Goal: Task Accomplishment & Management: Use online tool/utility

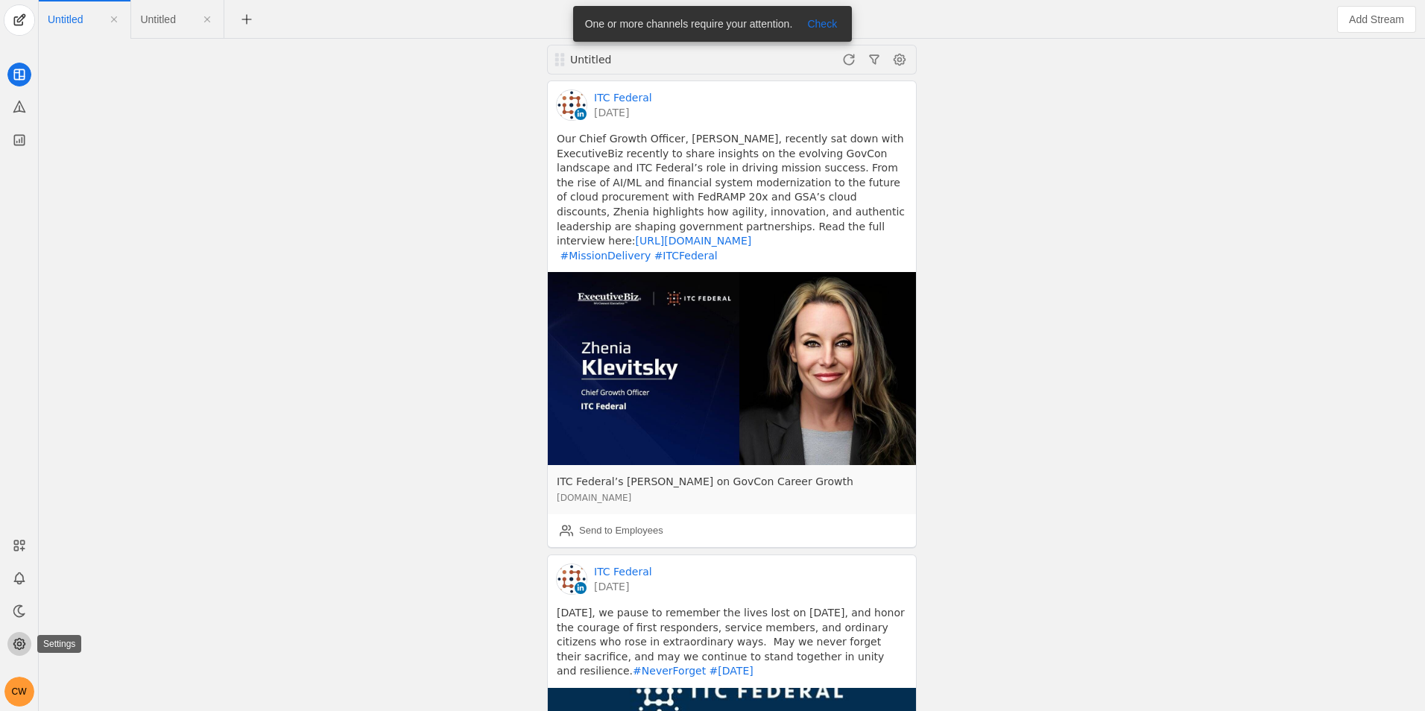
click at [22, 640] on icon at bounding box center [18, 644] width 11 height 11
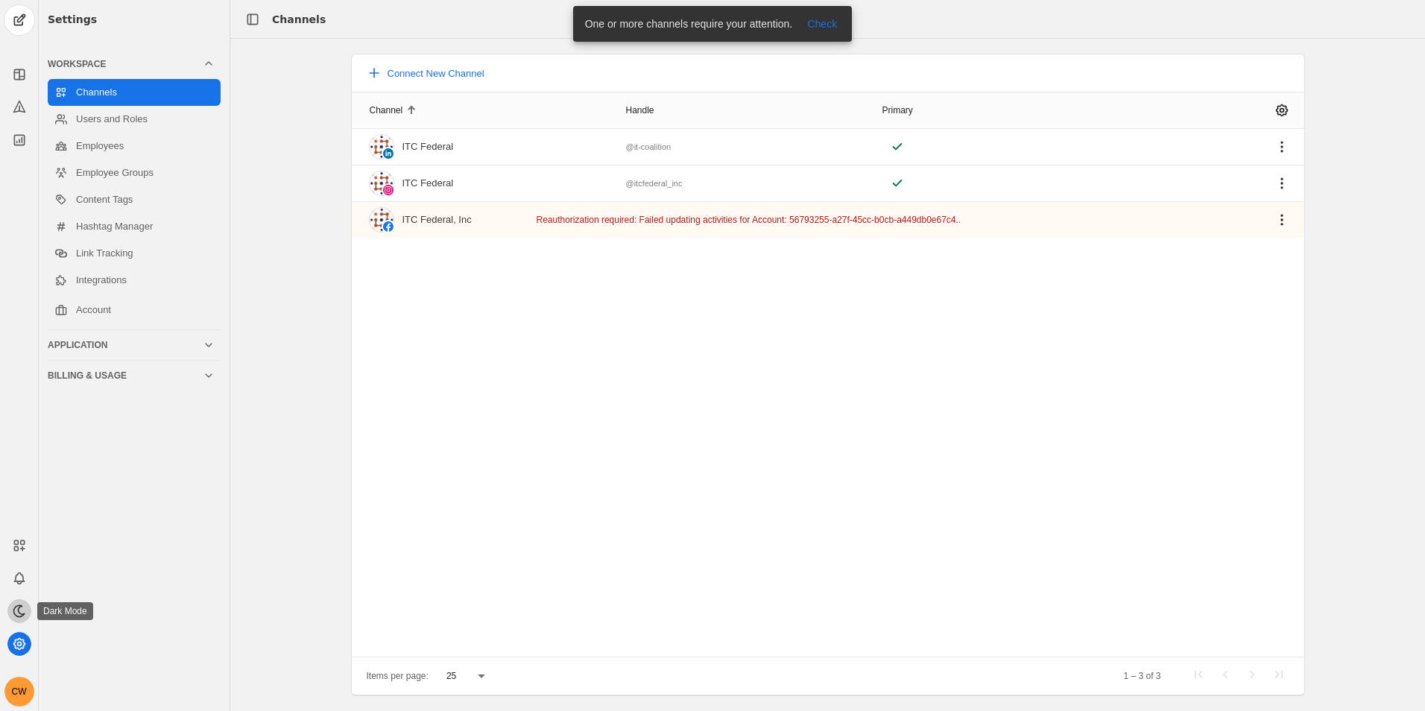
click at [18, 612] on icon at bounding box center [18, 610] width 10 height 11
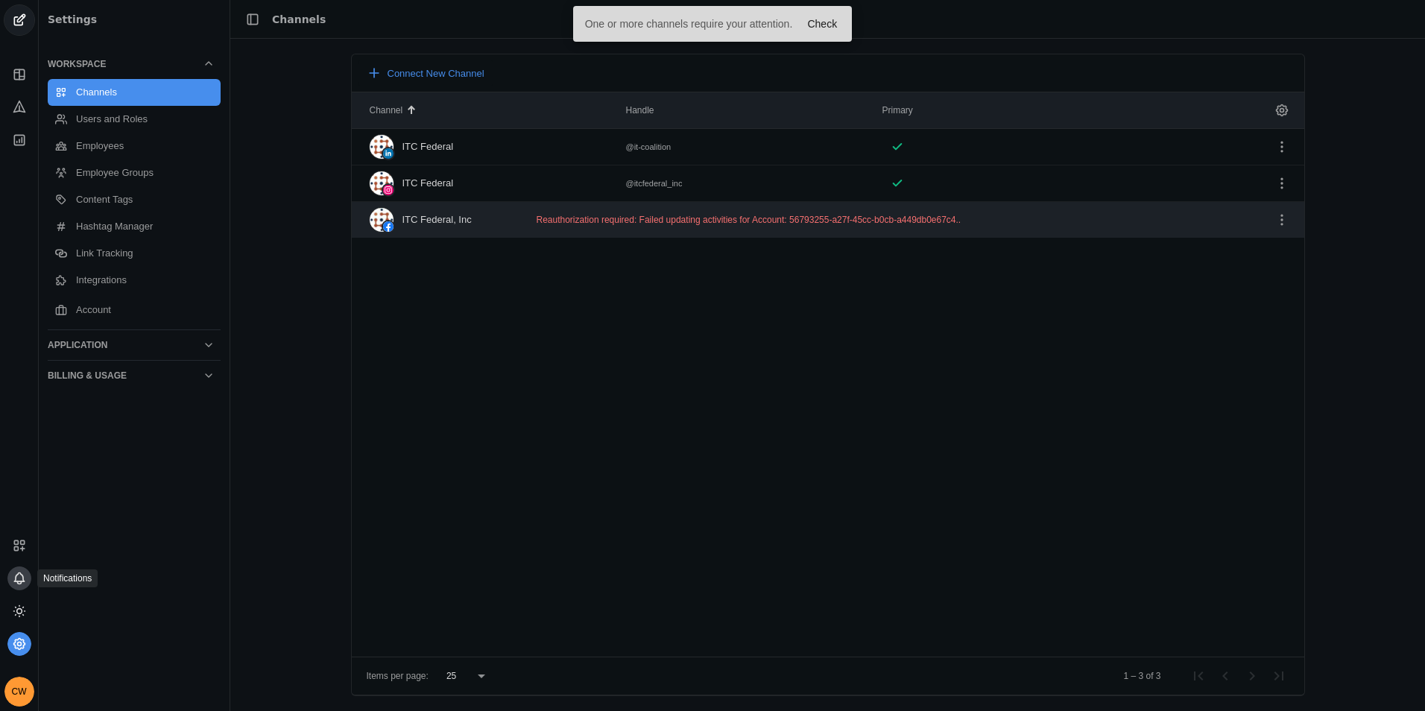
click at [20, 577] on icon at bounding box center [19, 578] width 15 height 15
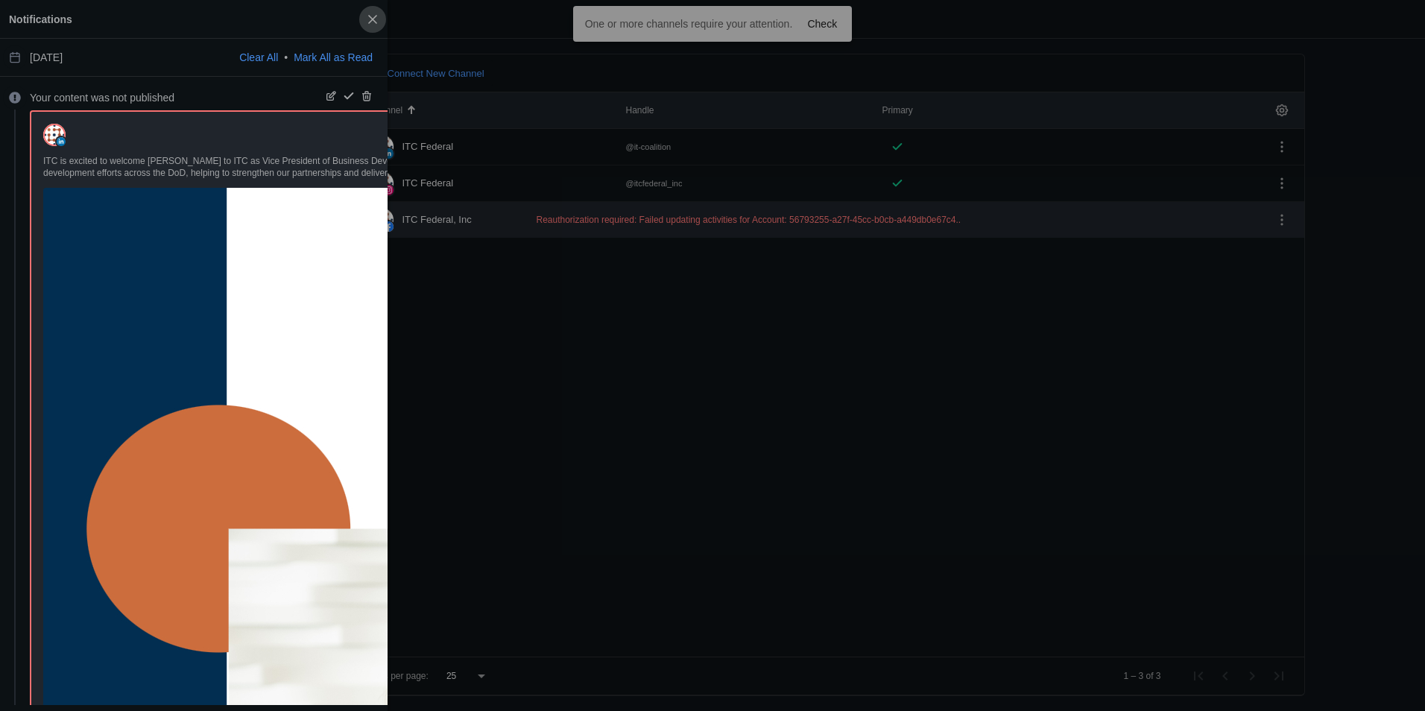
click at [379, 19] on span "button" at bounding box center [372, 19] width 27 height 27
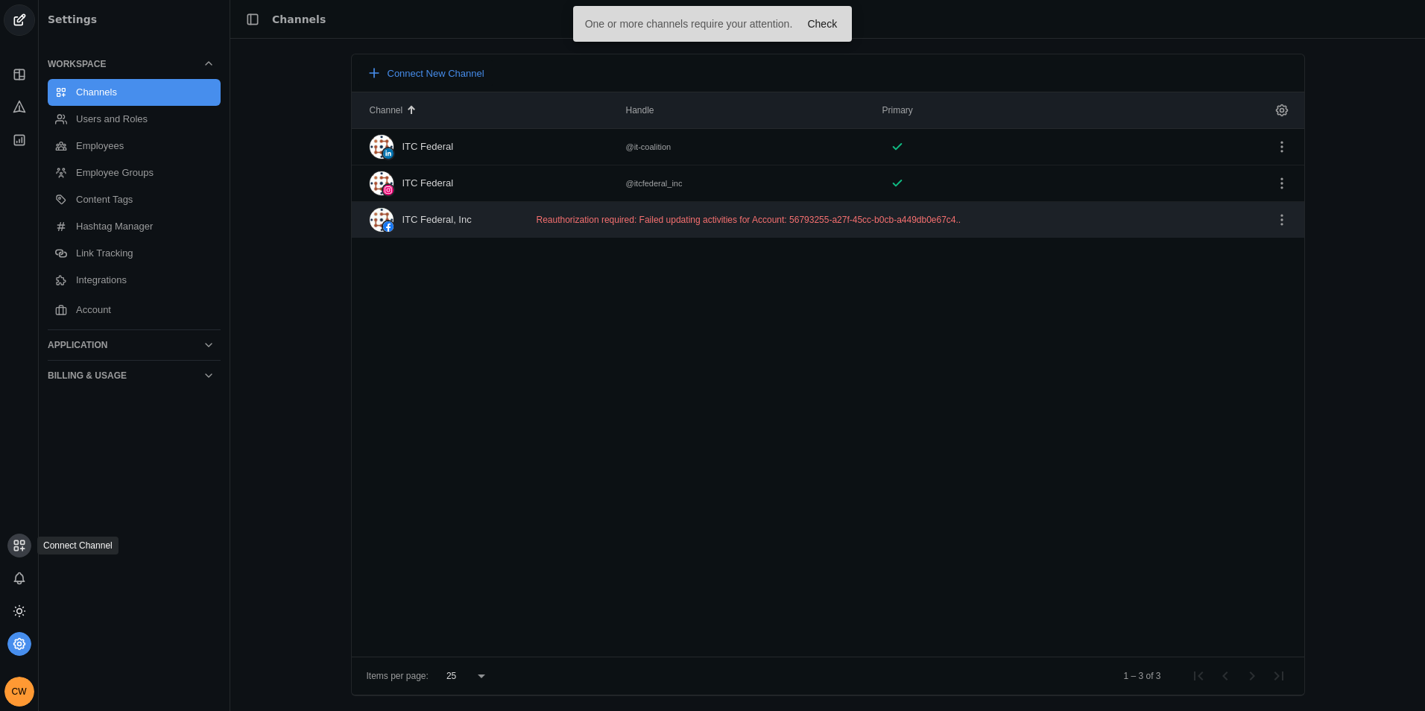
click at [21, 544] on rect at bounding box center [22, 542] width 4 height 4
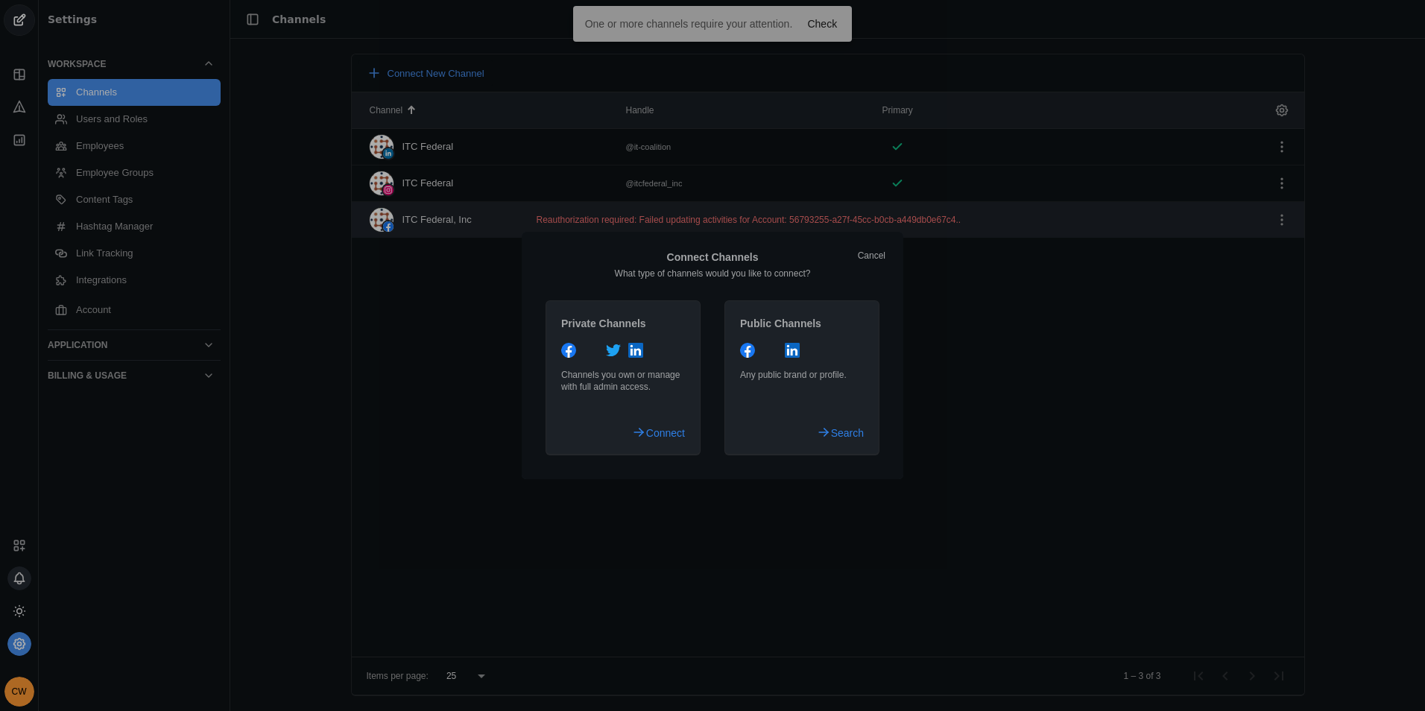
click at [24, 574] on div at bounding box center [712, 355] width 1425 height 711
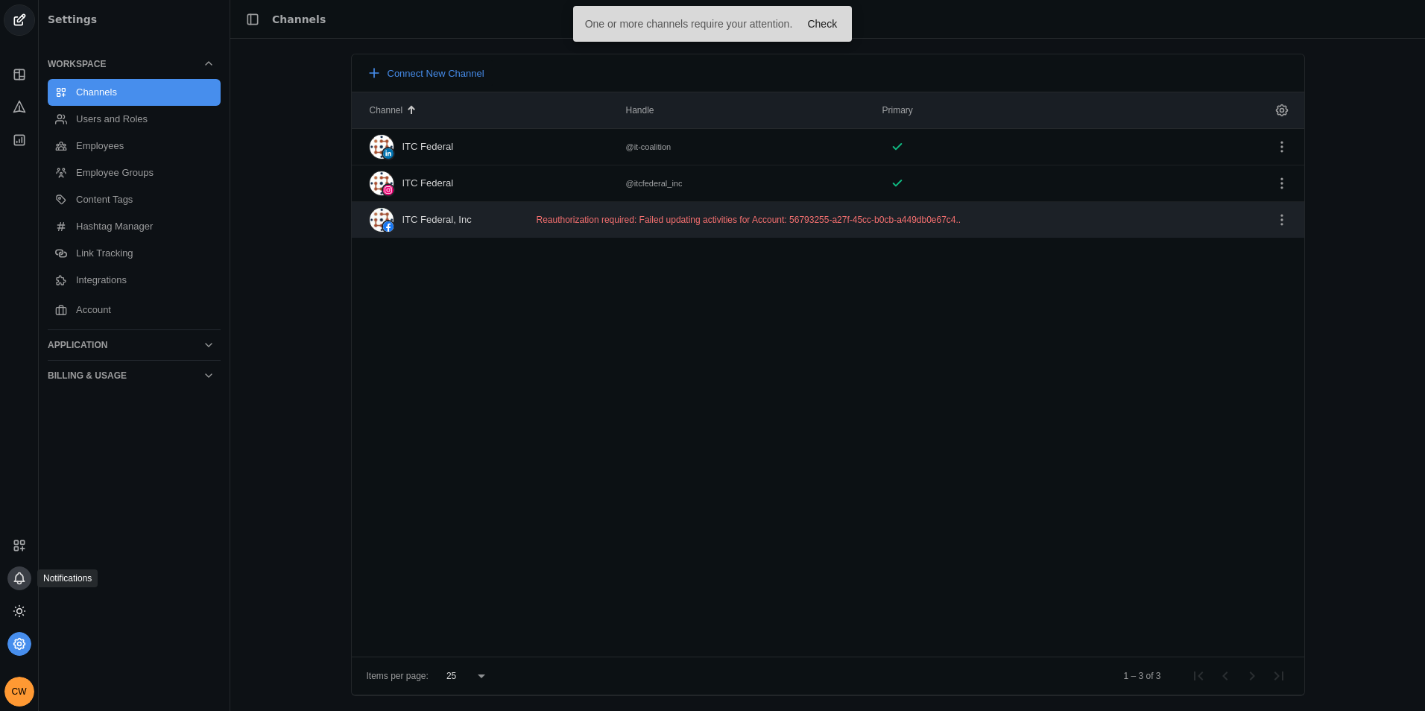
click at [15, 578] on icon at bounding box center [19, 577] width 10 height 9
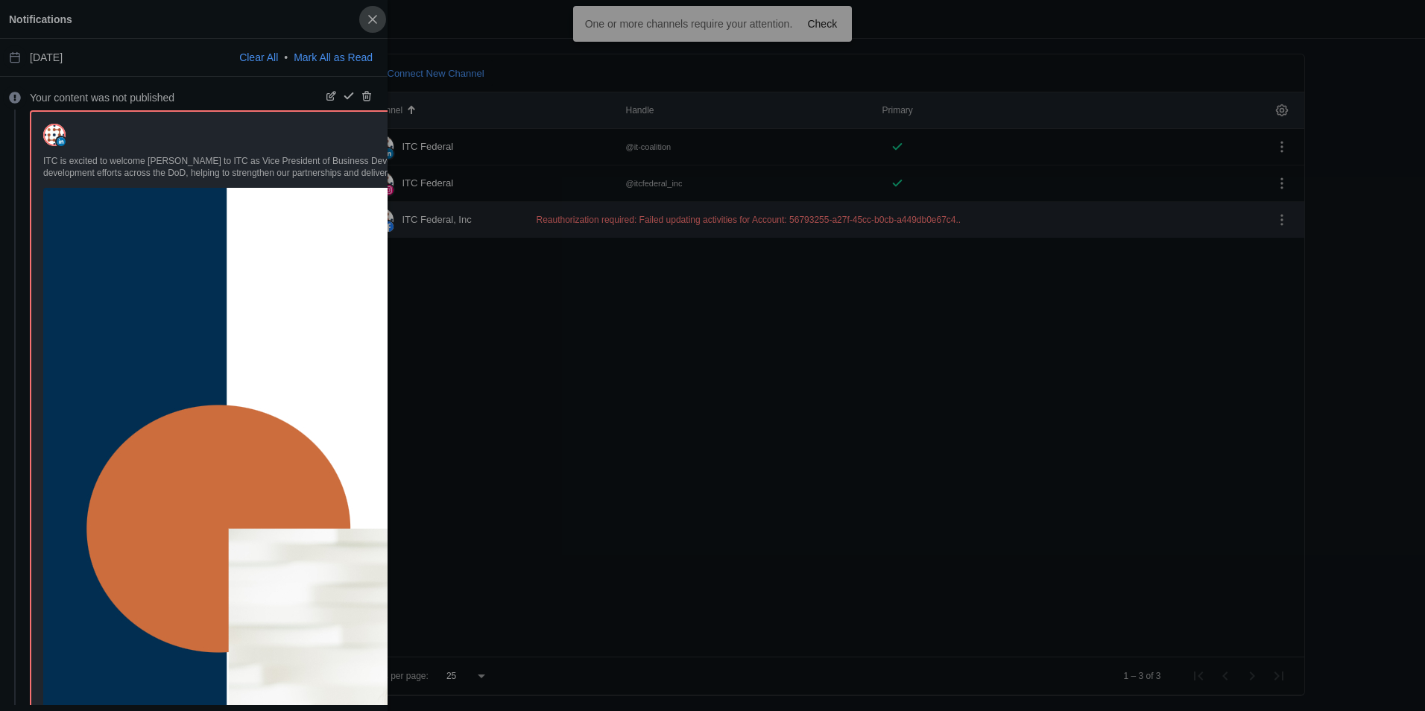
click at [377, 22] on span "button" at bounding box center [372, 19] width 27 height 27
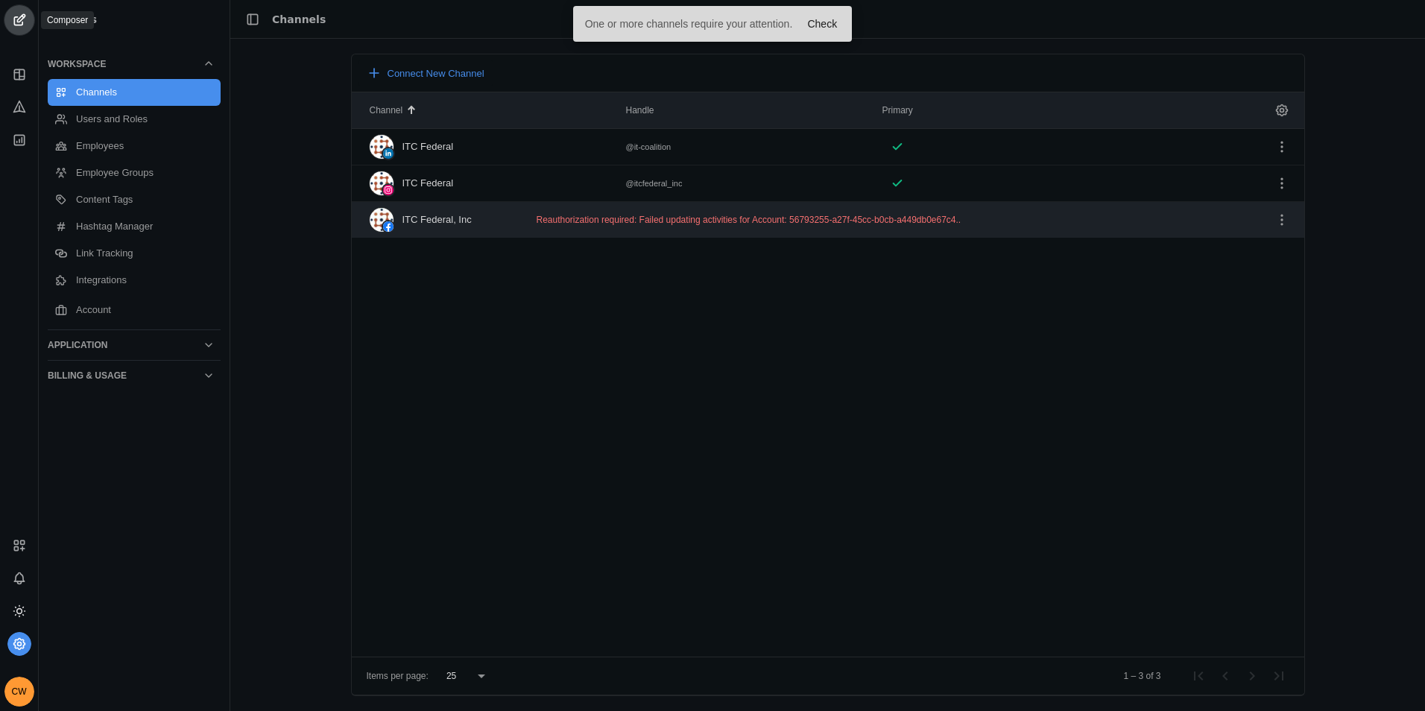
click at [25, 25] on span "undefined" at bounding box center [19, 20] width 30 height 30
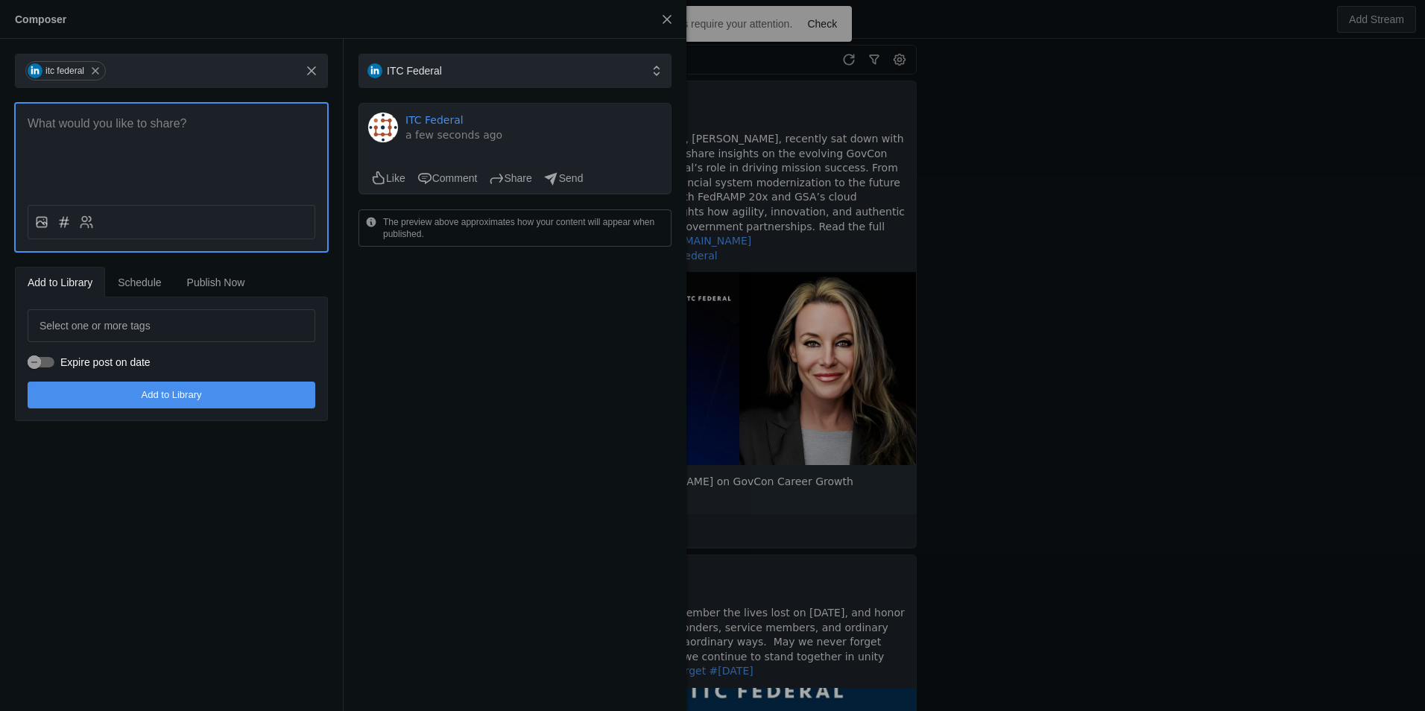
drag, startPoint x: 1095, startPoint y: 212, endPoint x: 611, endPoint y: 46, distance: 512.0
click at [1095, 212] on div at bounding box center [712, 355] width 1425 height 711
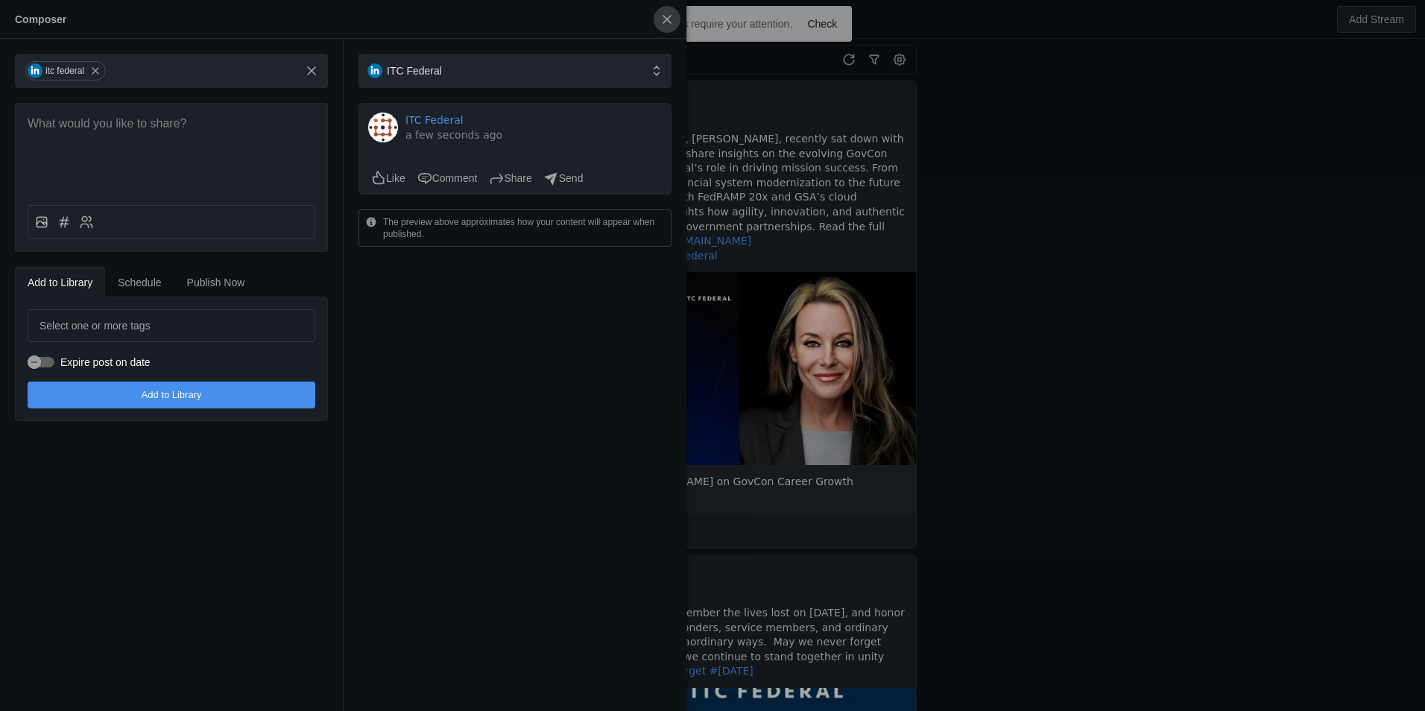
click at [673, 10] on span "undefined" at bounding box center [667, 19] width 27 height 27
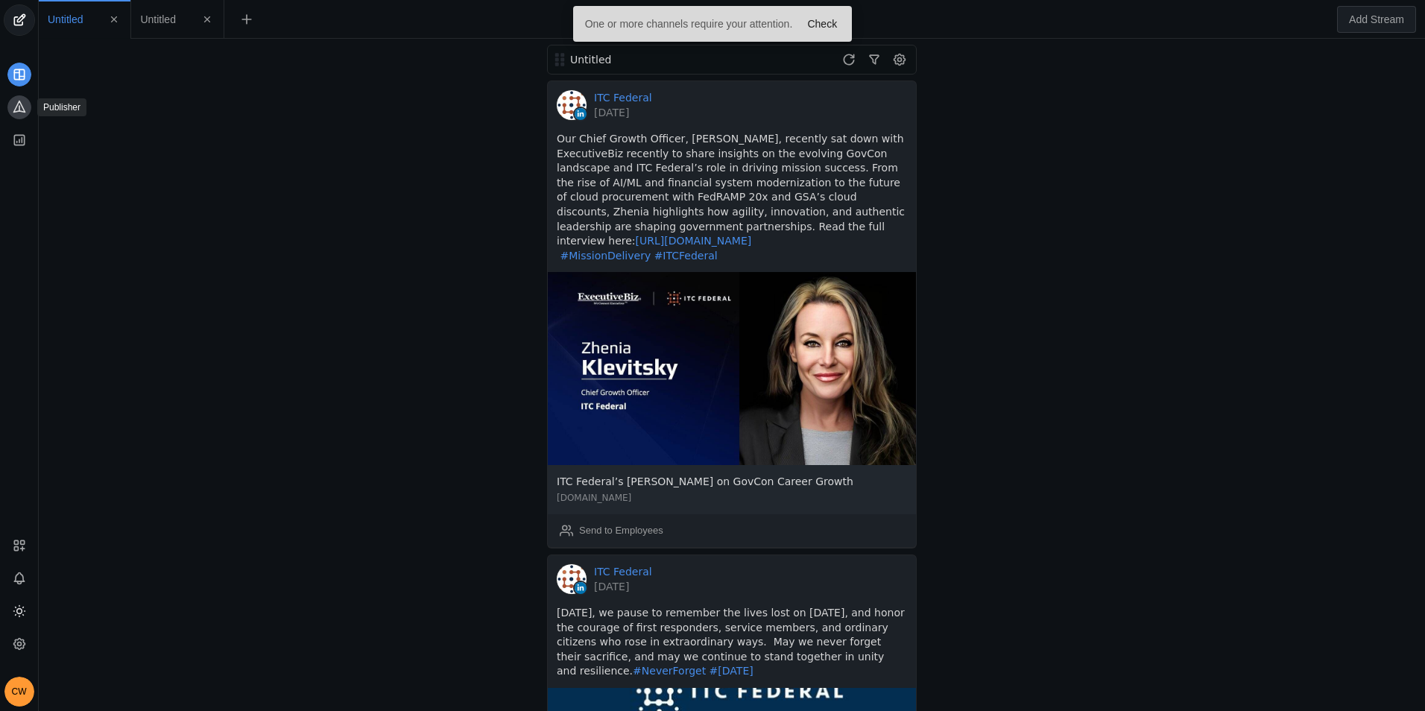
click at [18, 110] on icon at bounding box center [19, 106] width 15 height 15
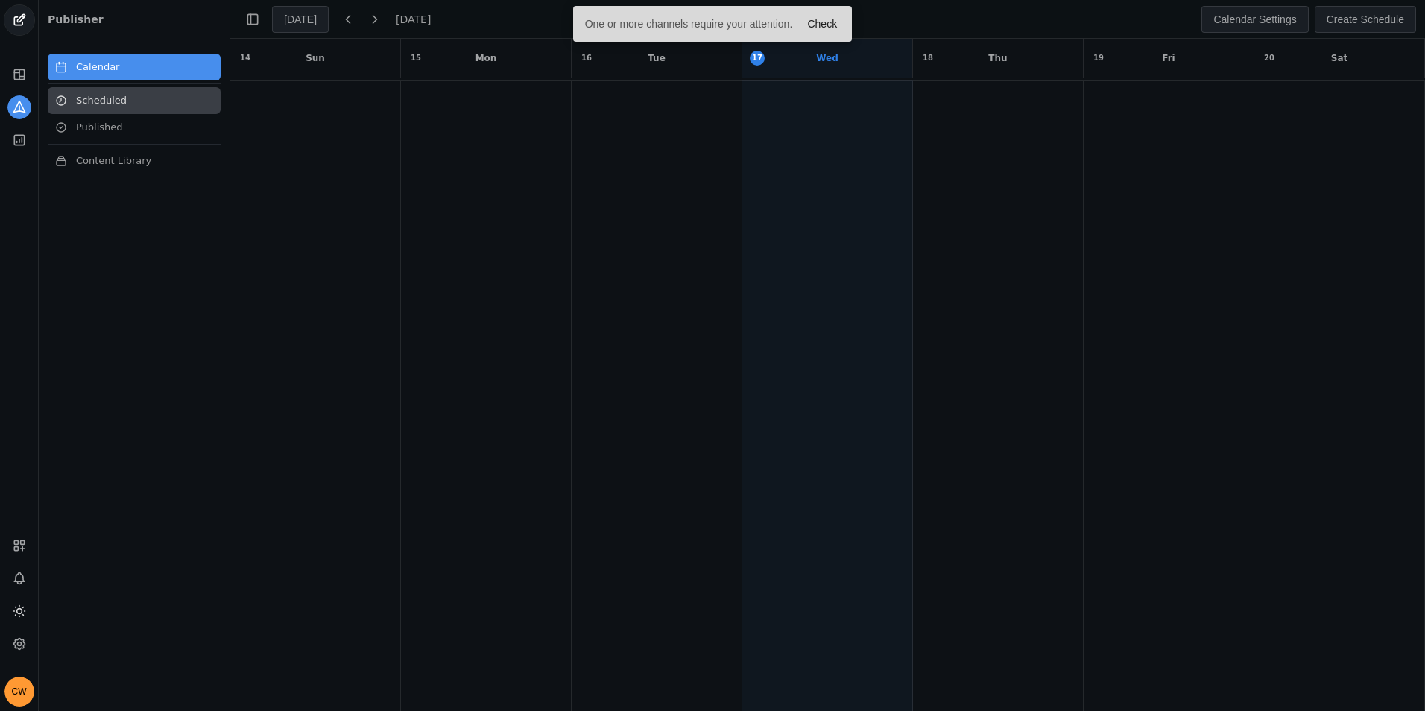
click at [113, 107] on link "Scheduled" at bounding box center [134, 100] width 173 height 27
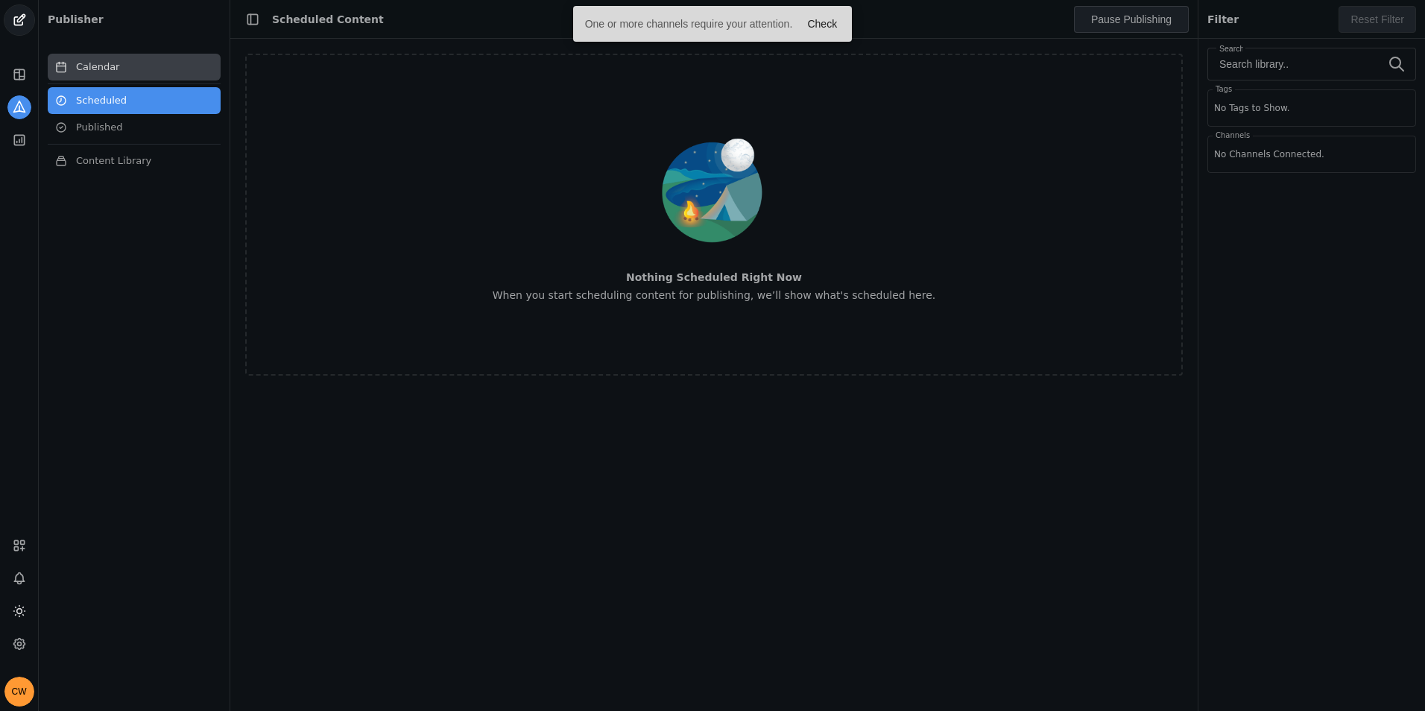
click at [116, 75] on link "Calendar" at bounding box center [134, 67] width 173 height 27
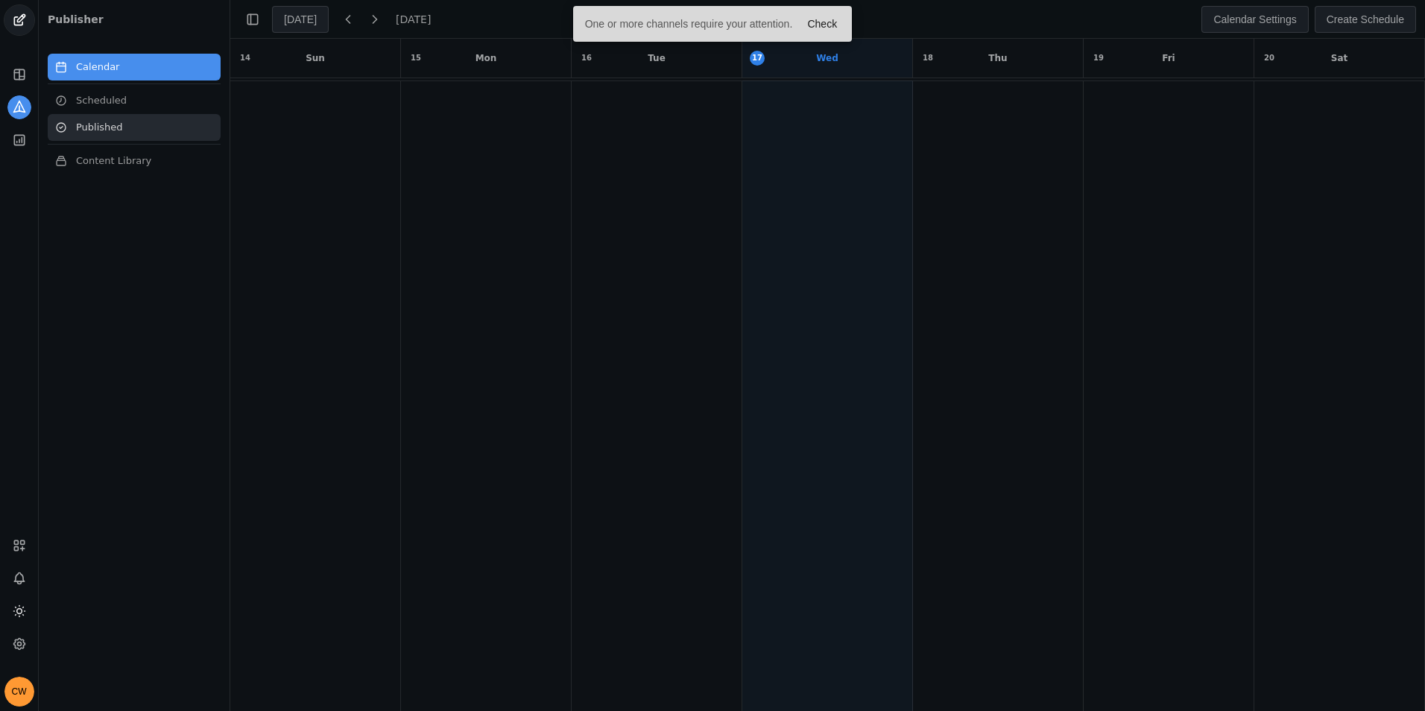
click at [143, 120] on link "Published" at bounding box center [134, 127] width 173 height 27
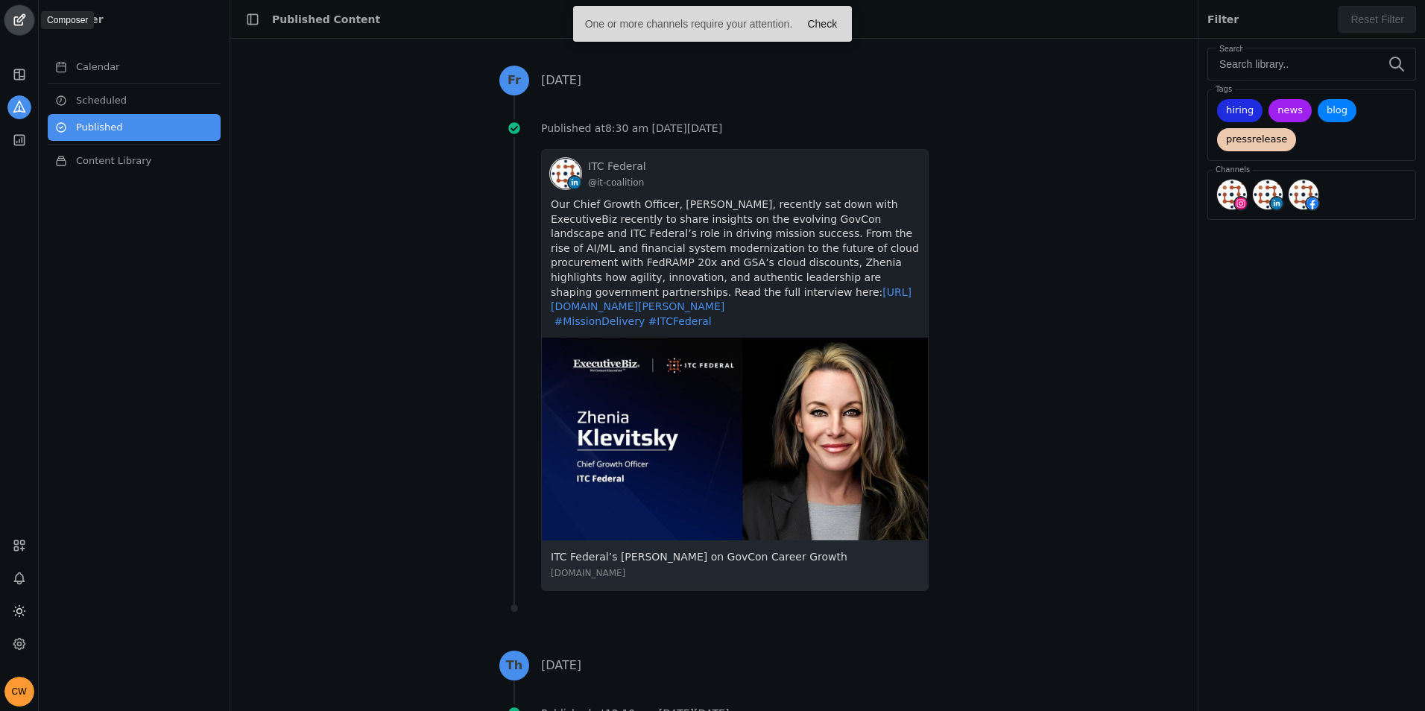
click at [20, 22] on span "undefined" at bounding box center [19, 20] width 30 height 30
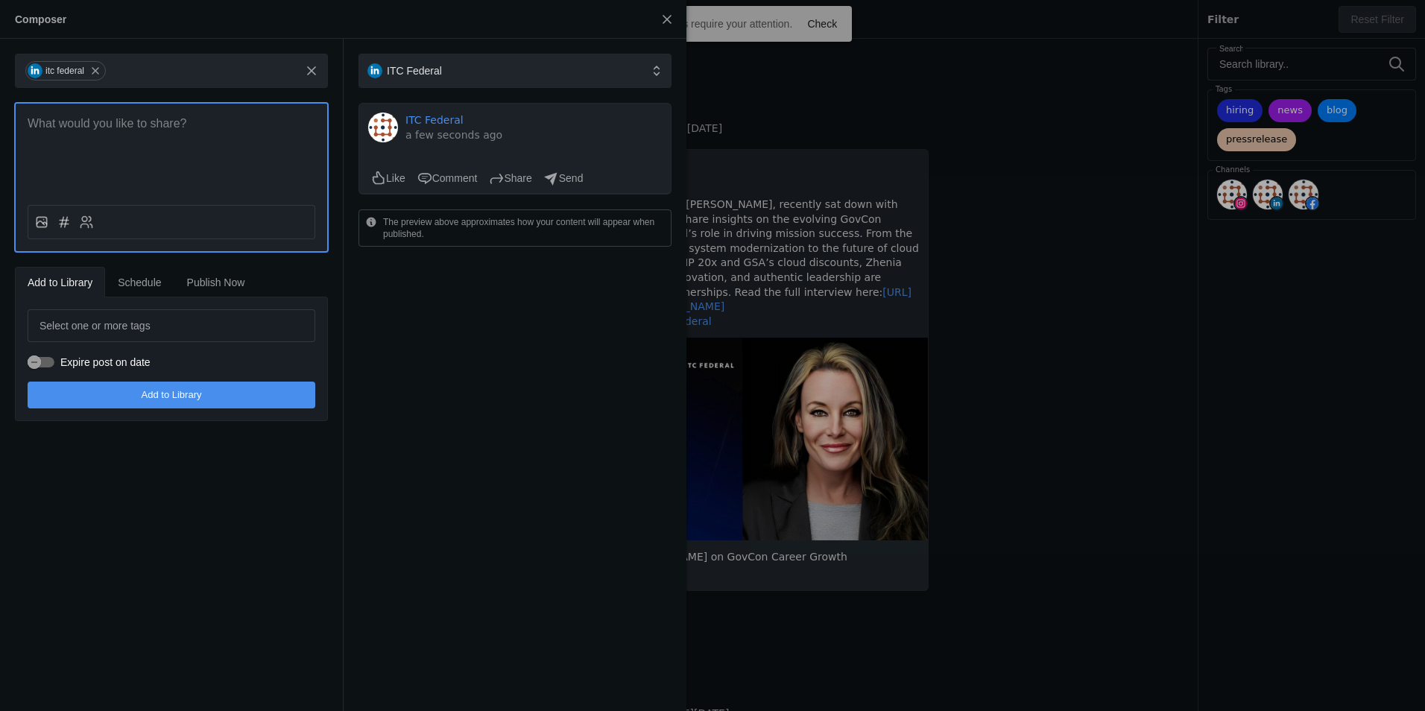
click at [119, 133] on div at bounding box center [172, 148] width 312 height 89
click at [124, 124] on p at bounding box center [172, 124] width 288 height 17
click at [153, 284] on span "Schedule" at bounding box center [139, 282] width 43 height 10
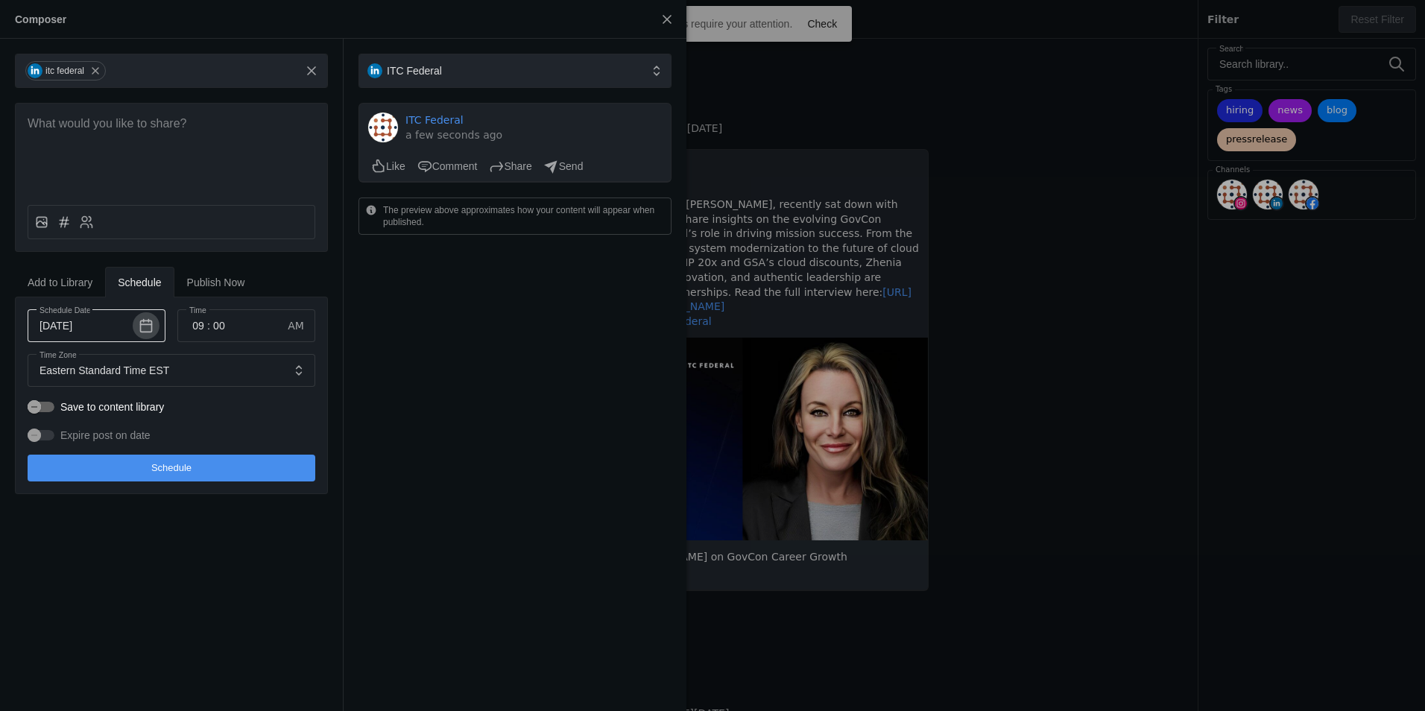
drag, startPoint x: 153, startPoint y: 284, endPoint x: 139, endPoint y: 335, distance: 52.4
click at [139, 335] on span "button" at bounding box center [146, 325] width 27 height 27
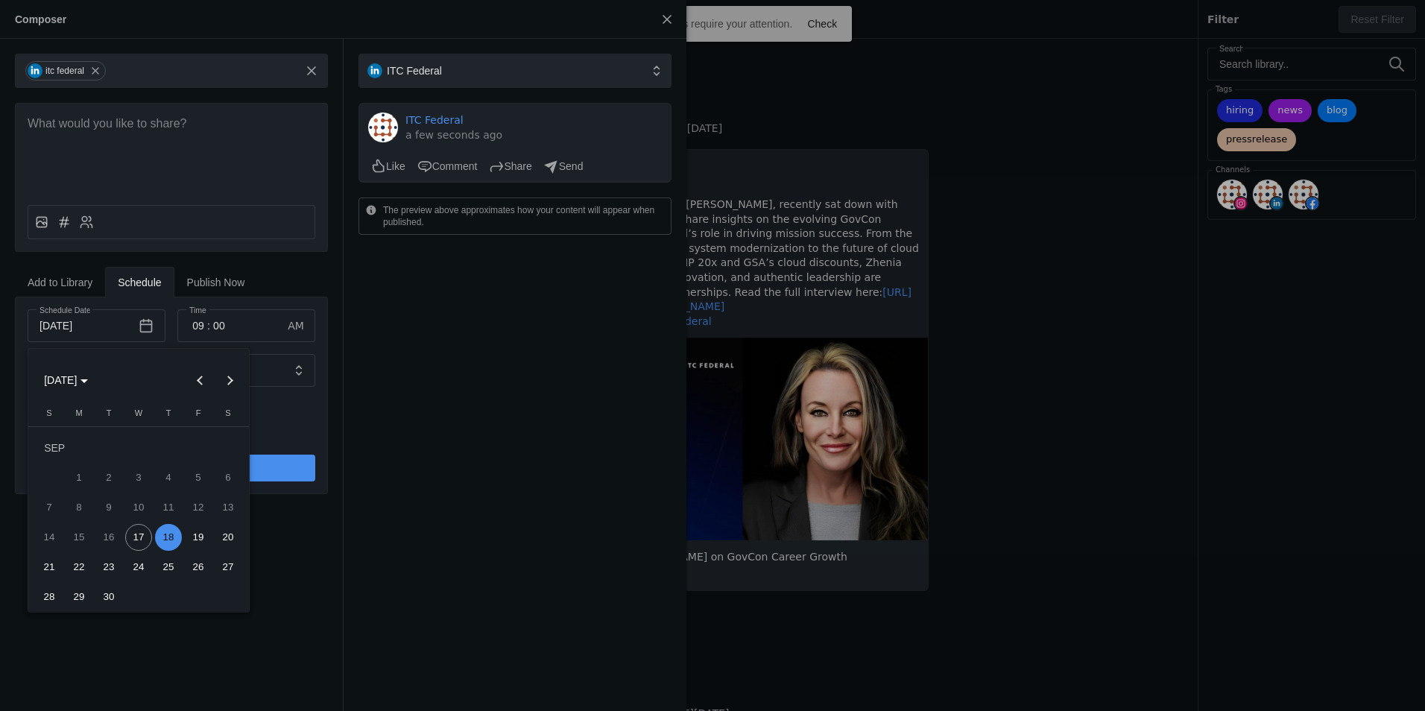
click at [130, 534] on span "17" at bounding box center [138, 537] width 27 height 27
type input "[DATE]"
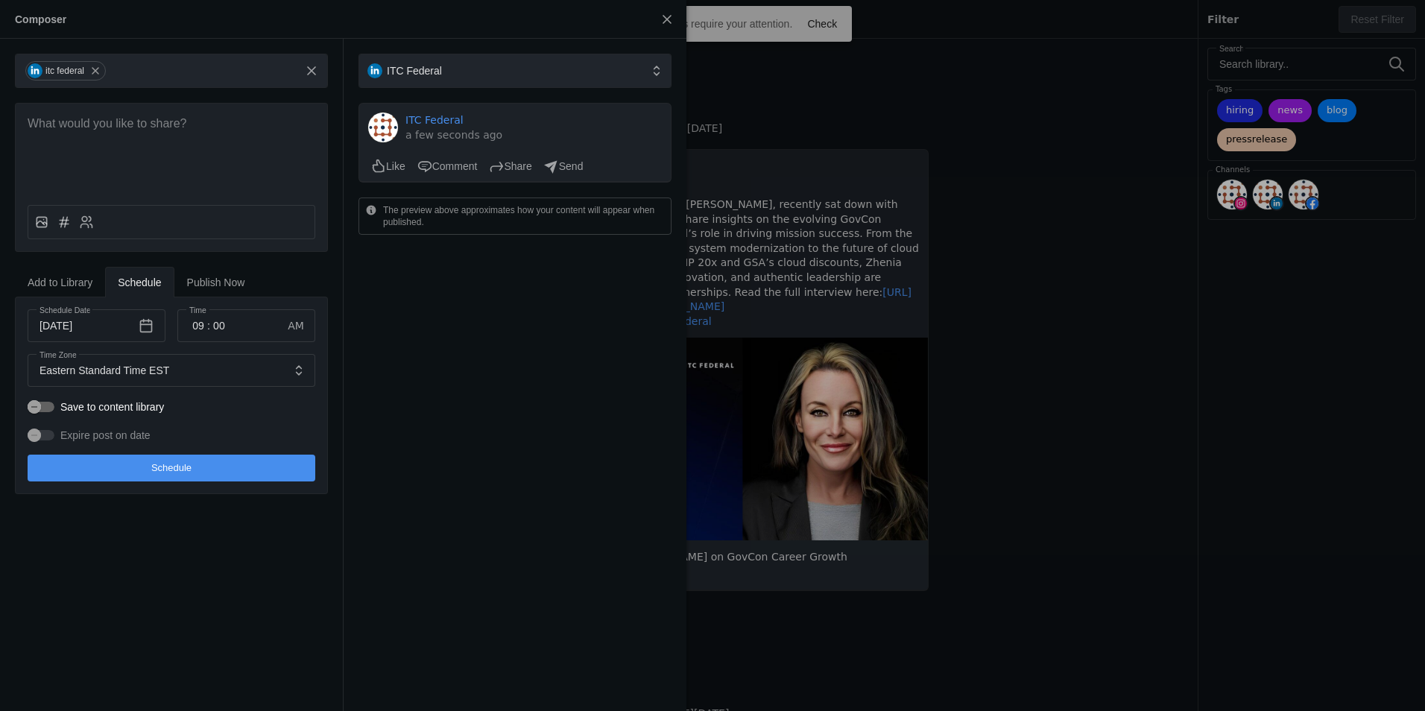
drag, startPoint x: 494, startPoint y: 562, endPoint x: 203, endPoint y: 290, distance: 398.7
click at [473, 549] on div "ITC Federal ITC Federal a few seconds ago Like Comment Share Send The preview a…" at bounding box center [515, 375] width 343 height 672
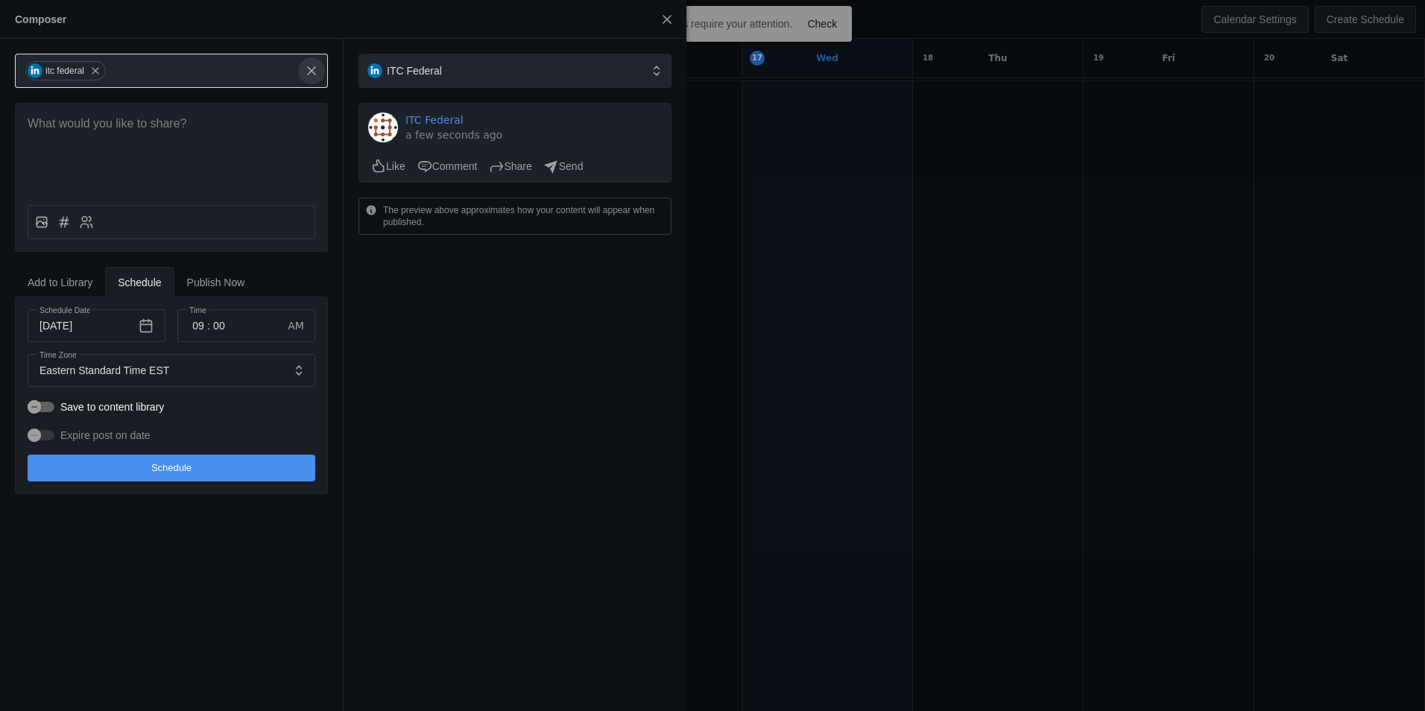
click at [312, 80] on span at bounding box center [311, 70] width 27 height 27
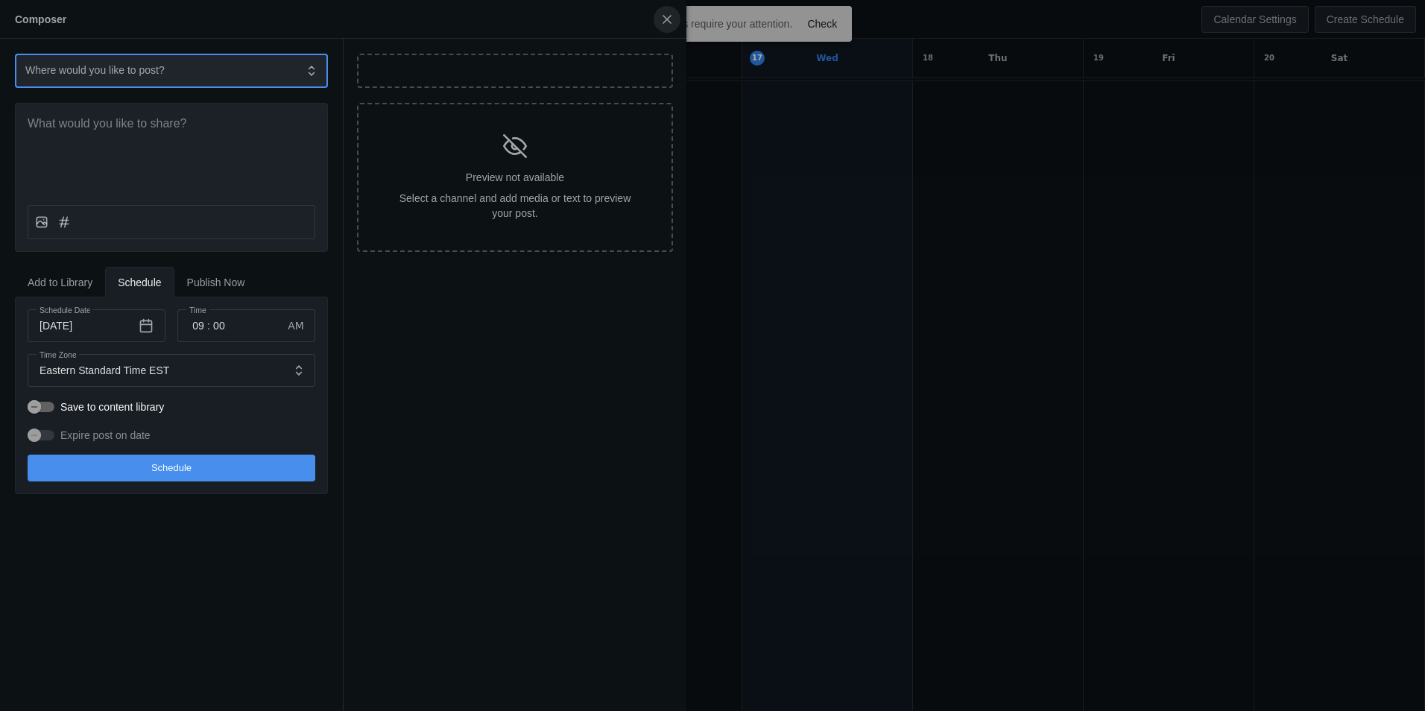
click at [655, 26] on span "undefined" at bounding box center [667, 19] width 27 height 27
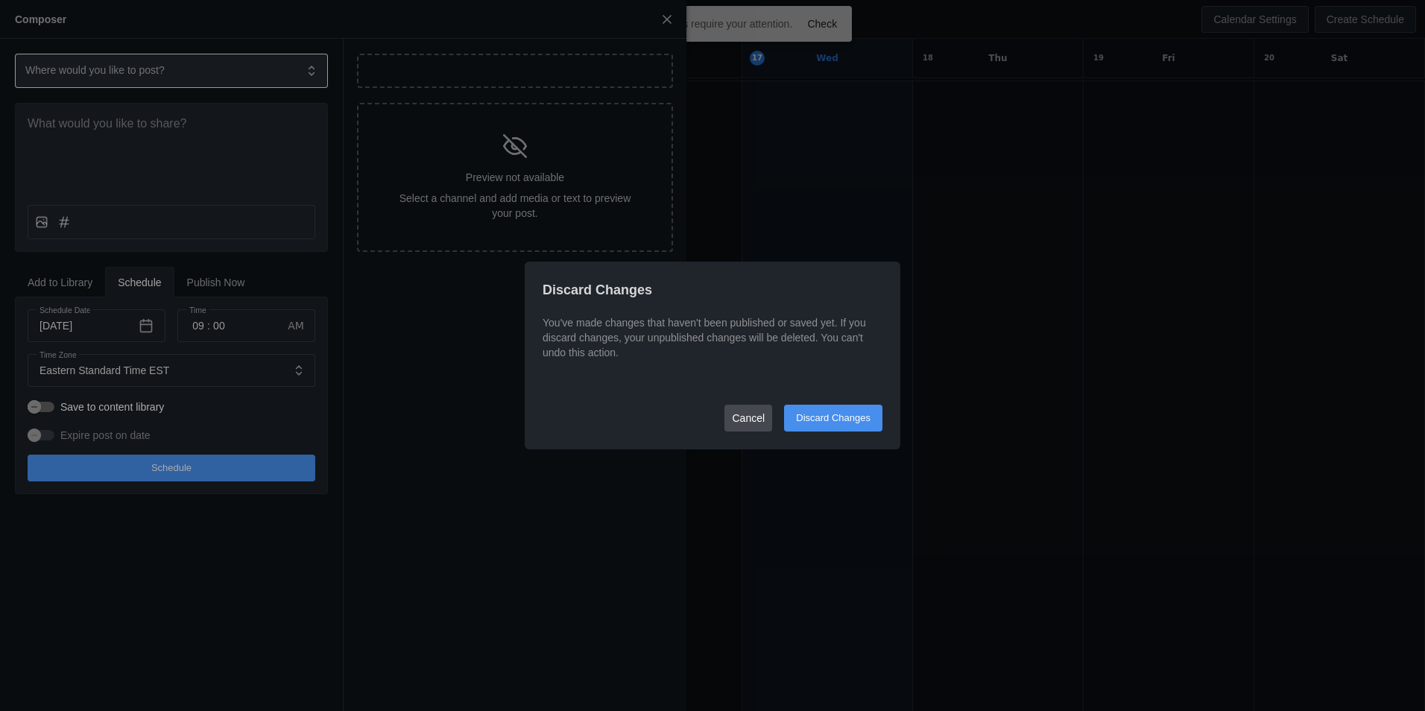
click at [760, 414] on span "Cancel" at bounding box center [748, 418] width 33 height 27
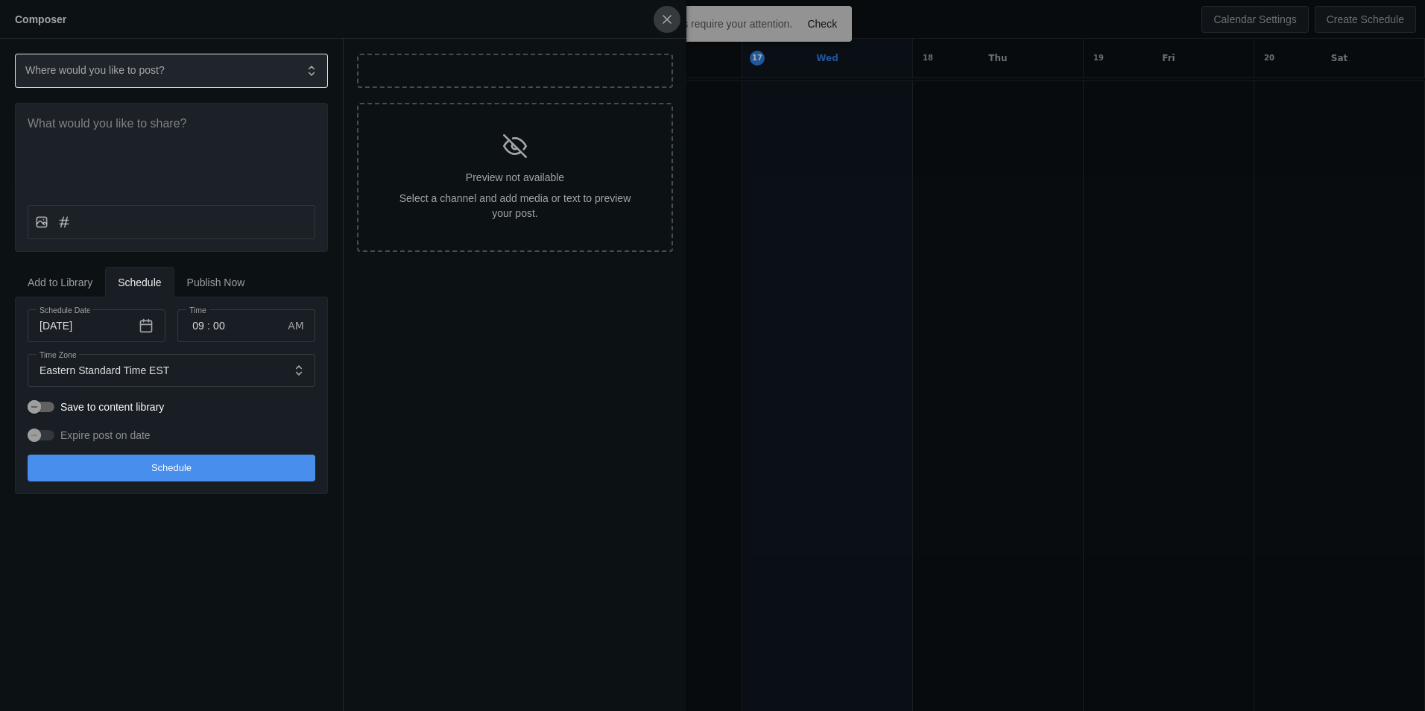
click at [654, 16] on span "undefined" at bounding box center [667, 19] width 27 height 27
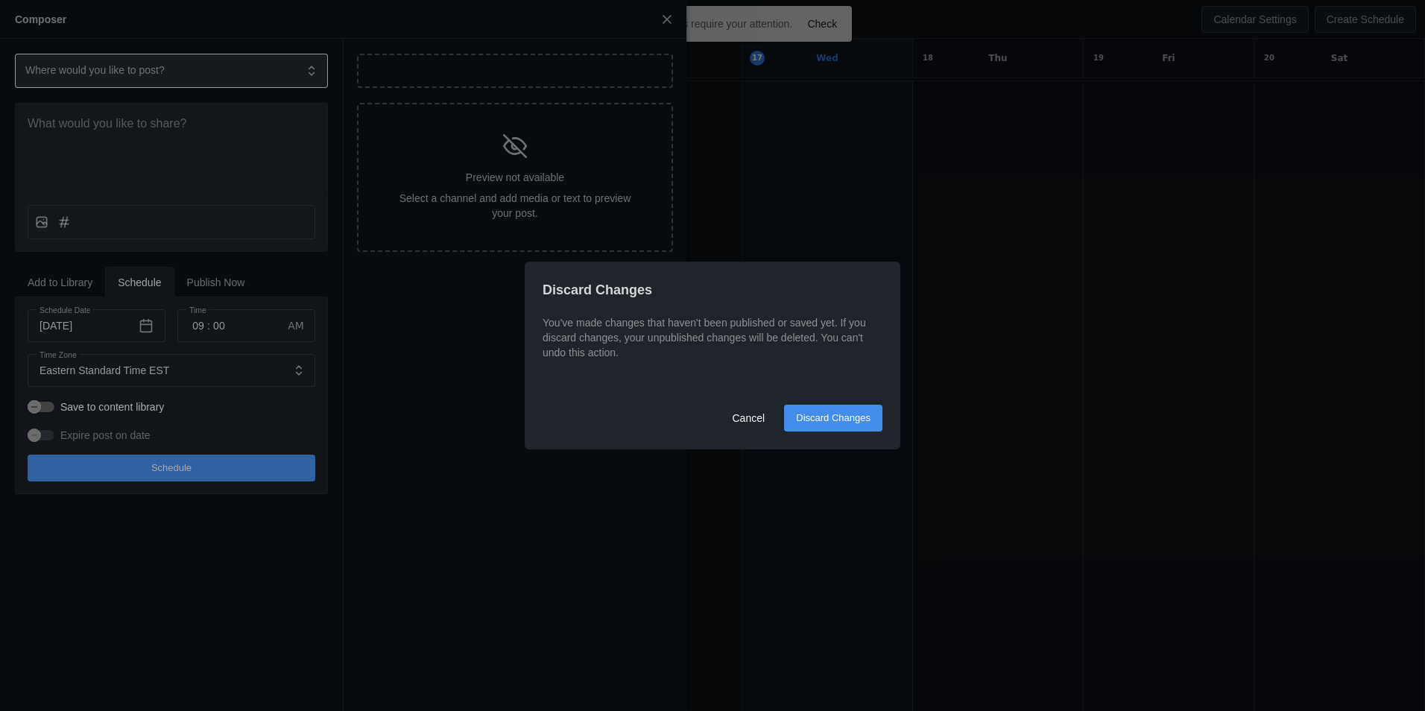
click at [851, 417] on span "Discard Changes" at bounding box center [833, 418] width 75 height 15
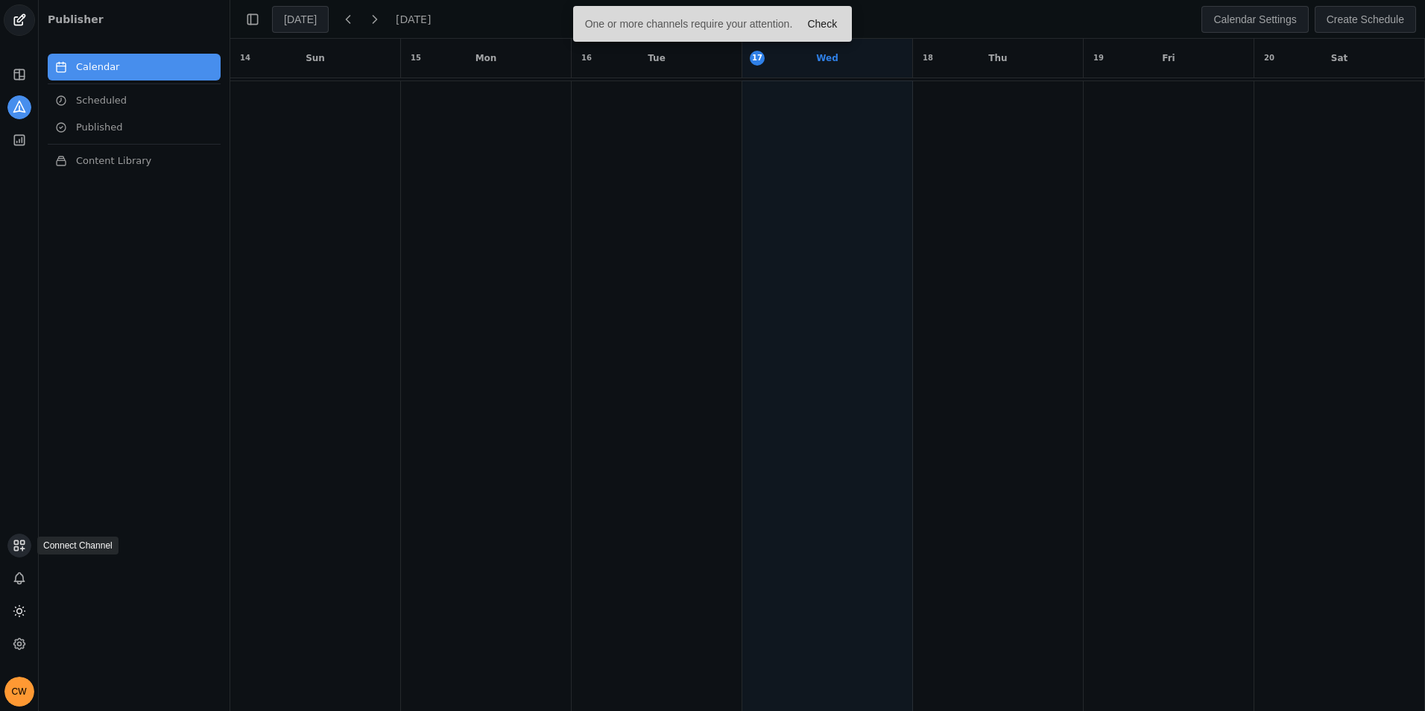
click at [20, 539] on icon at bounding box center [19, 545] width 15 height 15
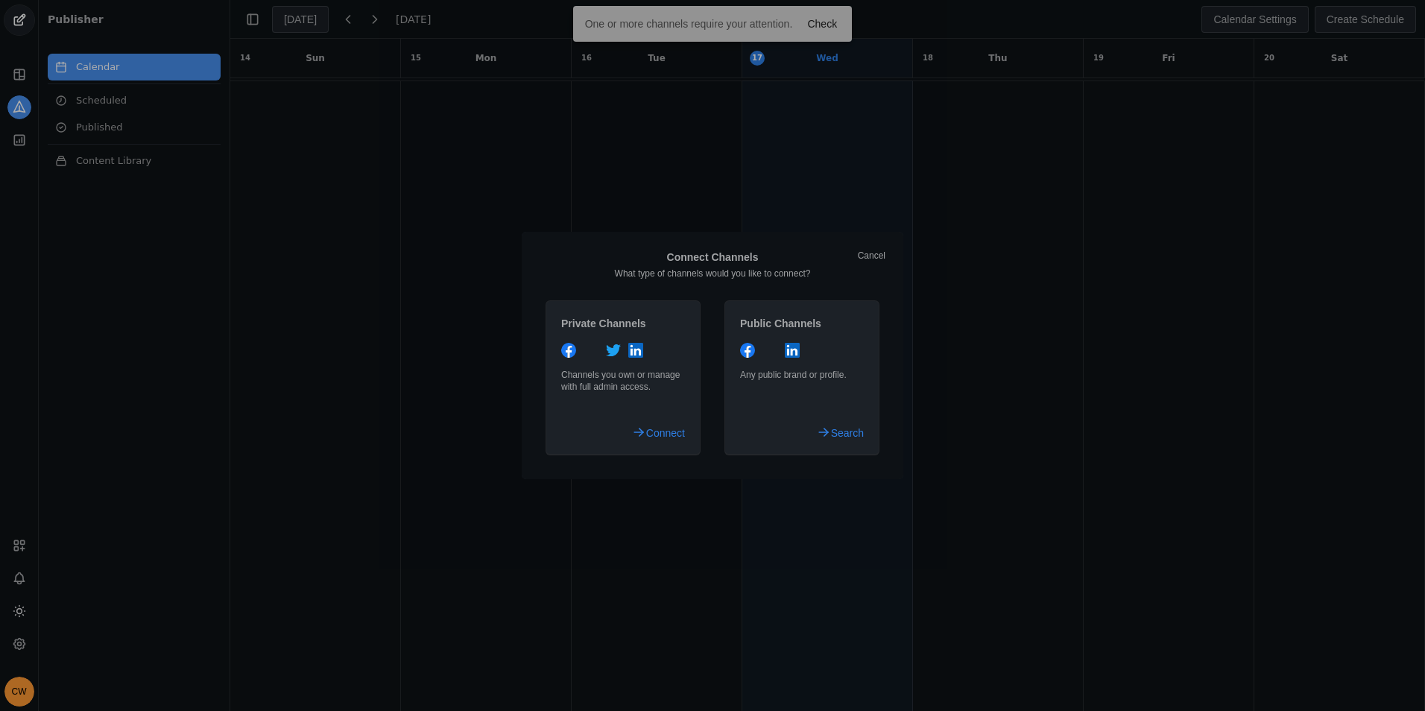
click at [31, 575] on div at bounding box center [712, 355] width 1425 height 711
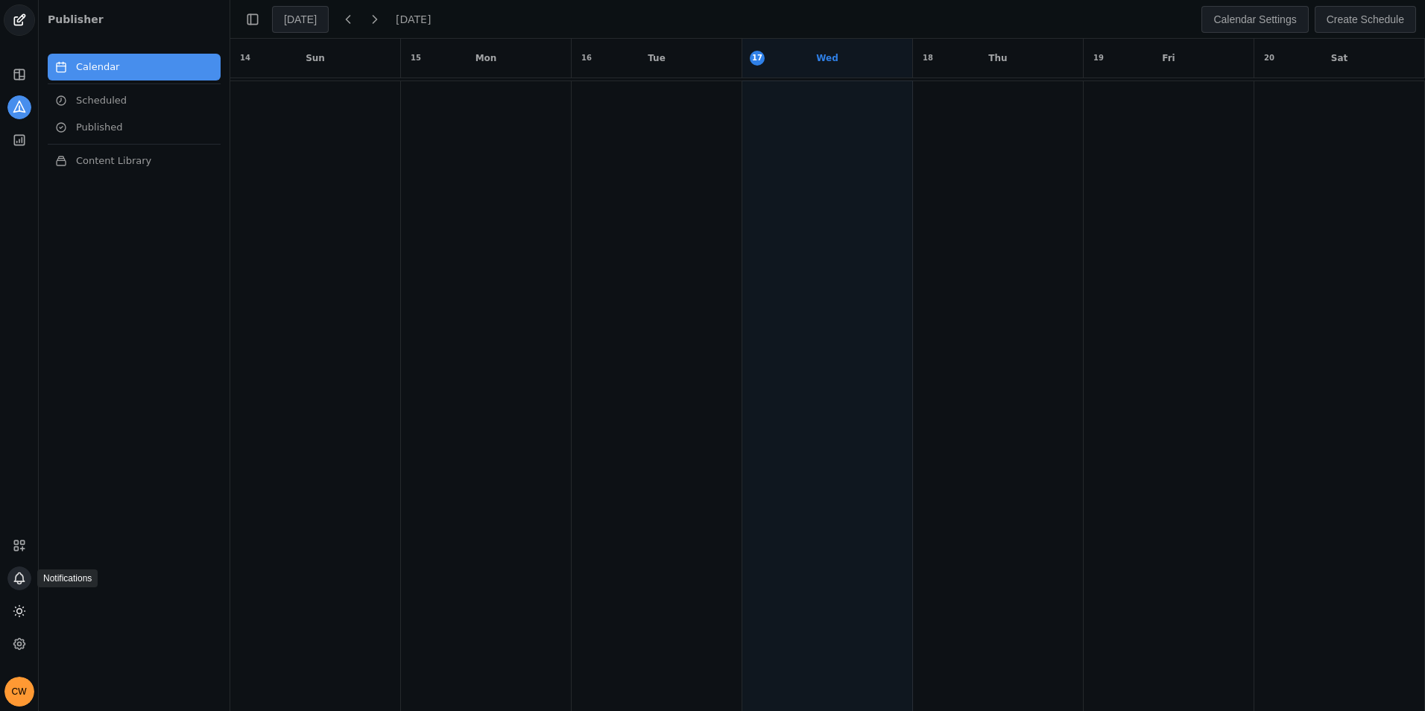
click at [19, 580] on icon at bounding box center [19, 578] width 15 height 15
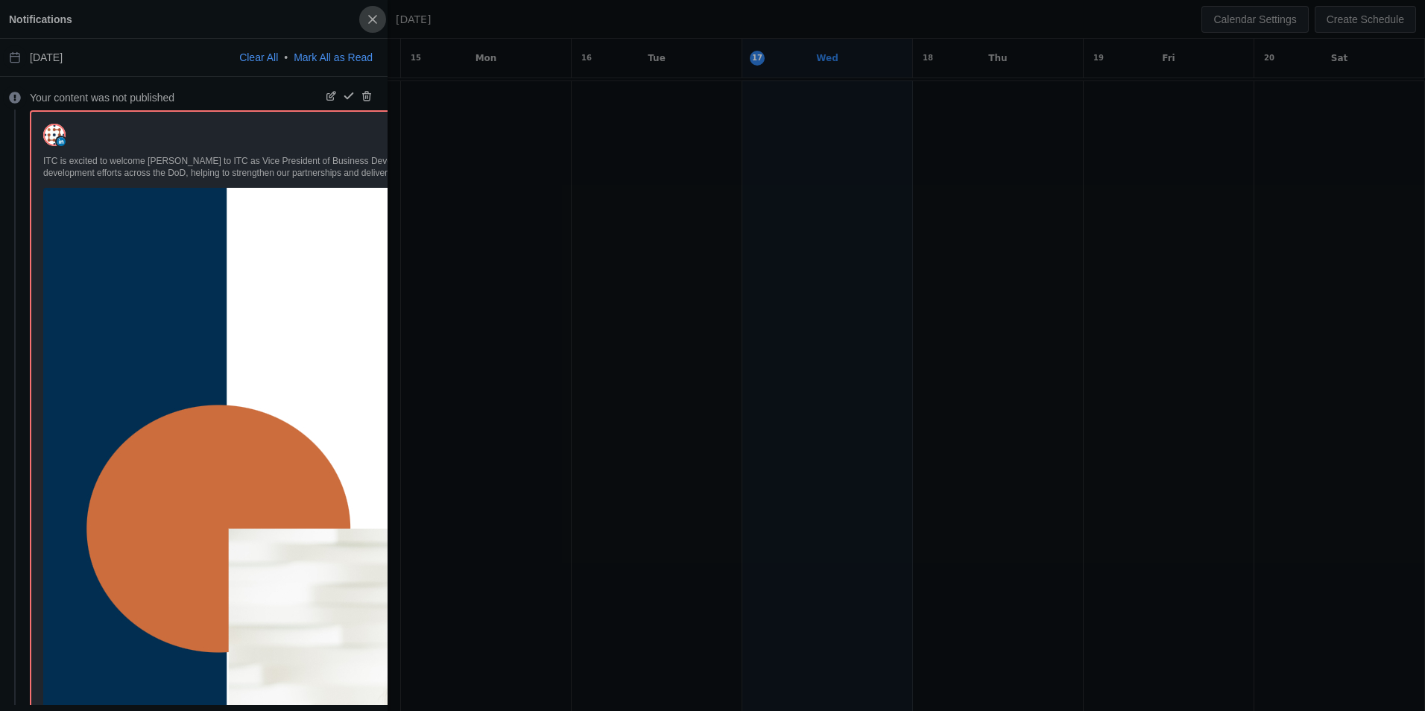
click at [364, 19] on span "button" at bounding box center [372, 19] width 27 height 27
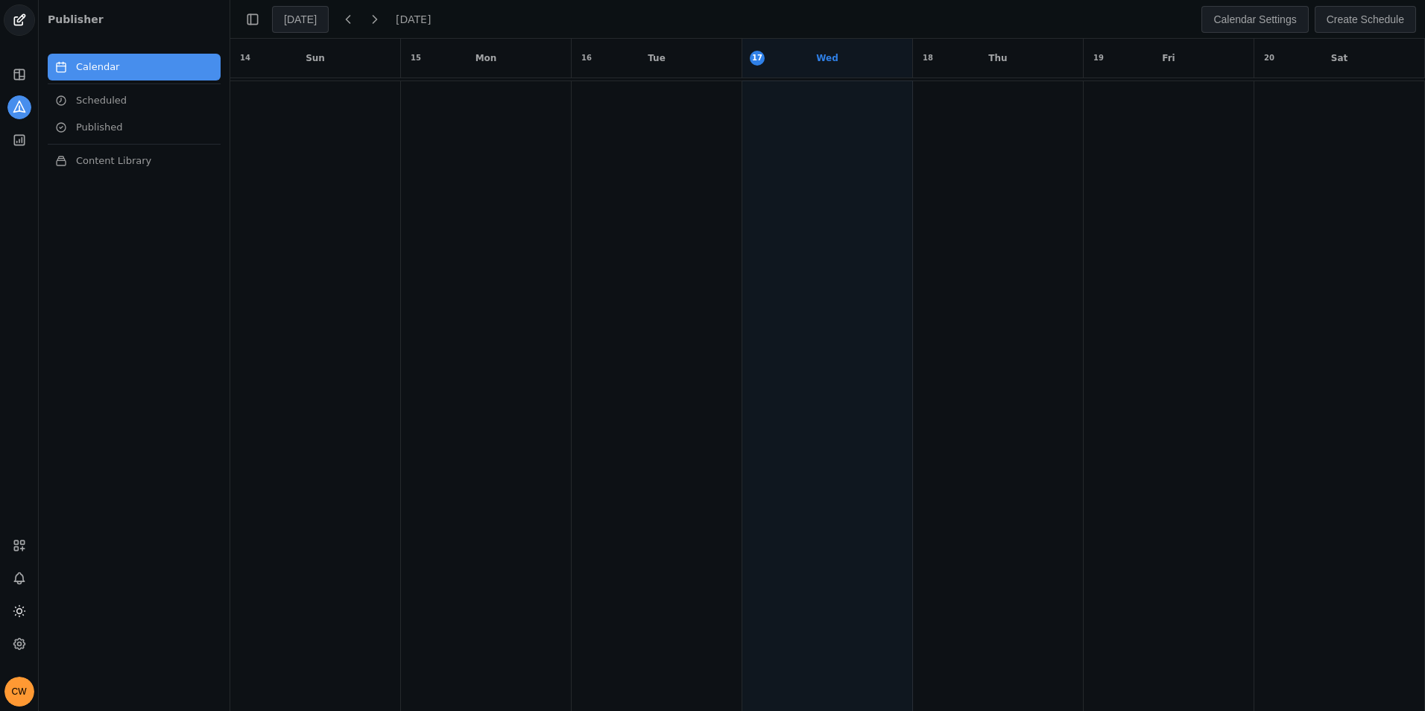
click at [23, 626] on div "CW" at bounding box center [19, 616] width 38 height 182
click at [22, 617] on icon at bounding box center [19, 611] width 15 height 15
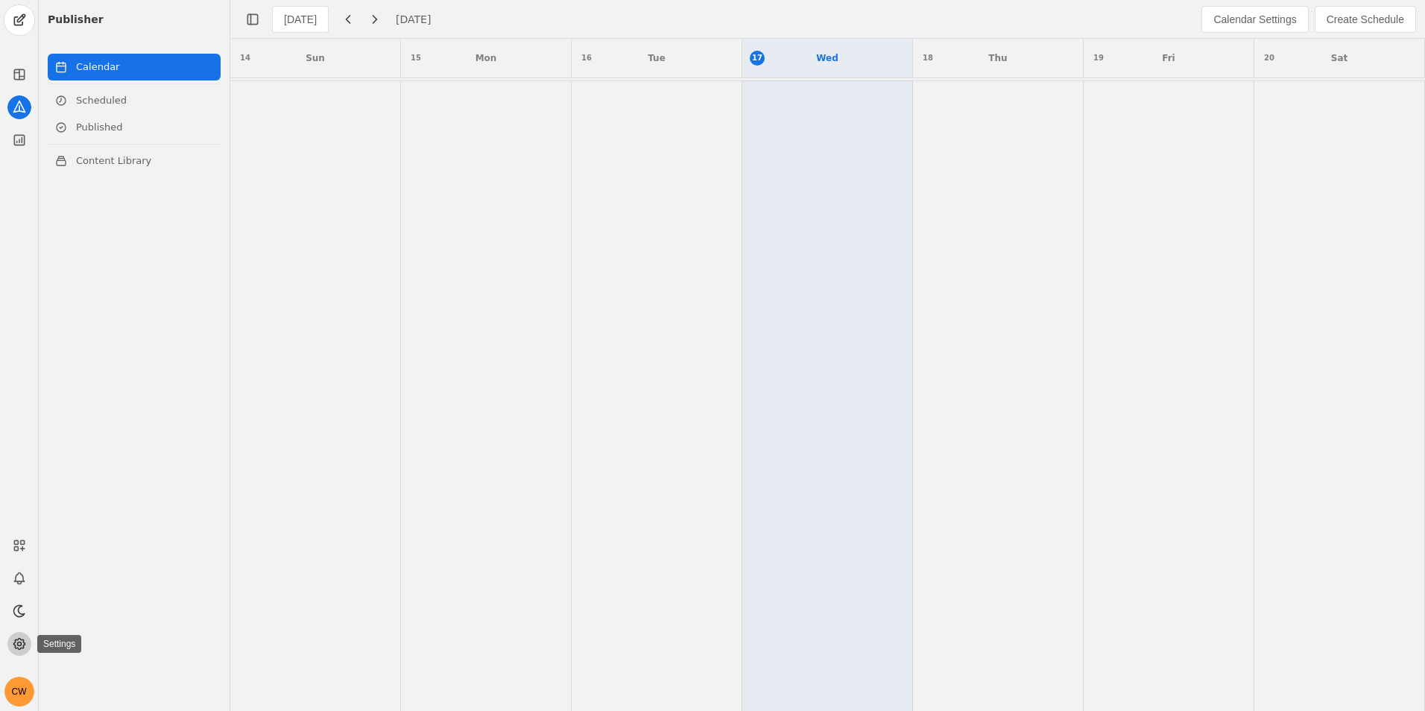
click at [22, 645] on icon at bounding box center [19, 644] width 15 height 15
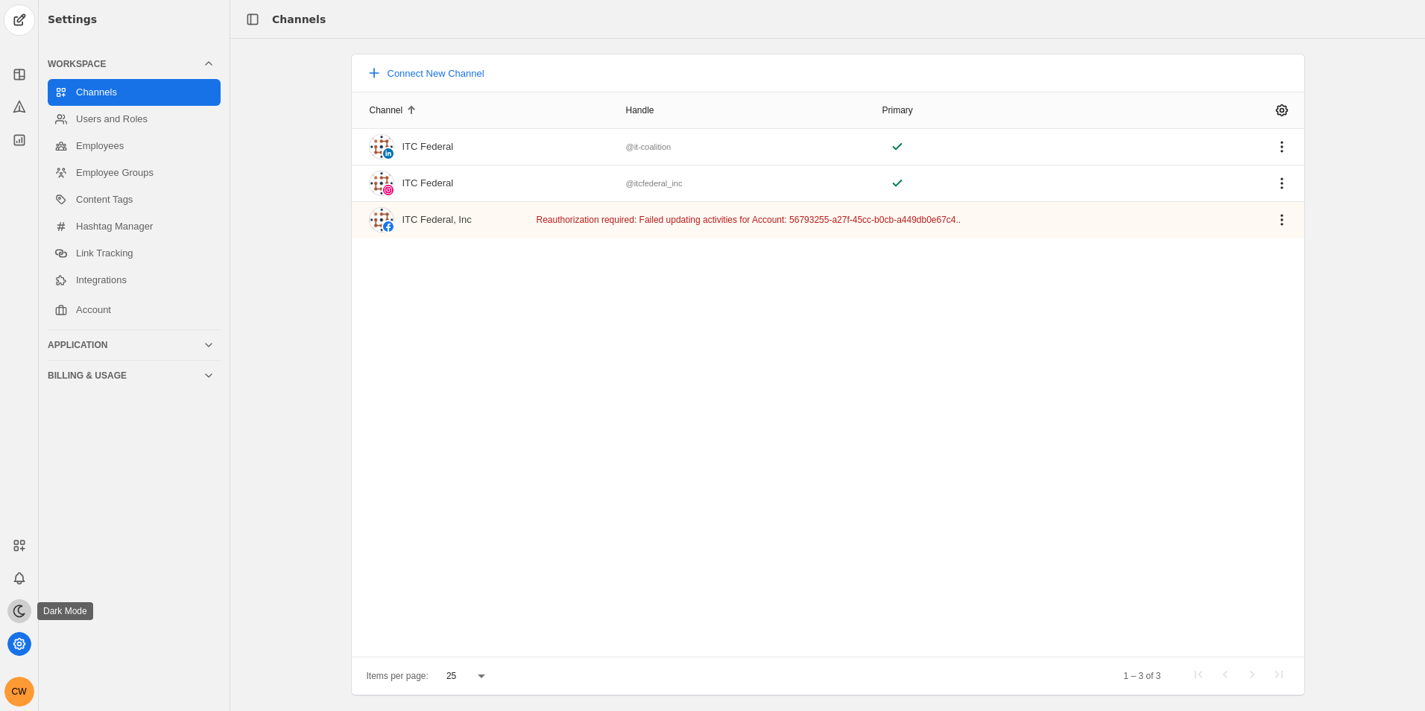
click at [16, 611] on icon at bounding box center [19, 611] width 15 height 15
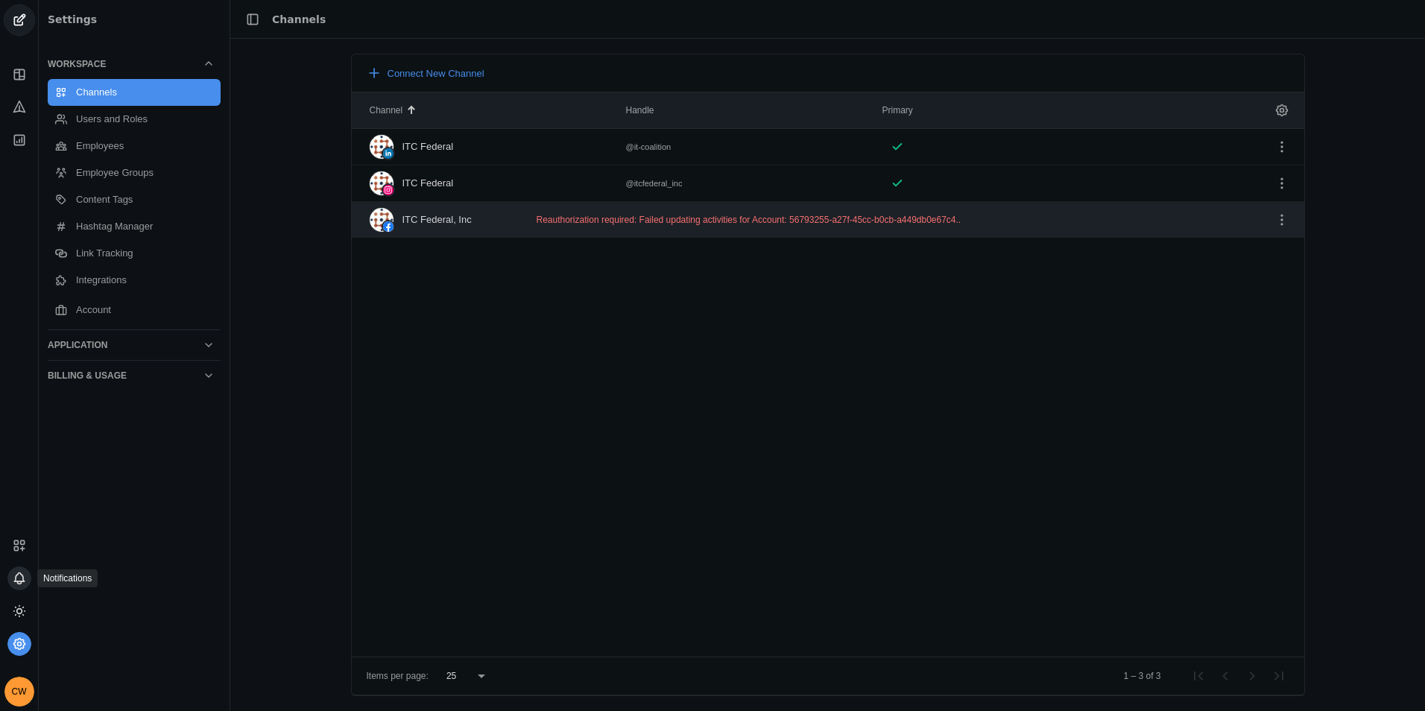
click at [23, 585] on icon at bounding box center [19, 578] width 15 height 15
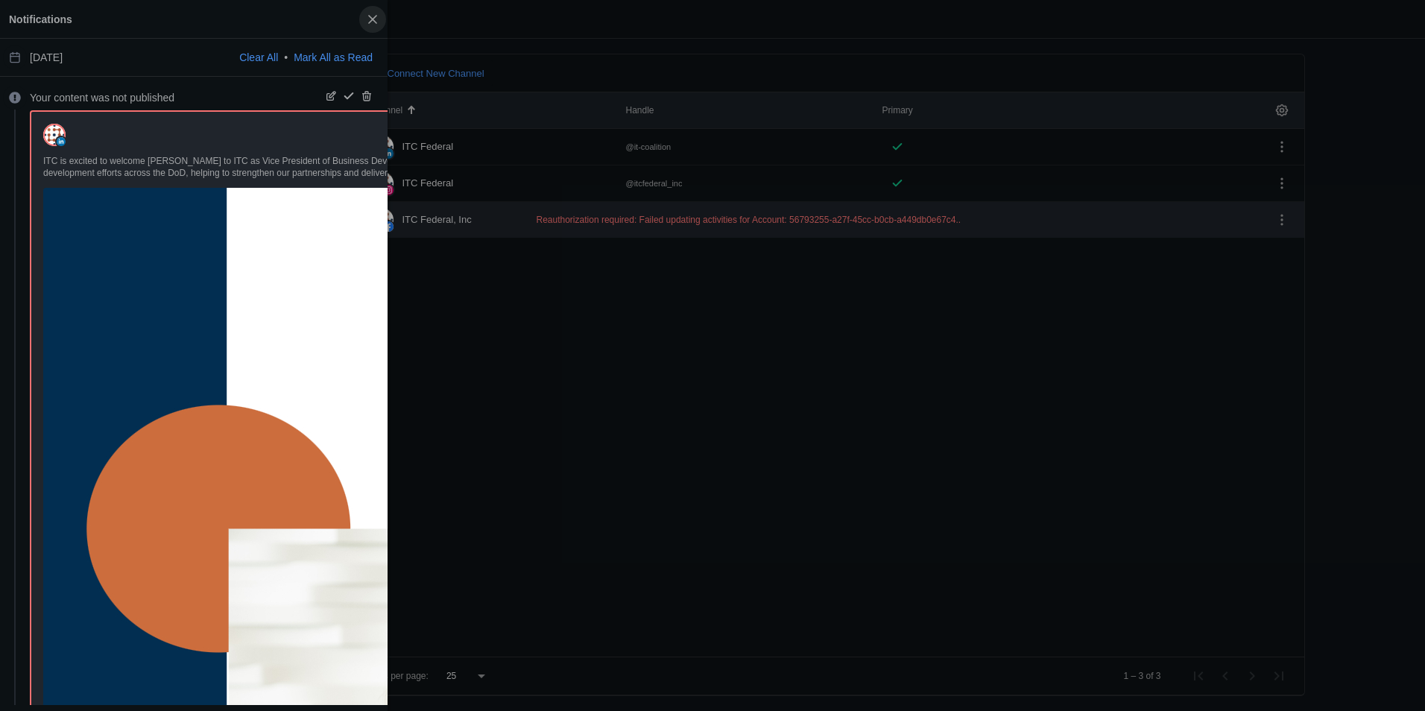
click at [366, 24] on span "button" at bounding box center [372, 19] width 27 height 27
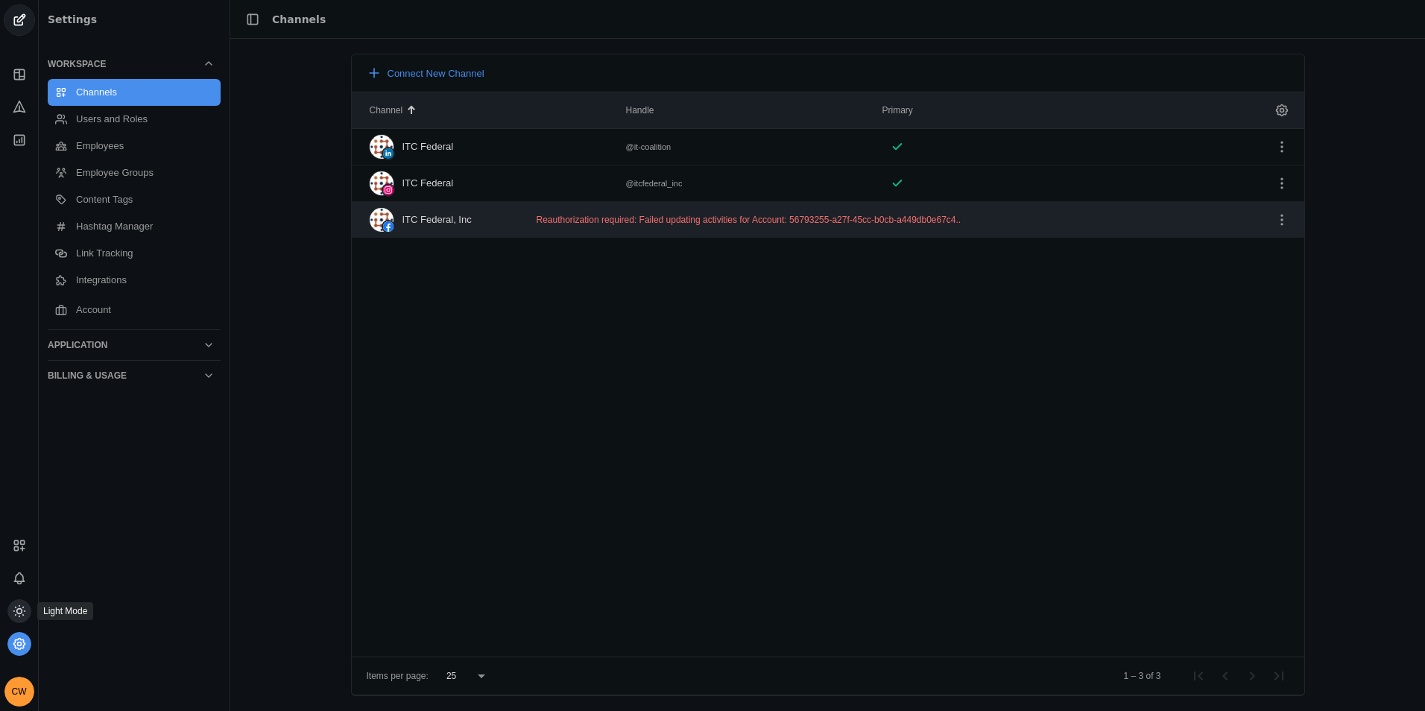
click at [21, 619] on app-icon at bounding box center [19, 611] width 24 height 24
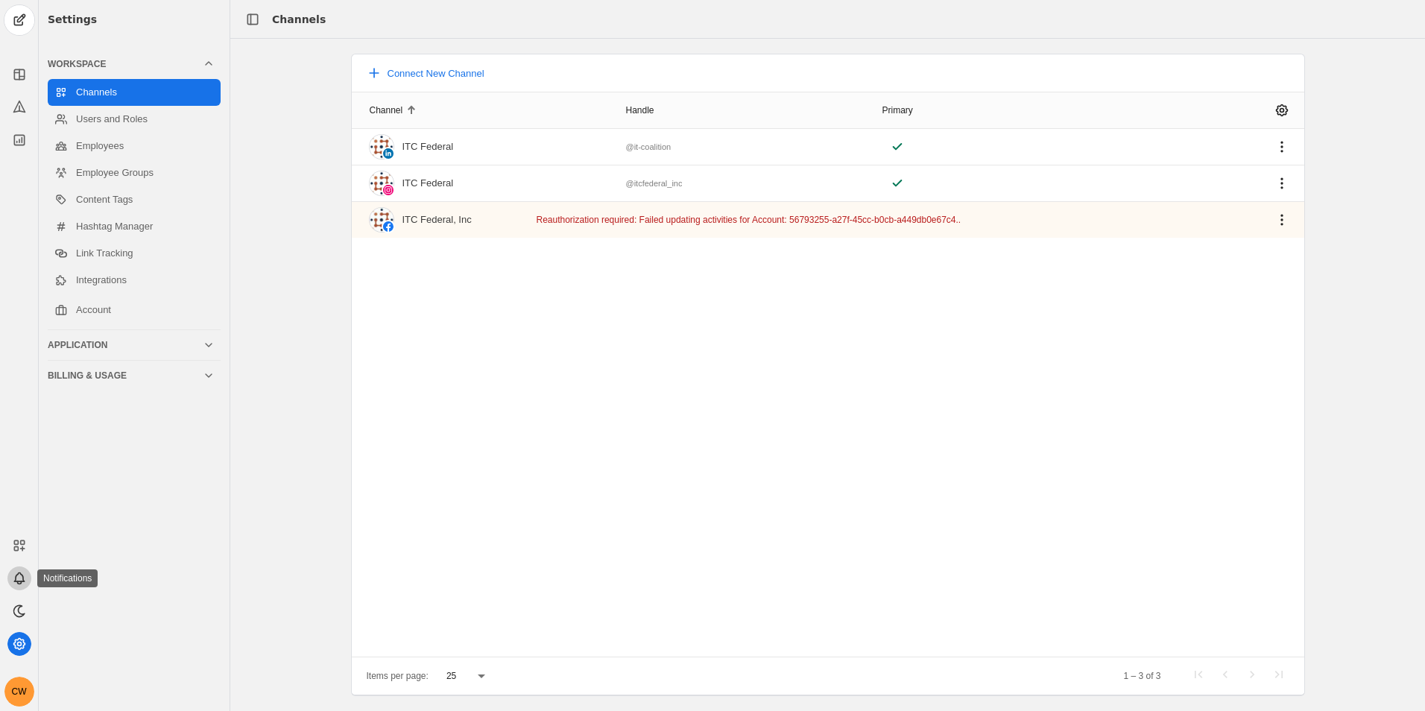
click at [17, 581] on icon at bounding box center [19, 578] width 15 height 15
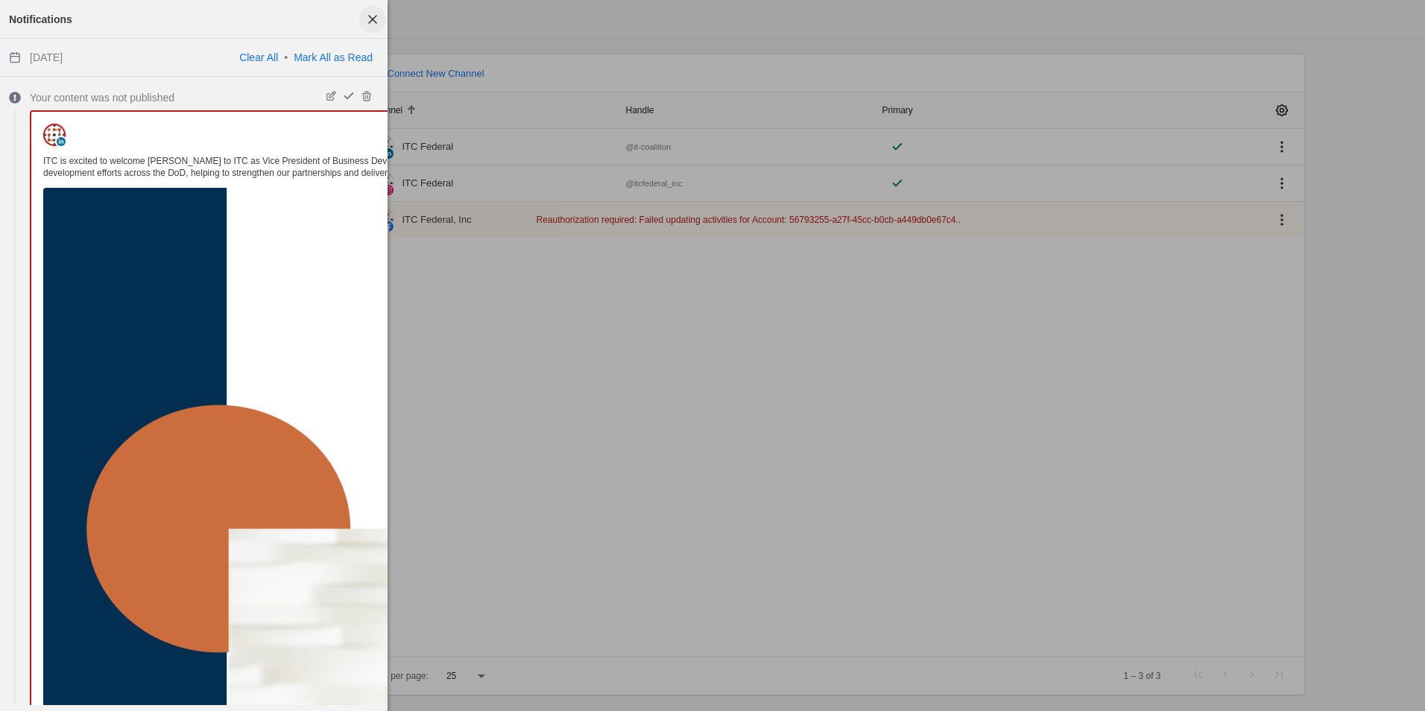
click at [379, 11] on span "button" at bounding box center [372, 19] width 27 height 27
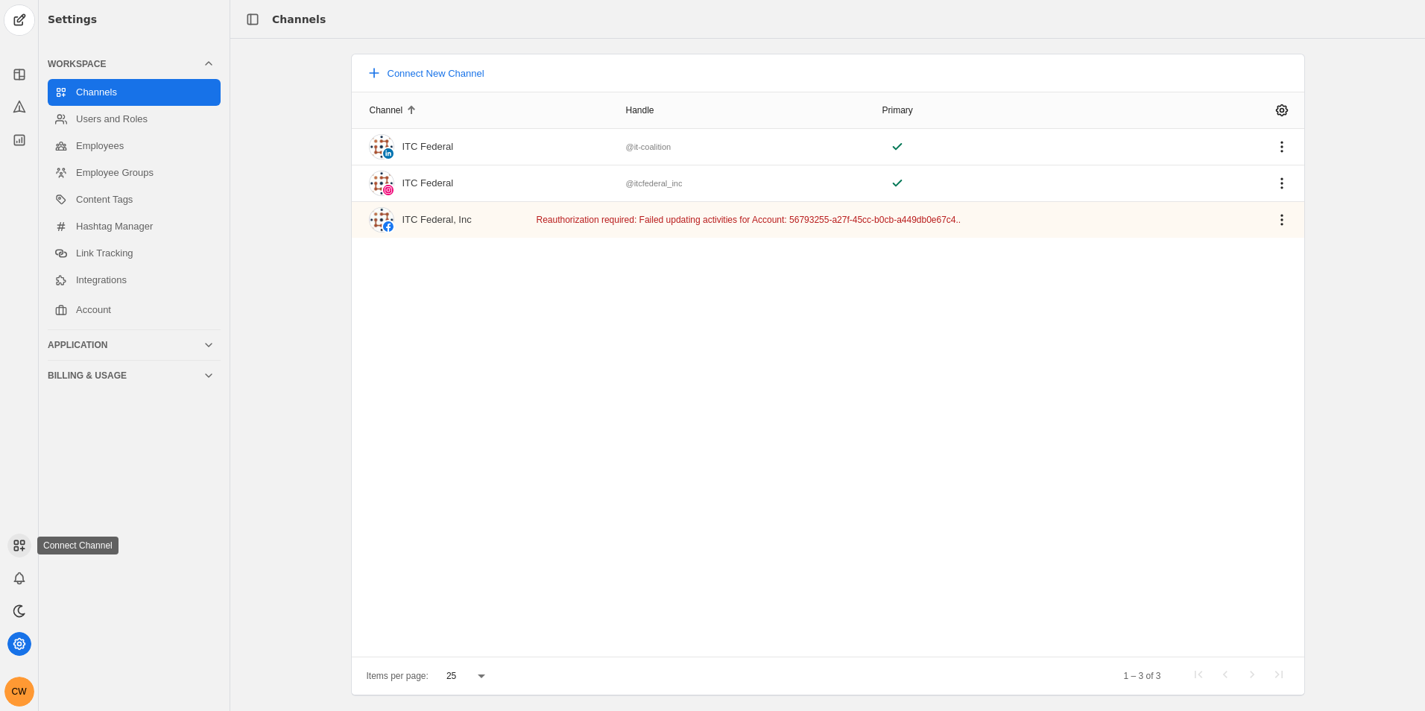
click at [21, 544] on rect at bounding box center [22, 542] width 4 height 4
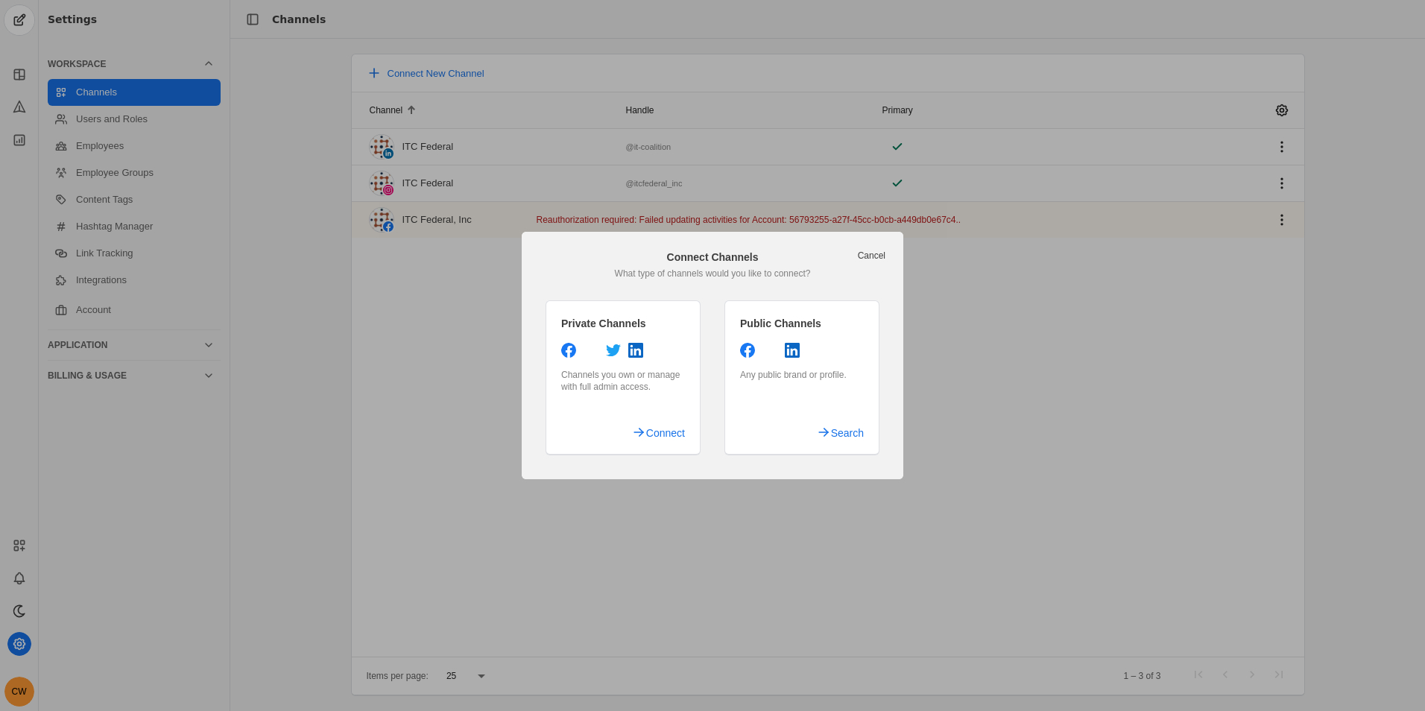
click at [873, 254] on link "Cancel" at bounding box center [872, 256] width 28 height 12
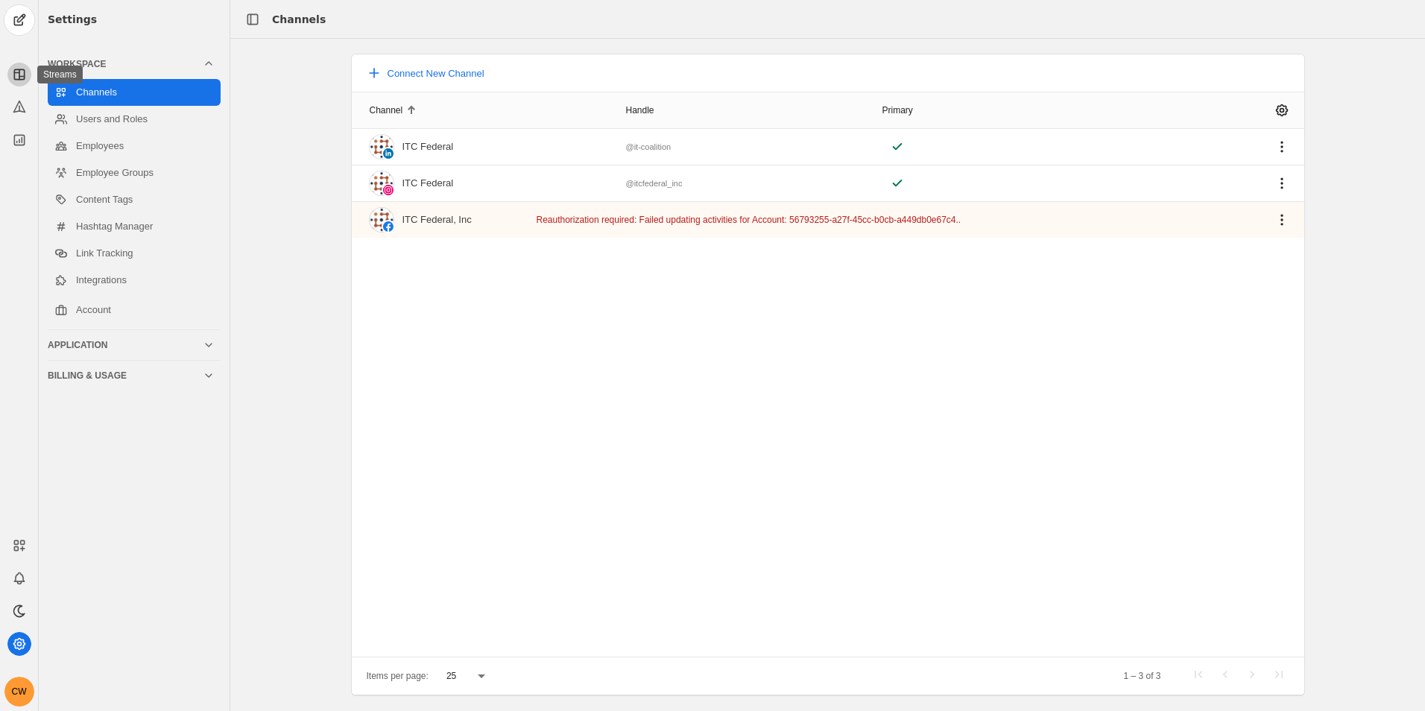
click at [22, 70] on rect at bounding box center [19, 74] width 10 height 10
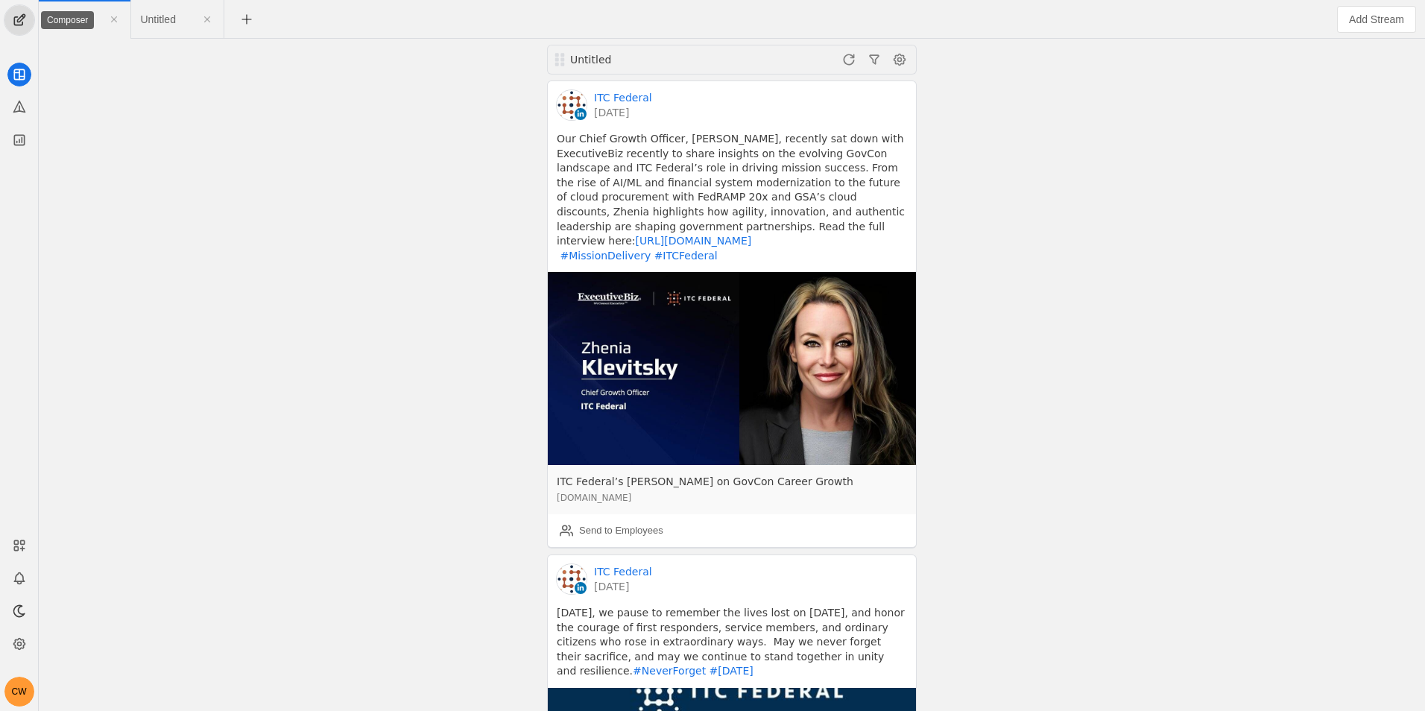
click at [21, 17] on span "undefined" at bounding box center [19, 20] width 30 height 30
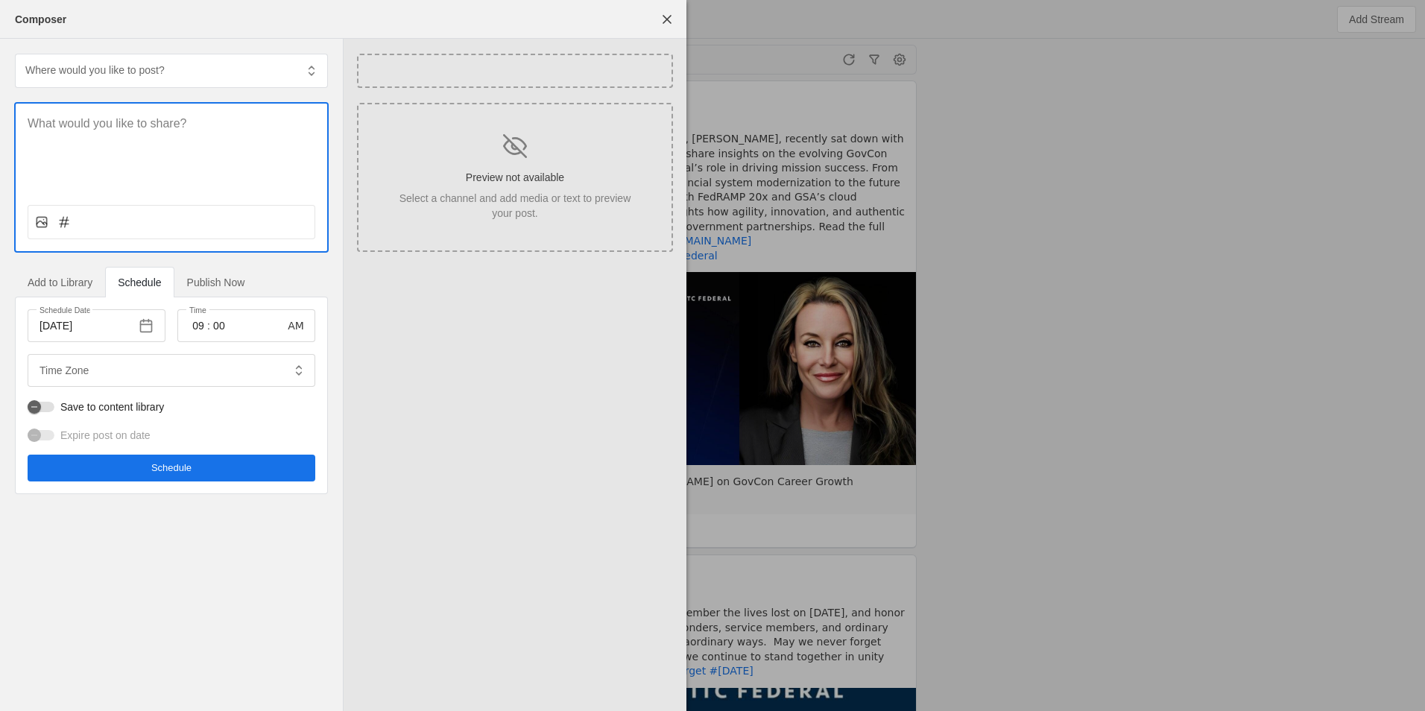
type input "Eastern Standard Time EST"
click at [193, 136] on div at bounding box center [172, 148] width 312 height 89
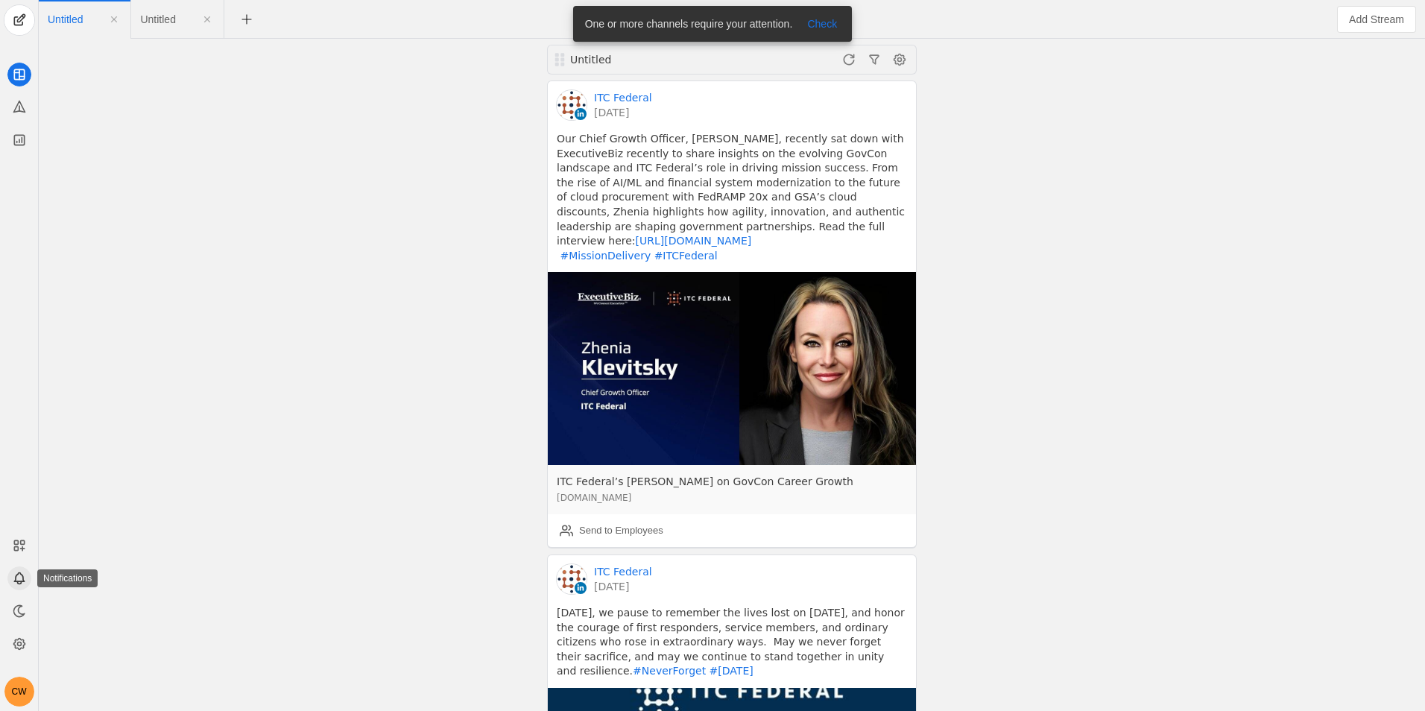
click at [22, 576] on icon at bounding box center [19, 578] width 15 height 15
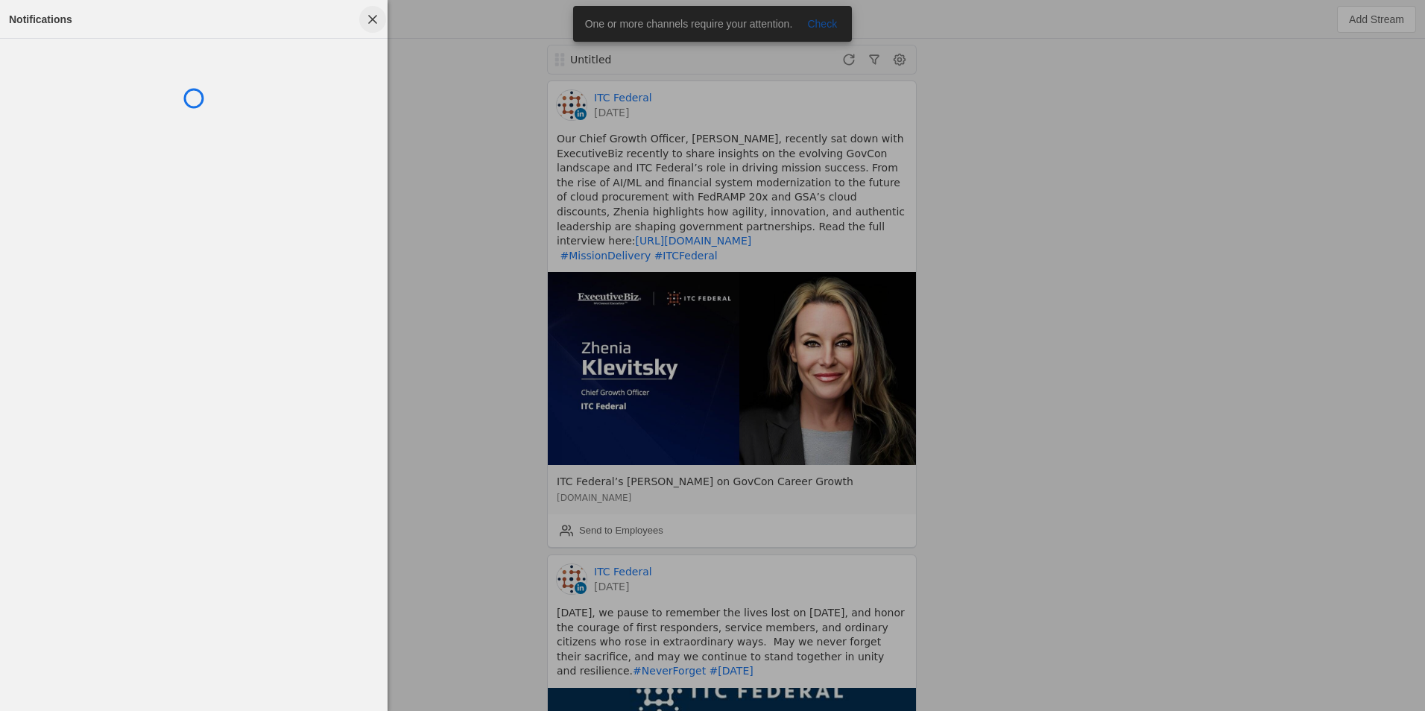
click at [382, 13] on span "button" at bounding box center [372, 19] width 27 height 27
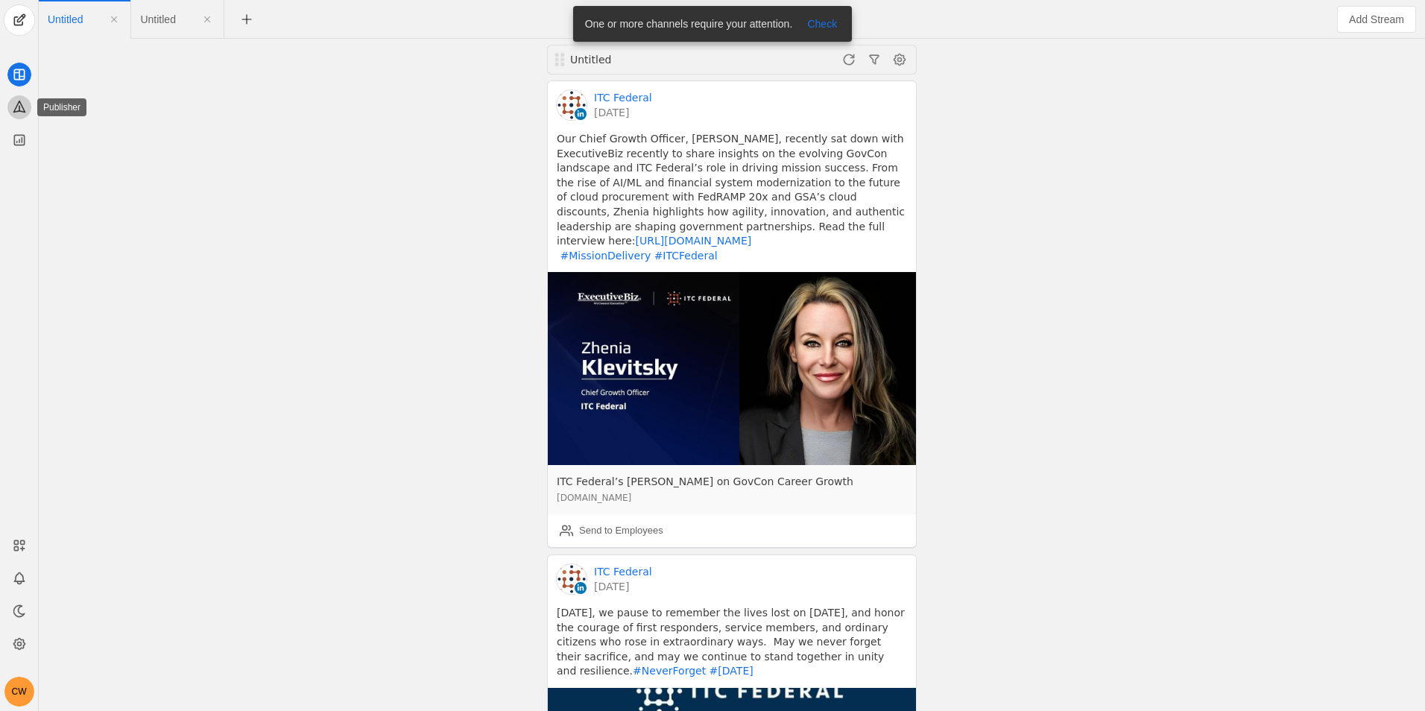
click at [17, 105] on icon at bounding box center [18, 106] width 11 height 11
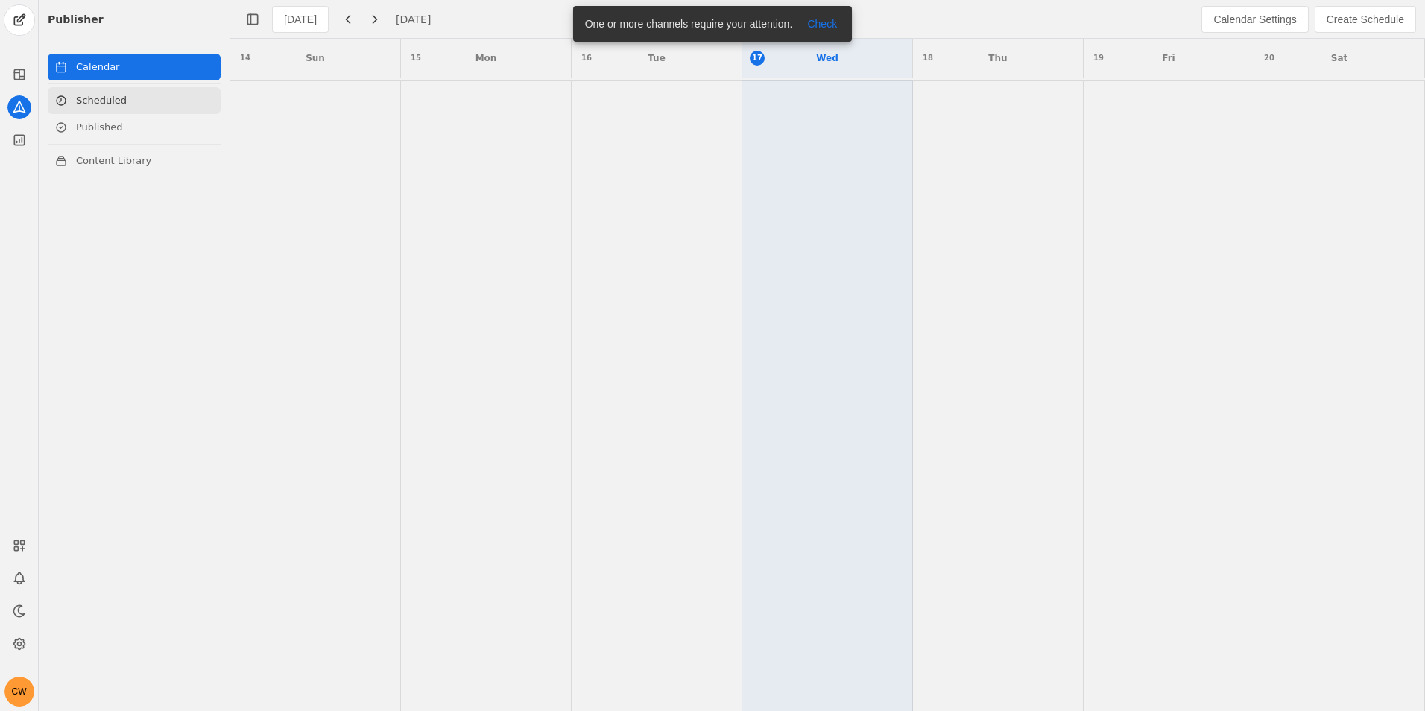
click at [131, 100] on link "Scheduled" at bounding box center [134, 100] width 173 height 27
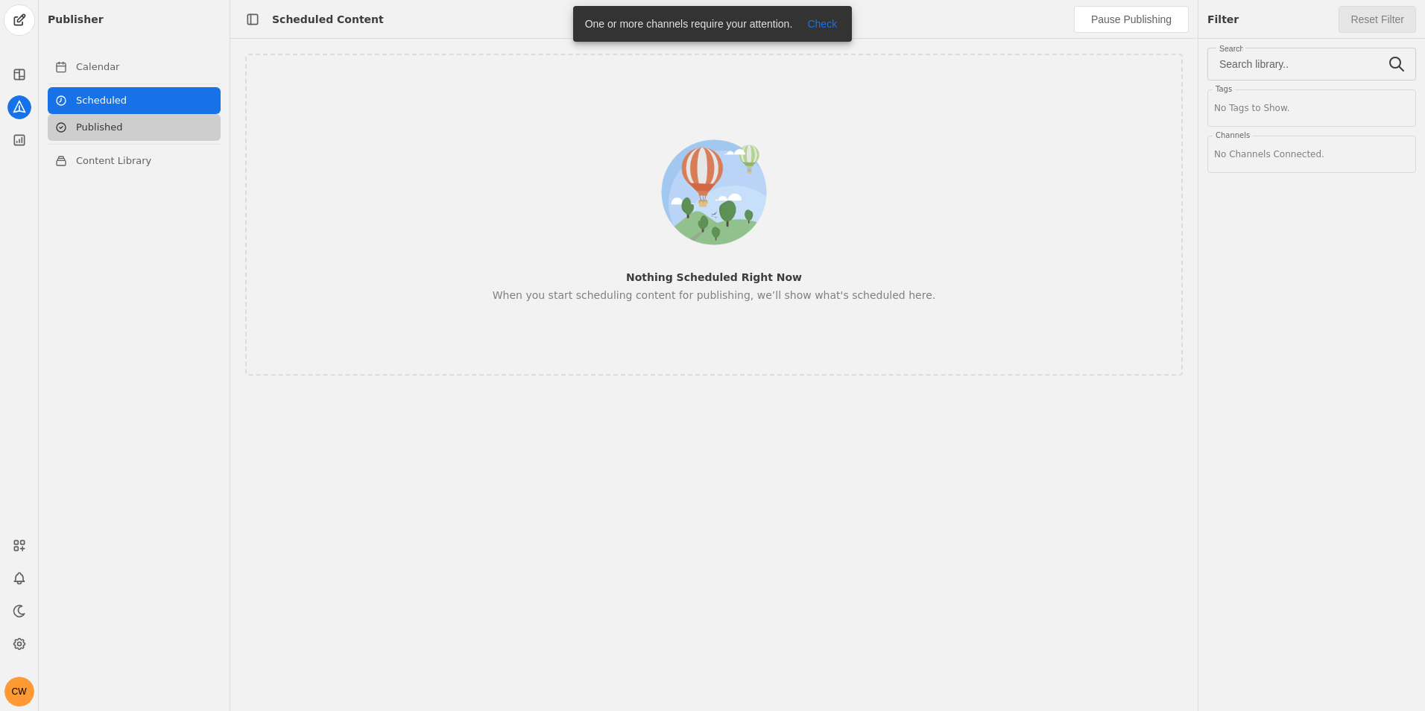
click at [124, 124] on link "Published" at bounding box center [134, 127] width 173 height 27
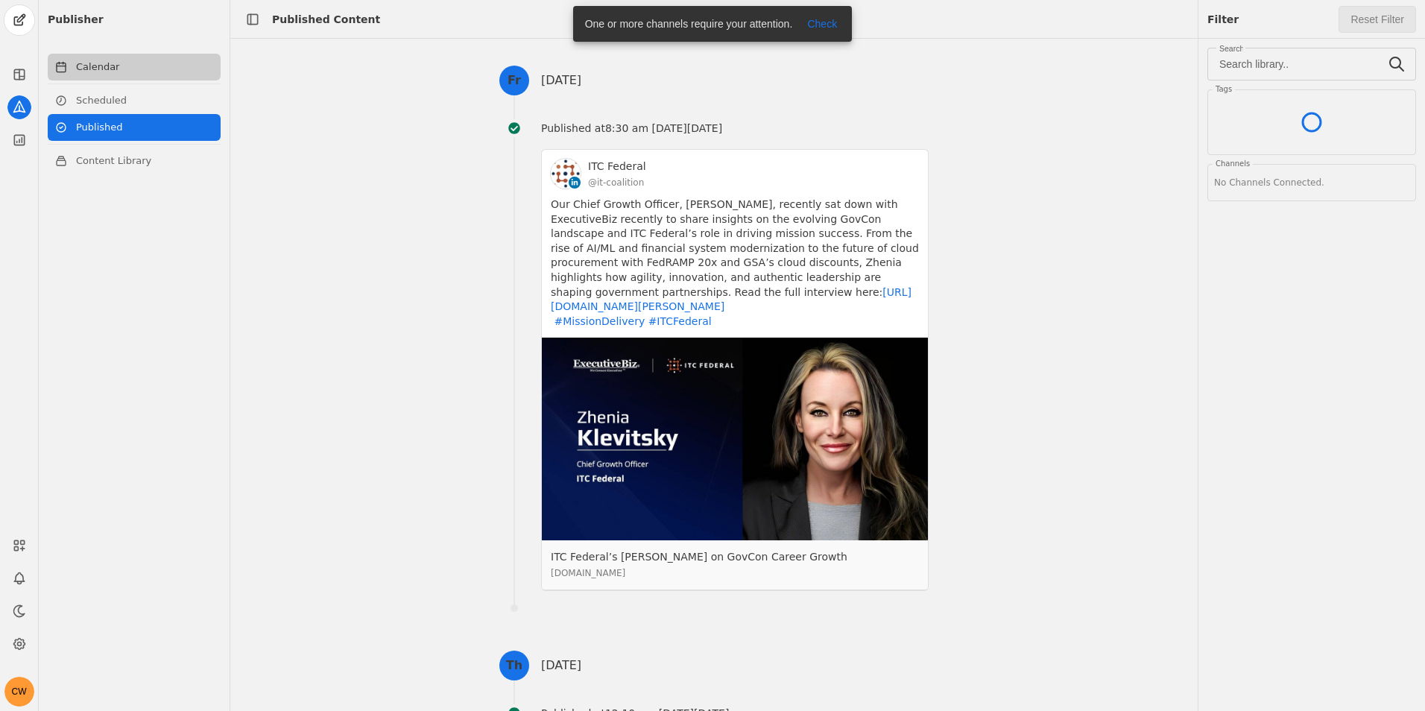
click at [117, 67] on link "Calendar" at bounding box center [134, 67] width 173 height 27
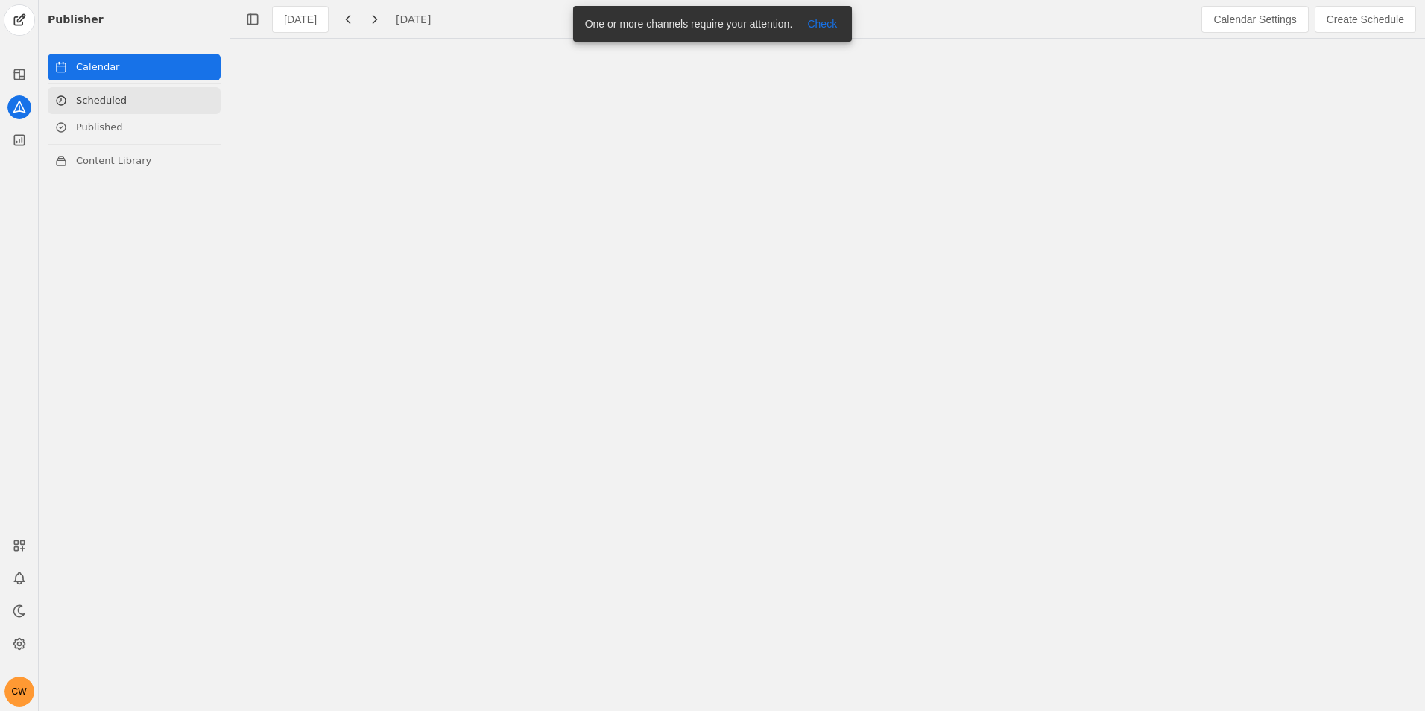
click at [134, 108] on link "Scheduled" at bounding box center [134, 100] width 173 height 27
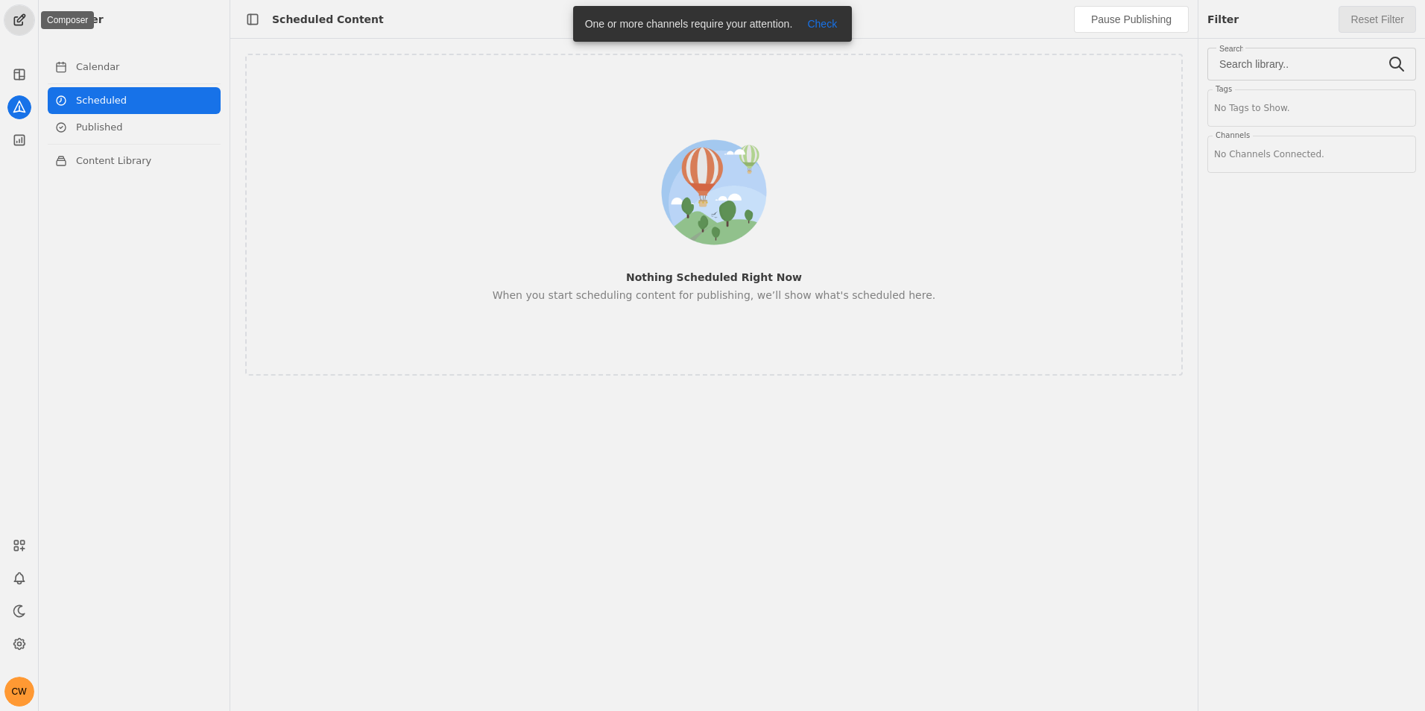
click at [24, 25] on span "undefined" at bounding box center [19, 20] width 30 height 30
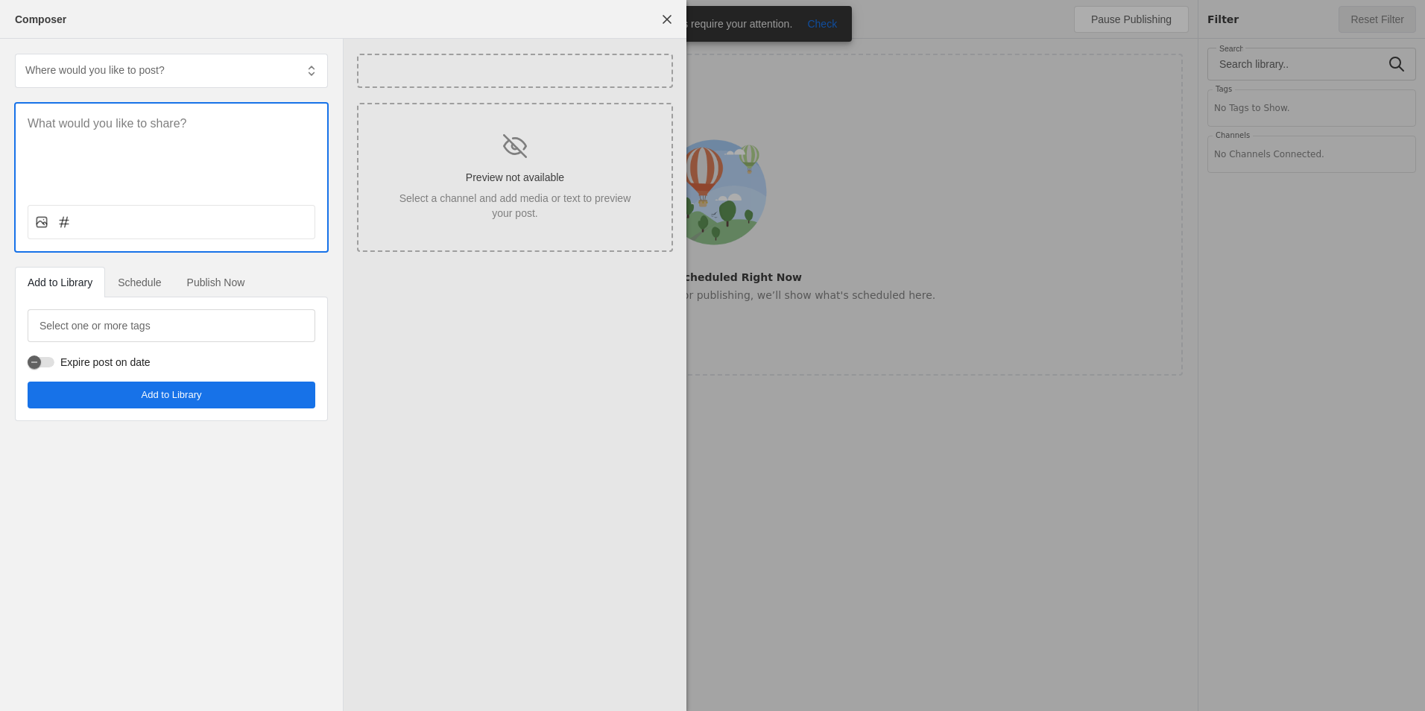
click at [143, 147] on div at bounding box center [172, 148] width 312 height 89
click at [136, 141] on div at bounding box center [172, 148] width 312 height 89
click at [130, 125] on p at bounding box center [172, 124] width 288 height 17
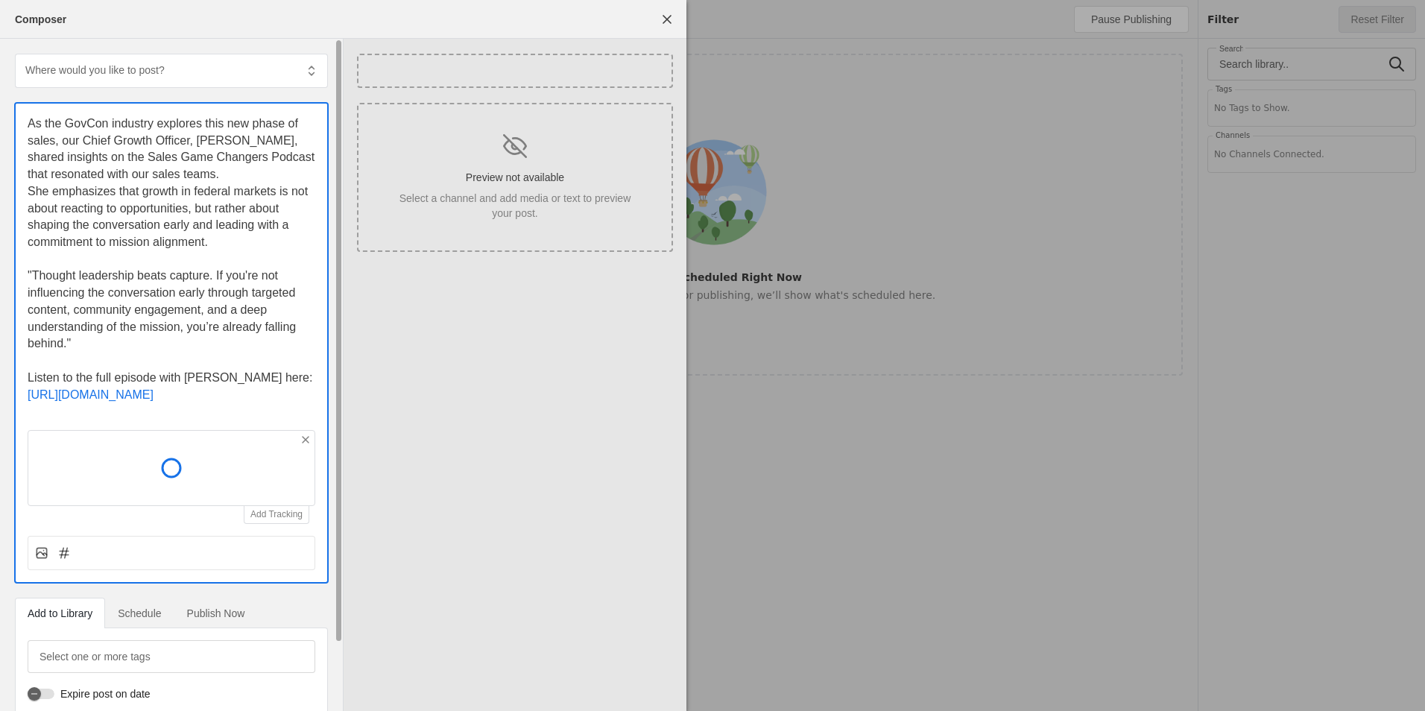
click at [111, 122] on p "As the GovCon industry explores this new phase of sales, our Chief Growth Offic…" at bounding box center [172, 150] width 288 height 68
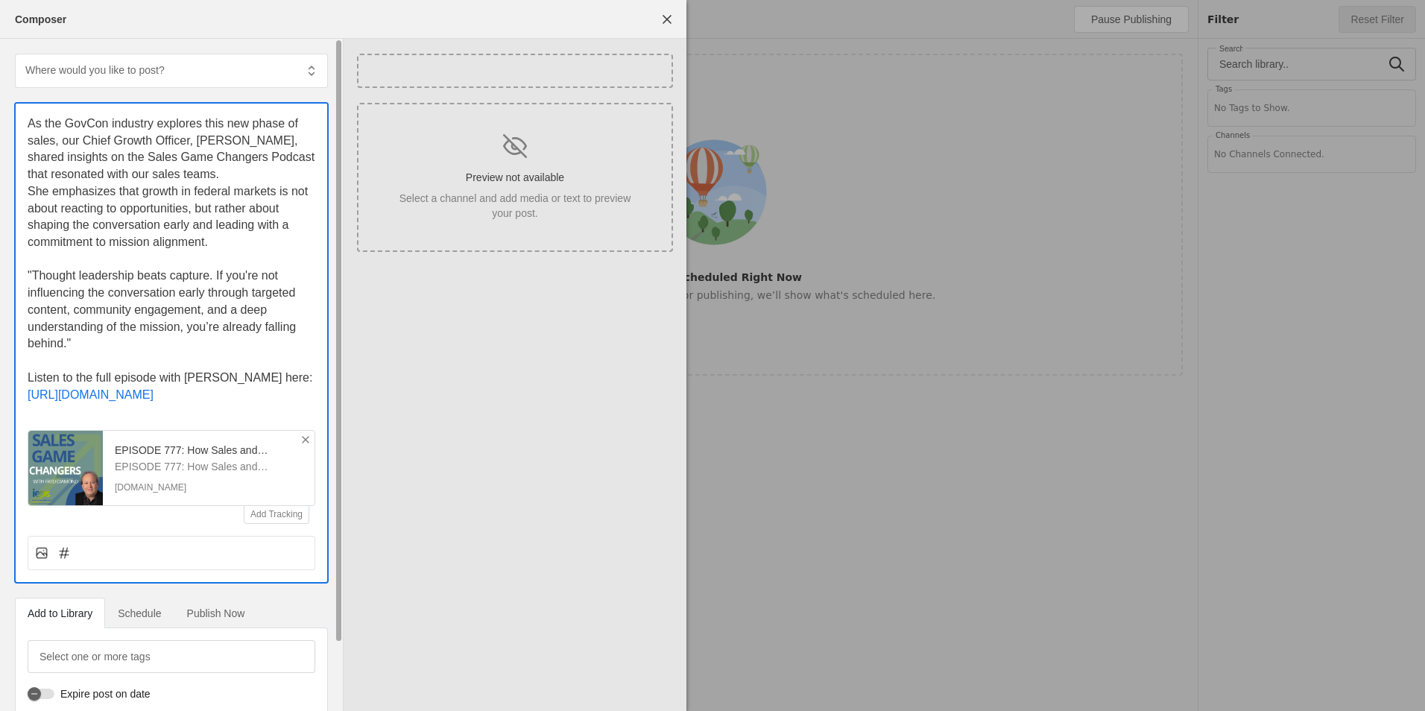
click at [300, 446] on icon at bounding box center [306, 440] width 12 height 12
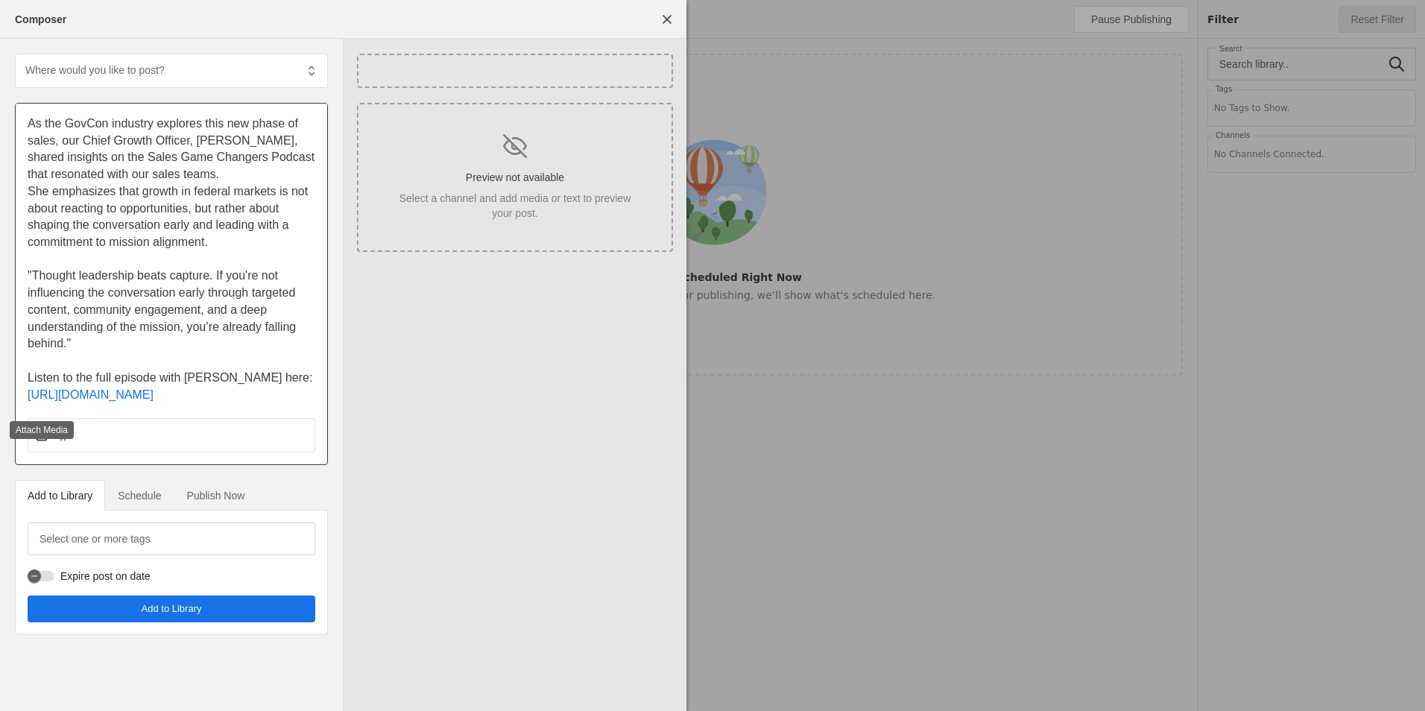
click at [38, 443] on icon at bounding box center [41, 435] width 15 height 15
click at [0, 0] on input "file" at bounding box center [0, 0] width 0 height 0
click at [43, 438] on icon at bounding box center [40, 437] width 7 height 4
click at [0, 0] on input "file" at bounding box center [0, 0] width 0 height 0
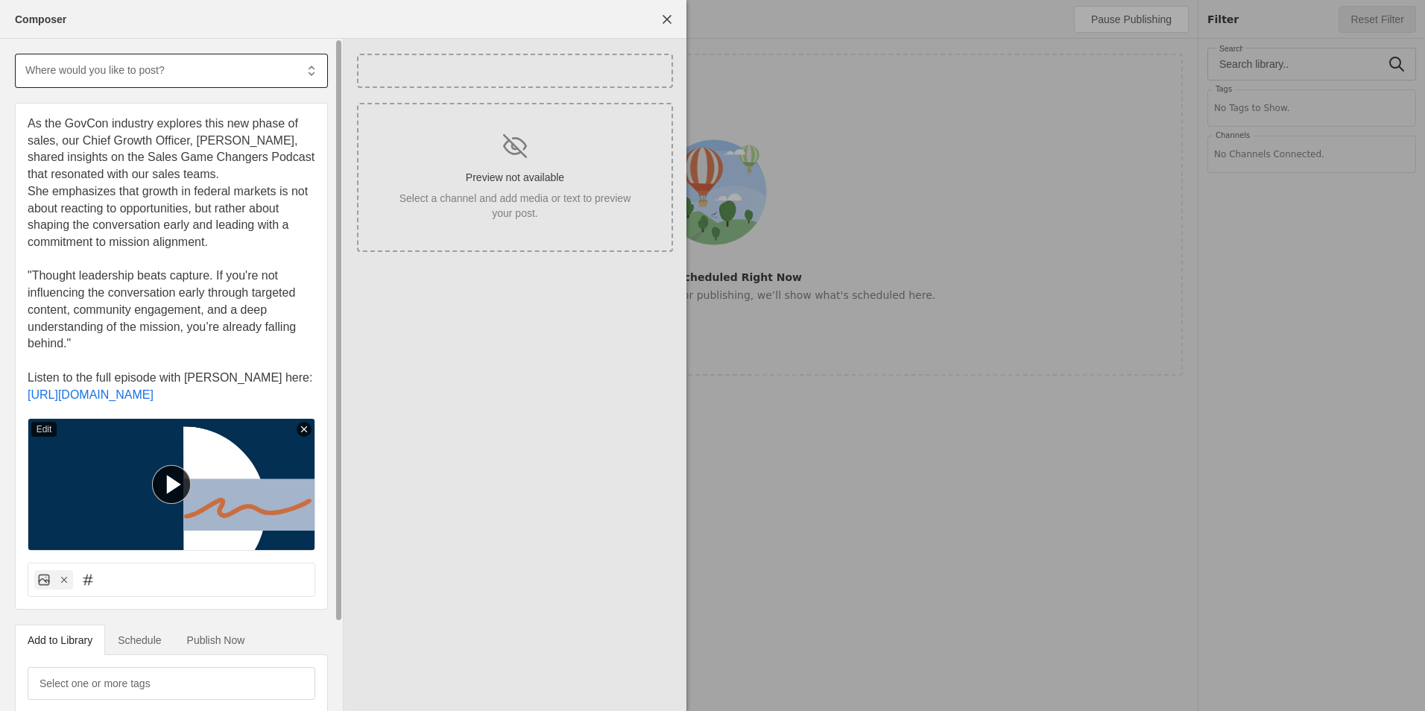
click at [321, 86] on div at bounding box center [310, 71] width 30 height 34
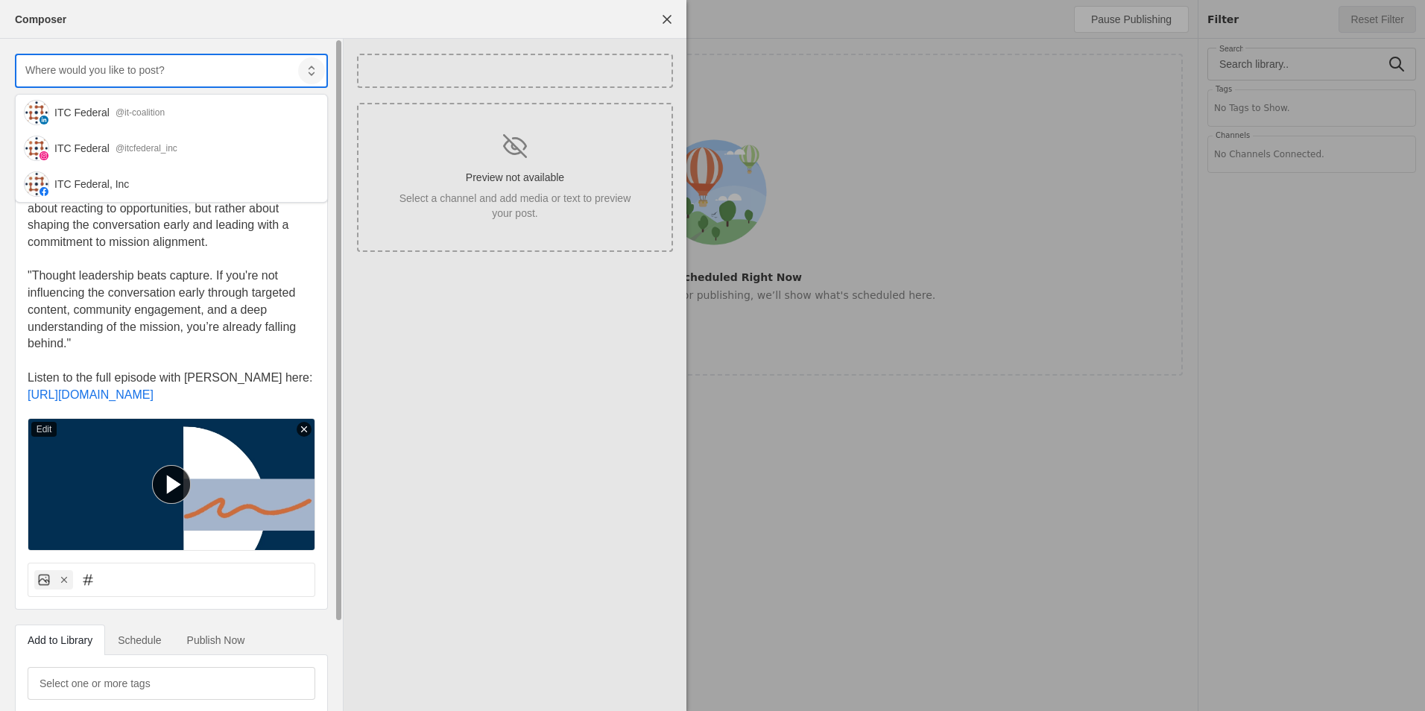
click at [320, 72] on span at bounding box center [311, 70] width 27 height 27
click at [166, 109] on div "ITC Federal @it-coalition" at bounding box center [184, 112] width 261 height 15
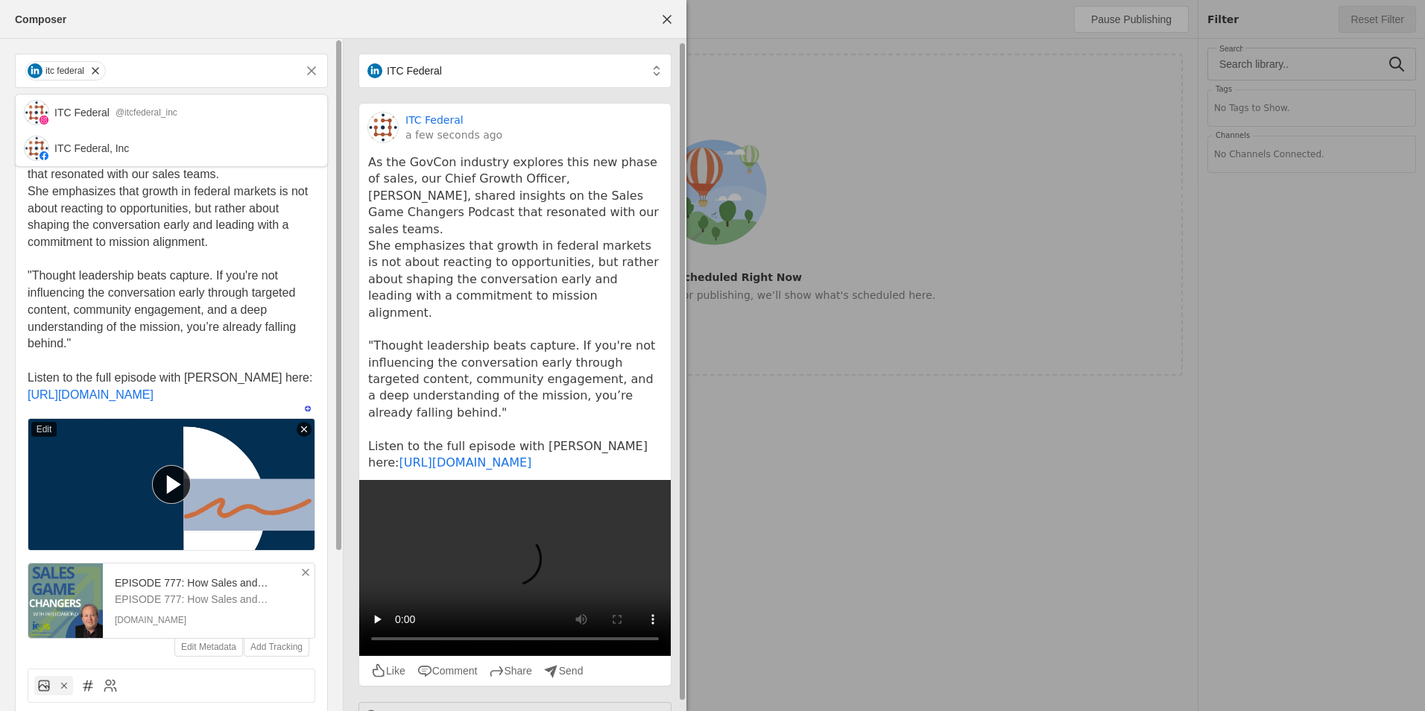
scroll to position [10, 0]
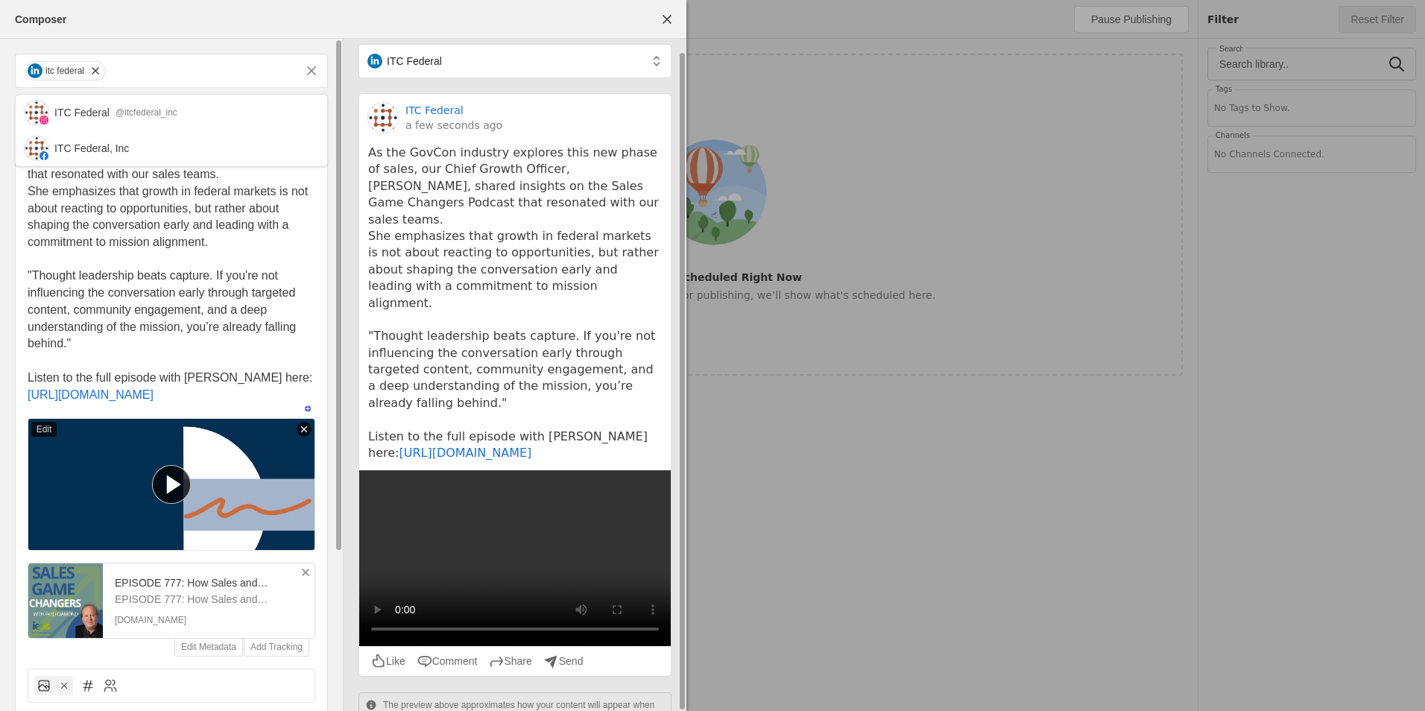
click at [572, 228] on pre "As the GovCon industry explores this new phase of sales, our Chief Growth Offic…" at bounding box center [515, 303] width 294 height 317
click at [502, 242] on pre "As the GovCon industry explores this new phase of sales, our Chief Growth Offic…" at bounding box center [515, 303] width 294 height 317
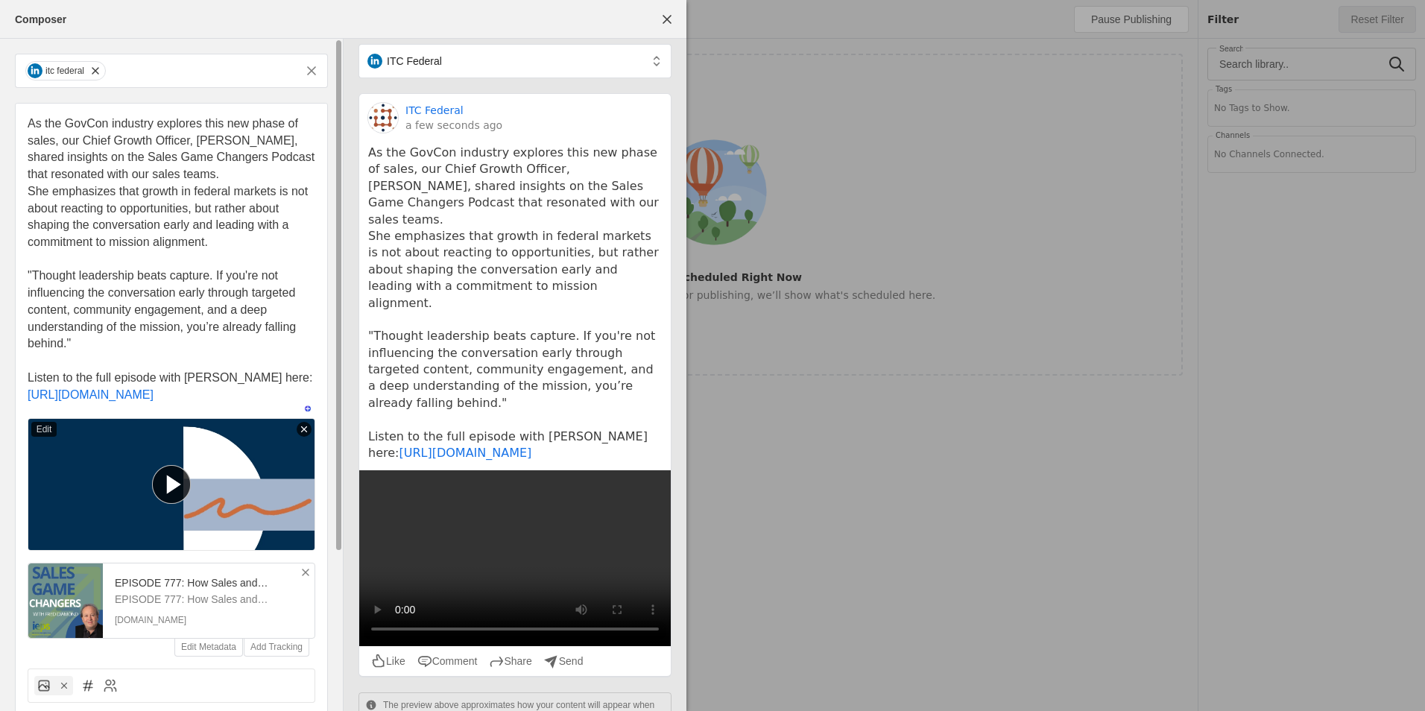
click at [303, 578] on icon at bounding box center [306, 573] width 12 height 12
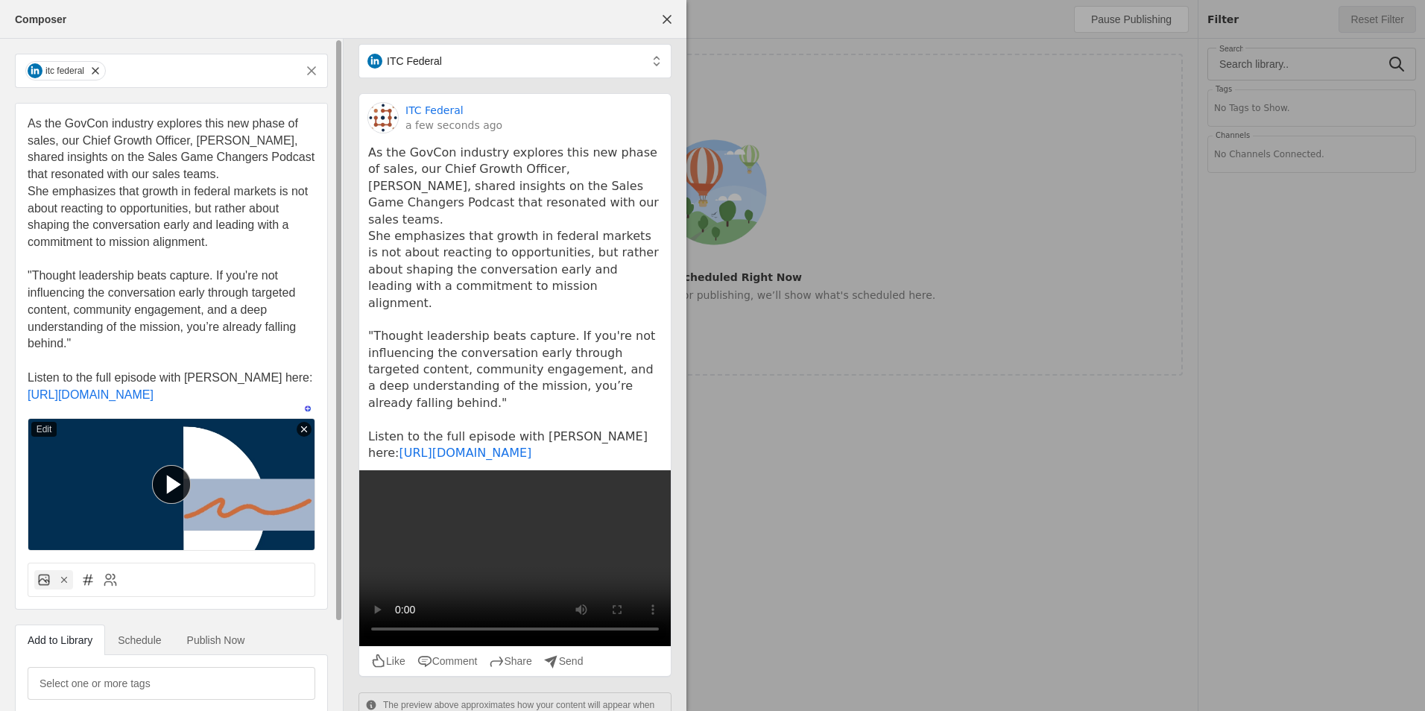
click at [115, 597] on div at bounding box center [172, 580] width 288 height 34
click at [110, 587] on icon at bounding box center [110, 579] width 15 height 15
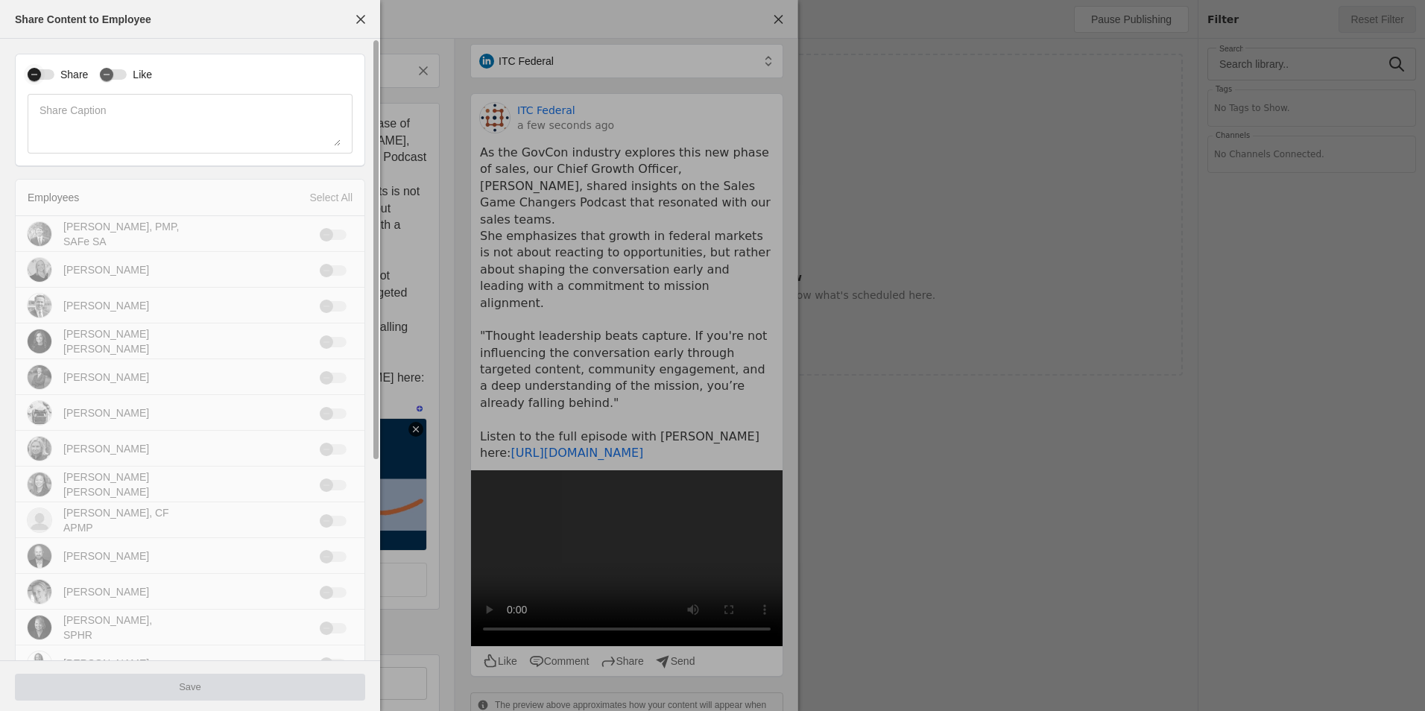
click at [53, 77] on div "button" at bounding box center [41, 74] width 27 height 10
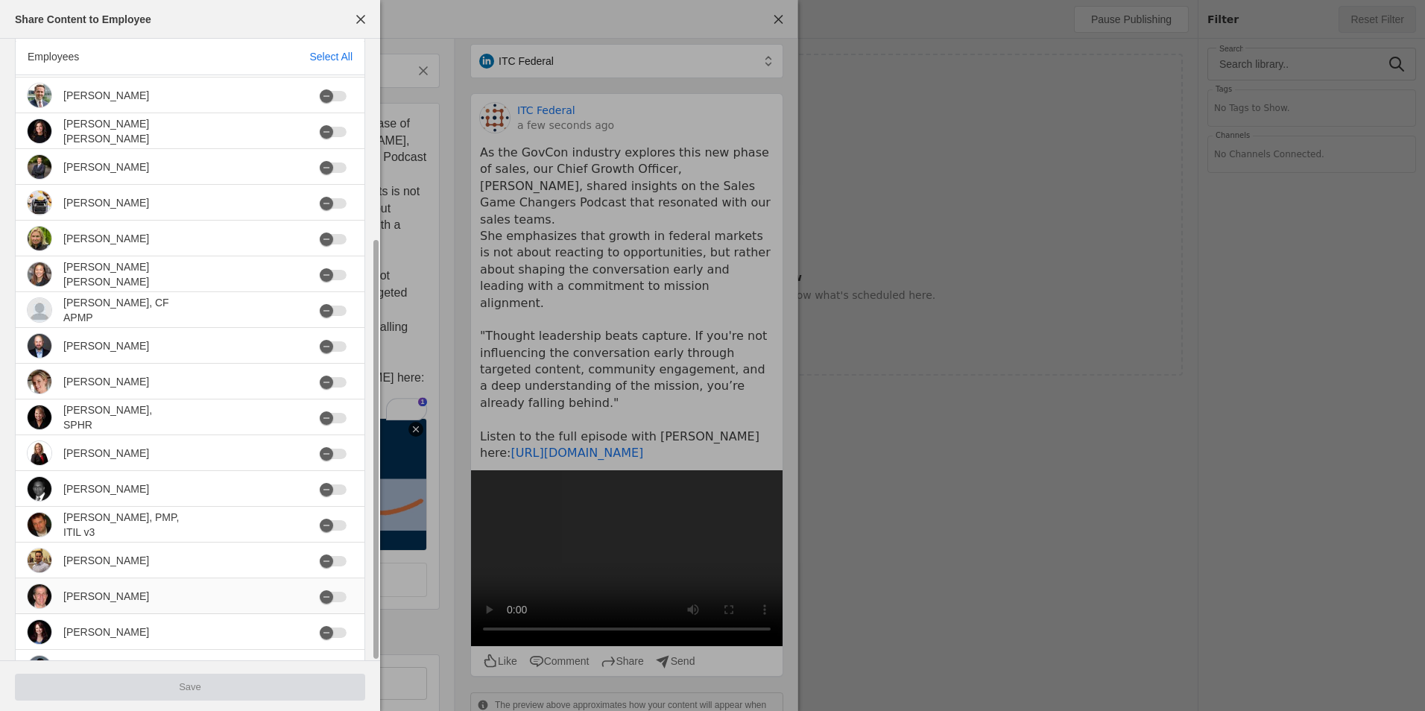
scroll to position [291, 0]
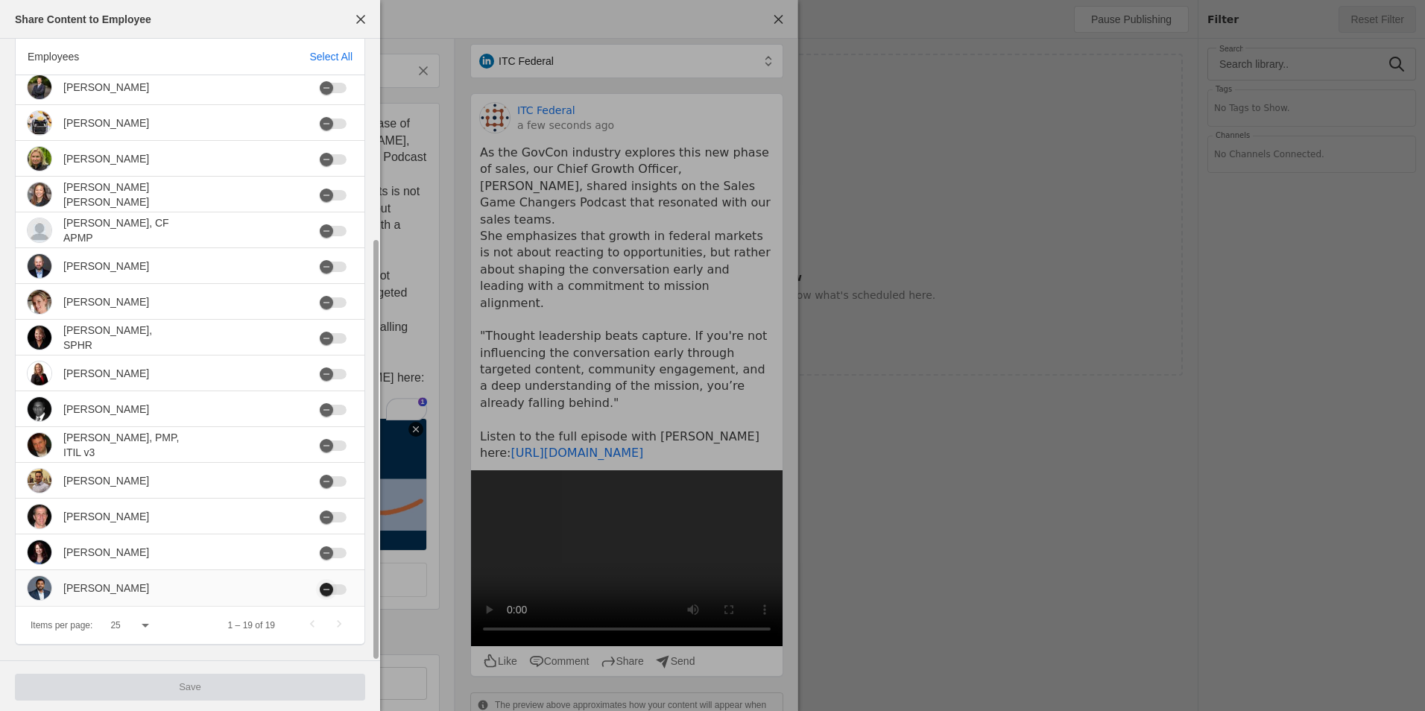
click at [339, 590] on div "button" at bounding box center [333, 589] width 27 height 10
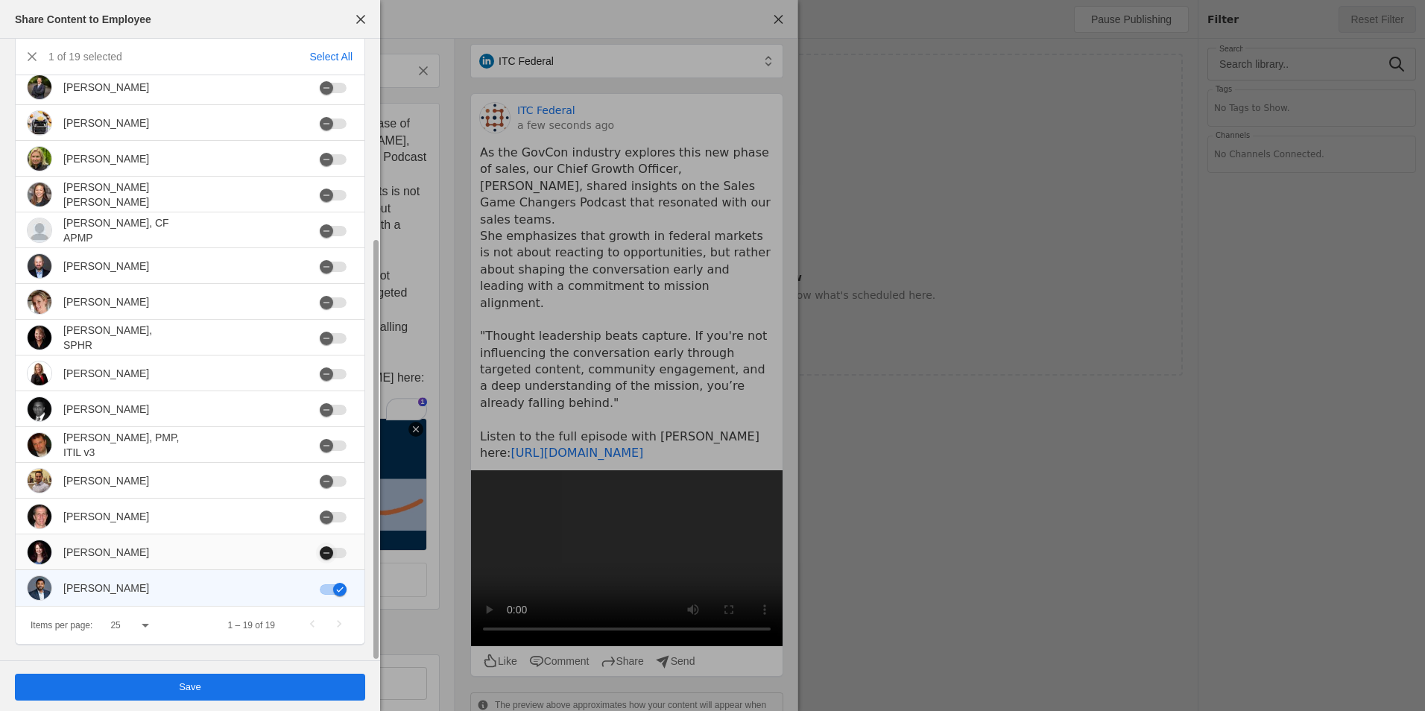
click at [335, 559] on div "button" at bounding box center [326, 553] width 21 height 21
click at [348, 513] on div at bounding box center [336, 517] width 33 height 10
click at [341, 513] on div "button" at bounding box center [333, 517] width 27 height 10
click at [344, 446] on div "button" at bounding box center [333, 446] width 27 height 10
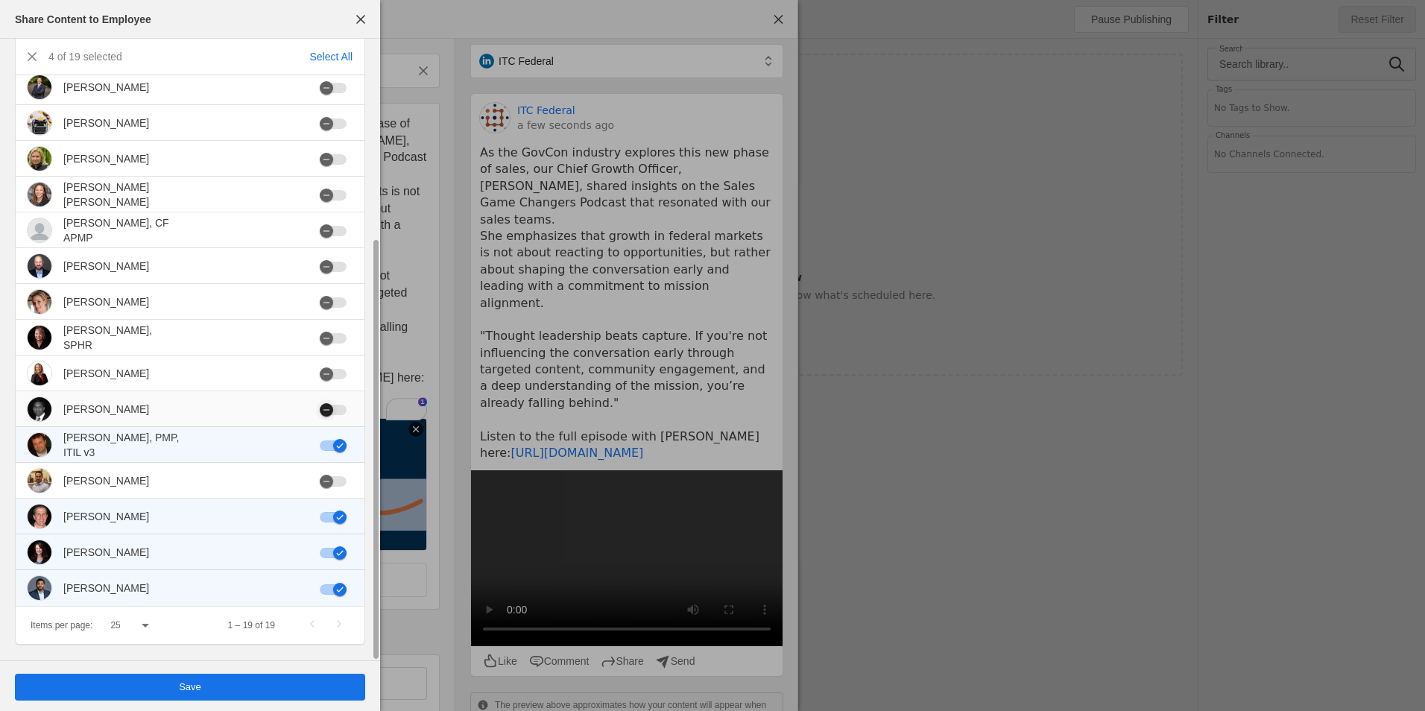
click at [340, 406] on div "button" at bounding box center [333, 410] width 27 height 10
click at [338, 369] on div "button" at bounding box center [333, 374] width 27 height 10
click at [347, 340] on div at bounding box center [336, 338] width 33 height 10
click at [337, 305] on button "button" at bounding box center [333, 302] width 27 height 10
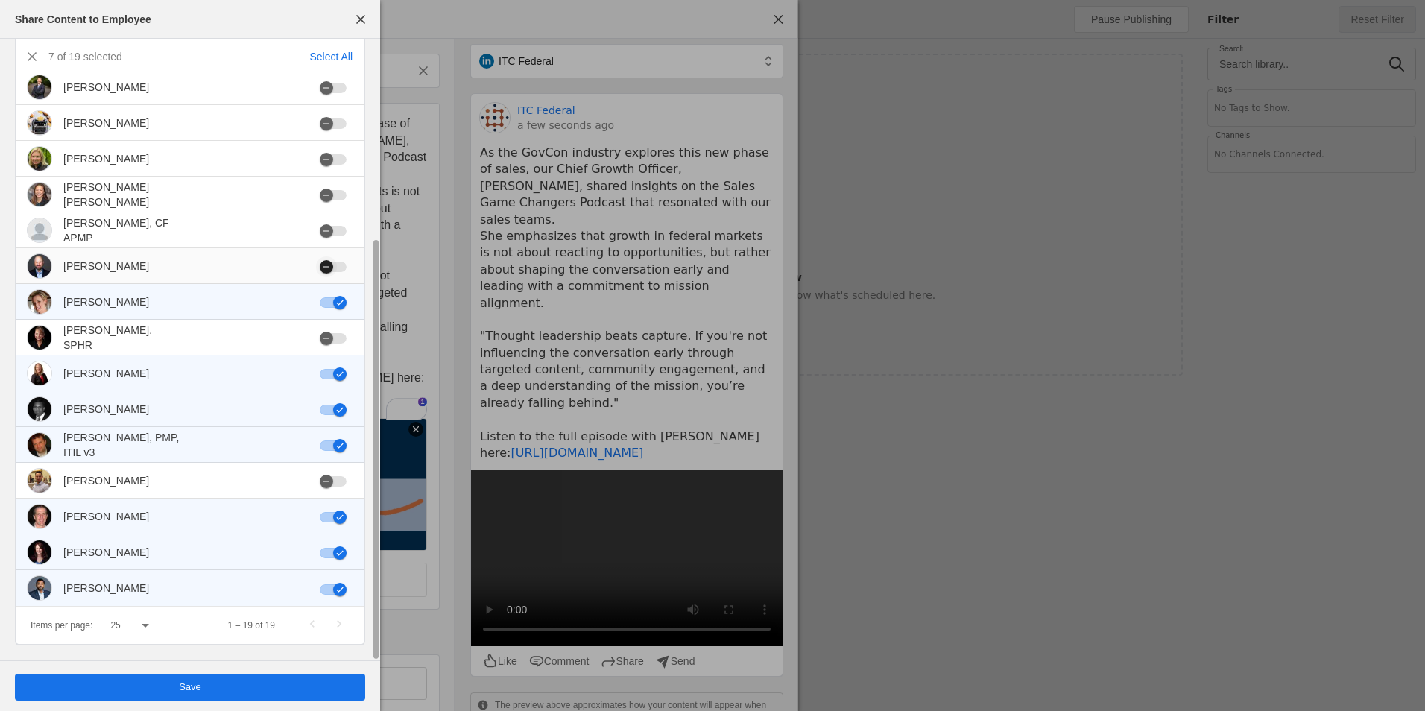
click at [341, 268] on div "button" at bounding box center [333, 267] width 27 height 10
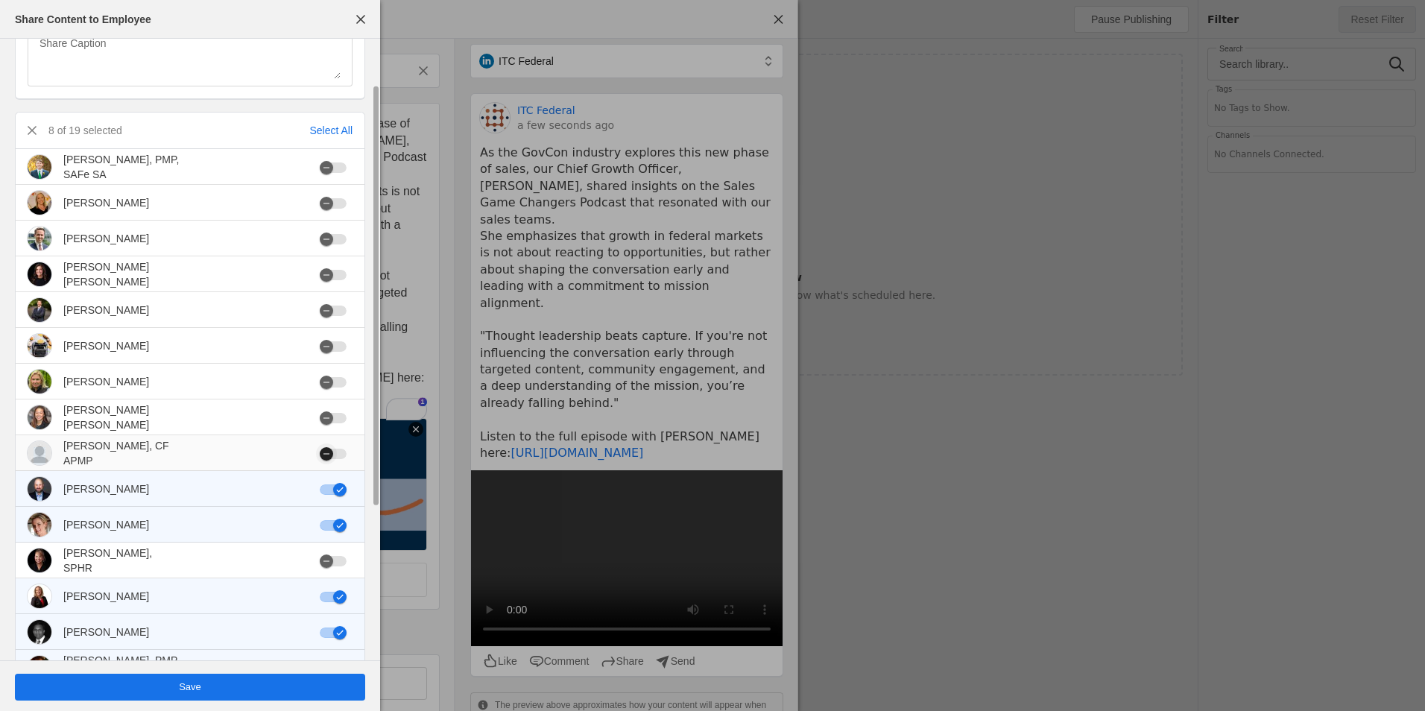
click at [336, 457] on div "button" at bounding box center [326, 454] width 21 height 21
click at [352, 419] on div at bounding box center [336, 418] width 33 height 10
click at [339, 423] on div "button" at bounding box center [333, 418] width 27 height 10
click at [338, 385] on div "button" at bounding box center [333, 382] width 27 height 10
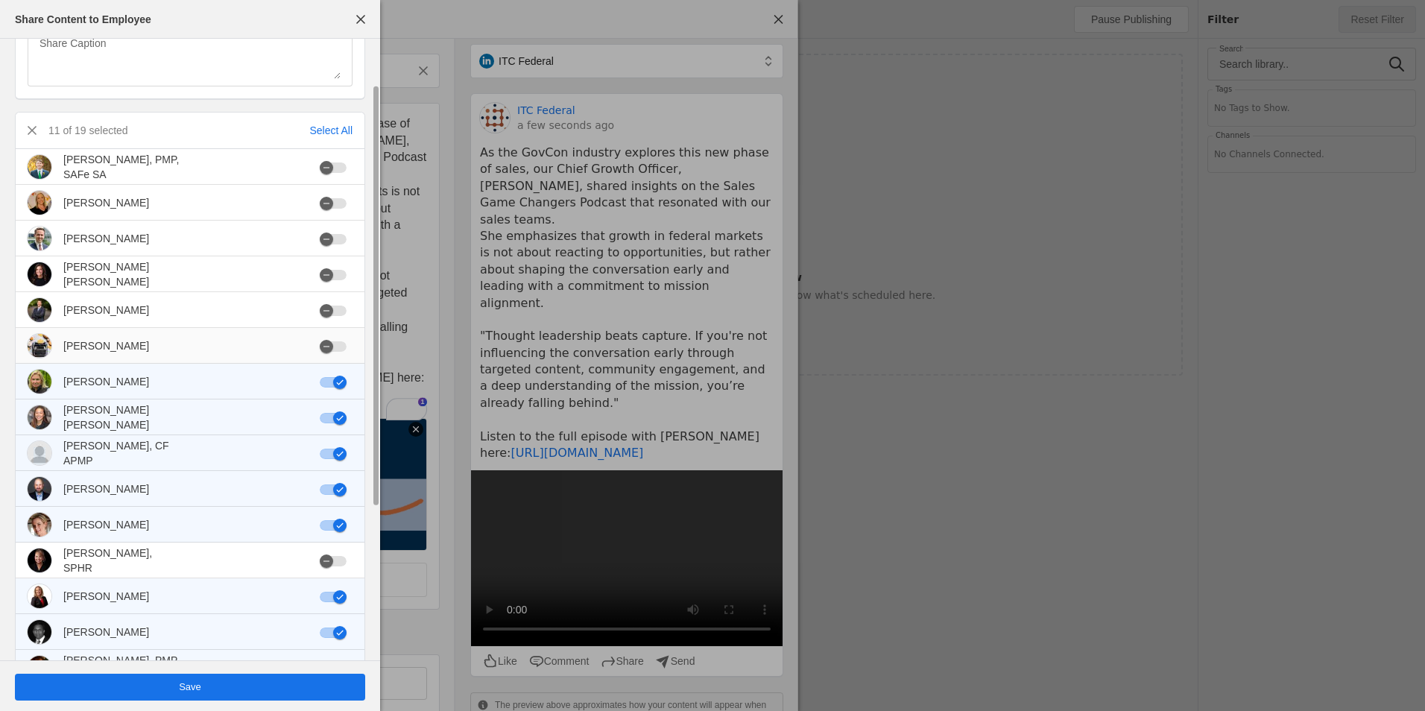
click at [338, 334] on mat-cell at bounding box center [336, 346] width 57 height 36
click at [338, 352] on div "button" at bounding box center [333, 346] width 27 height 10
click at [328, 349] on button "button" at bounding box center [333, 346] width 27 height 10
drag, startPoint x: 338, startPoint y: 350, endPoint x: 336, endPoint y: 334, distance: 15.7
click at [337, 346] on button "button" at bounding box center [333, 346] width 27 height 10
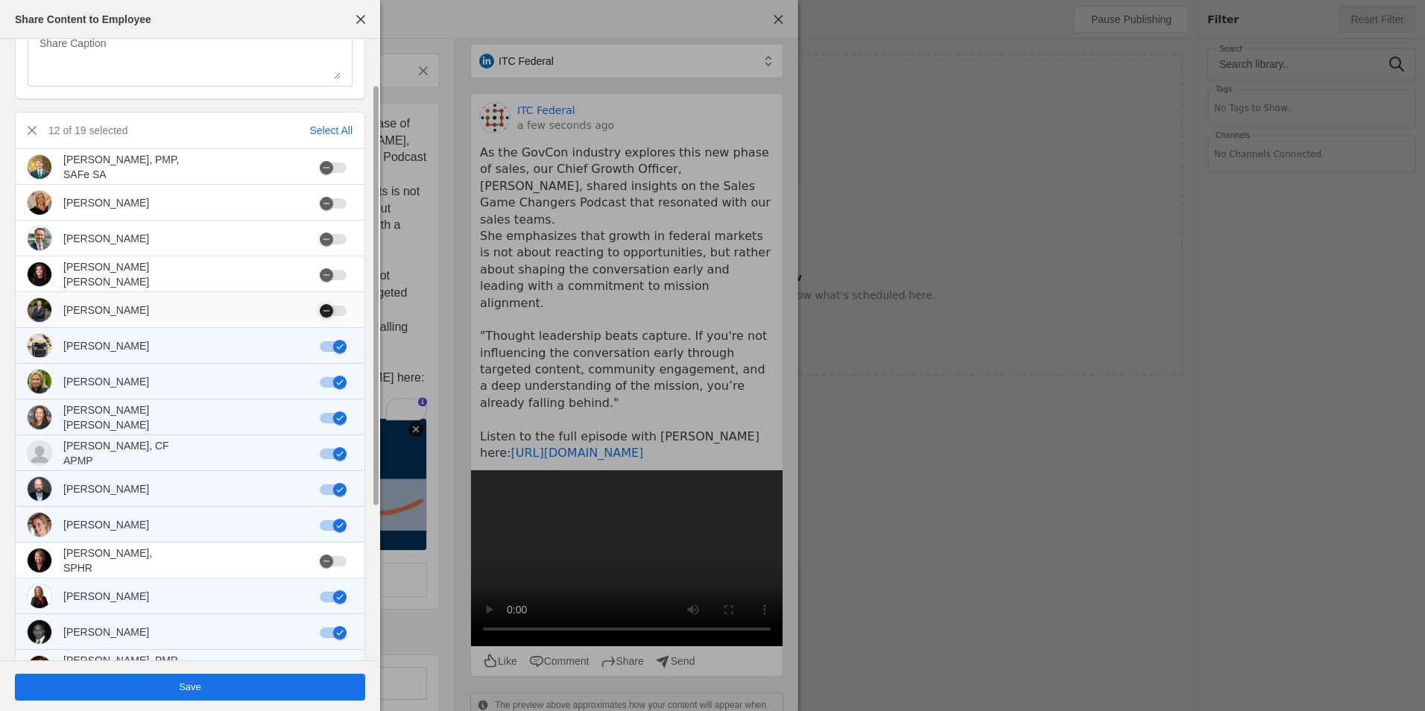
click at [332, 310] on div "button" at bounding box center [326, 310] width 13 height 13
click at [335, 288] on mat-cell at bounding box center [336, 274] width 57 height 36
click at [335, 277] on div "button" at bounding box center [326, 275] width 21 height 21
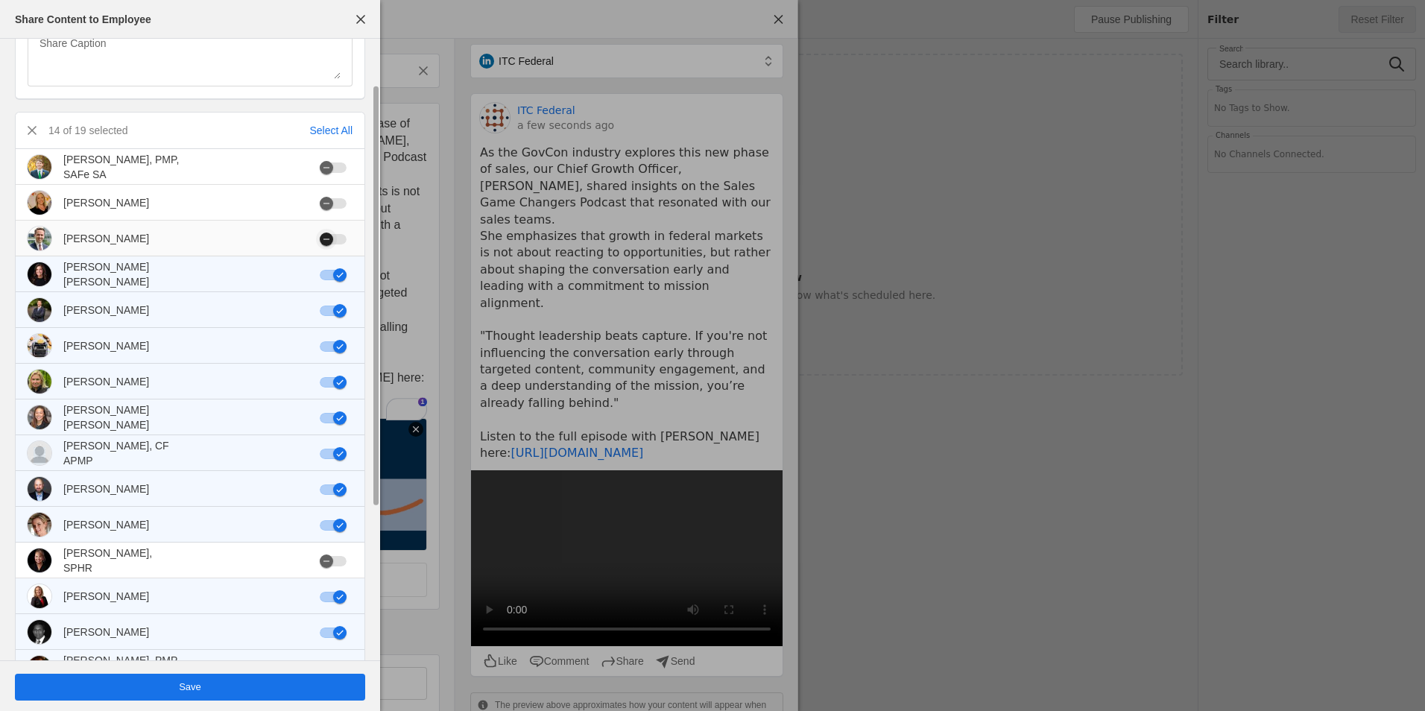
click at [344, 236] on div "button" at bounding box center [333, 239] width 27 height 10
click at [332, 199] on div "button" at bounding box center [326, 203] width 13 height 13
click at [335, 168] on div "button" at bounding box center [326, 167] width 21 height 21
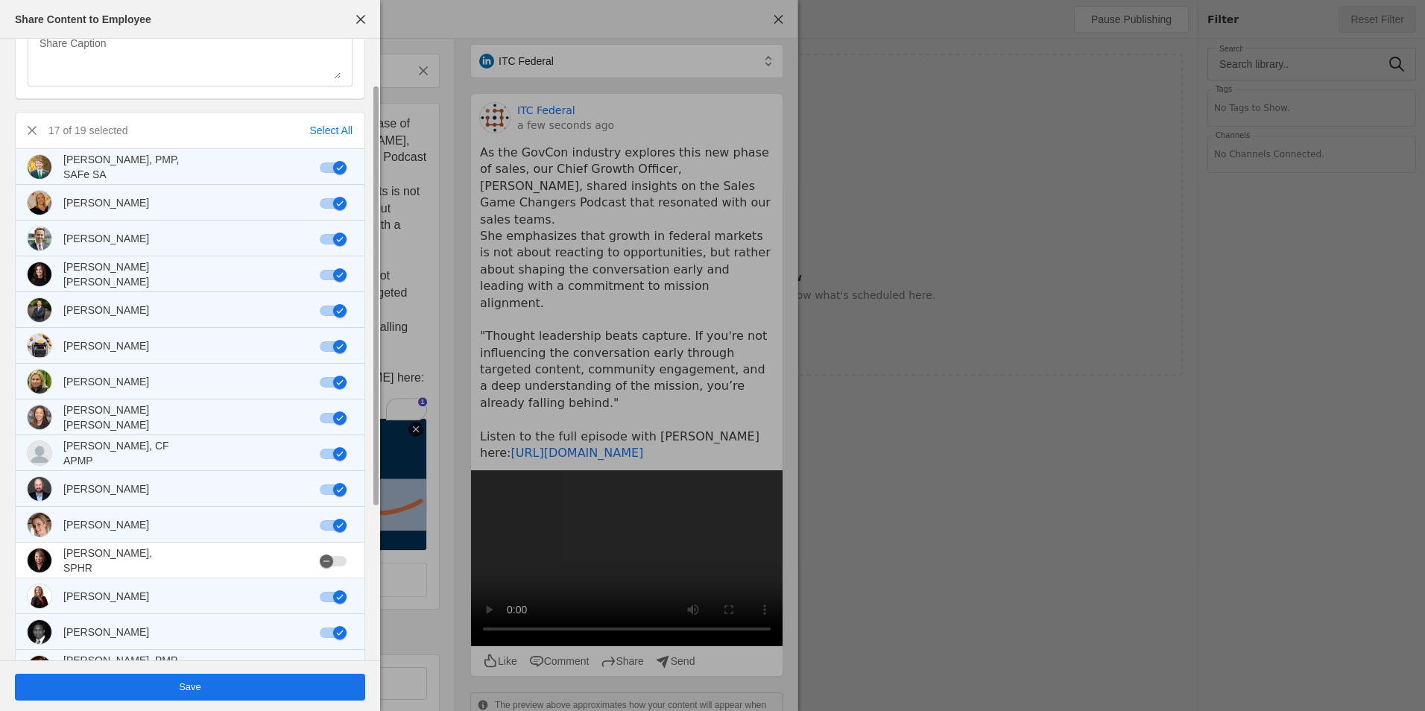
click at [336, 174] on div "button" at bounding box center [339, 167] width 13 height 13
click at [342, 170] on div "button" at bounding box center [333, 168] width 27 height 10
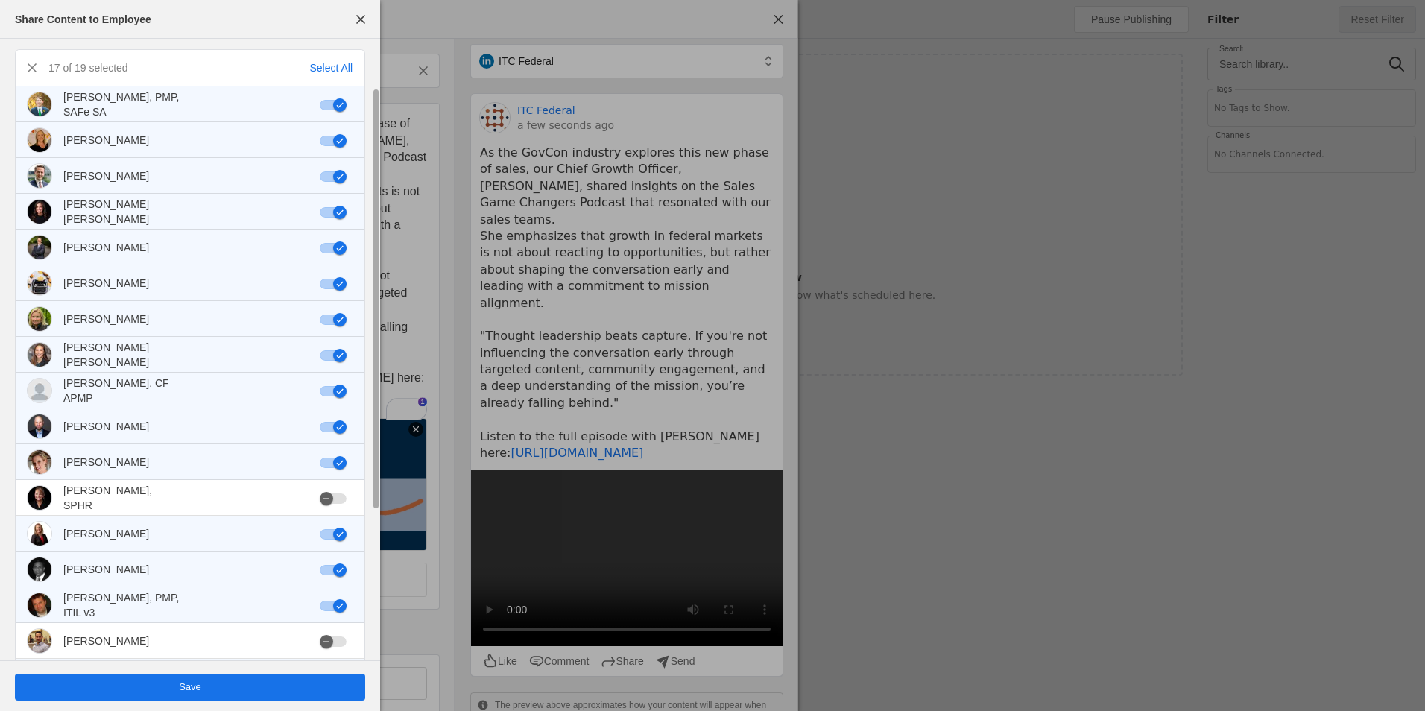
scroll to position [291, 0]
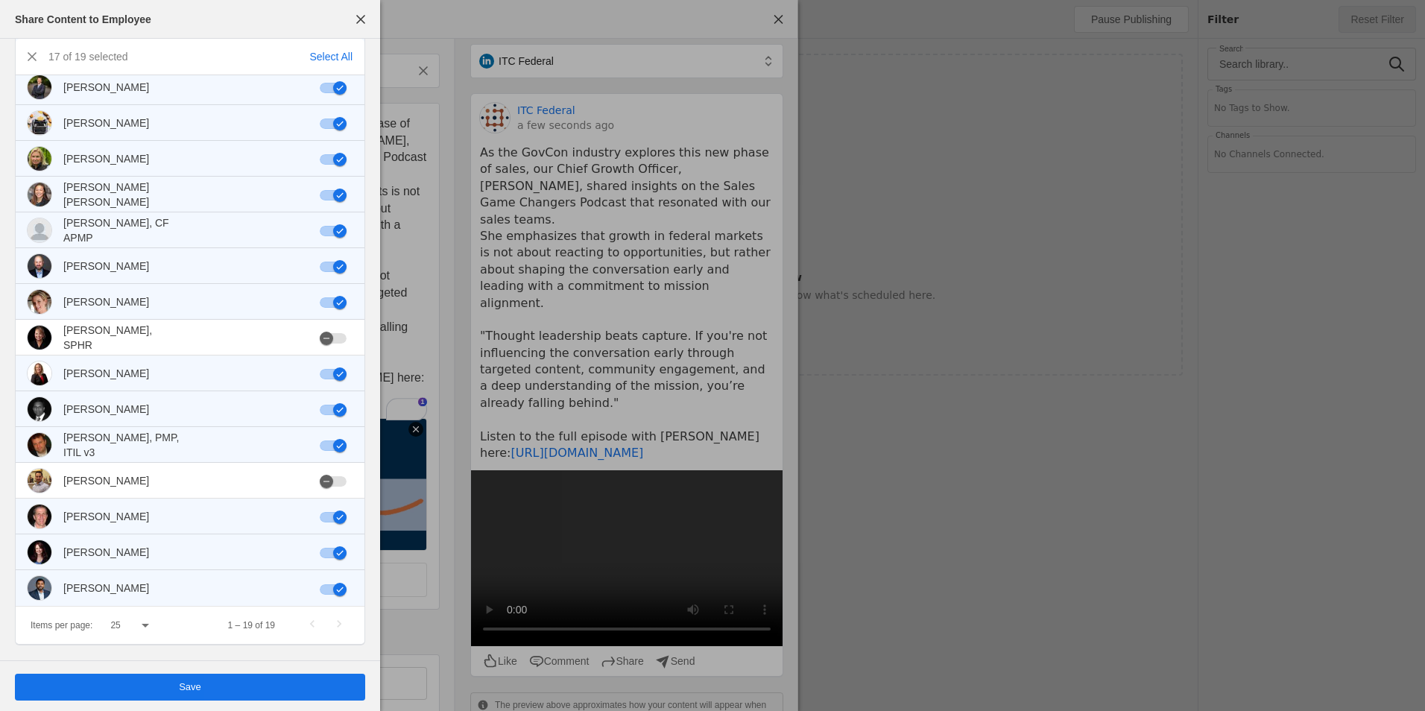
click at [270, 692] on span "undefined" at bounding box center [190, 687] width 350 height 27
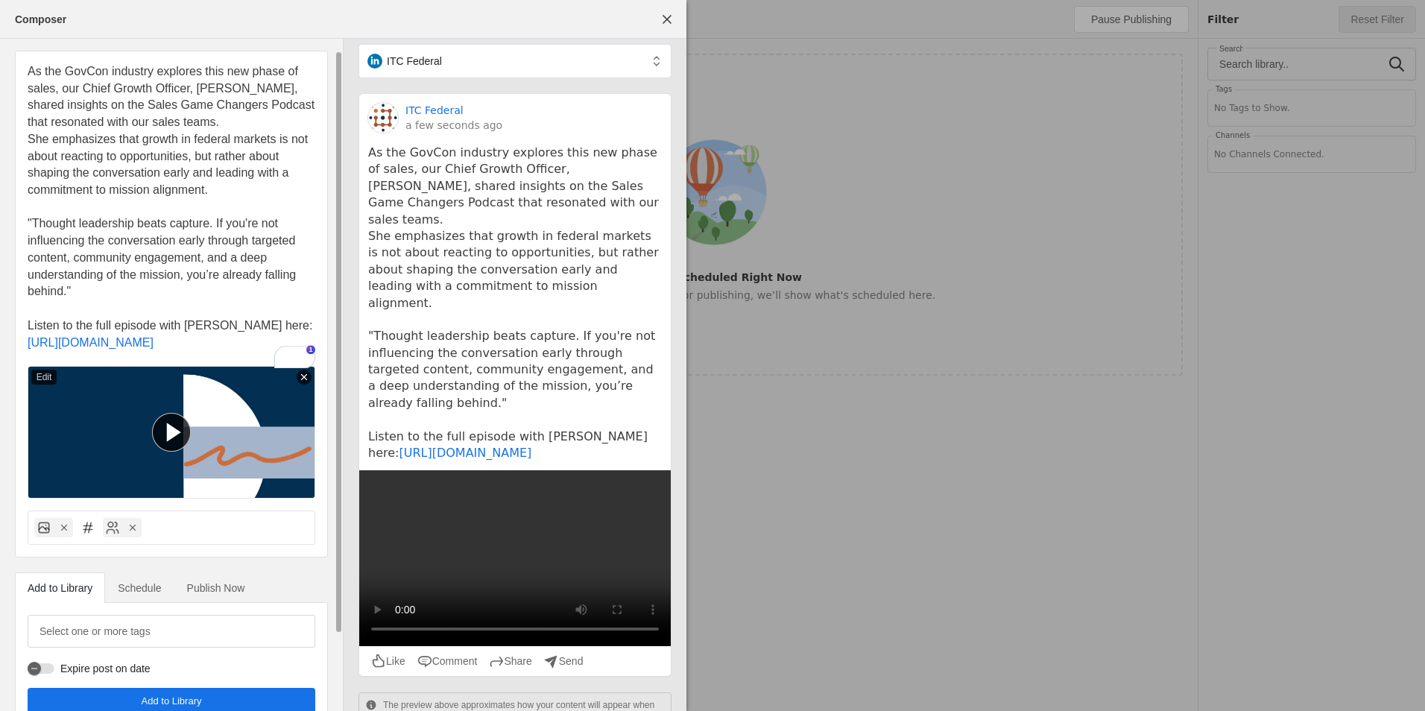
scroll to position [100, 0]
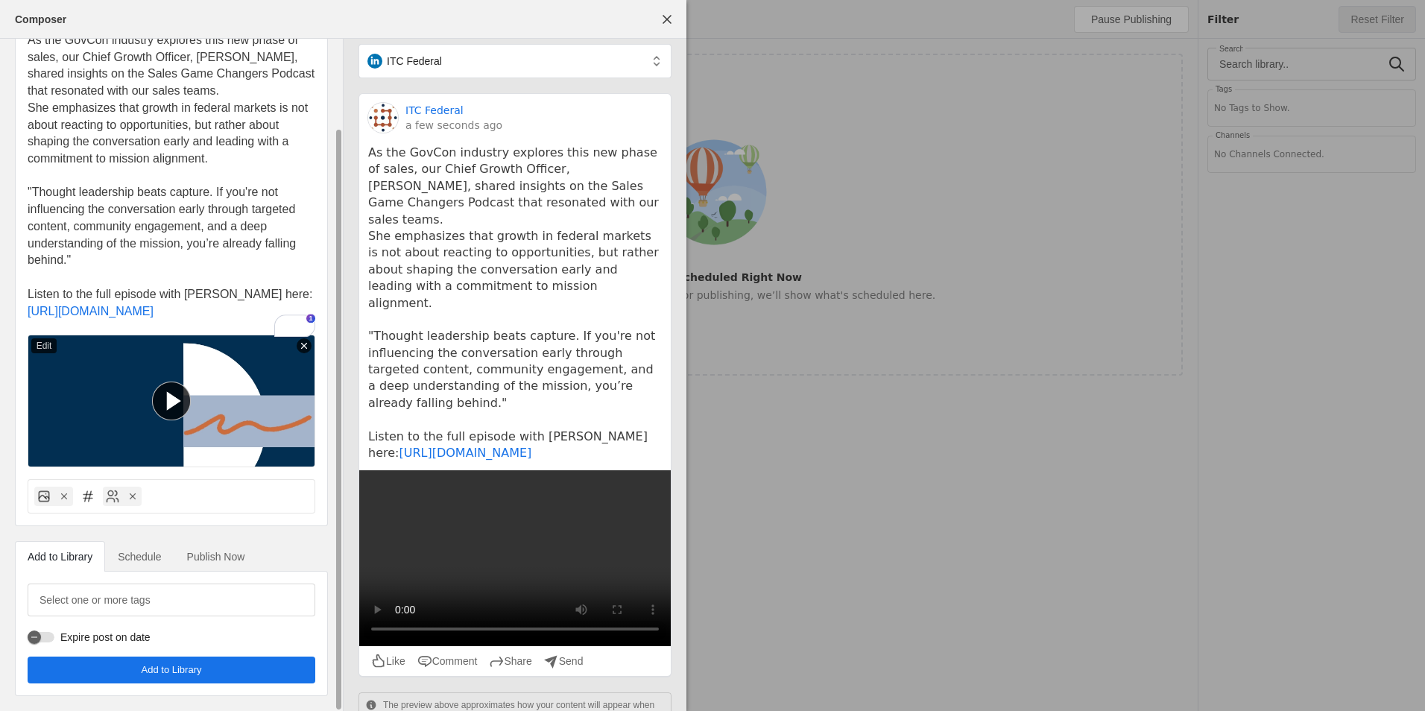
drag, startPoint x: 140, startPoint y: 563, endPoint x: 150, endPoint y: 562, distance: 9.7
click at [141, 562] on span "Schedule" at bounding box center [139, 557] width 43 height 10
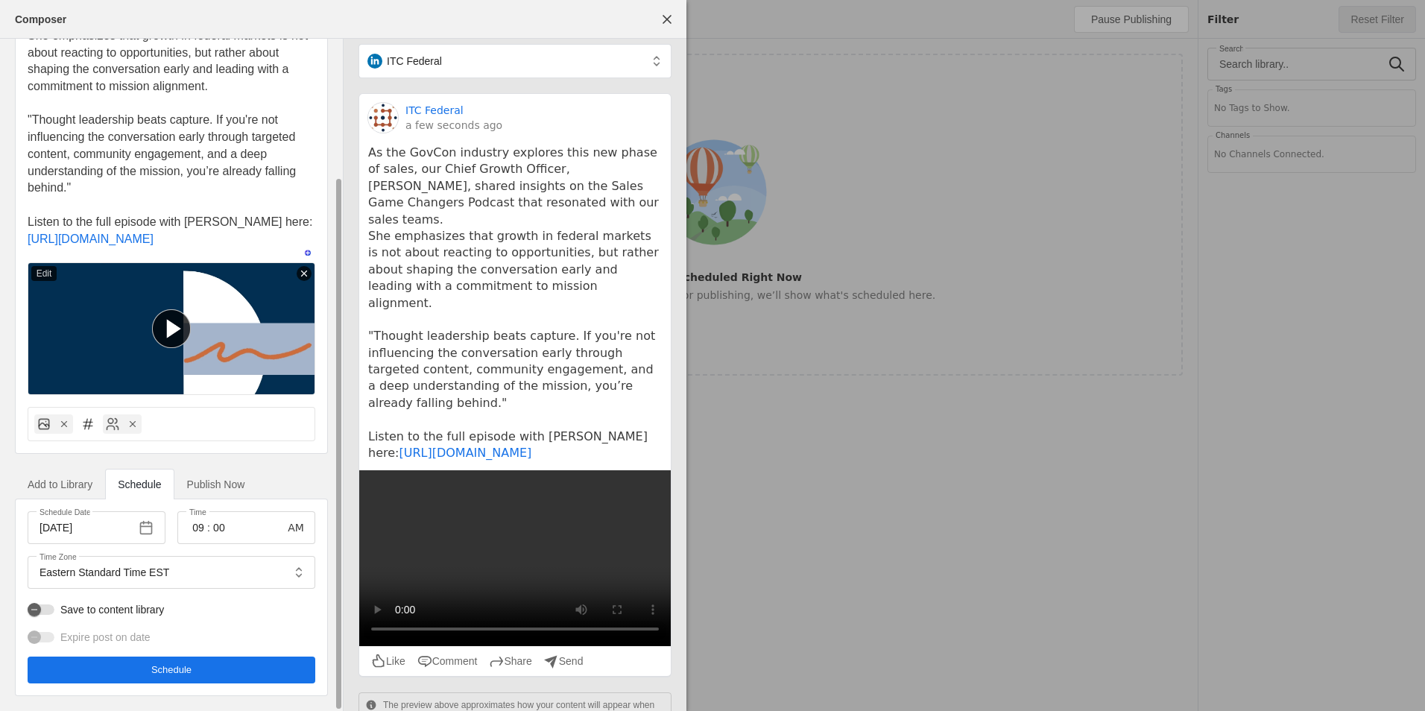
drag, startPoint x: 150, startPoint y: 562, endPoint x: 134, endPoint y: 529, distance: 37.0
click at [66, 529] on input "[DATE]" at bounding box center [85, 528] width 90 height 18
click at [50, 523] on input "[DATE]" at bounding box center [85, 528] width 90 height 18
click at [136, 532] on span "button" at bounding box center [146, 527] width 27 height 27
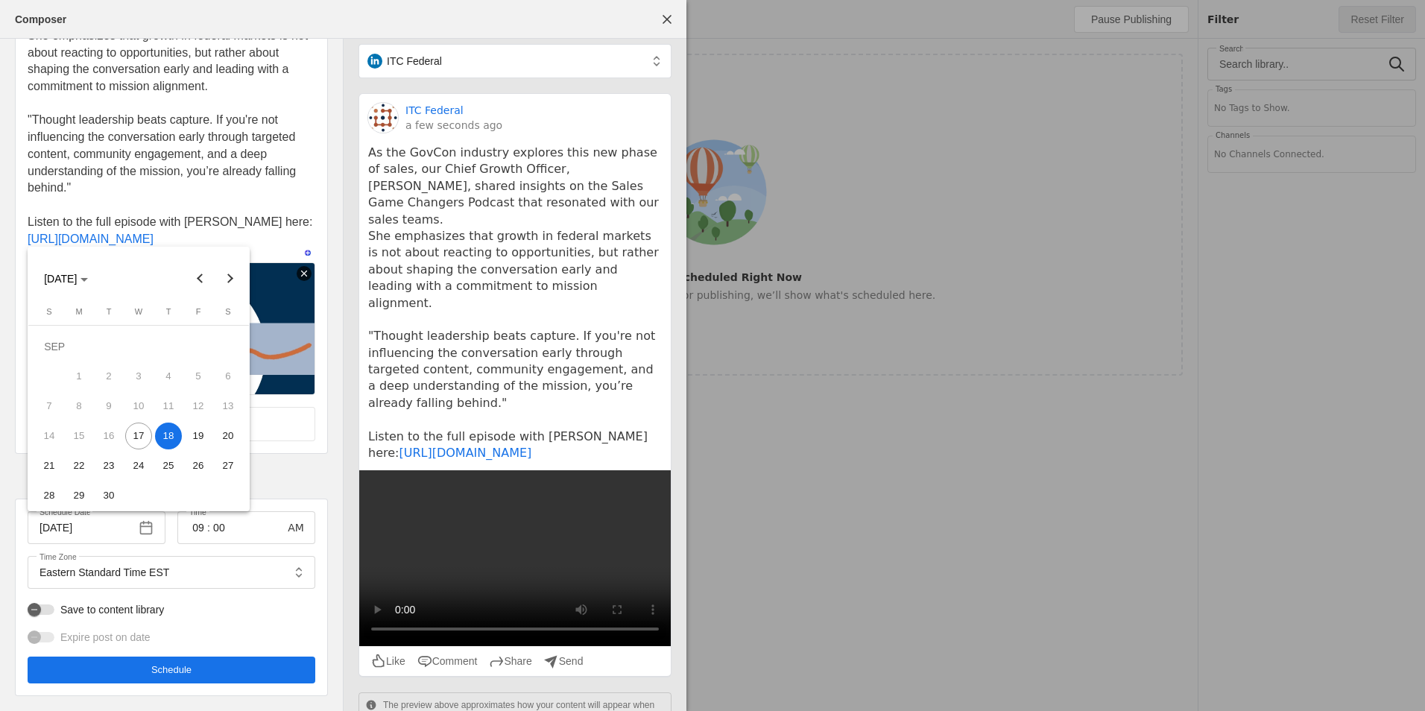
click at [136, 438] on span "17" at bounding box center [138, 436] width 27 height 27
type input "[DATE]"
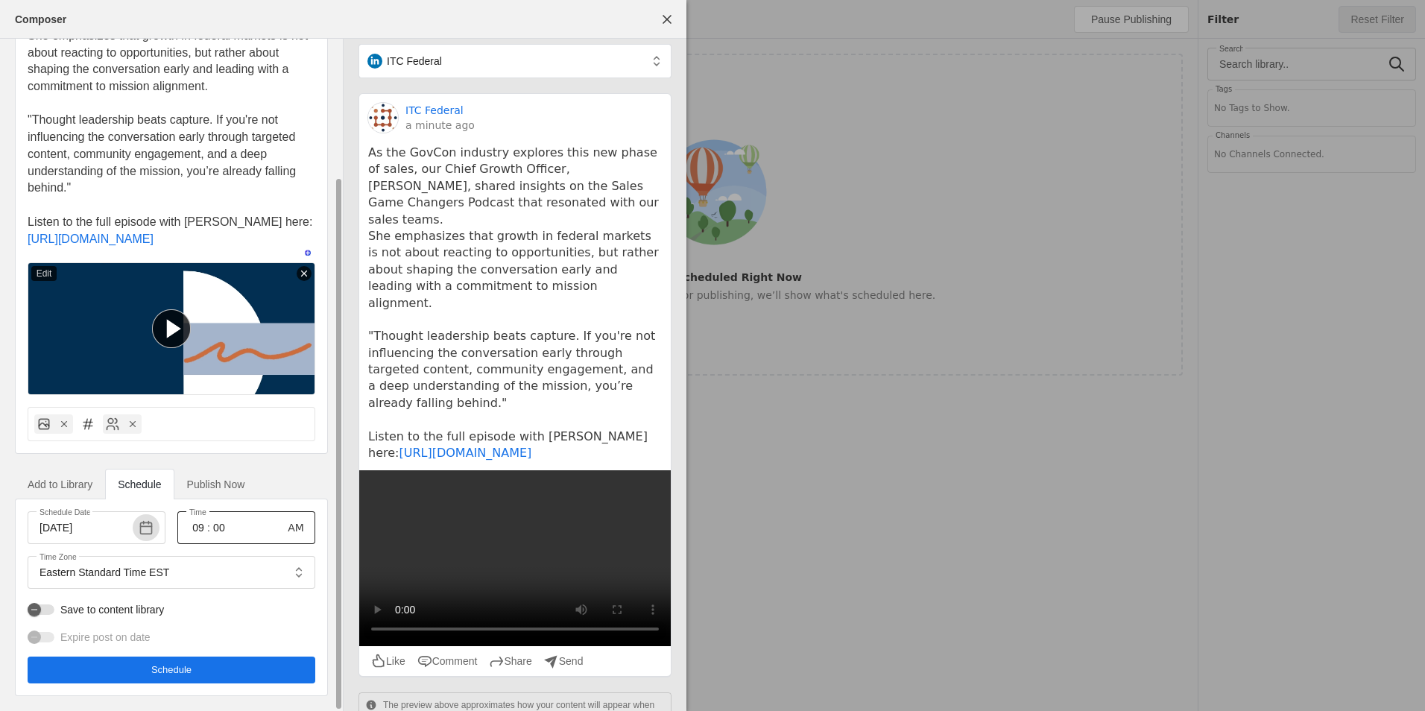
click at [201, 529] on input "09" at bounding box center [198, 528] width 18 height 18
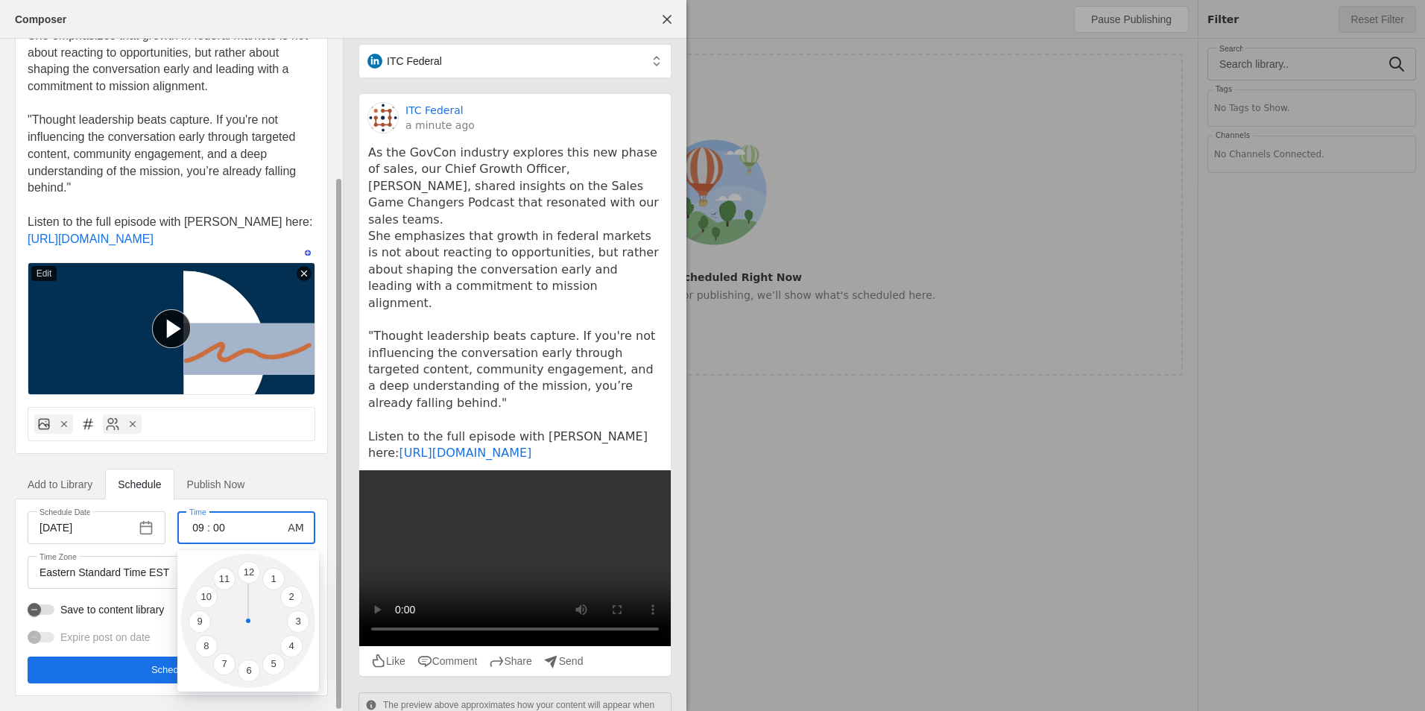
click at [200, 527] on div at bounding box center [712, 355] width 1425 height 711
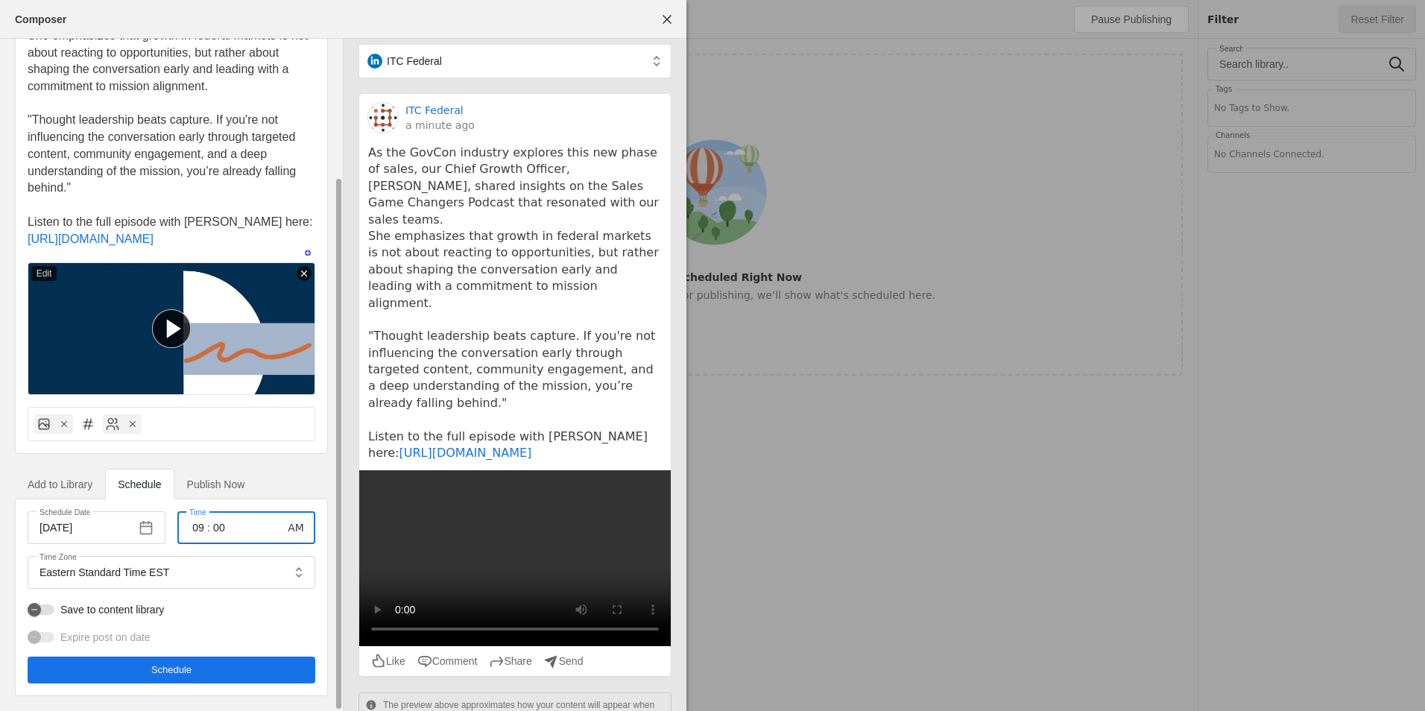
click at [195, 527] on input "09" at bounding box center [198, 528] width 18 height 18
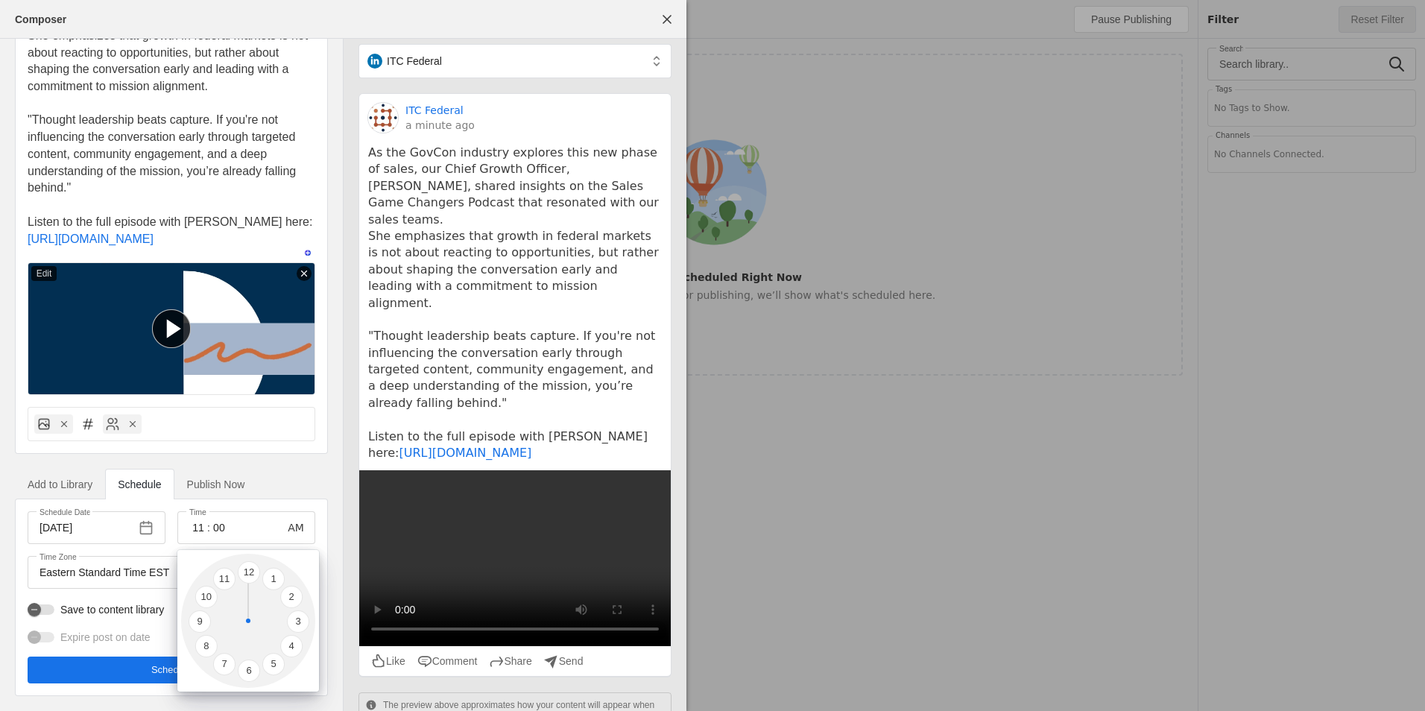
click at [218, 530] on div at bounding box center [712, 355] width 1425 height 711
click at [218, 529] on div at bounding box center [712, 355] width 1425 height 711
click at [243, 661] on li "6" at bounding box center [249, 671] width 22 height 22
click at [225, 578] on li "11" at bounding box center [224, 579] width 22 height 22
click at [217, 529] on div at bounding box center [712, 355] width 1425 height 711
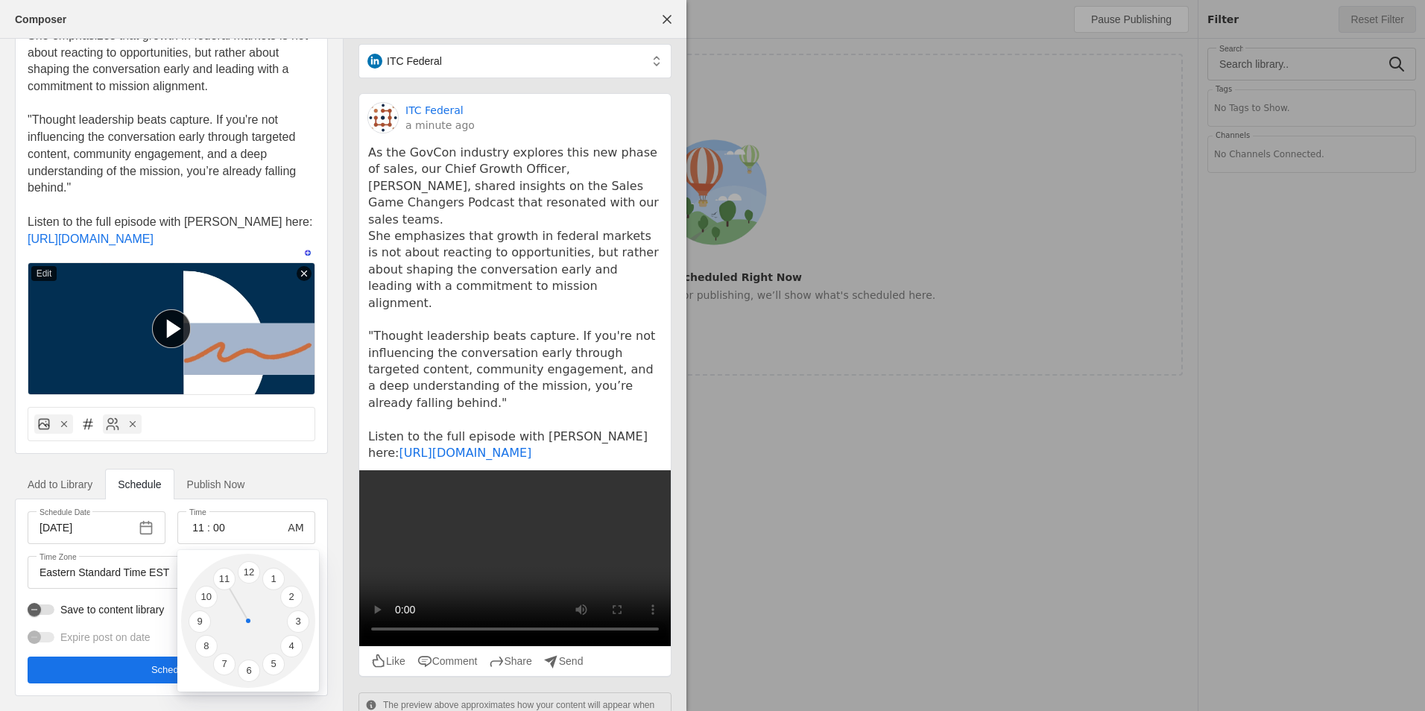
click at [218, 529] on div at bounding box center [712, 355] width 1425 height 711
click at [221, 526] on div at bounding box center [712, 355] width 1425 height 711
click at [309, 558] on ul "12 1 2 3 4 5 6 7 8 9 10 11" at bounding box center [248, 621] width 134 height 134
click at [324, 540] on div at bounding box center [712, 355] width 1425 height 711
click at [227, 522] on div at bounding box center [712, 355] width 1425 height 711
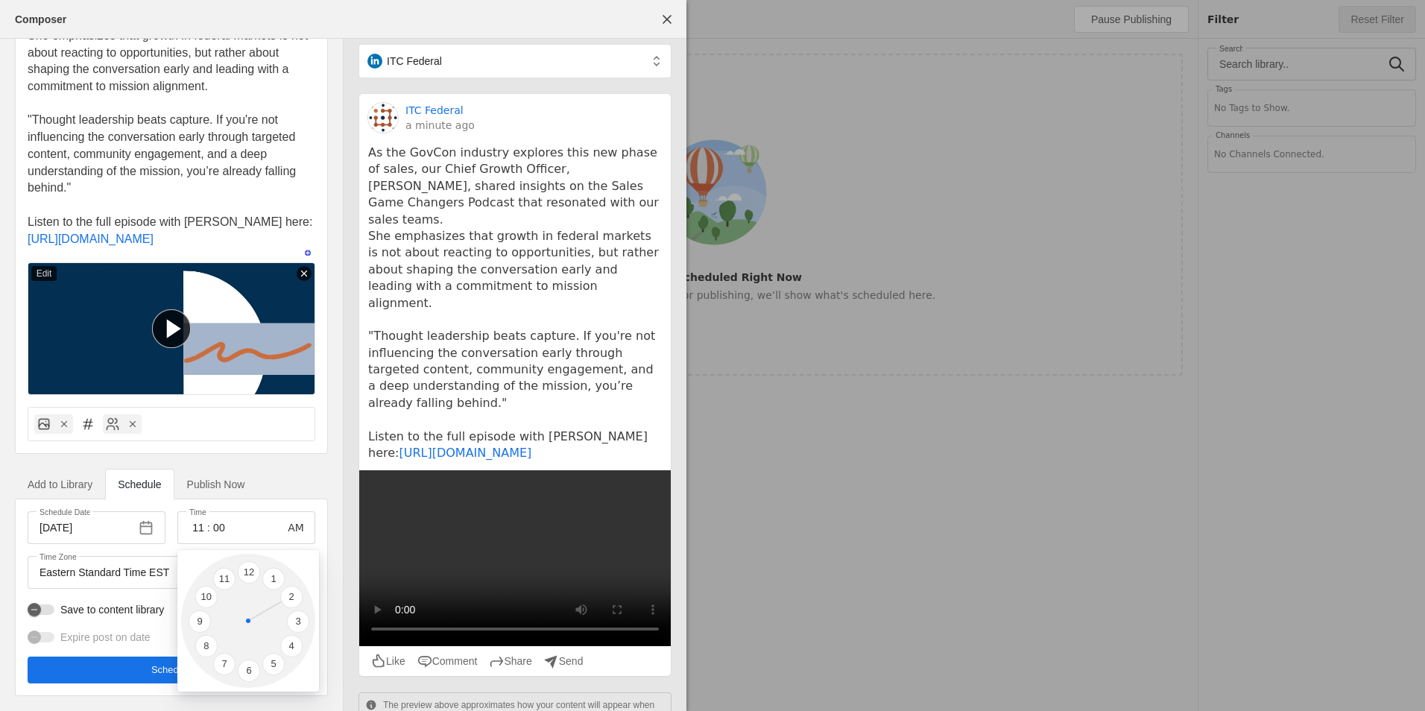
click at [218, 527] on div at bounding box center [712, 355] width 1425 height 711
click at [214, 527] on div at bounding box center [712, 355] width 1425 height 711
click at [270, 657] on li "5" at bounding box center [273, 664] width 22 height 22
click at [217, 579] on li "11" at bounding box center [224, 579] width 22 height 22
click at [123, 596] on div at bounding box center [712, 355] width 1425 height 711
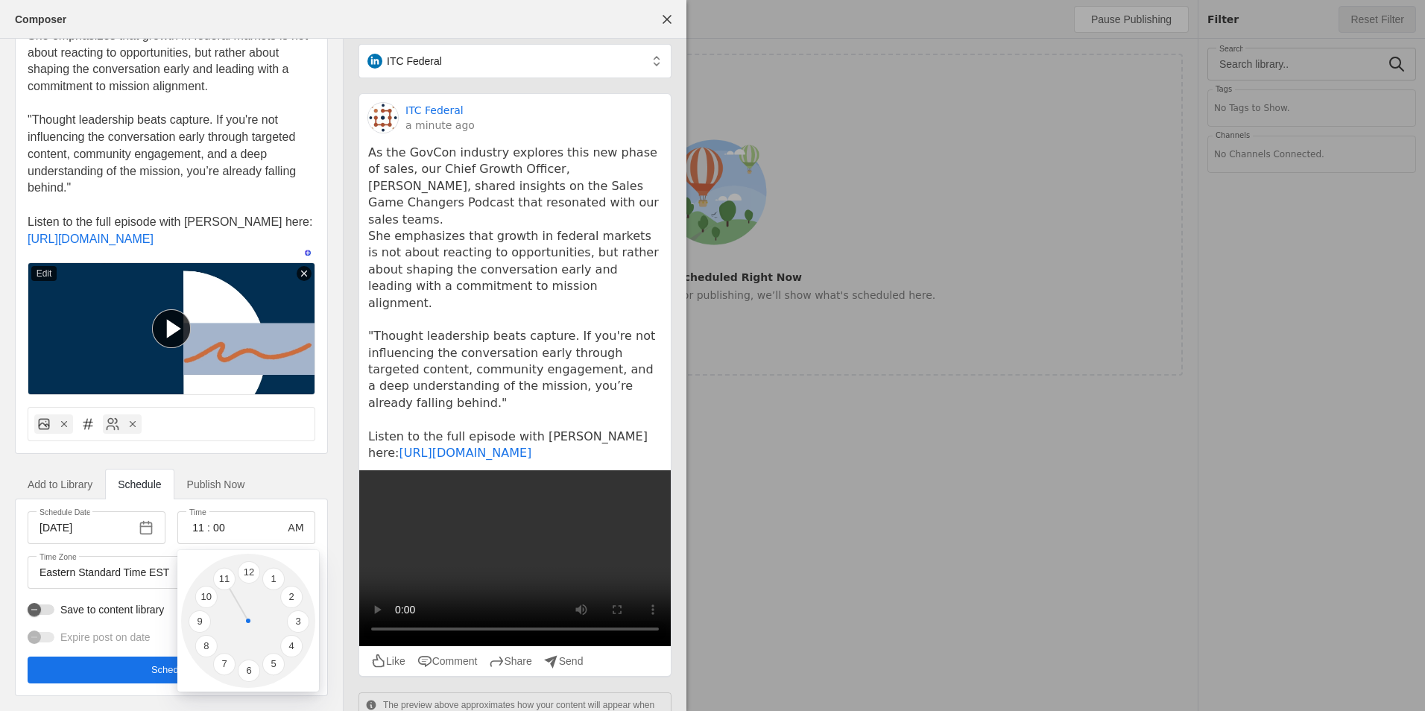
click at [214, 524] on div at bounding box center [712, 355] width 1425 height 711
click at [222, 523] on div at bounding box center [712, 355] width 1425 height 711
drag, startPoint x: 1416, startPoint y: 423, endPoint x: 1252, endPoint y: 432, distance: 164.2
click at [1407, 423] on div at bounding box center [712, 355] width 1425 height 711
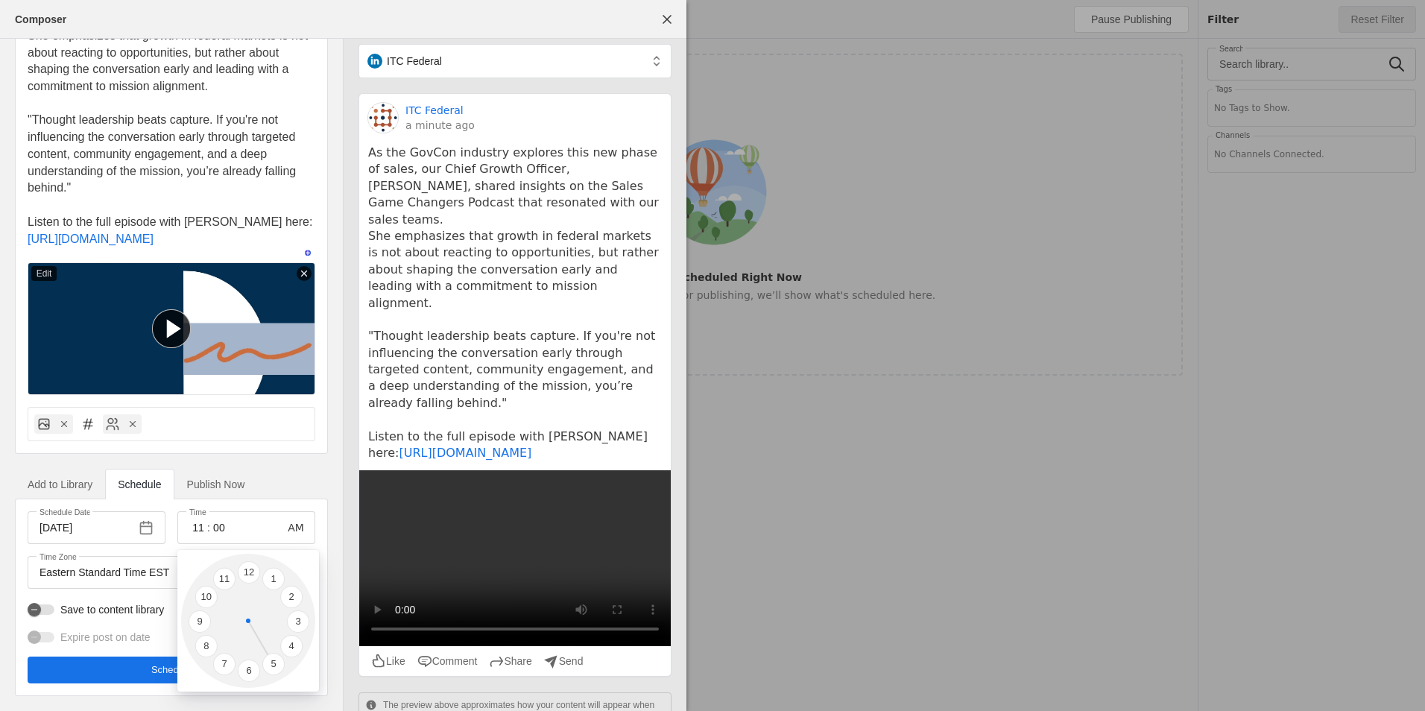
click at [284, 663] on li "5" at bounding box center [273, 664] width 22 height 22
drag, startPoint x: 206, startPoint y: 535, endPoint x: 187, endPoint y: 529, distance: 19.6
click at [205, 536] on div at bounding box center [712, 355] width 1425 height 711
drag, startPoint x: 187, startPoint y: 529, endPoint x: 197, endPoint y: 526, distance: 10.4
click at [189, 529] on div at bounding box center [712, 355] width 1425 height 711
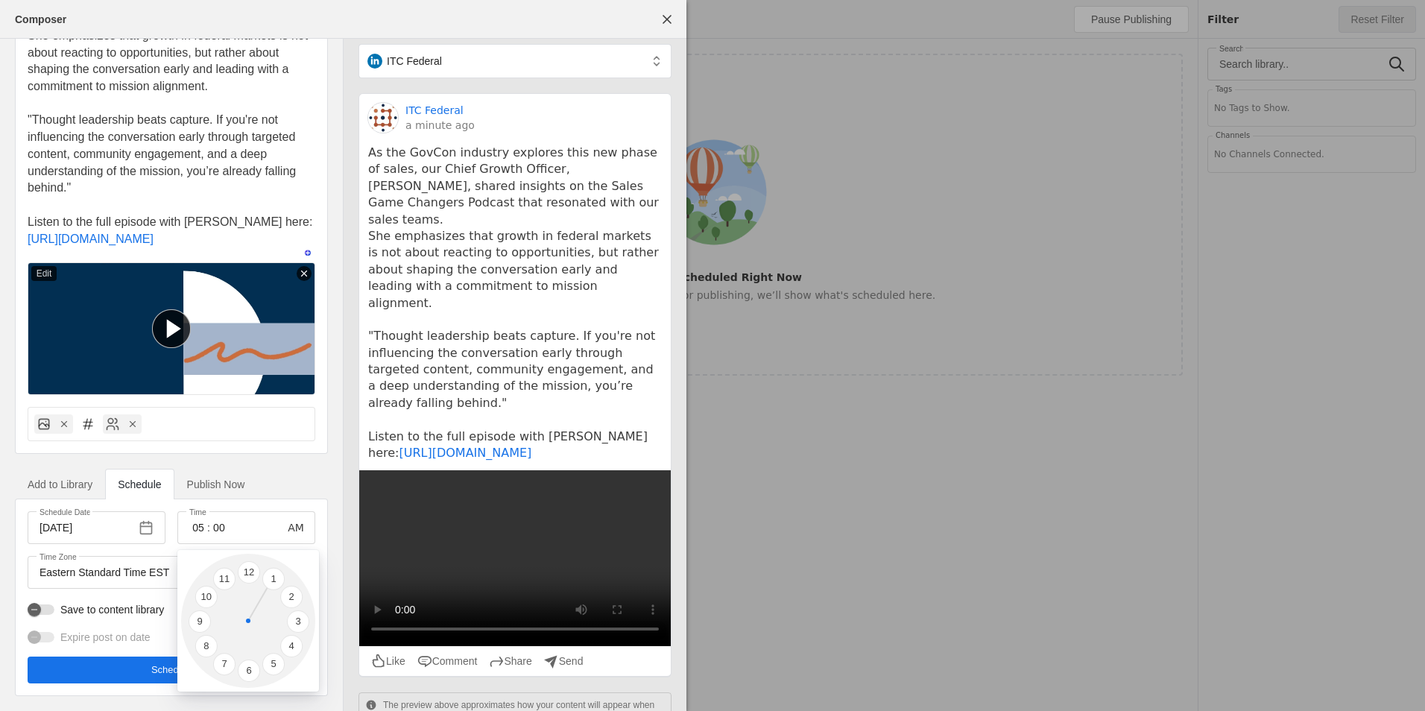
click at [197, 526] on div at bounding box center [712, 355] width 1425 height 711
click at [222, 534] on div at bounding box center [712, 355] width 1425 height 711
click at [127, 710] on div at bounding box center [712, 355] width 1425 height 711
click at [227, 575] on li "11" at bounding box center [224, 579] width 22 height 22
click at [253, 570] on li "12" at bounding box center [249, 572] width 22 height 22
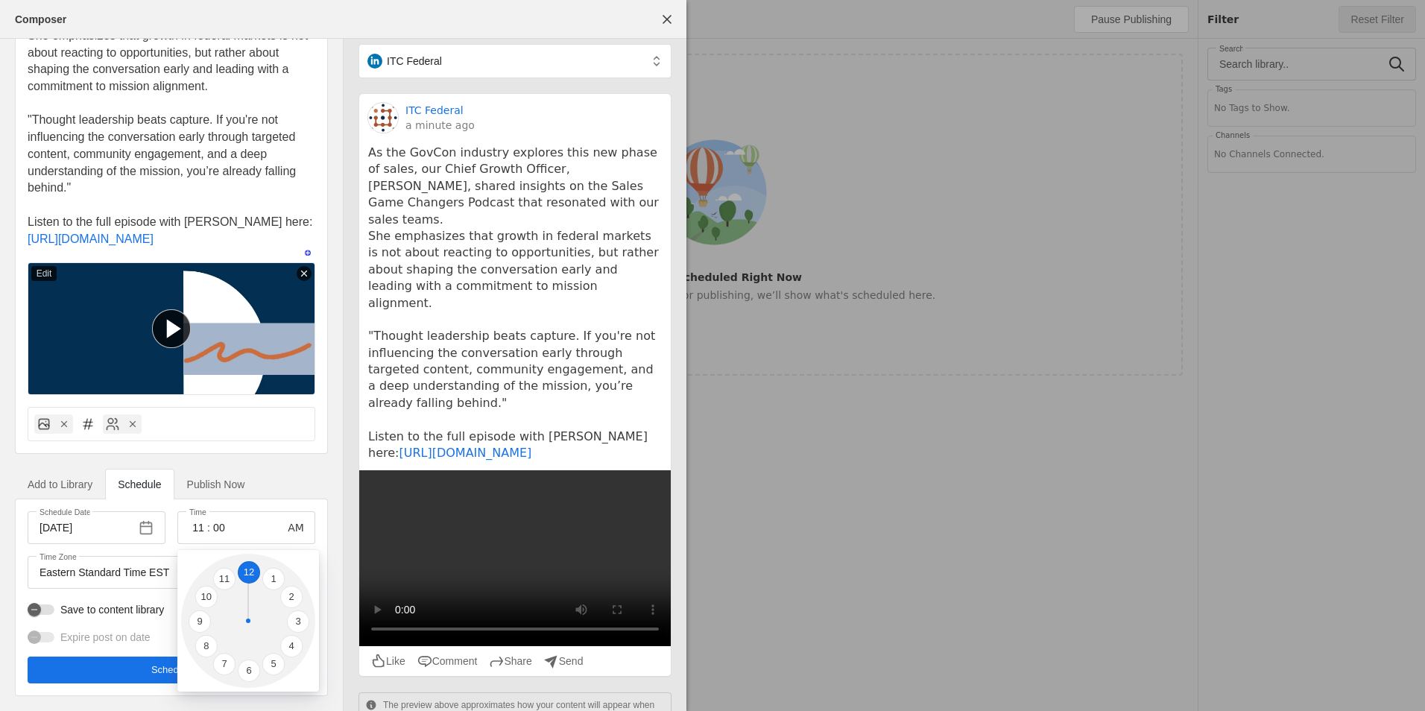
type input "12"
click at [142, 666] on div at bounding box center [712, 355] width 1425 height 711
drag, startPoint x: 534, startPoint y: 71, endPoint x: 472, endPoint y: 61, distance: 63.4
click at [528, 70] on div at bounding box center [712, 355] width 1425 height 711
drag, startPoint x: 472, startPoint y: 61, endPoint x: 498, endPoint y: 46, distance: 30.0
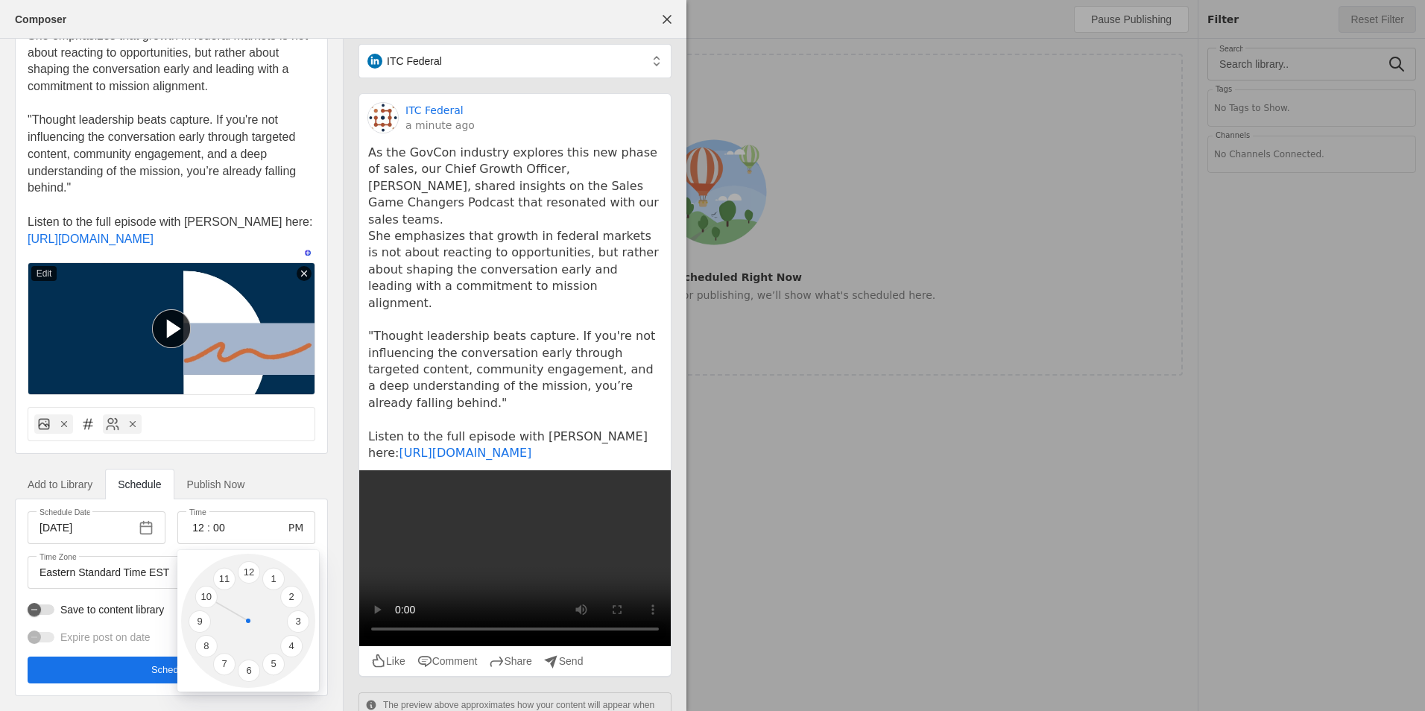
click at [498, 46] on div at bounding box center [712, 355] width 1425 height 711
click at [672, 19] on div at bounding box center [712, 355] width 1425 height 711
click at [669, 19] on div at bounding box center [712, 355] width 1425 height 711
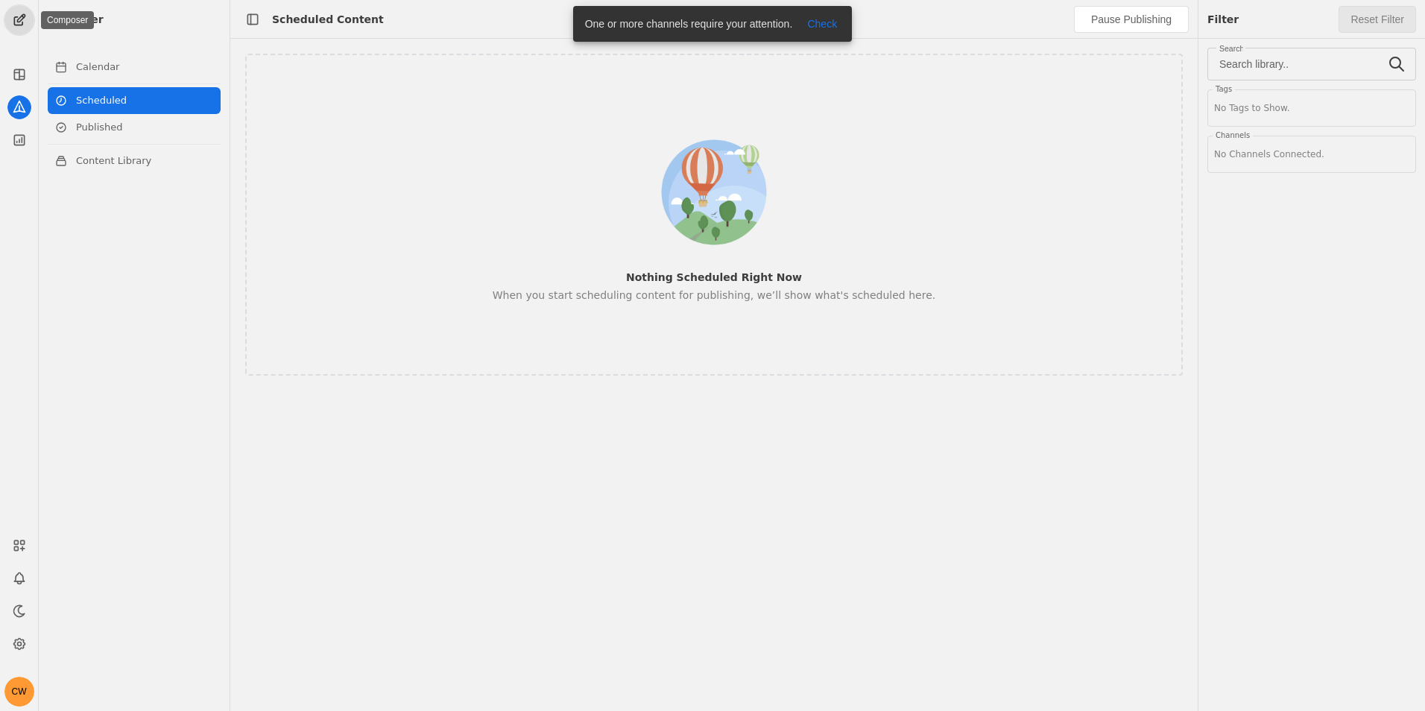
click at [24, 27] on span "undefined" at bounding box center [19, 20] width 30 height 30
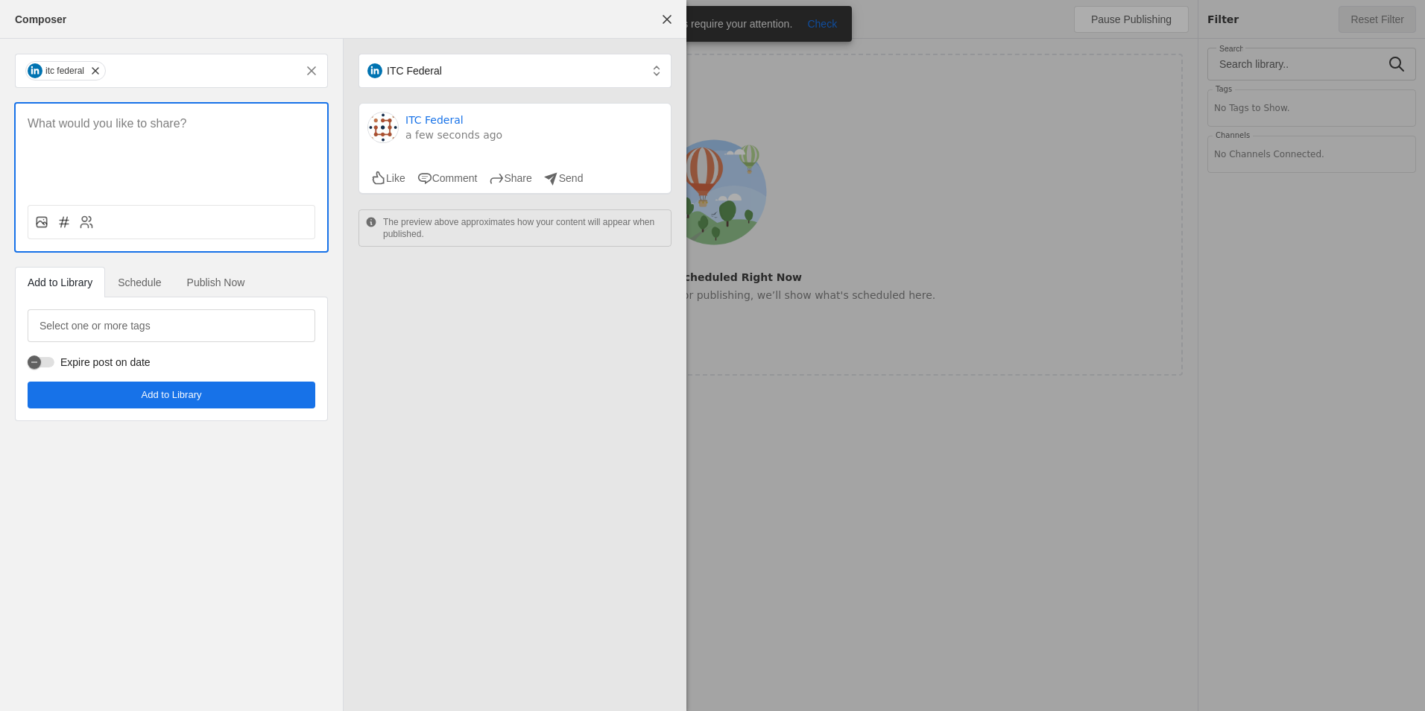
click at [133, 136] on div at bounding box center [172, 148] width 312 height 89
click at [134, 115] on div at bounding box center [172, 148] width 312 height 89
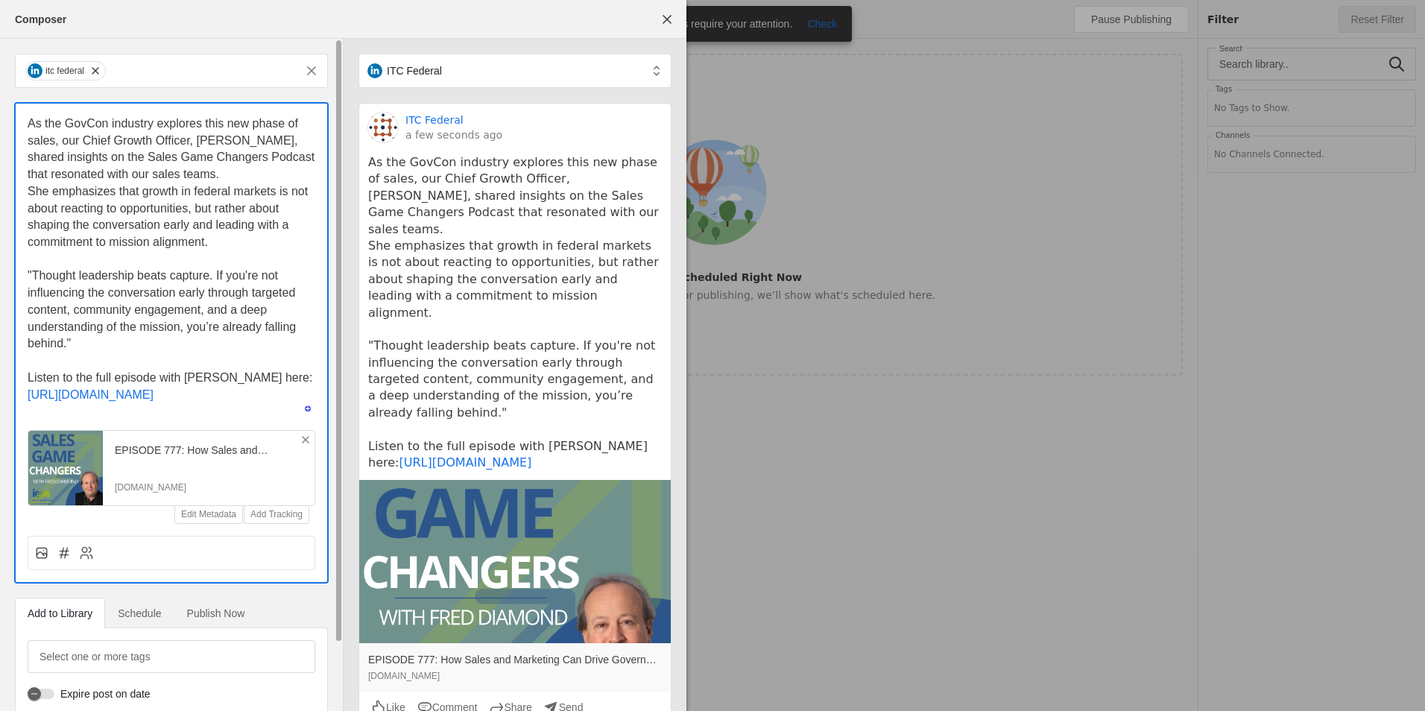
click at [306, 446] on icon at bounding box center [306, 440] width 12 height 12
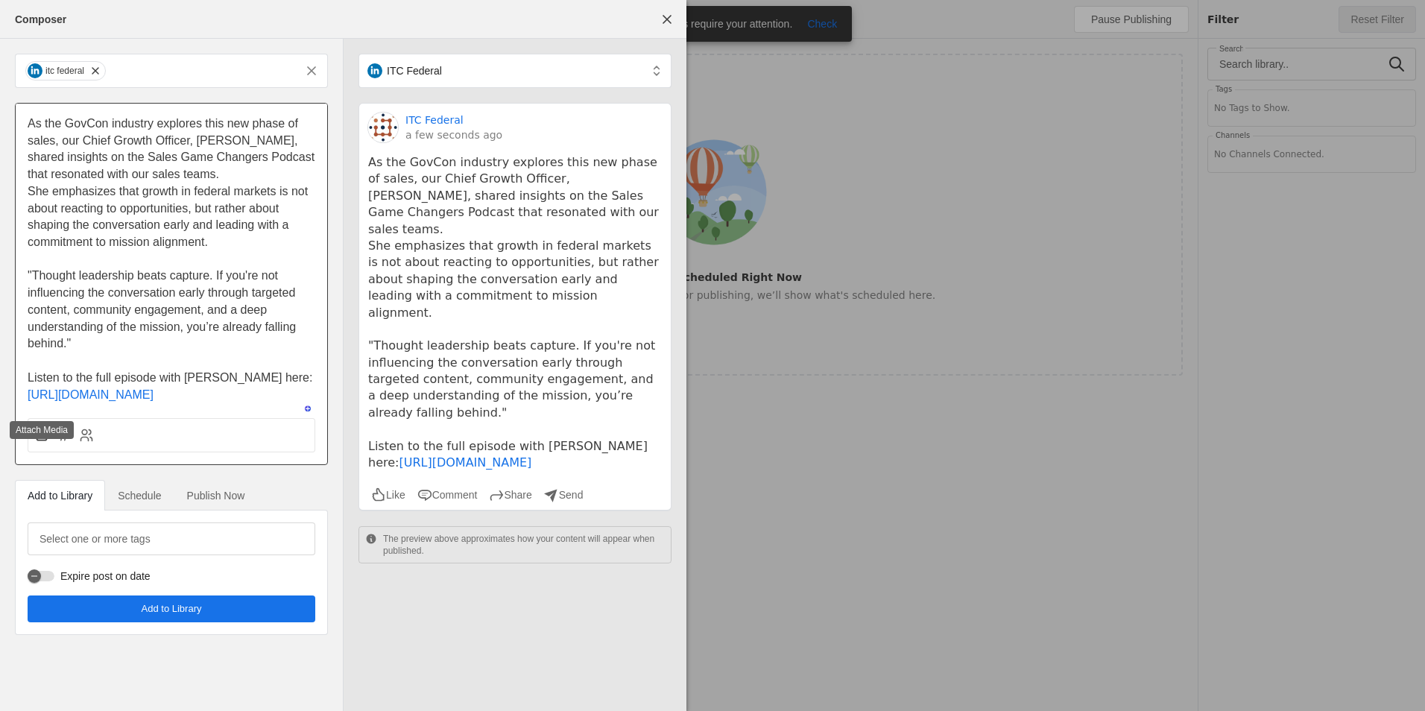
click at [37, 441] on rect at bounding box center [42, 436] width 10 height 10
click at [0, 0] on input "file" at bounding box center [0, 0] width 0 height 0
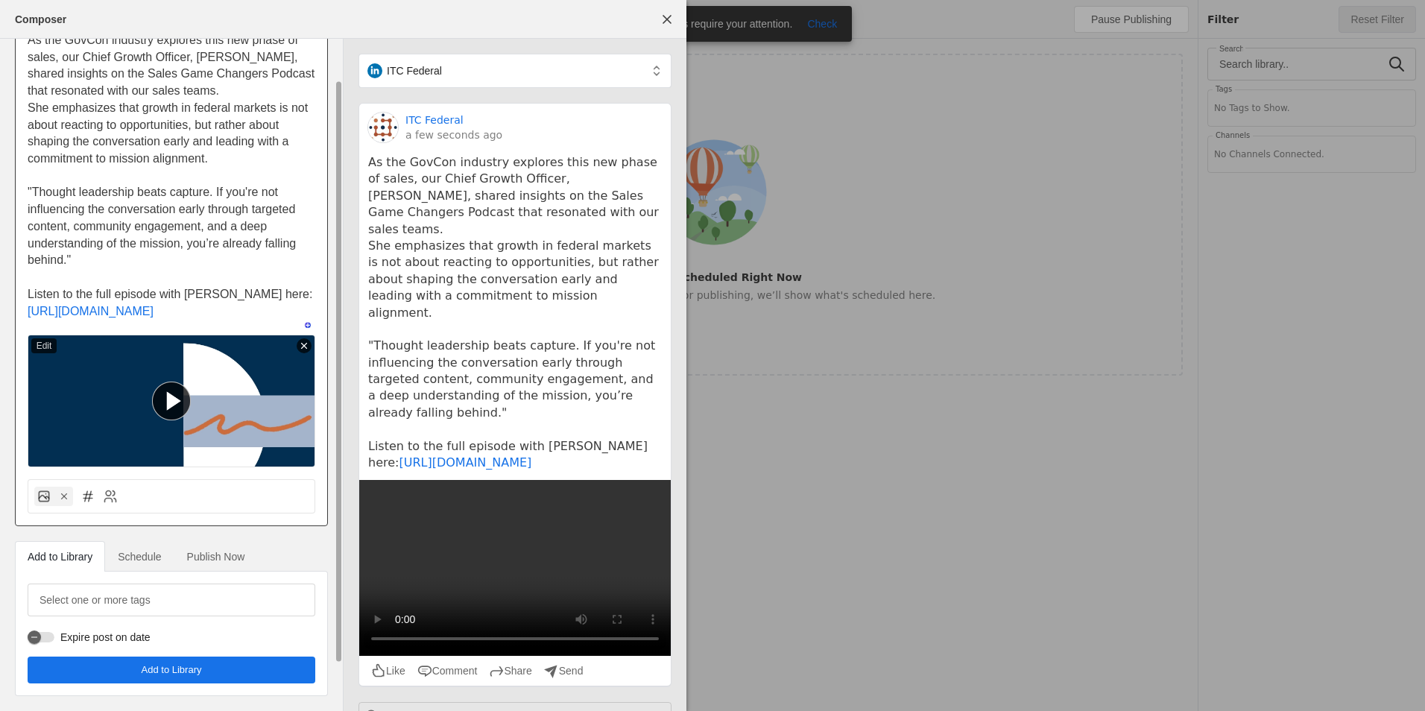
scroll to position [100, 0]
click at [147, 561] on span "Schedule" at bounding box center [139, 557] width 43 height 10
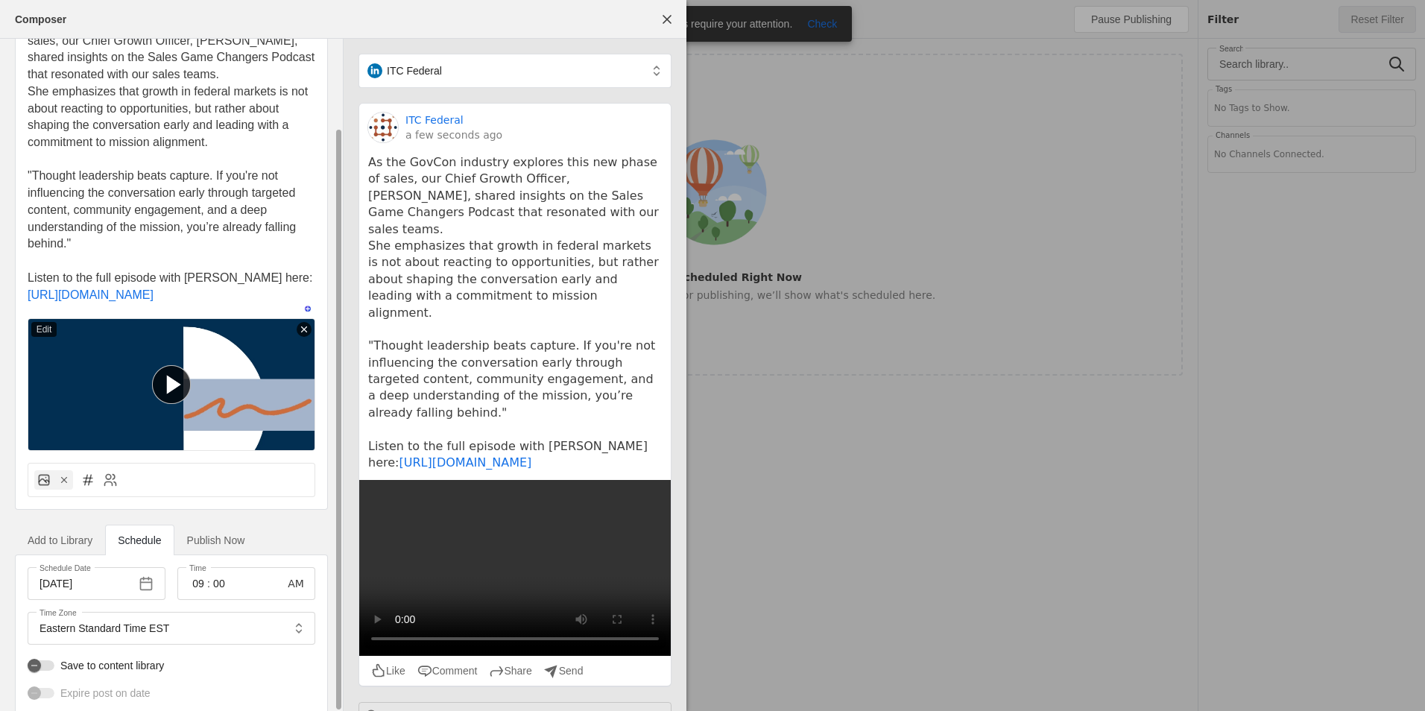
scroll to position [173, 0]
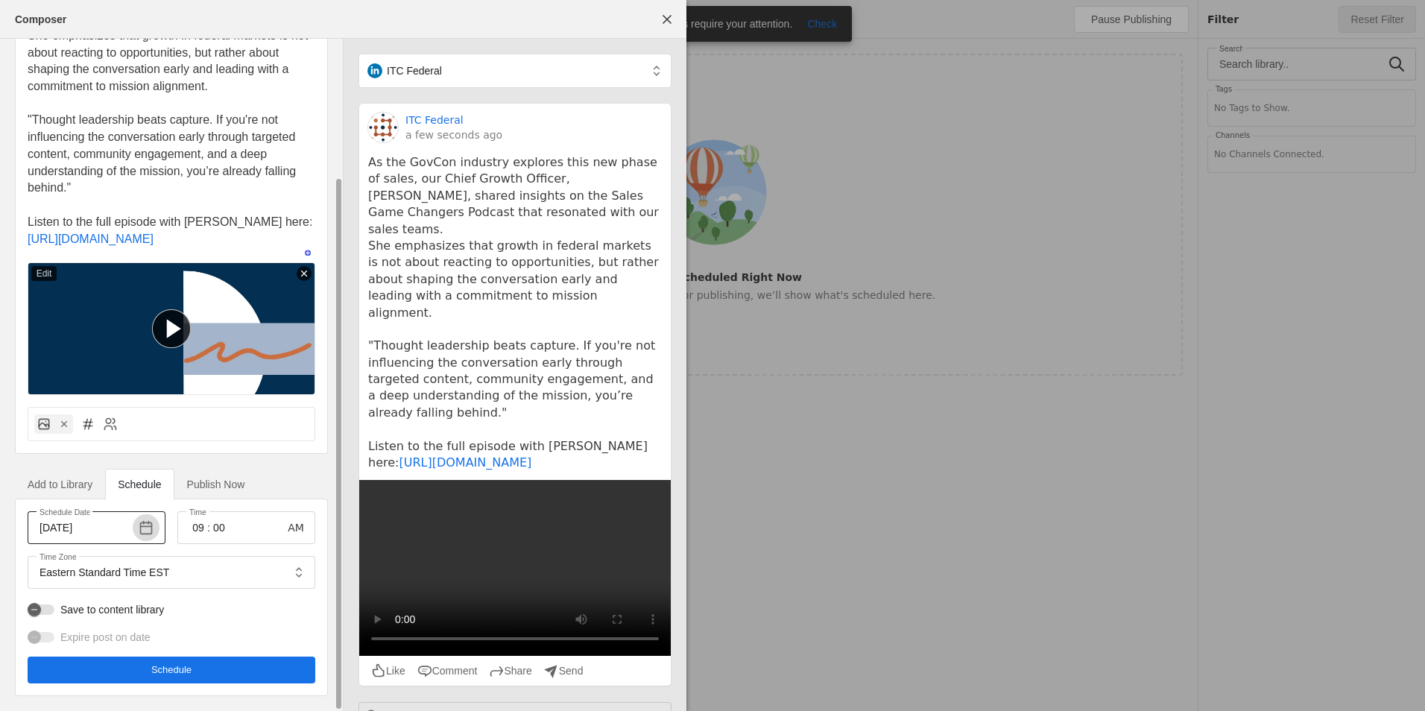
click at [148, 532] on span "button" at bounding box center [146, 527] width 27 height 27
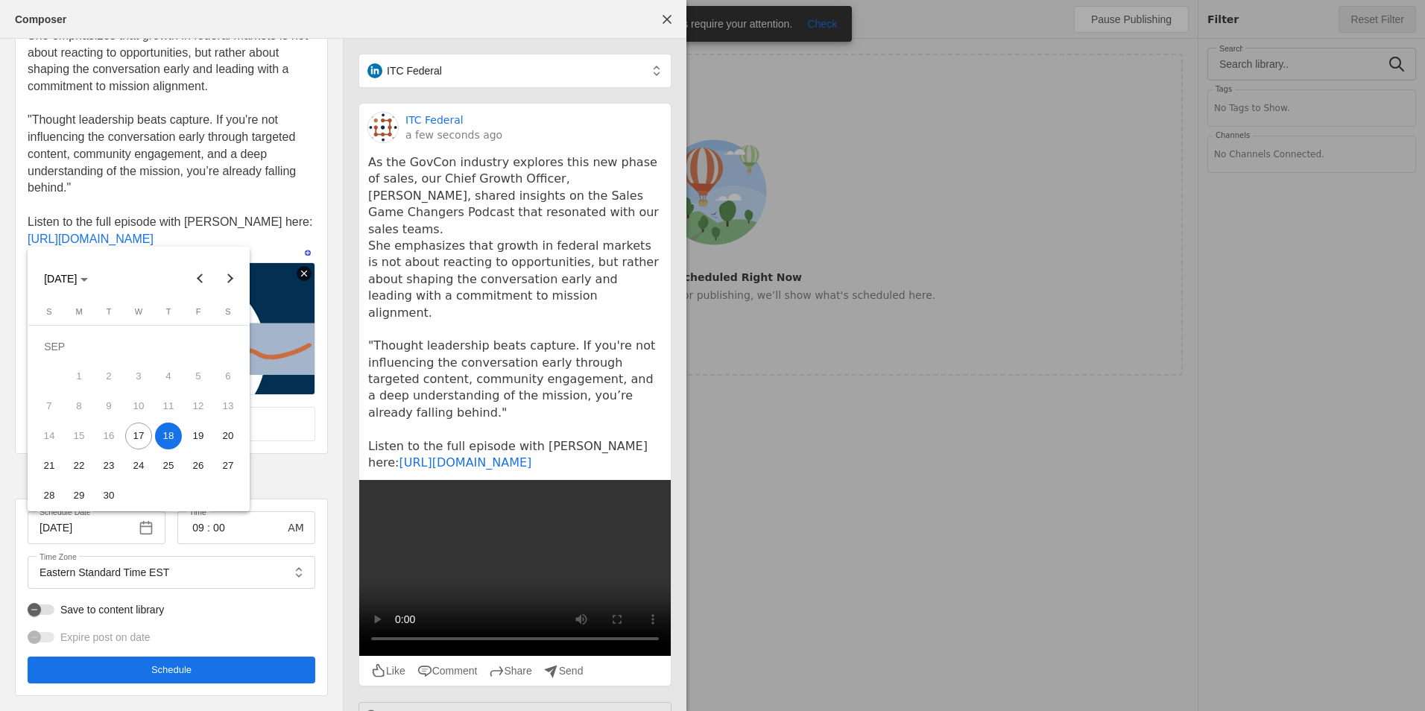
click at [140, 437] on span "17" at bounding box center [138, 436] width 27 height 27
type input "[DATE]"
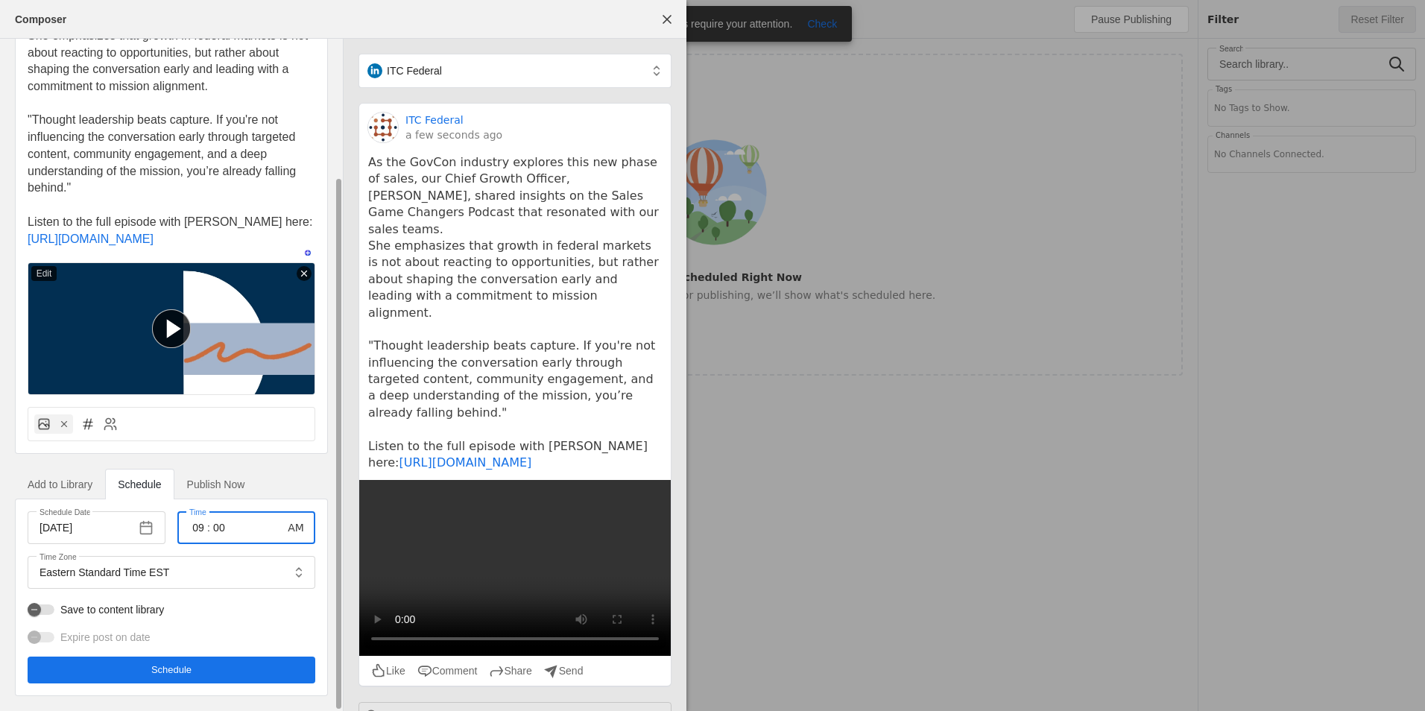
click at [204, 523] on input "09" at bounding box center [198, 528] width 18 height 18
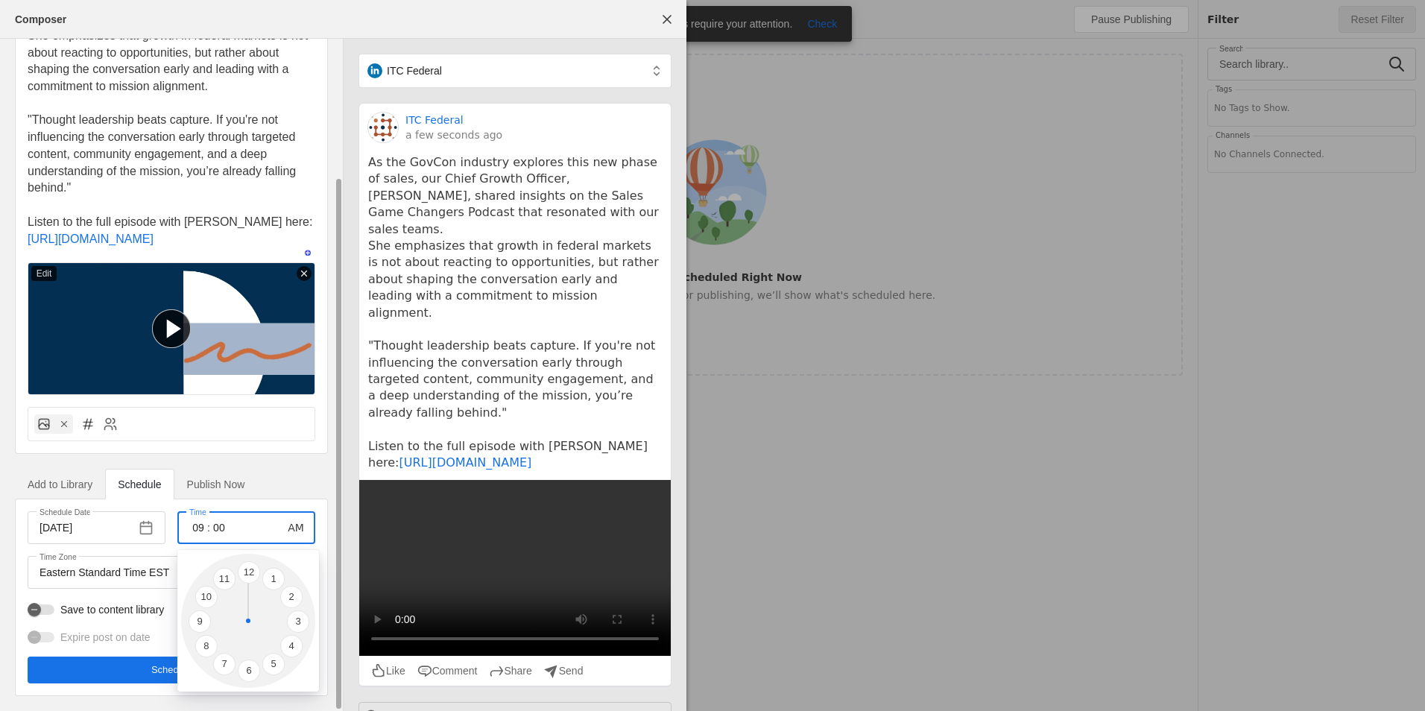
click at [178, 532] on div at bounding box center [712, 355] width 1425 height 711
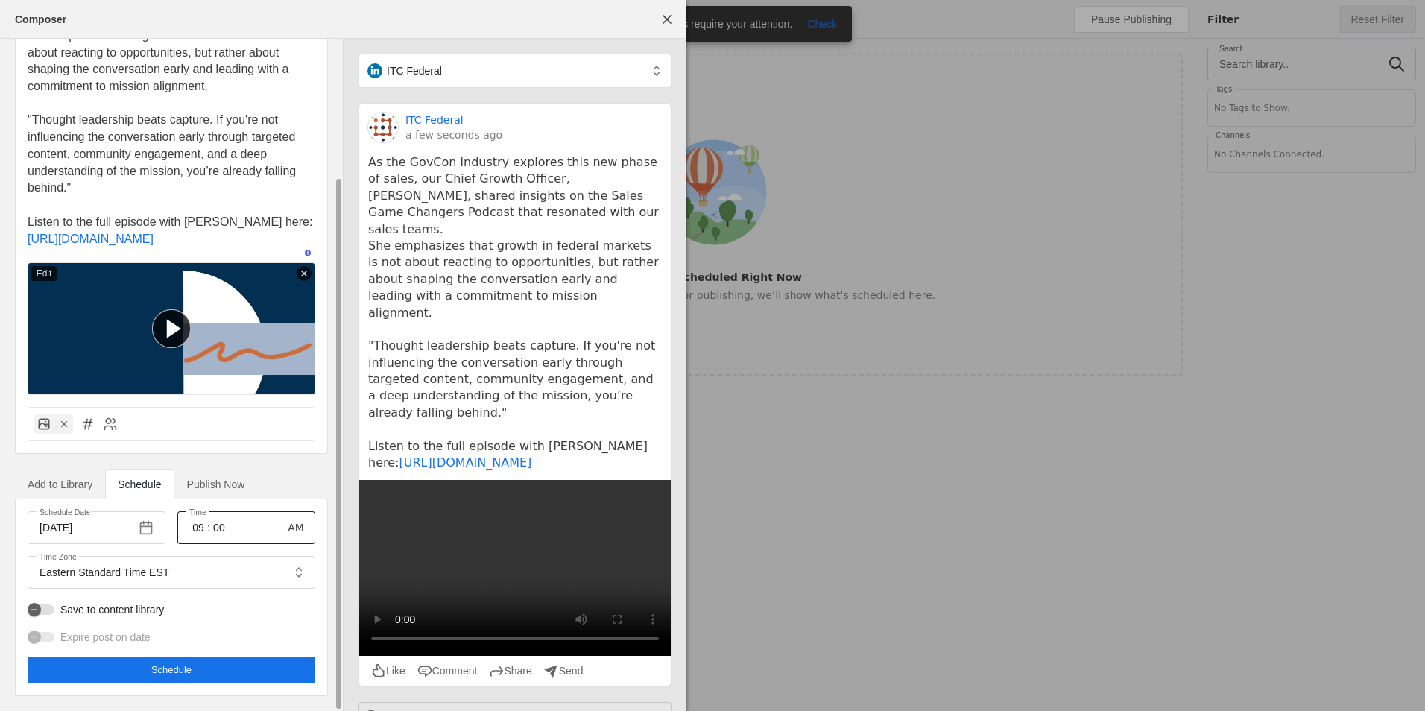
click at [199, 526] on input "09" at bounding box center [198, 528] width 18 height 18
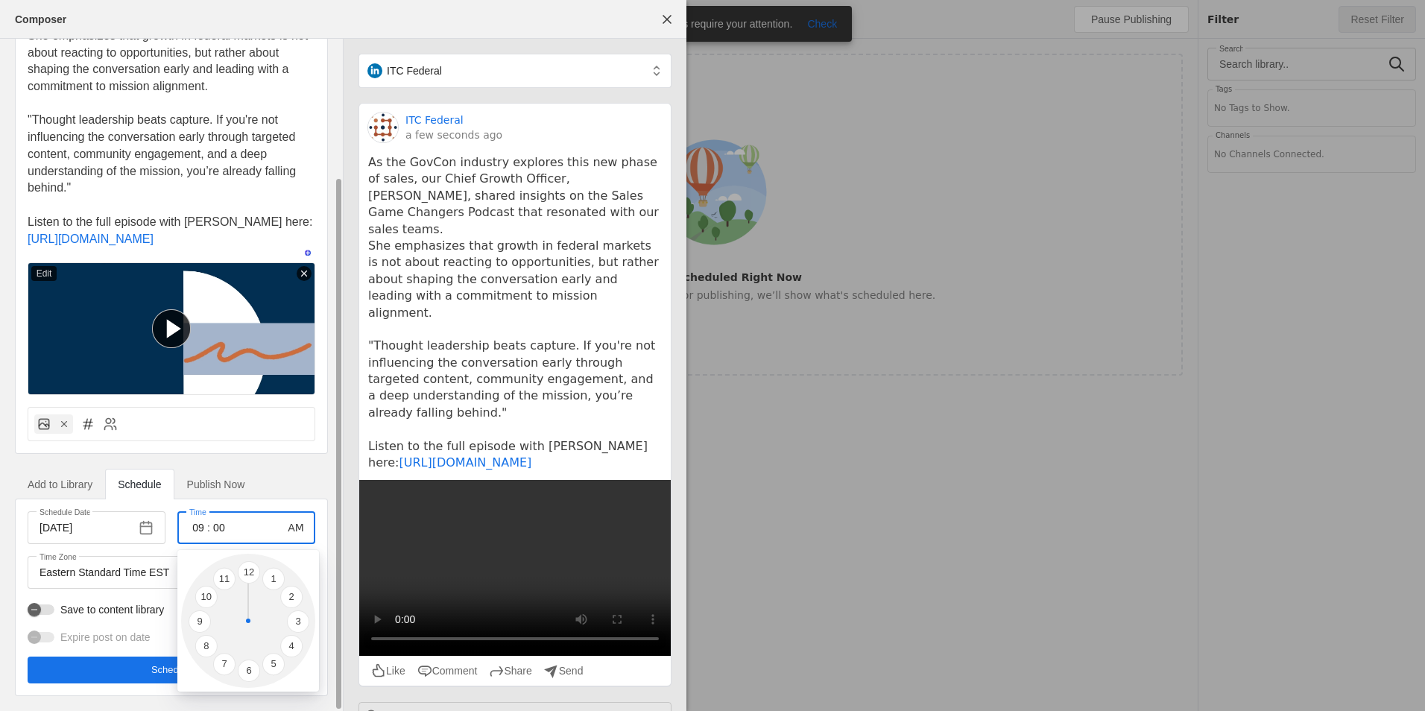
click at [199, 526] on div "One or more channels require your attention. Check Composer itc federal As the …" at bounding box center [712, 355] width 1425 height 711
type input "11"
click at [214, 533] on div at bounding box center [712, 355] width 1425 height 711
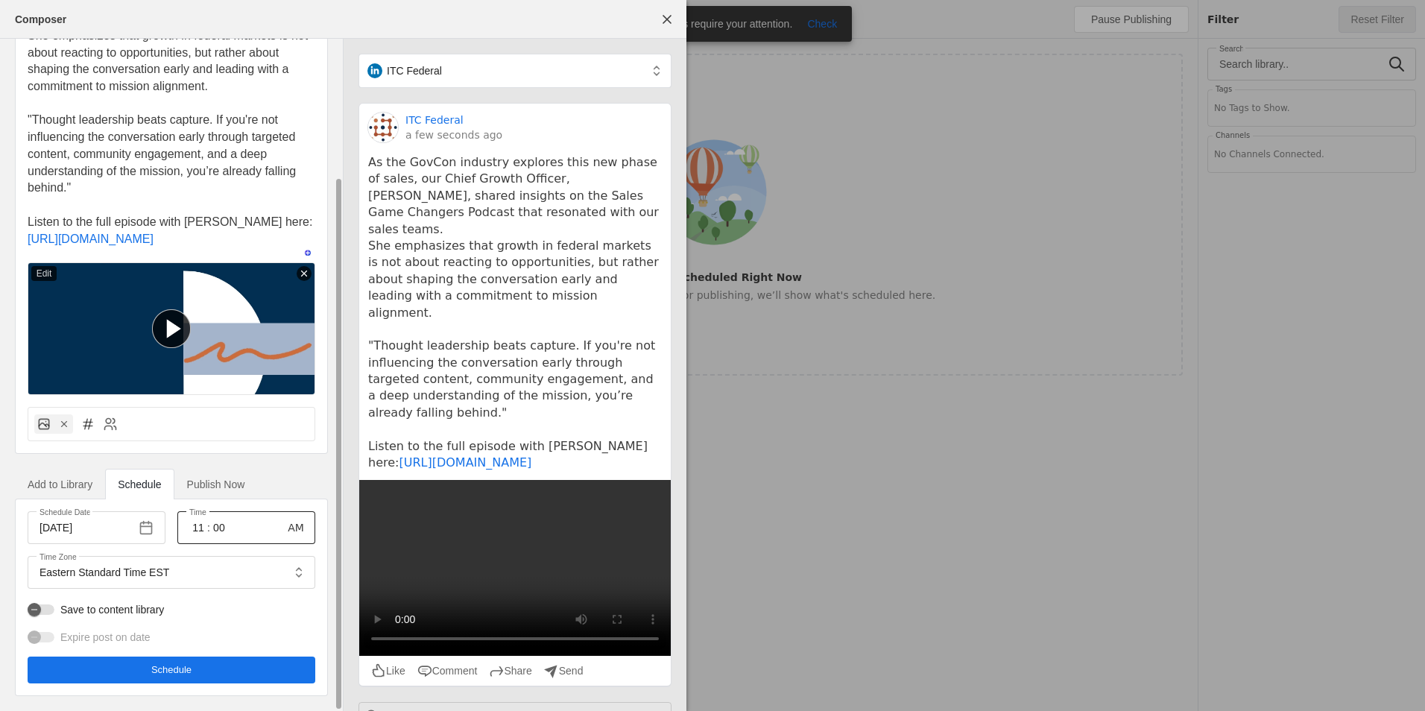
click at [216, 529] on input "00" at bounding box center [219, 528] width 18 height 18
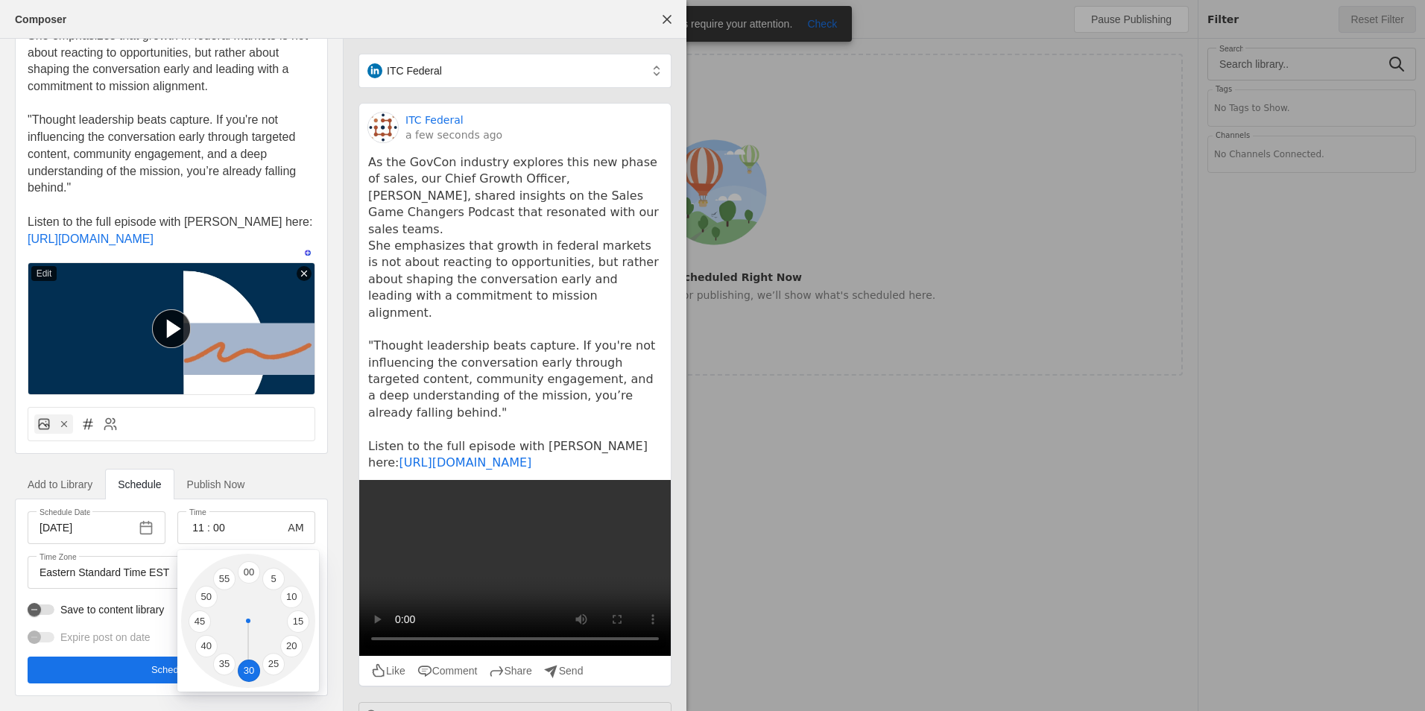
click at [251, 674] on li "30" at bounding box center [249, 671] width 22 height 22
type input "30"
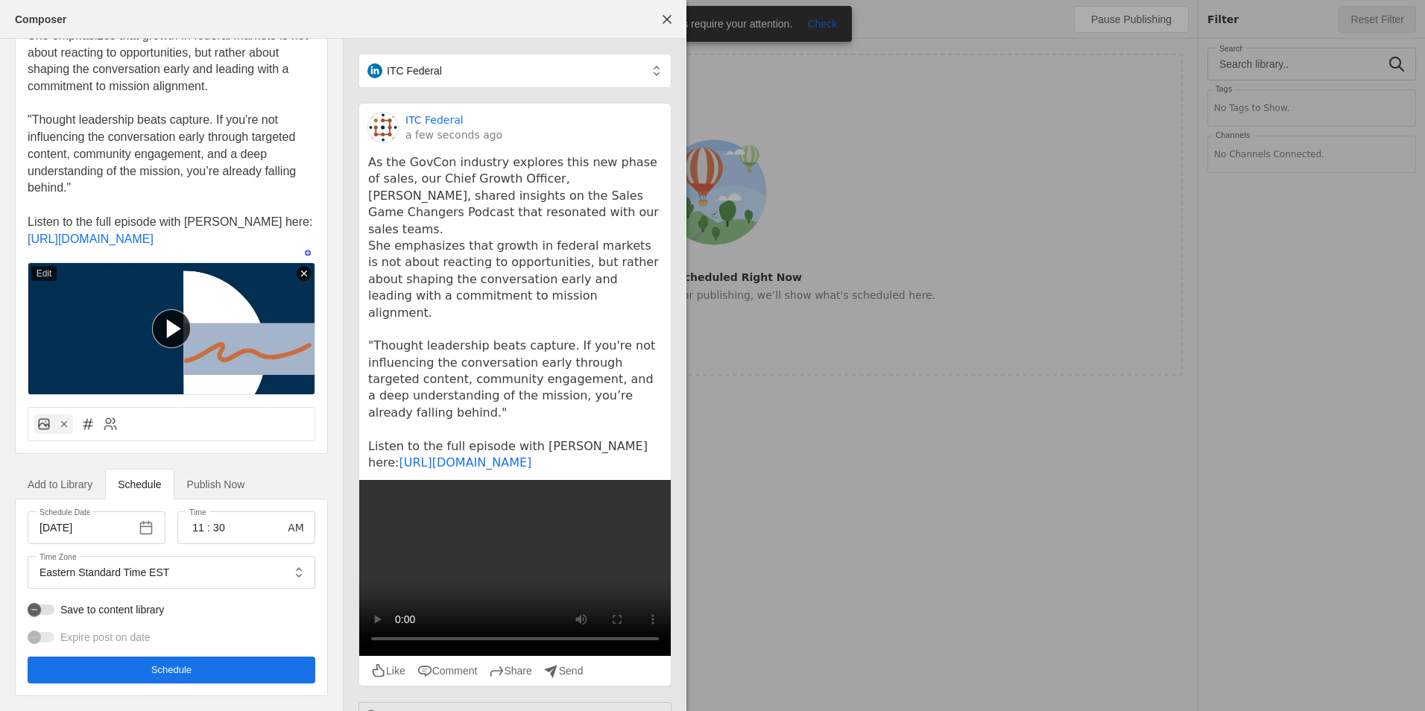
drag, startPoint x: 249, startPoint y: 661, endPoint x: 274, endPoint y: 183, distance: 479.2
click at [274, 183] on div "itc federal As the GovCon industry explores this new phase of sales, our Chief …" at bounding box center [171, 297] width 343 height 828
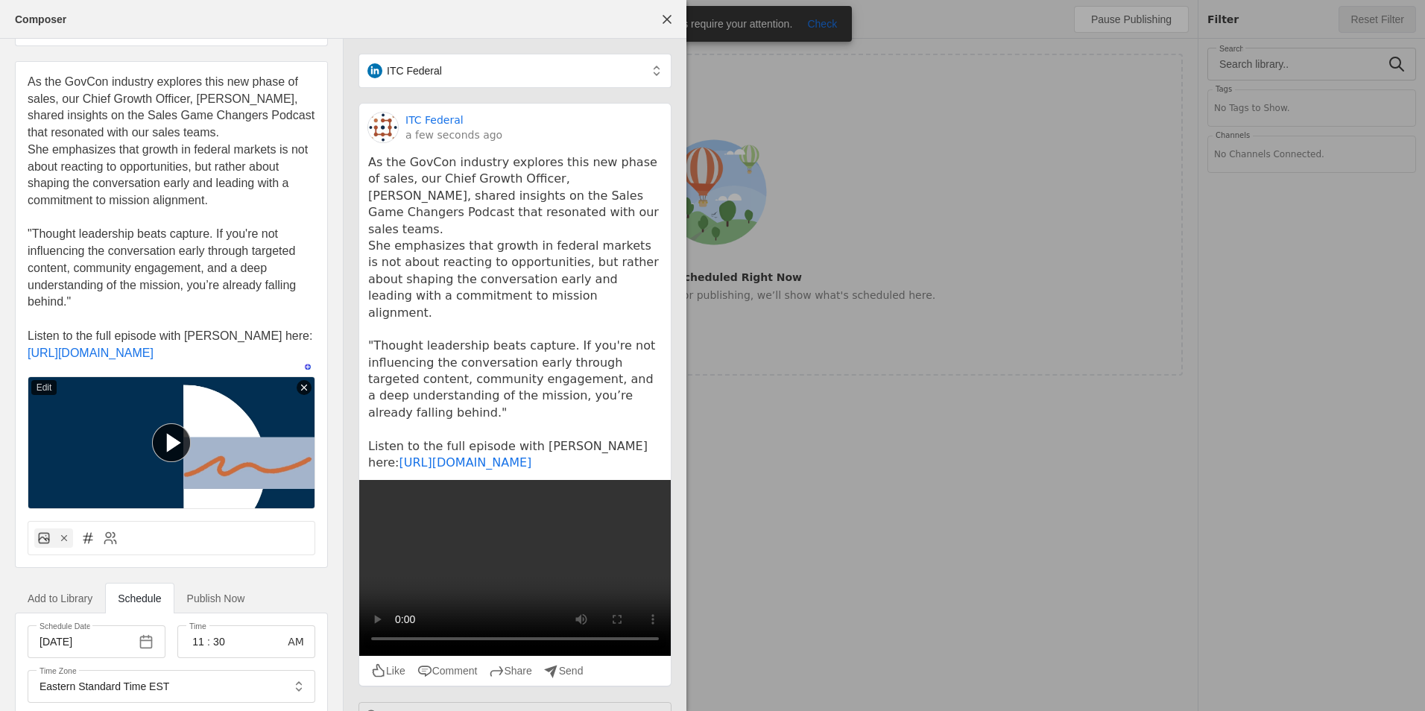
scroll to position [0, 0]
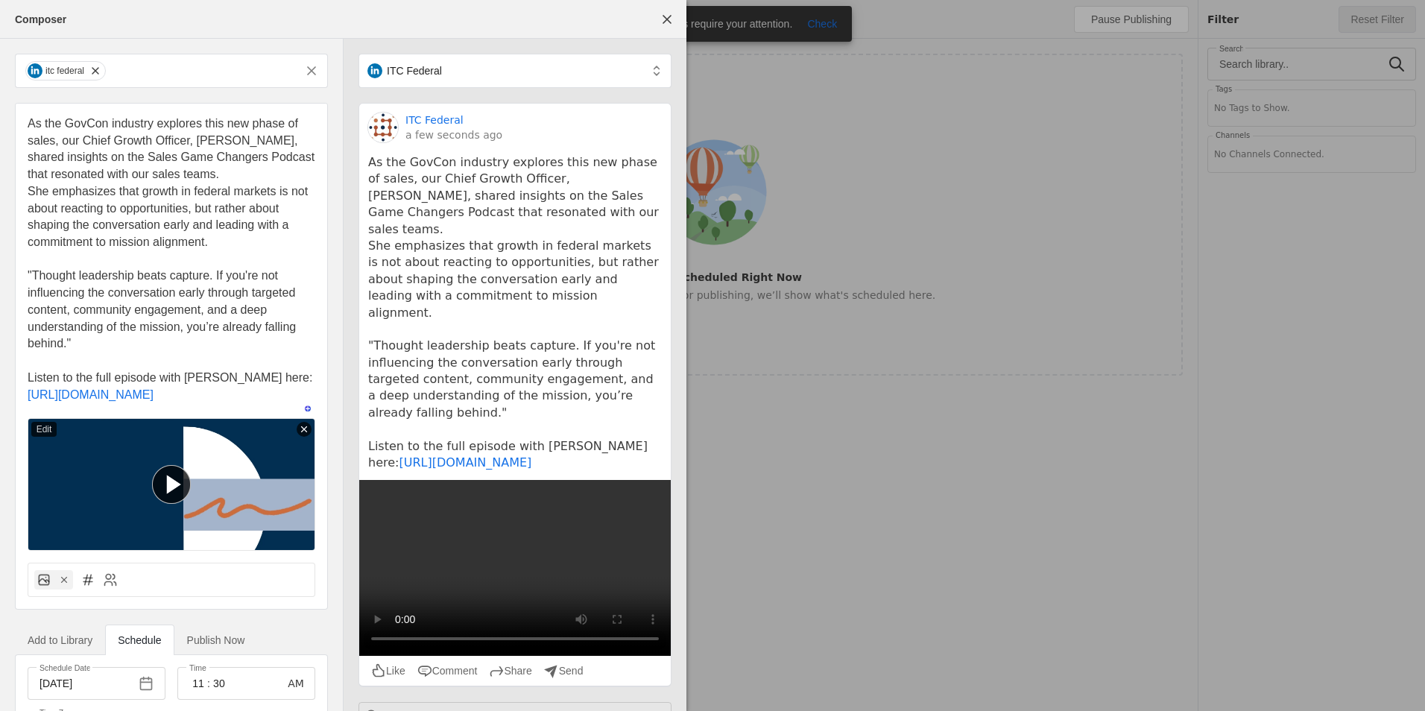
click at [70, 344] on span ""Thought leadership beats capture. If you're not influencing the conversation e…" at bounding box center [164, 309] width 272 height 81
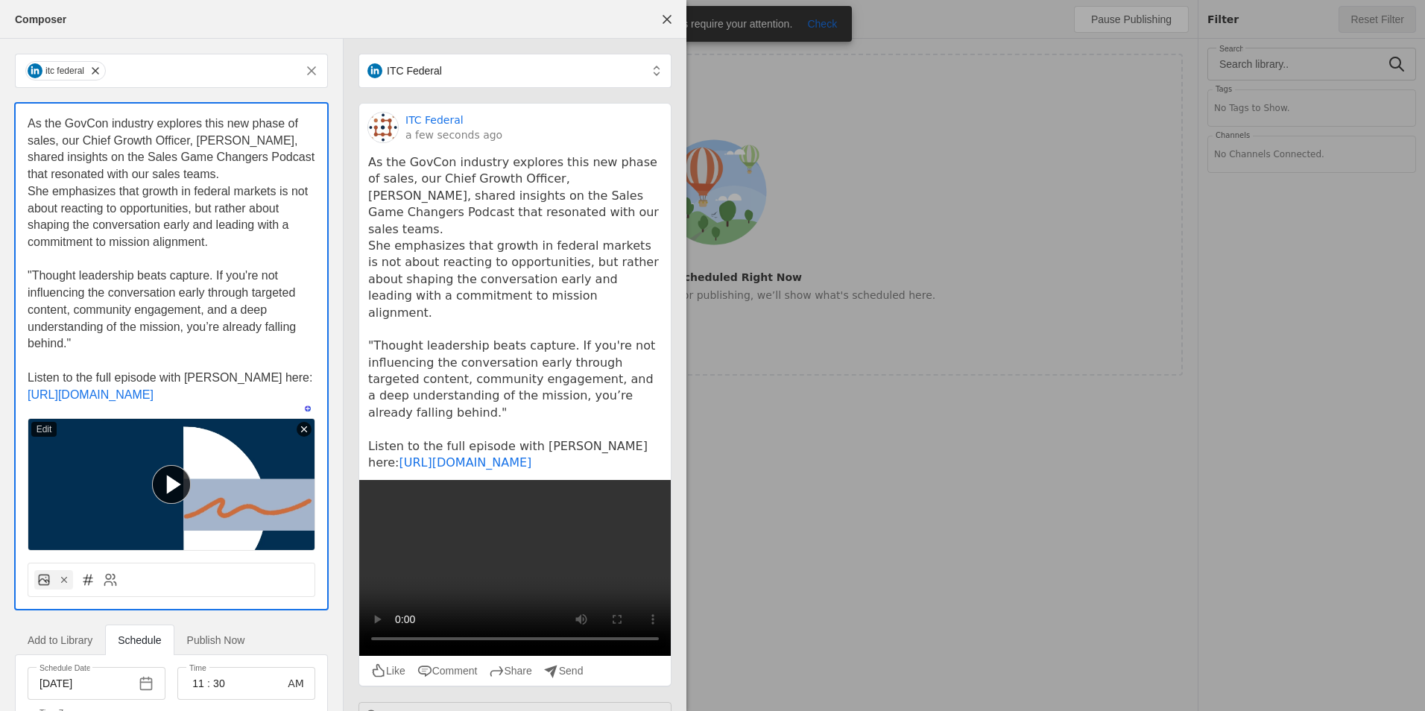
click at [64, 340] on span ""Thought leadership beats capture. If you're not influencing the conversation e…" at bounding box center [164, 309] width 272 height 81
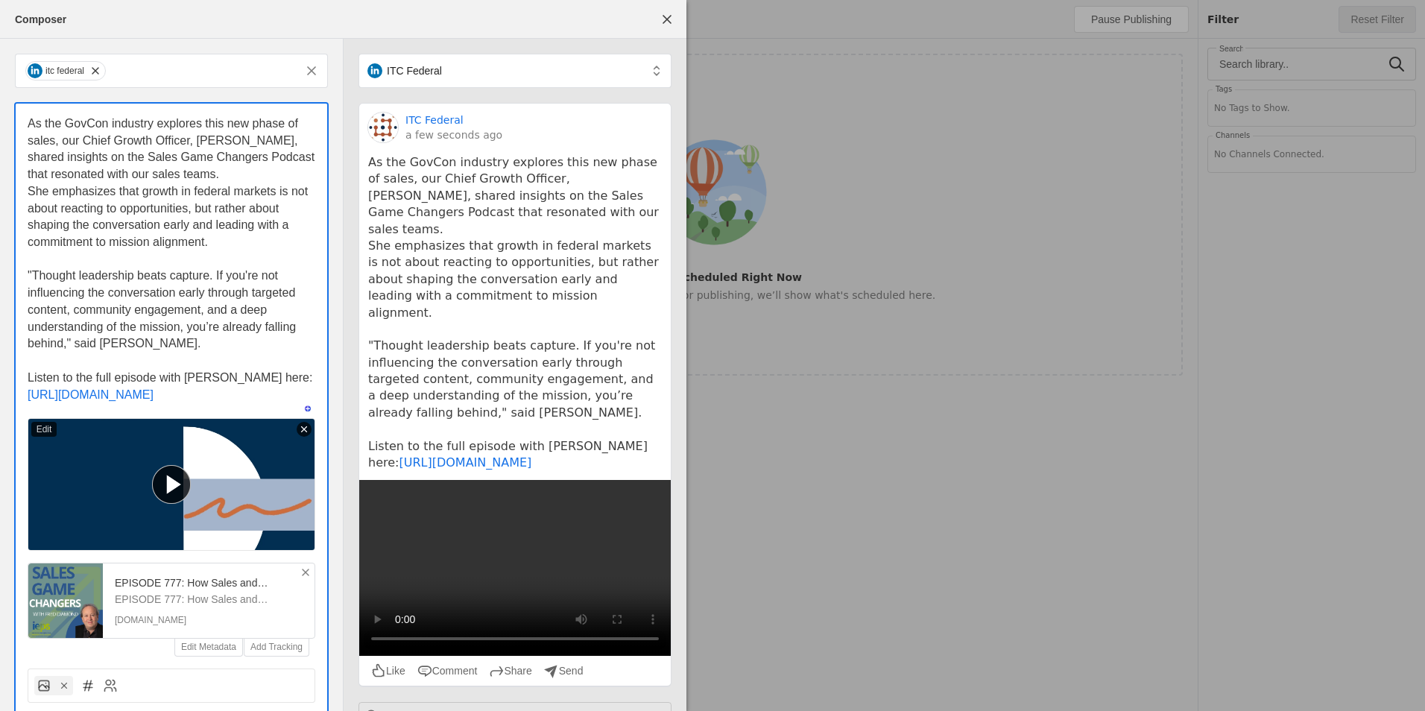
click at [306, 578] on icon at bounding box center [306, 573] width 12 height 12
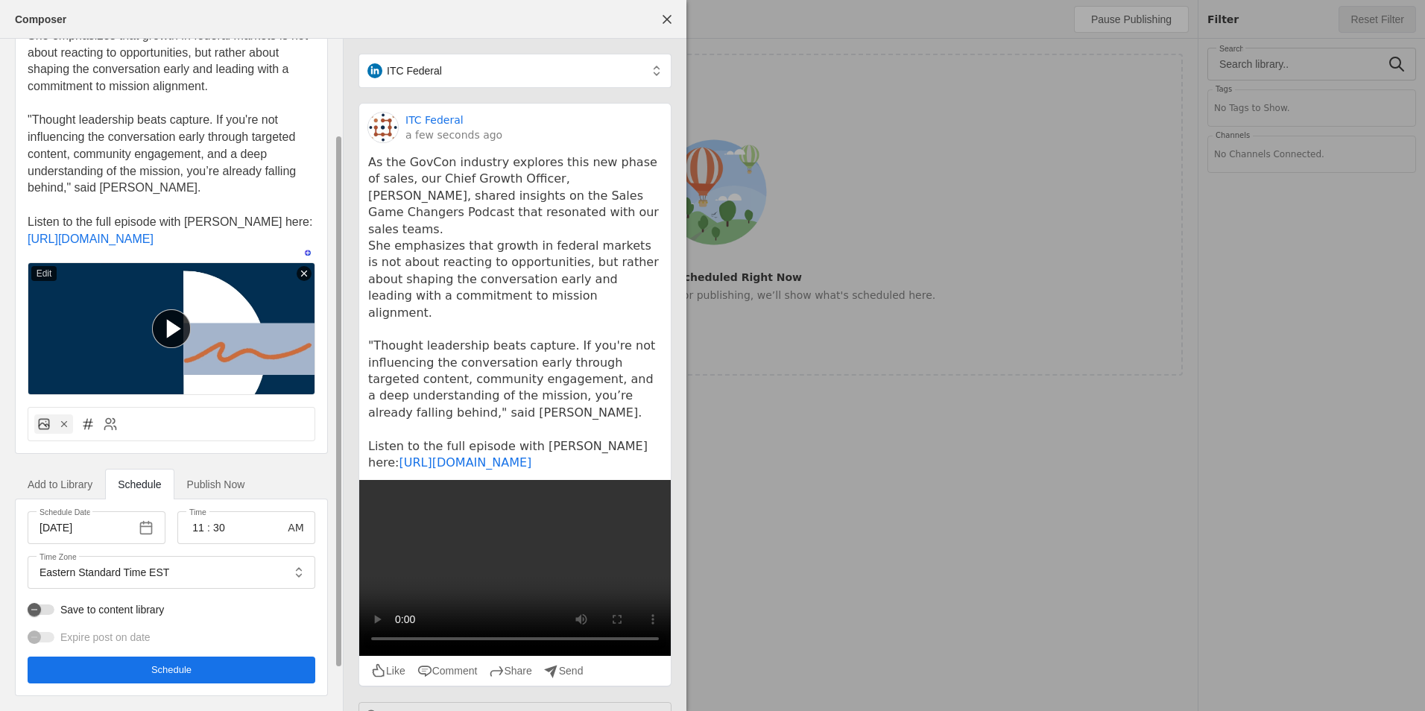
scroll to position [173, 0]
click at [168, 667] on span "Schedule" at bounding box center [171, 670] width 40 height 15
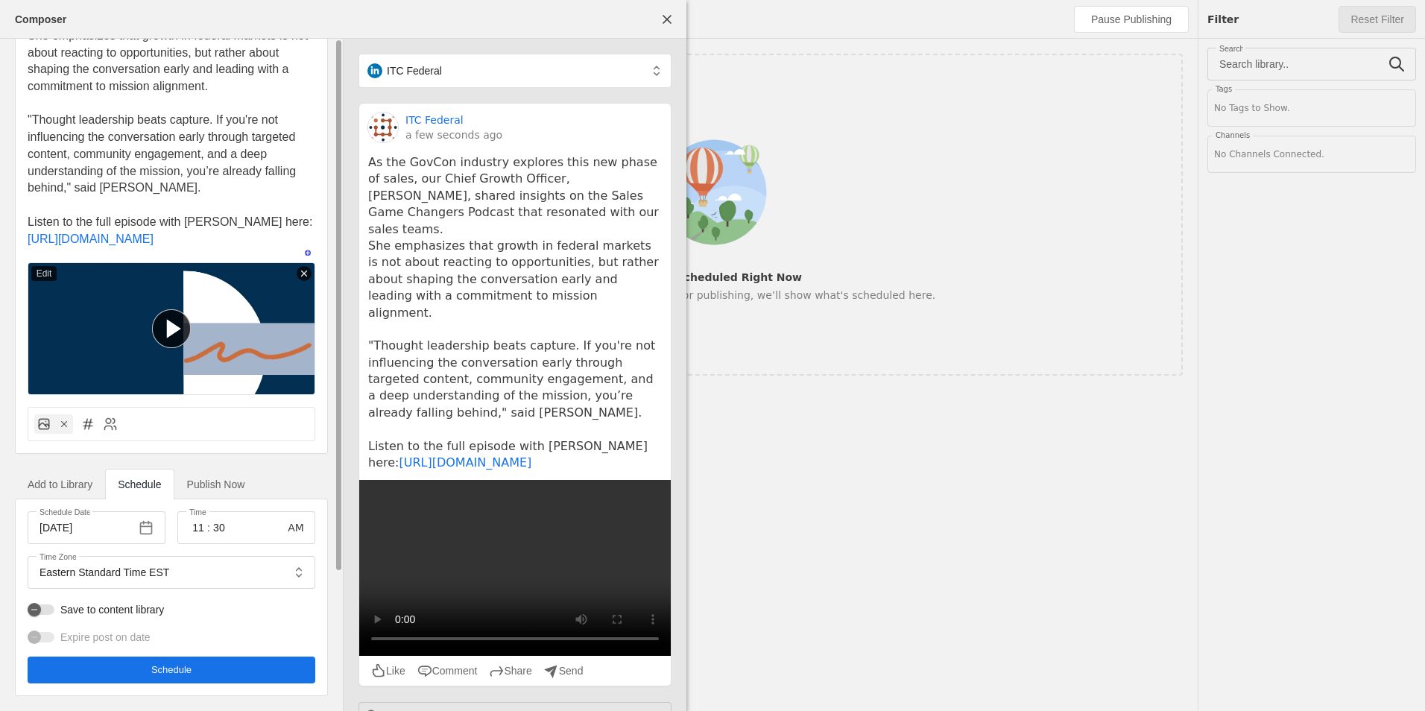
scroll to position [0, 0]
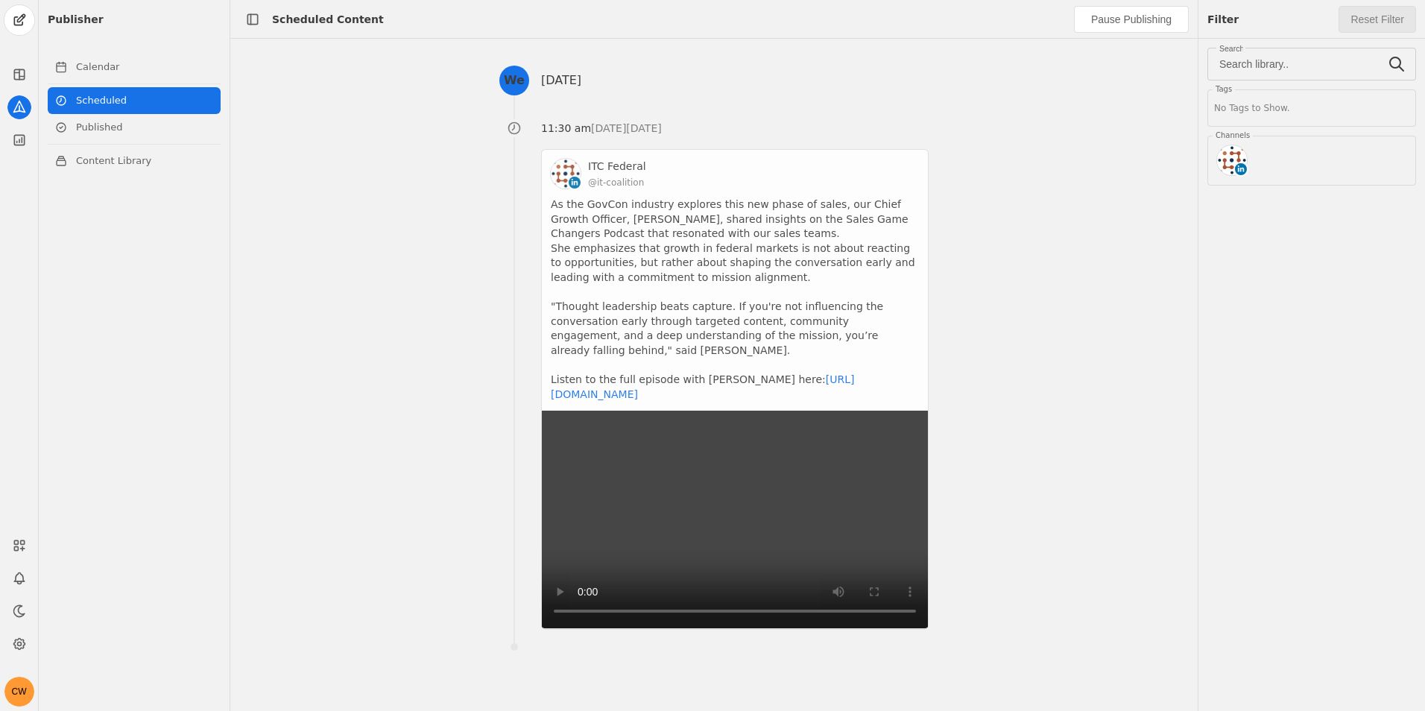
click at [758, 205] on app-activity "ITC Federal @it-coalition As the GovCon industry explores this new phase of sal…" at bounding box center [735, 389] width 388 height 481
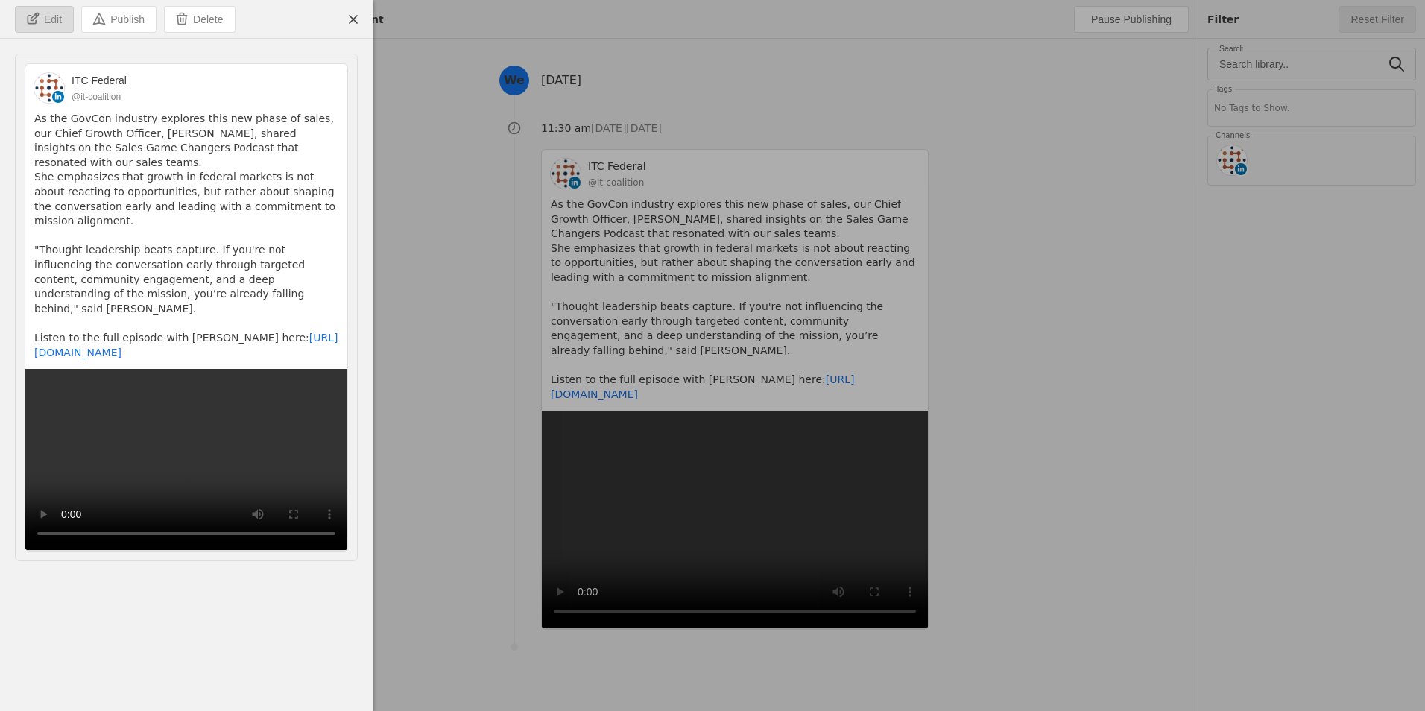
click at [55, 27] on span "undefined" at bounding box center [44, 19] width 57 height 25
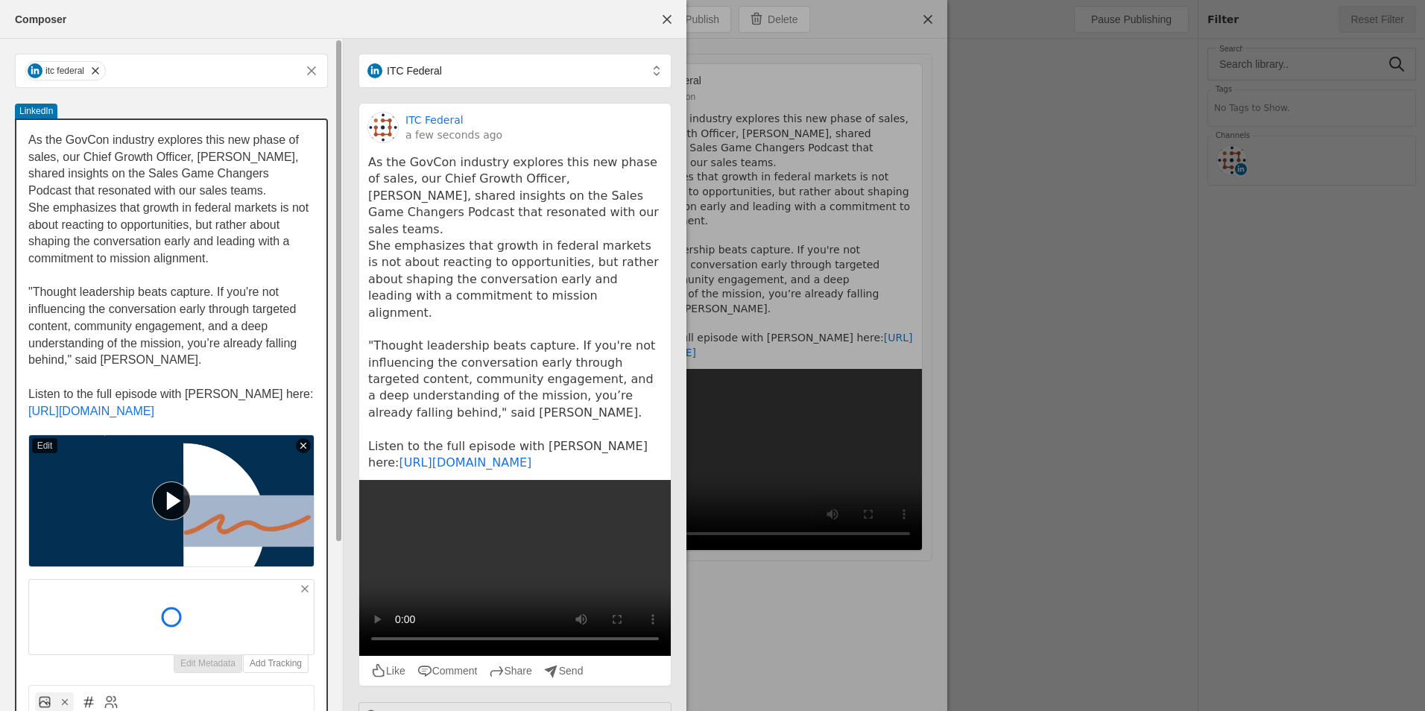
click at [111, 597] on div at bounding box center [171, 617] width 285 height 75
click at [301, 584] on icon at bounding box center [305, 589] width 12 height 12
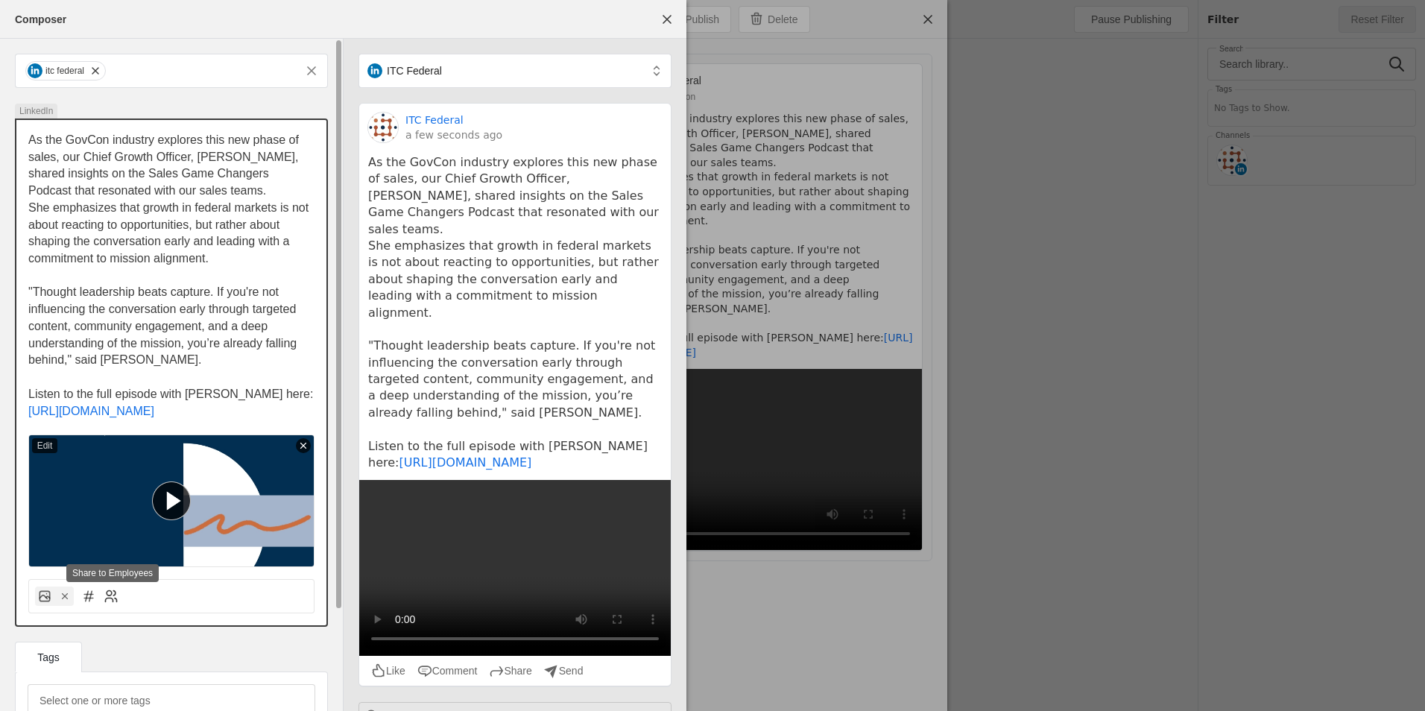
click at [112, 599] on icon at bounding box center [111, 596] width 15 height 15
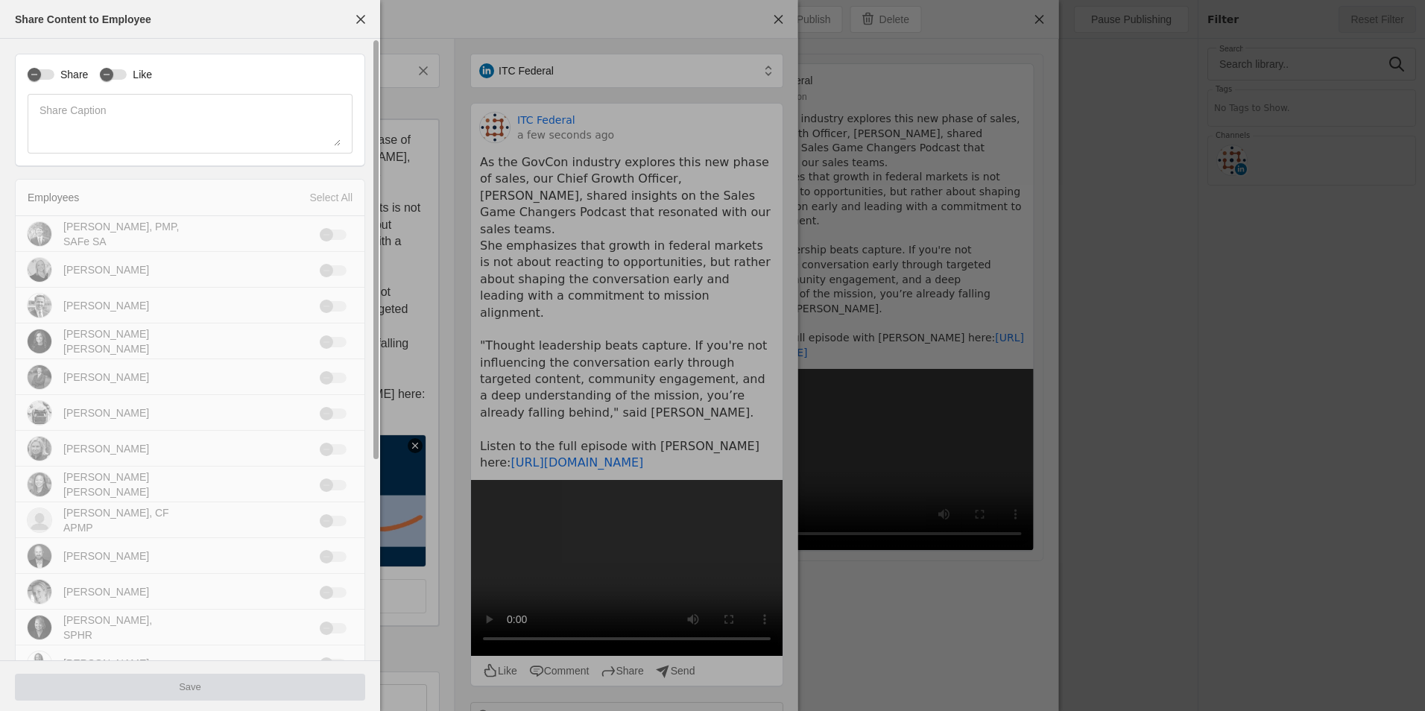
click at [58, 75] on label "Share" at bounding box center [71, 74] width 34 height 15
click at [54, 75] on button "Share" at bounding box center [41, 74] width 27 height 10
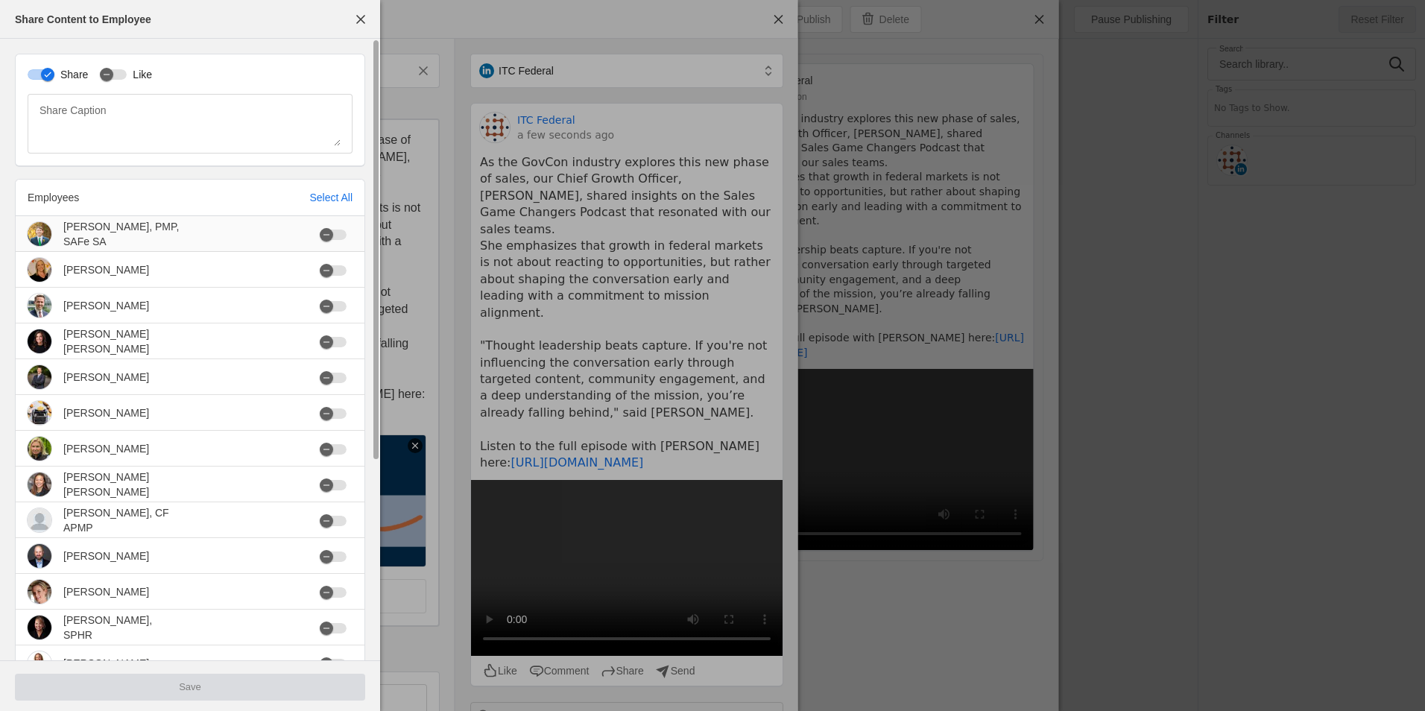
click at [347, 238] on div at bounding box center [336, 235] width 33 height 10
click at [337, 238] on button "button" at bounding box center [333, 235] width 27 height 10
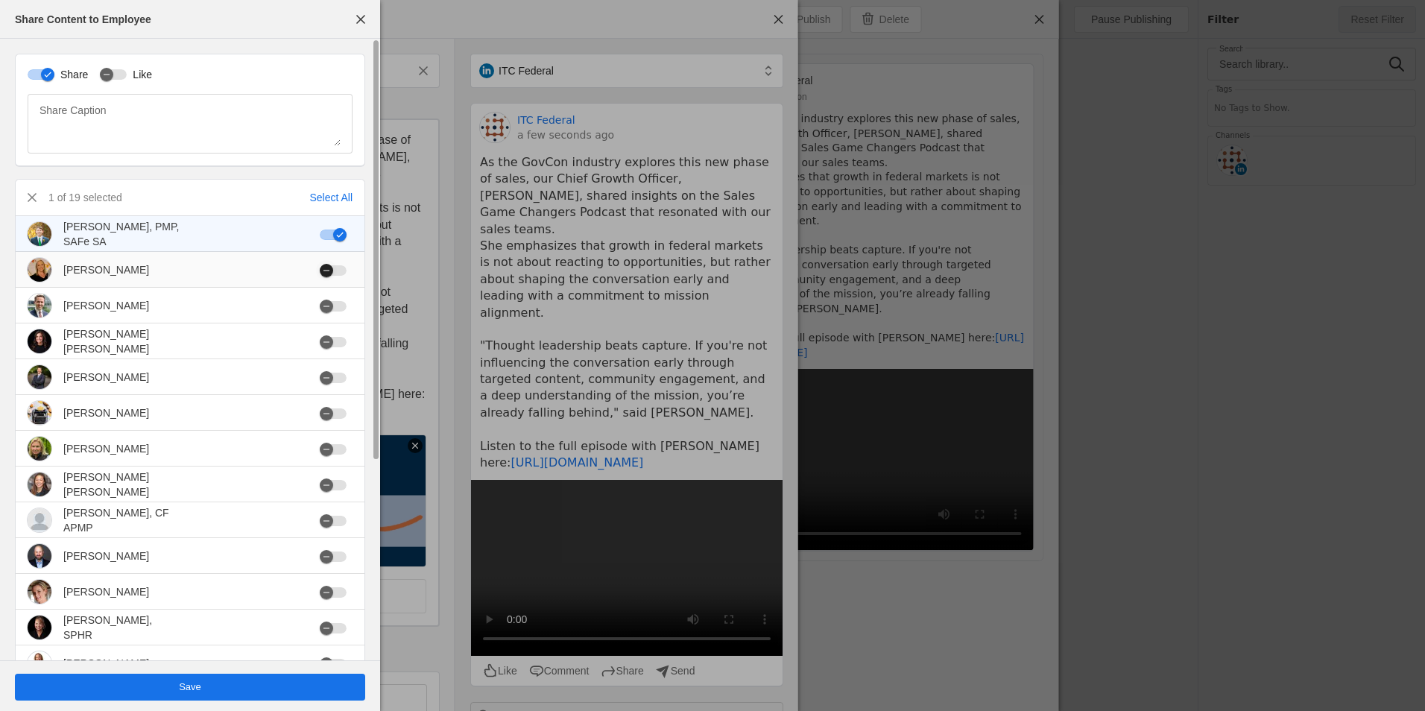
click at [345, 277] on mat-slide-toggle at bounding box center [336, 269] width 33 height 15
click at [341, 279] on mat-cell at bounding box center [336, 270] width 57 height 36
click at [340, 269] on div "button" at bounding box center [333, 270] width 27 height 10
click at [340, 306] on div "button" at bounding box center [333, 306] width 27 height 10
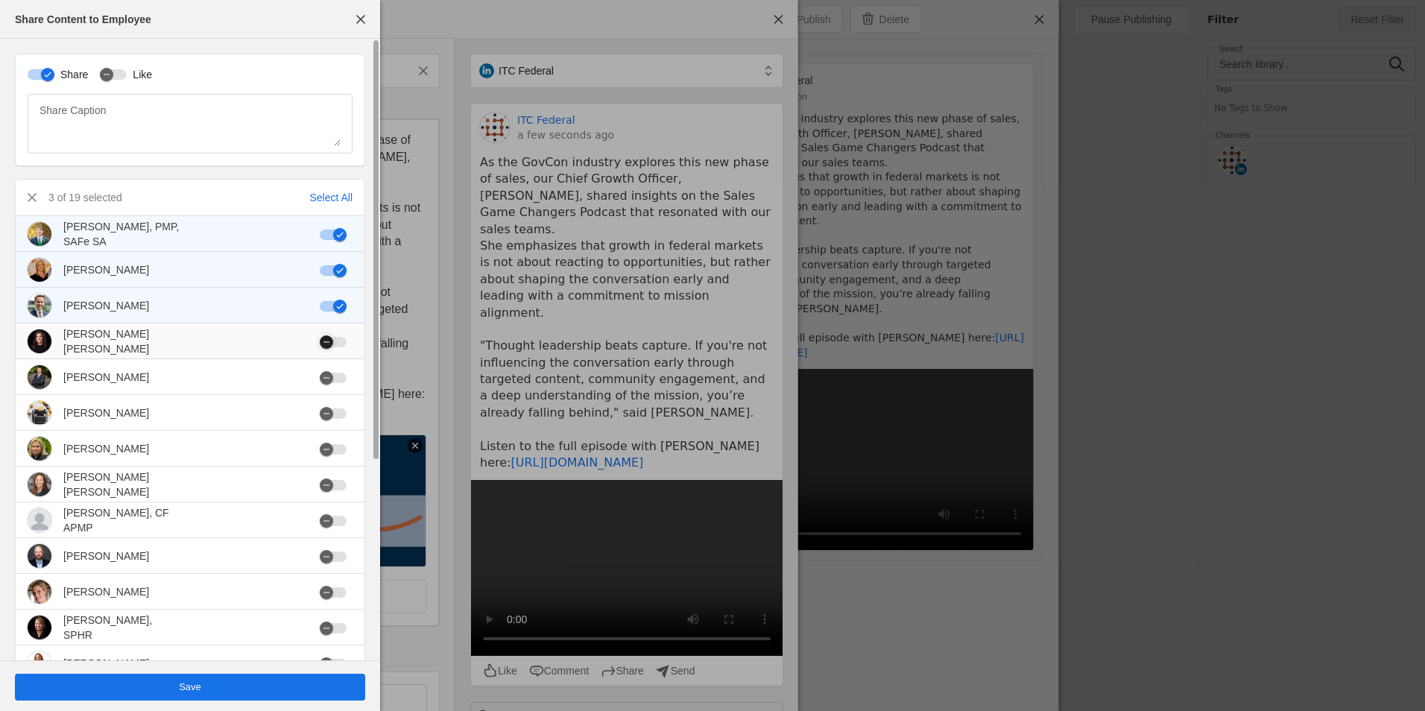
drag, startPoint x: 346, startPoint y: 334, endPoint x: 343, endPoint y: 343, distance: 9.4
click at [345, 336] on mat-slide-toggle at bounding box center [336, 341] width 33 height 15
click at [341, 344] on div "button" at bounding box center [333, 342] width 27 height 10
click at [335, 375] on div "button" at bounding box center [326, 377] width 21 height 21
click at [332, 379] on div "button" at bounding box center [339, 377] width 21 height 21
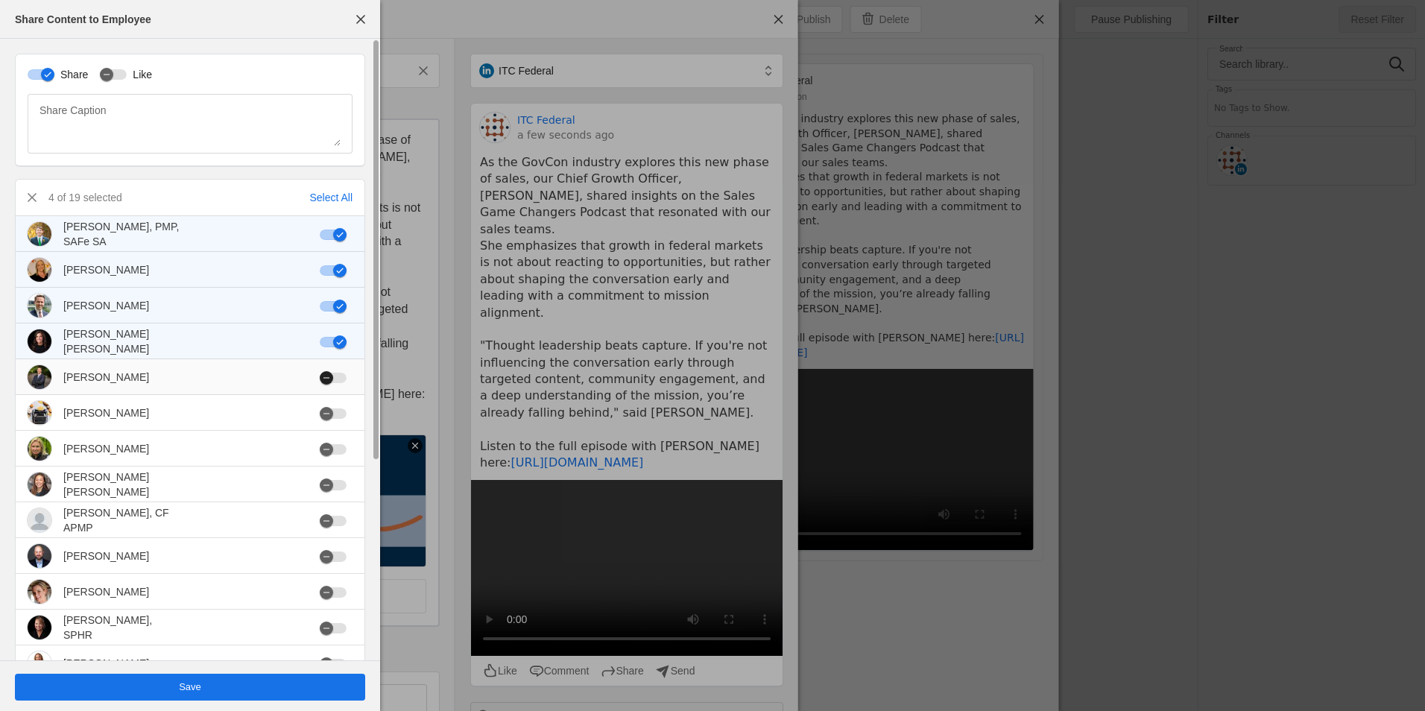
click at [322, 374] on icon "button" at bounding box center [326, 377] width 9 height 9
click at [338, 374] on div "button" at bounding box center [333, 378] width 27 height 10
click at [339, 381] on div "button" at bounding box center [333, 378] width 27 height 10
drag, startPoint x: 340, startPoint y: 381, endPoint x: 352, endPoint y: 392, distance: 16.3
click at [341, 381] on icon "button" at bounding box center [339, 377] width 9 height 9
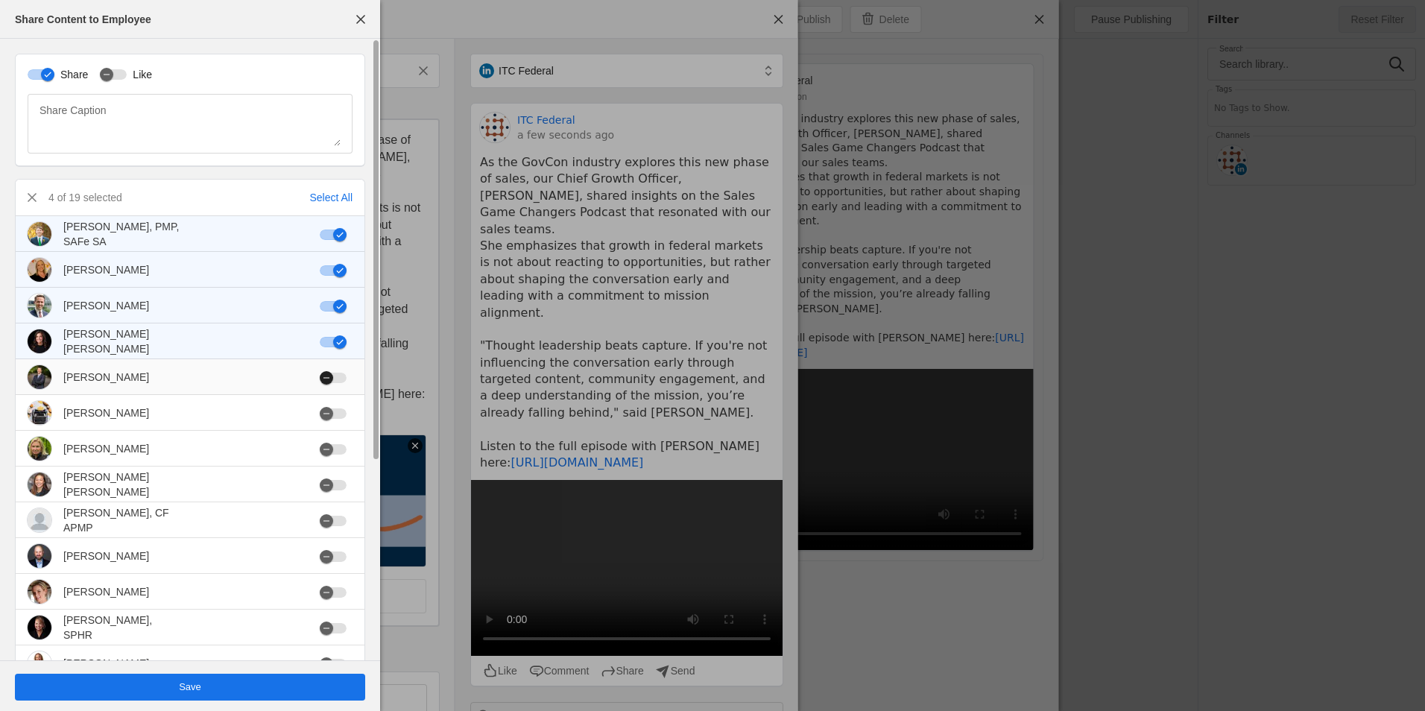
click at [335, 386] on div "button" at bounding box center [326, 377] width 21 height 21
click at [337, 382] on icon "button" at bounding box center [339, 377] width 9 height 9
click at [338, 382] on div "button" at bounding box center [333, 378] width 27 height 10
click at [344, 410] on div "button" at bounding box center [333, 413] width 27 height 10
click at [337, 444] on button "button" at bounding box center [333, 449] width 27 height 10
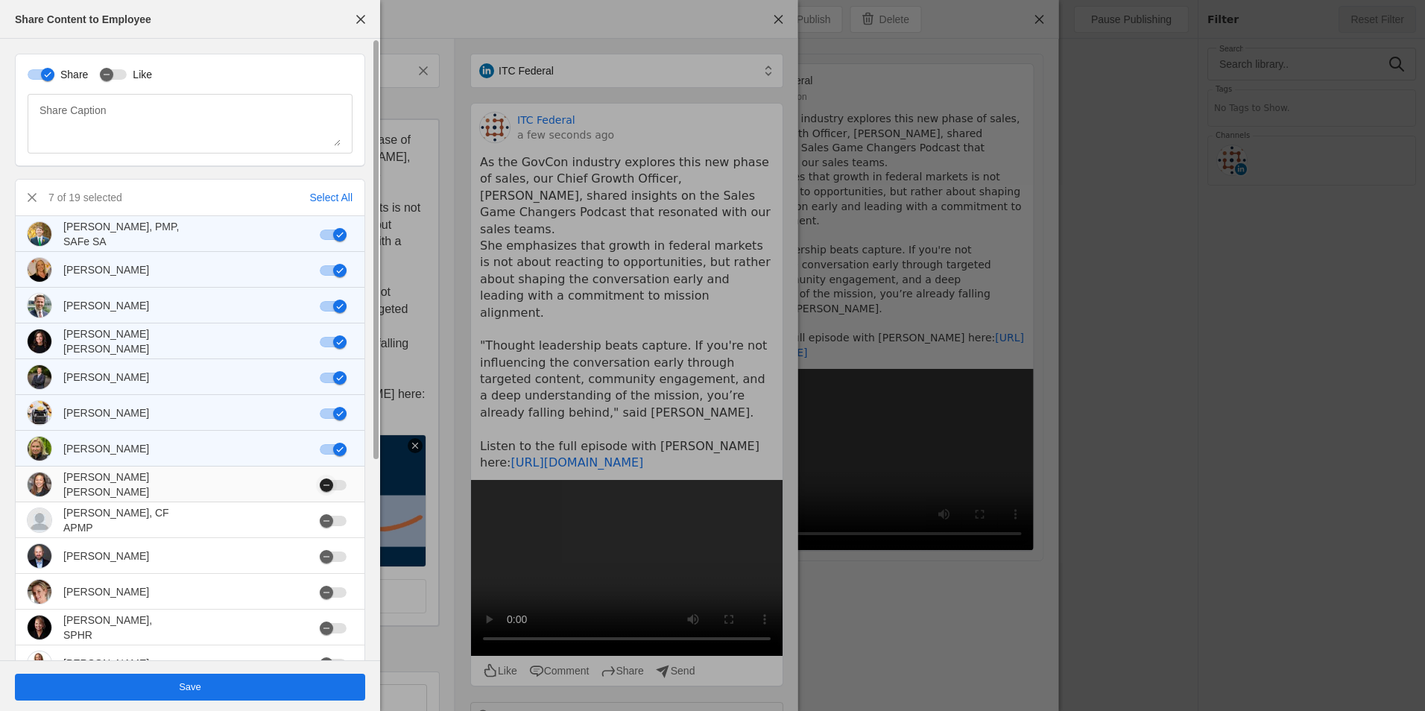
click at [345, 489] on div "button" at bounding box center [333, 485] width 27 height 10
click at [347, 514] on mat-slide-toggle at bounding box center [336, 520] width 33 height 15
click at [340, 526] on div "button" at bounding box center [333, 521] width 27 height 10
click at [338, 555] on div "button" at bounding box center [333, 557] width 27 height 10
click at [342, 581] on mat-cell at bounding box center [336, 592] width 57 height 36
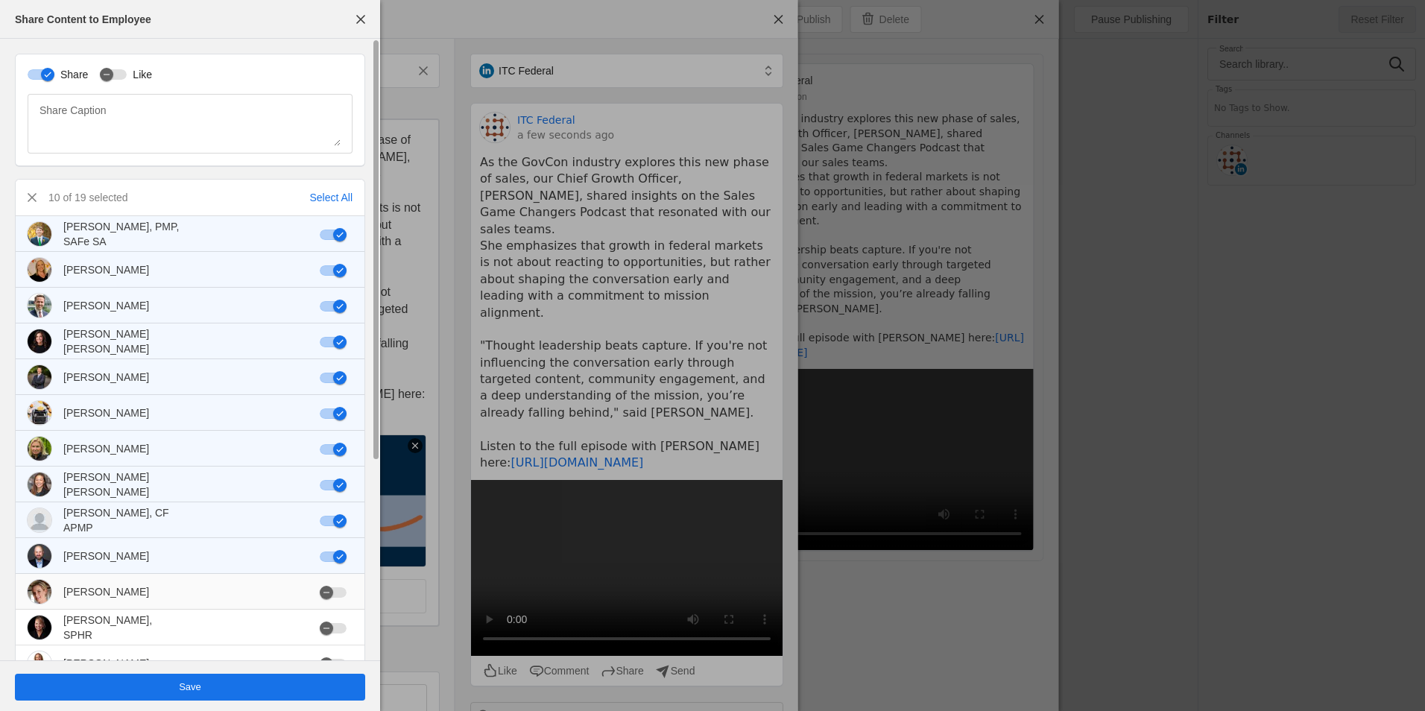
click at [341, 601] on mat-cell at bounding box center [336, 592] width 57 height 36
click at [343, 596] on div "button" at bounding box center [333, 592] width 27 height 10
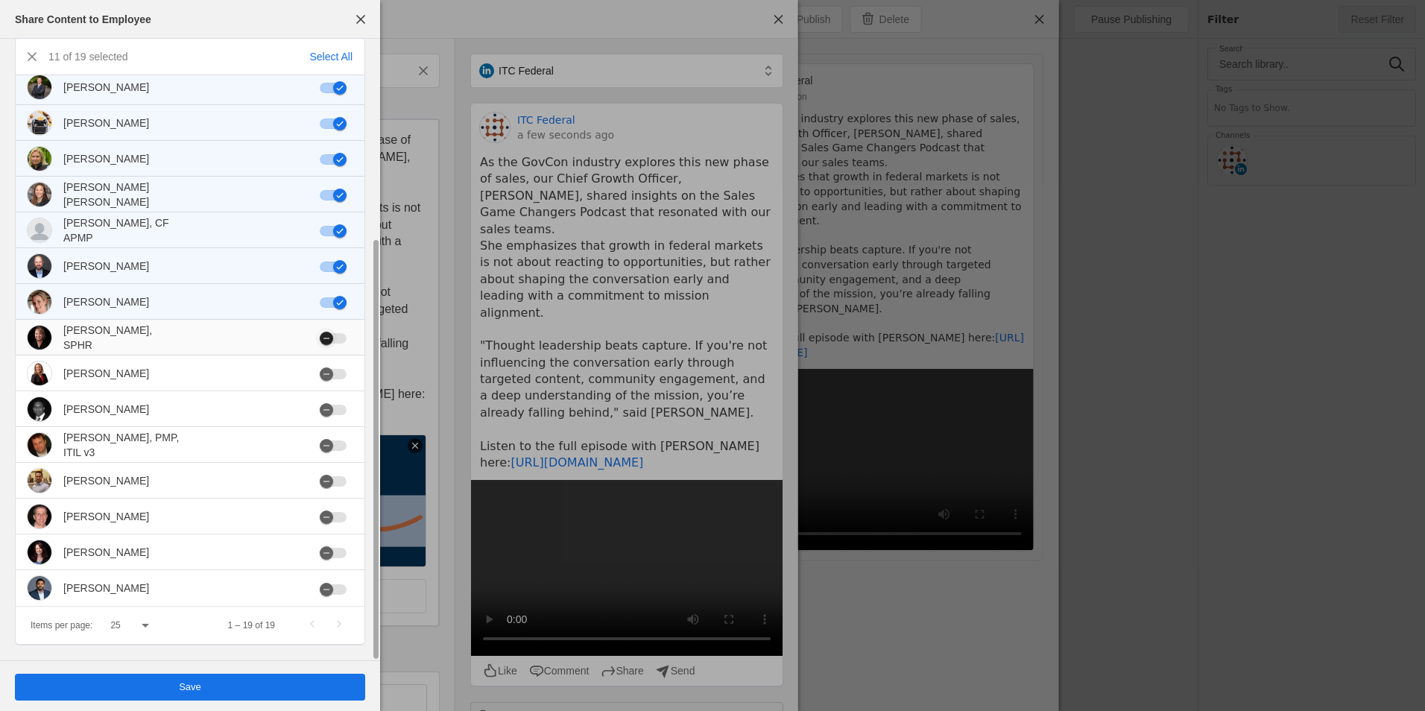
click at [344, 336] on div "button" at bounding box center [333, 338] width 27 height 10
click at [339, 335] on div "button" at bounding box center [339, 338] width 13 height 13
click at [344, 370] on div "button" at bounding box center [333, 374] width 27 height 10
click at [341, 333] on div "button" at bounding box center [333, 338] width 27 height 10
click at [344, 402] on mat-slide-toggle at bounding box center [336, 409] width 33 height 15
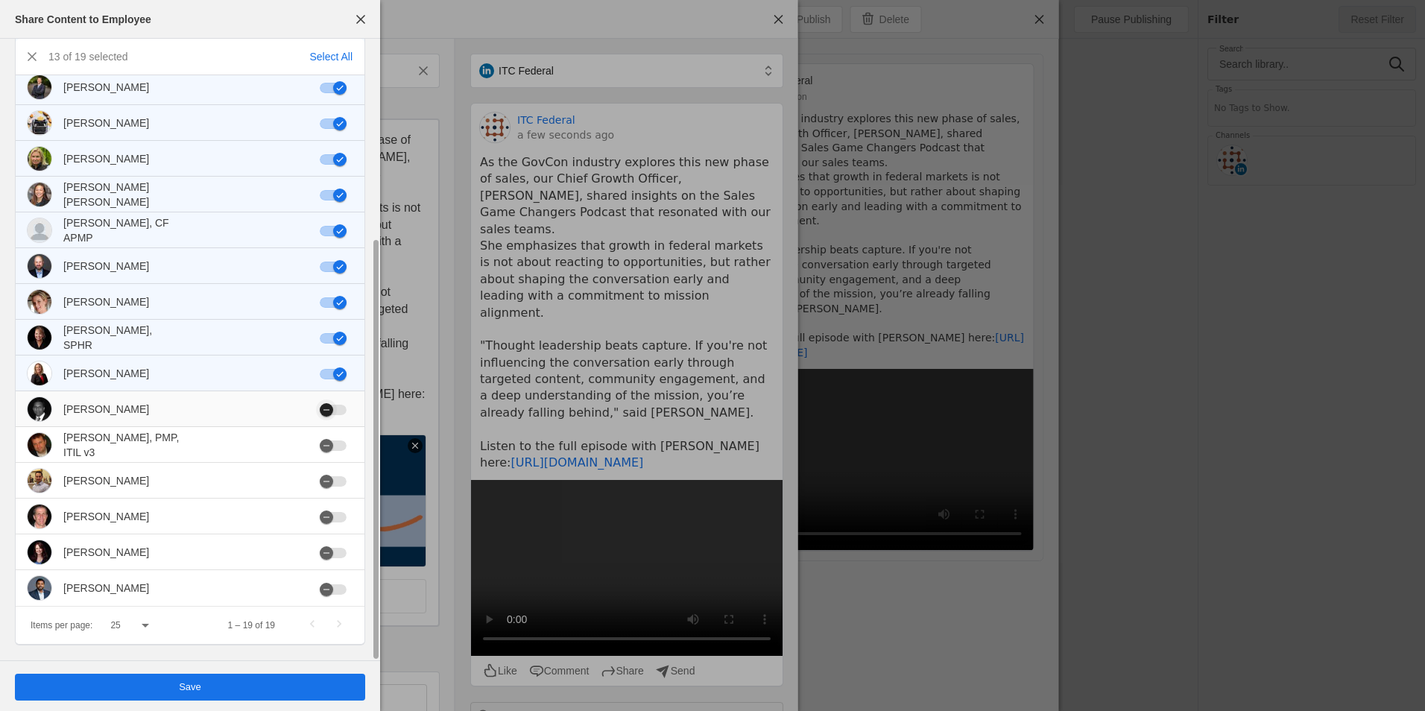
click at [336, 411] on div "button" at bounding box center [326, 410] width 21 height 21
click at [341, 445] on div "button" at bounding box center [333, 446] width 27 height 10
click at [347, 476] on div at bounding box center [336, 481] width 33 height 10
click at [347, 482] on div at bounding box center [336, 481] width 33 height 10
click at [344, 484] on div "button" at bounding box center [333, 481] width 27 height 10
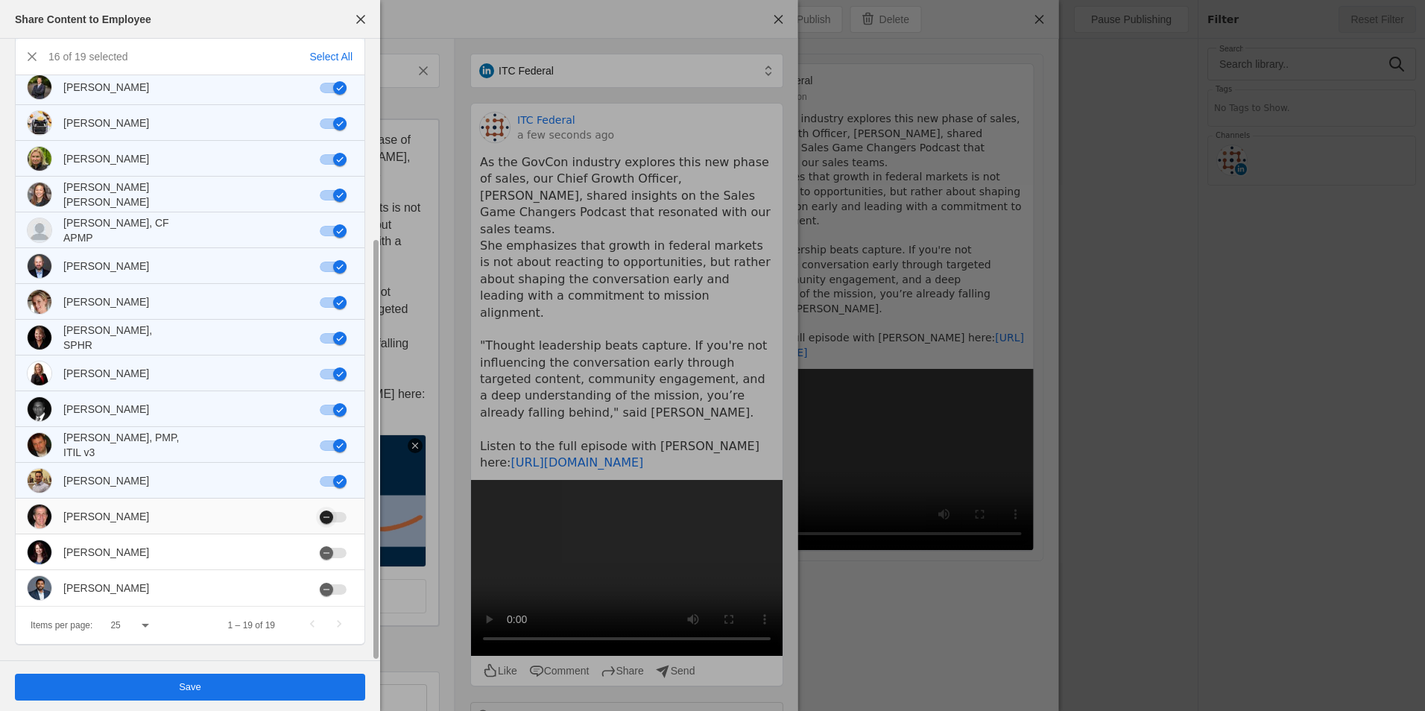
click at [335, 521] on div "button" at bounding box center [326, 517] width 21 height 21
click at [342, 514] on button "button" at bounding box center [333, 517] width 27 height 10
click at [339, 514] on div "button" at bounding box center [333, 517] width 27 height 10
click at [341, 555] on div "button" at bounding box center [333, 553] width 27 height 10
click at [344, 590] on div "button" at bounding box center [333, 589] width 27 height 10
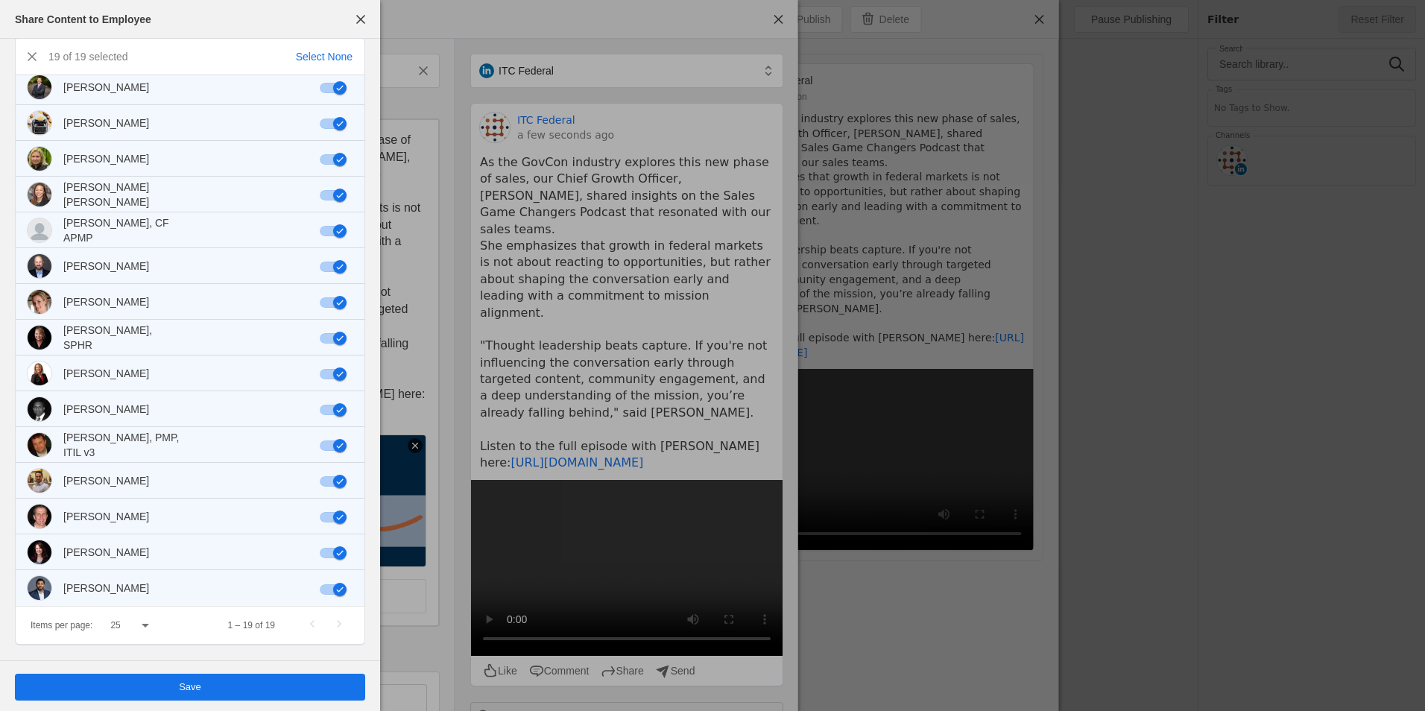
click at [320, 682] on span "undefined" at bounding box center [190, 687] width 350 height 27
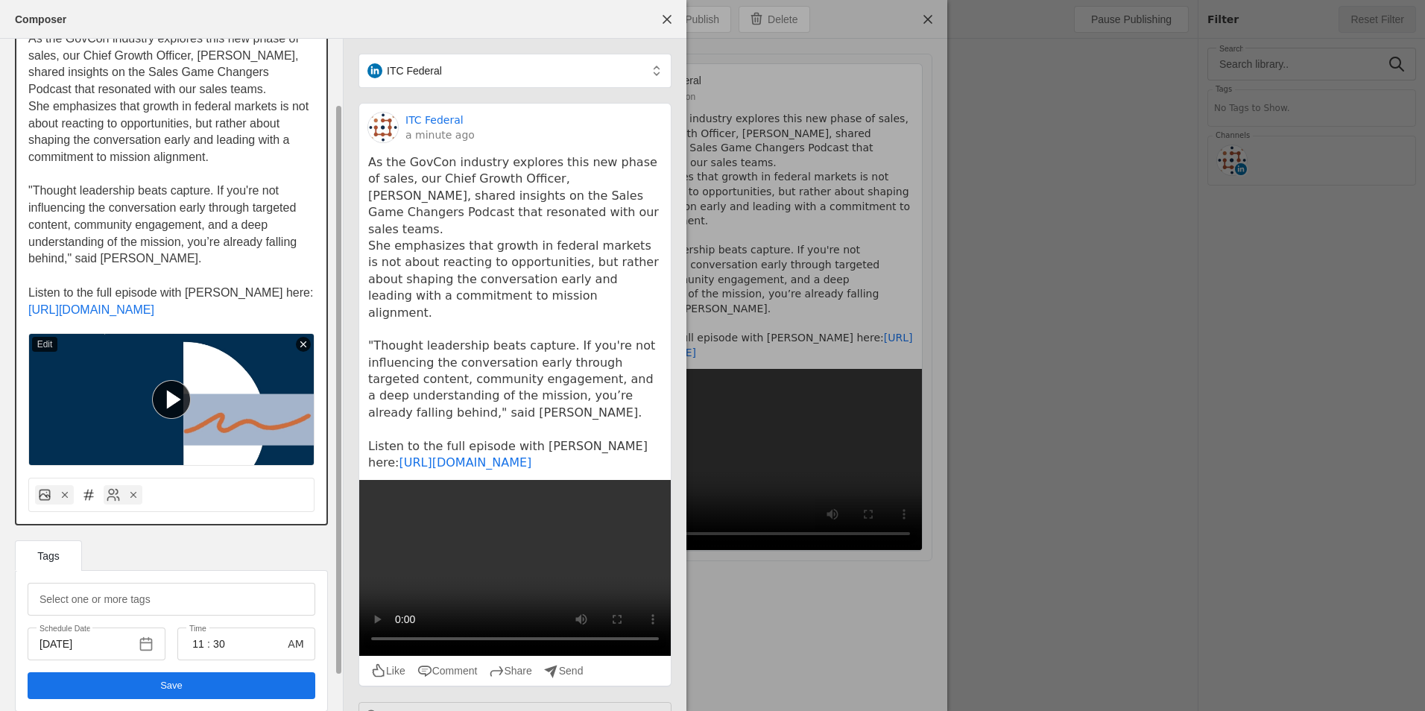
scroll to position [116, 0]
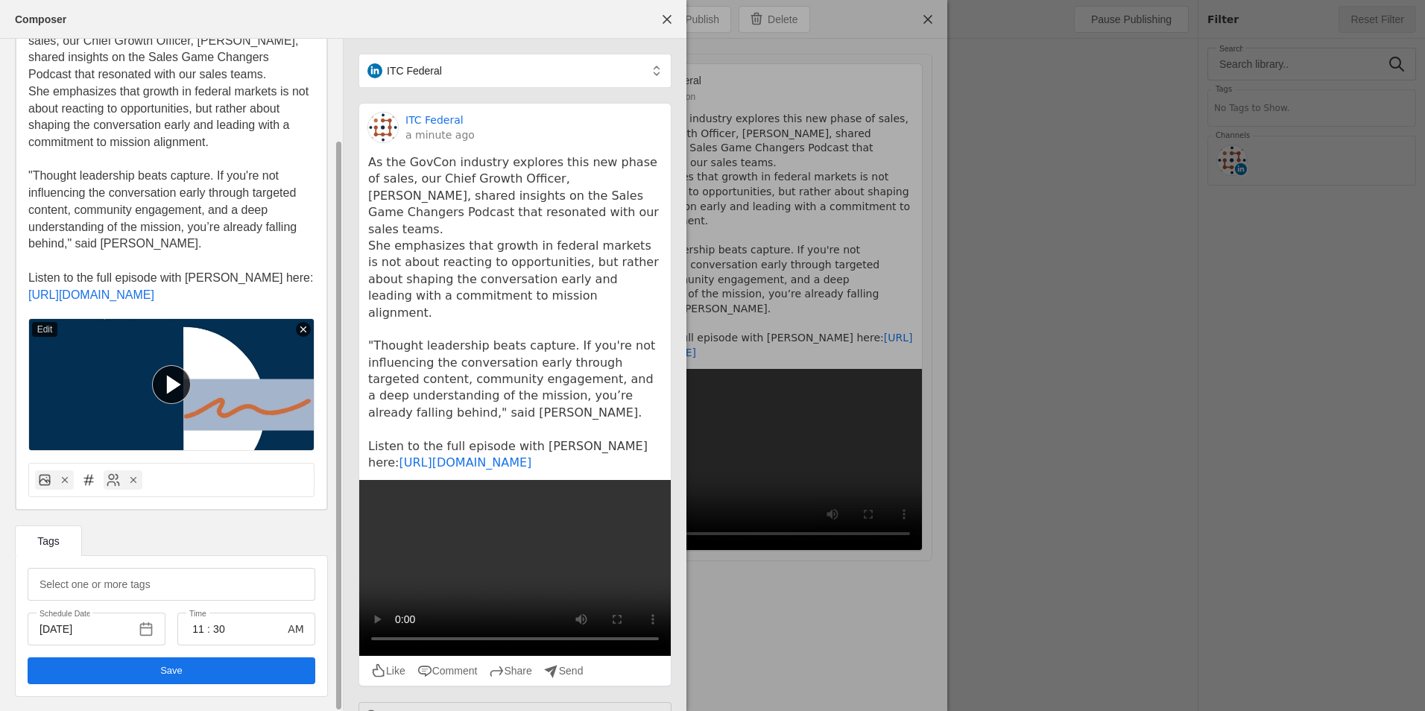
click at [142, 680] on span "undefined" at bounding box center [172, 670] width 288 height 27
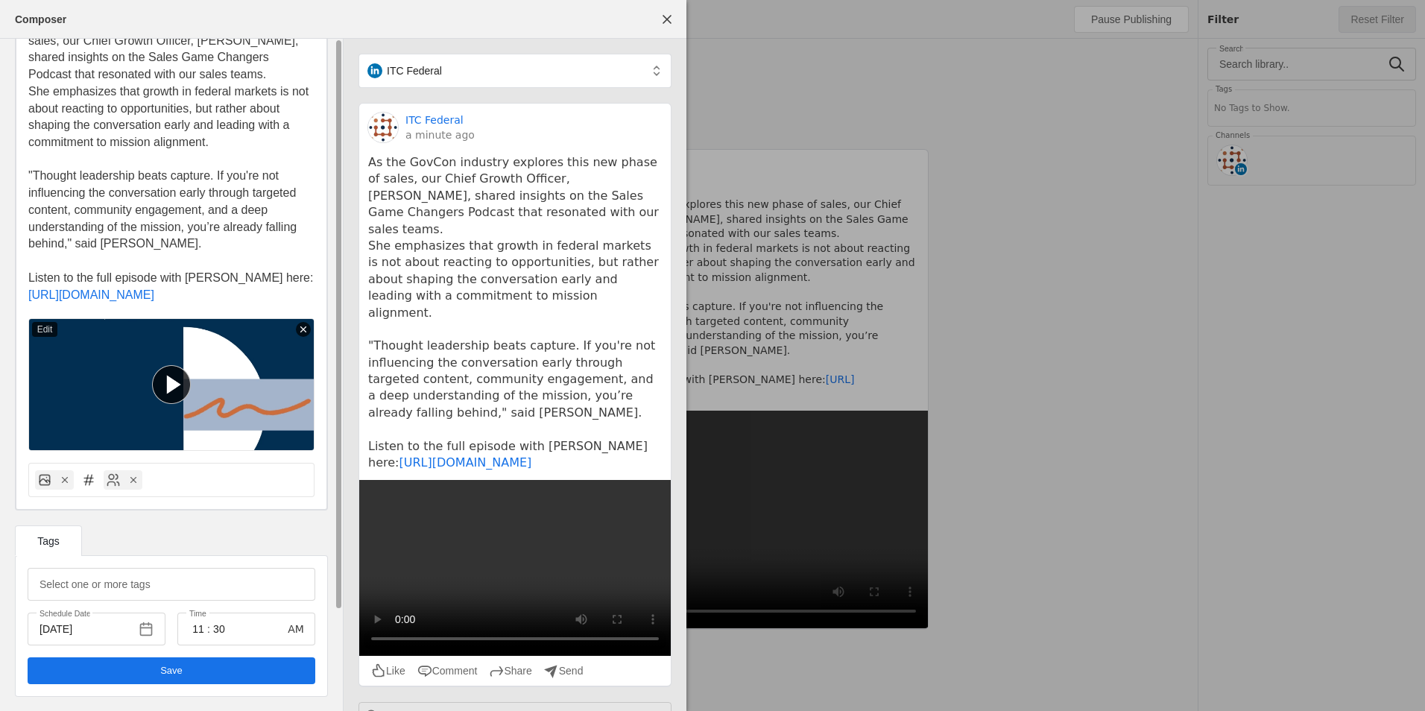
scroll to position [0, 0]
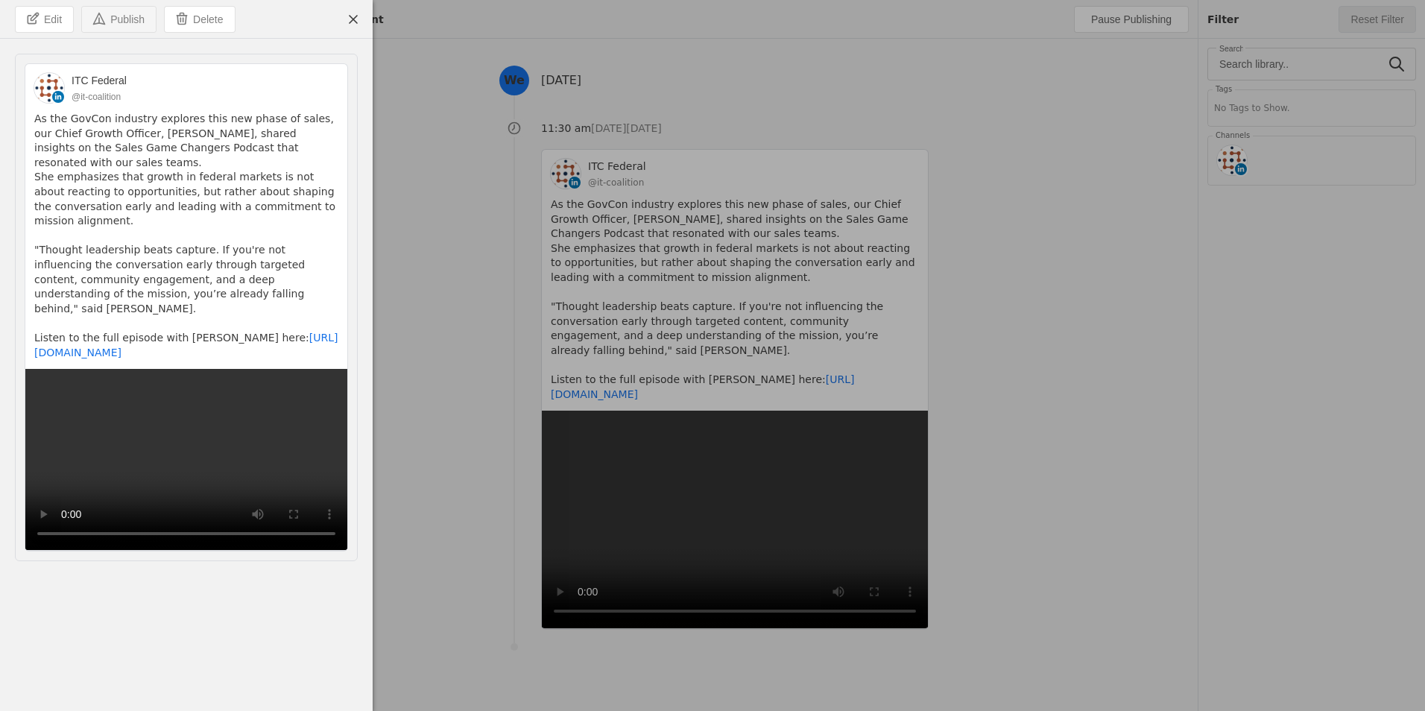
click at [122, 19] on span "Publish" at bounding box center [127, 19] width 34 height 15
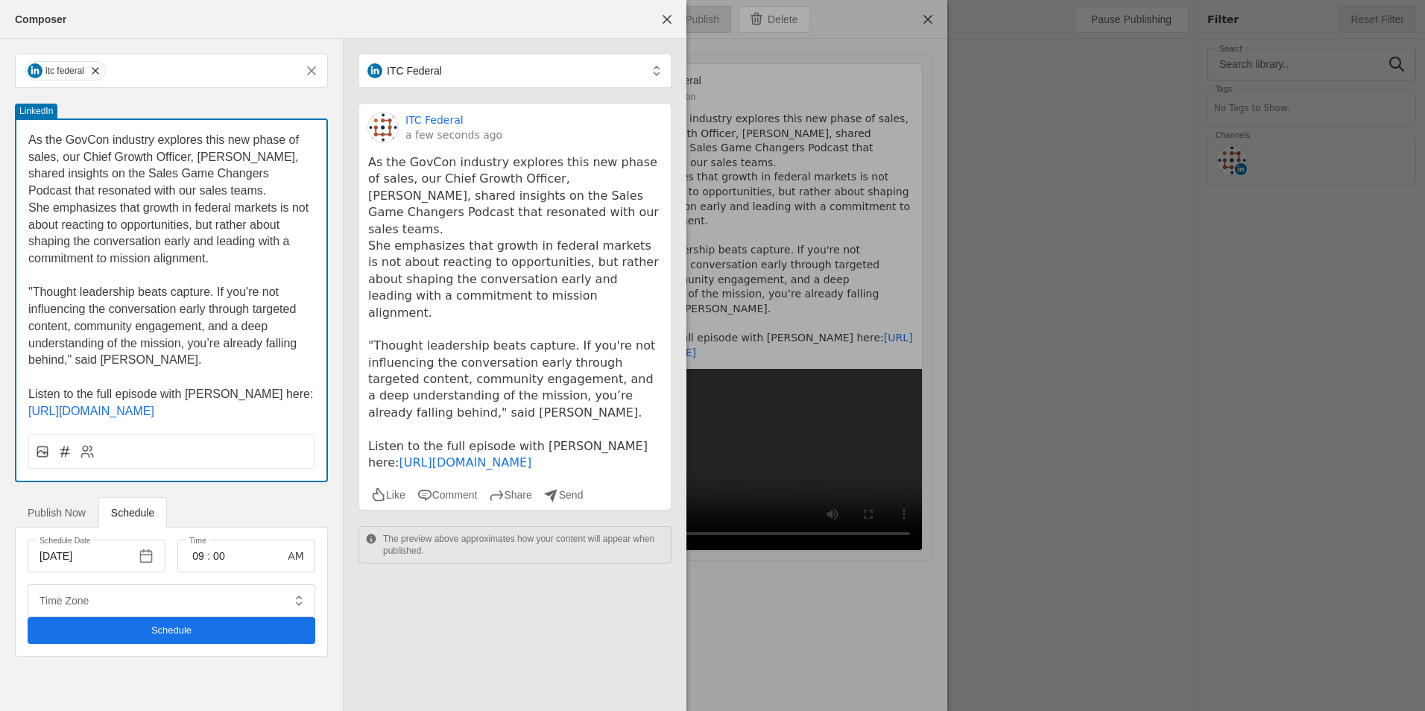
type input "Eastern Standard Time EST"
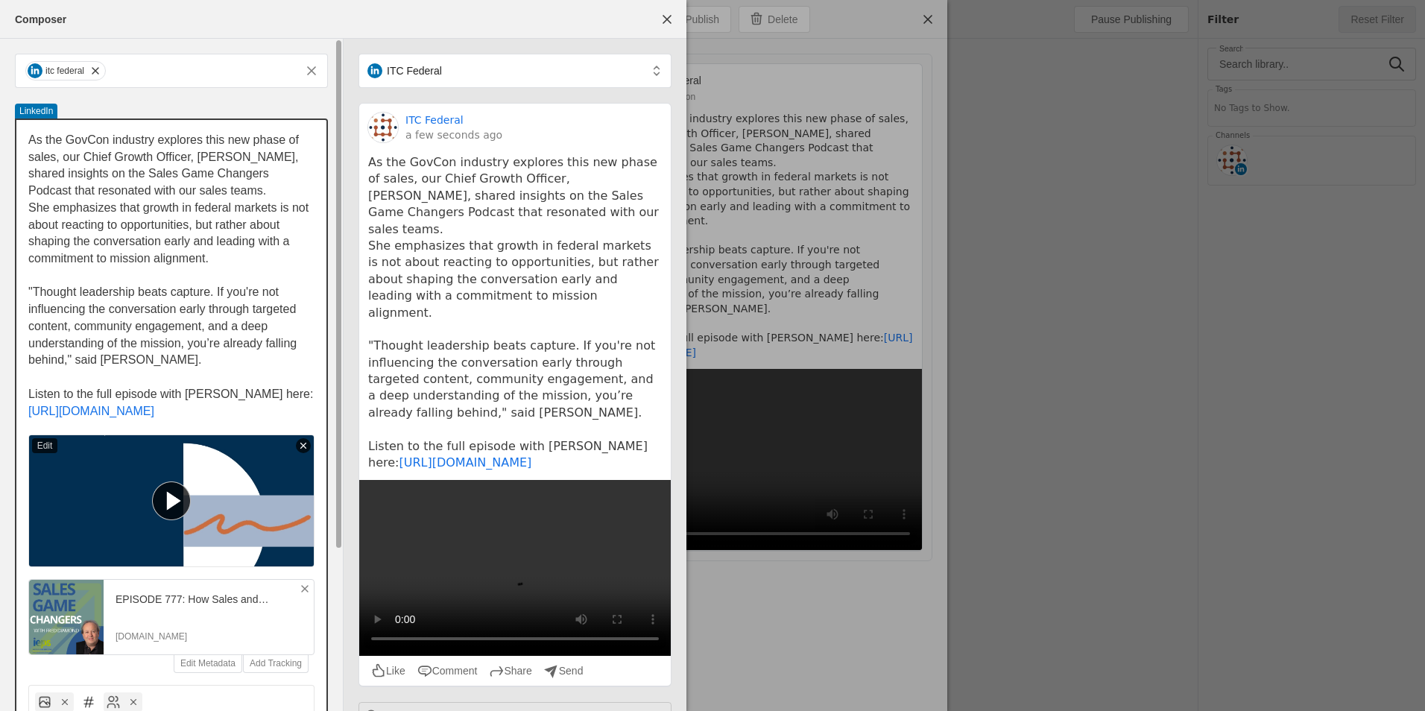
click at [301, 590] on icon at bounding box center [305, 589] width 12 height 12
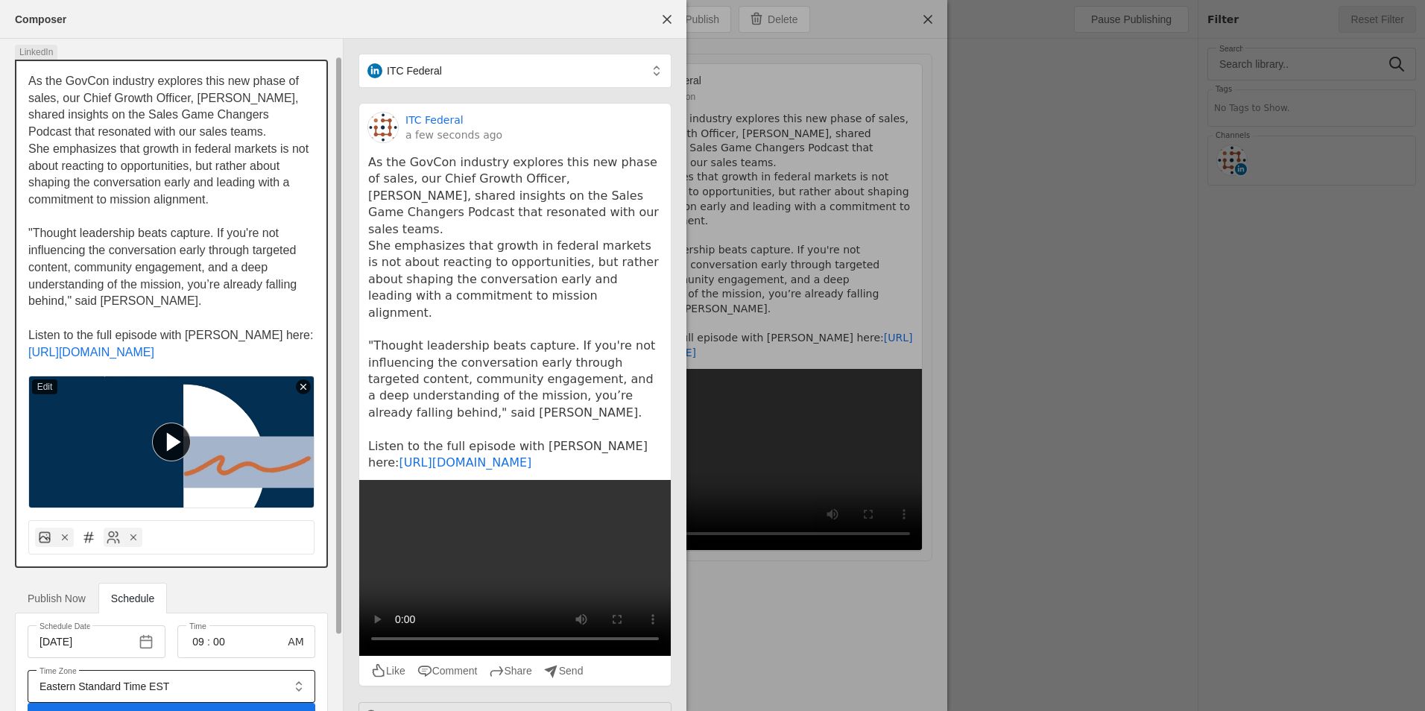
scroll to position [104, 0]
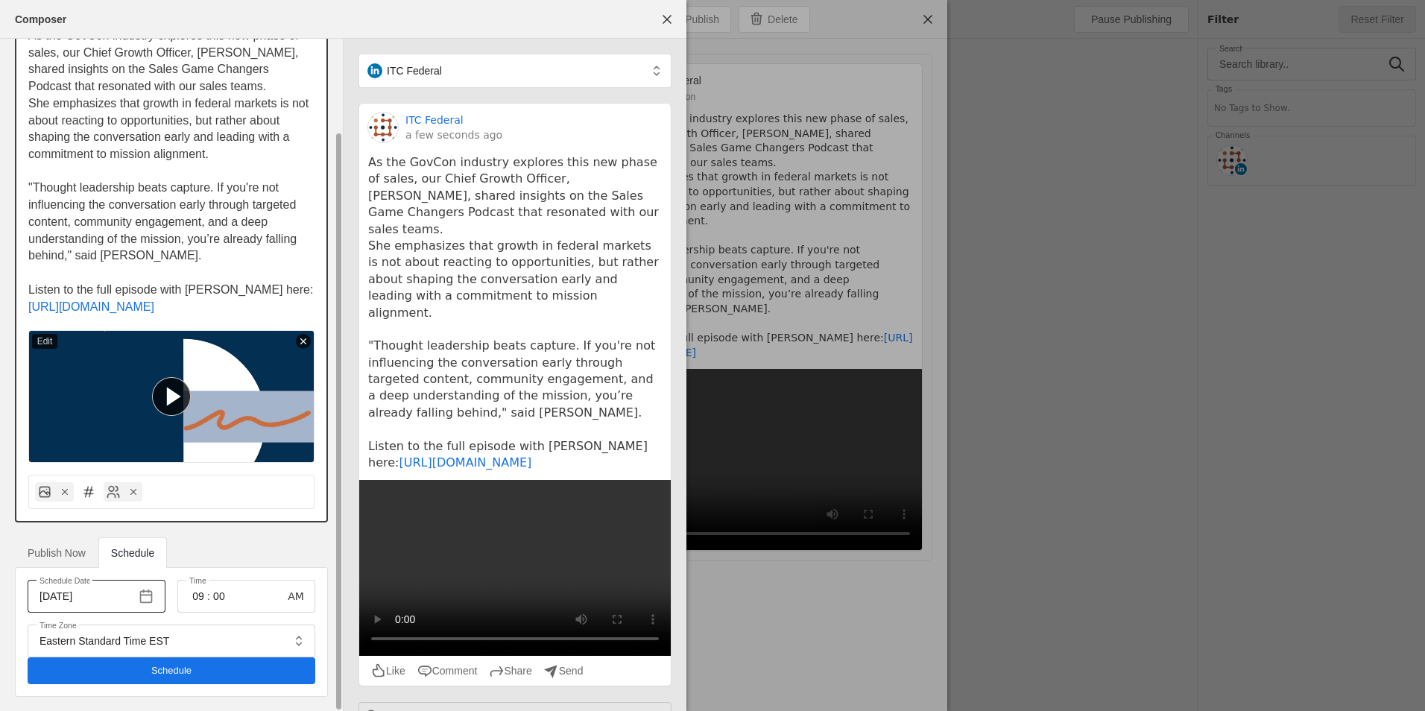
click at [77, 596] on input "[DATE]" at bounding box center [85, 596] width 90 height 18
click at [145, 605] on span "button" at bounding box center [146, 596] width 27 height 27
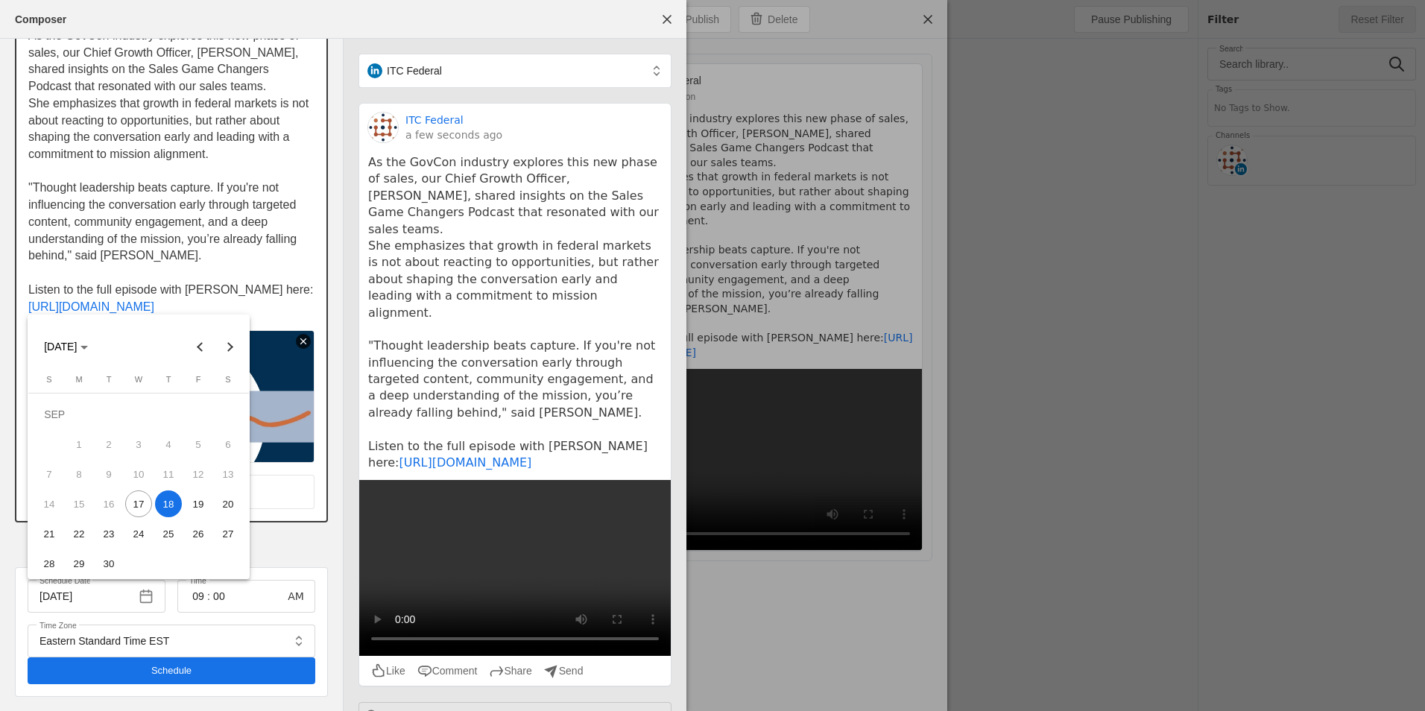
click at [136, 507] on span "17" at bounding box center [138, 503] width 27 height 27
type input "[DATE]"
click at [139, 502] on div at bounding box center [171, 492] width 286 height 34
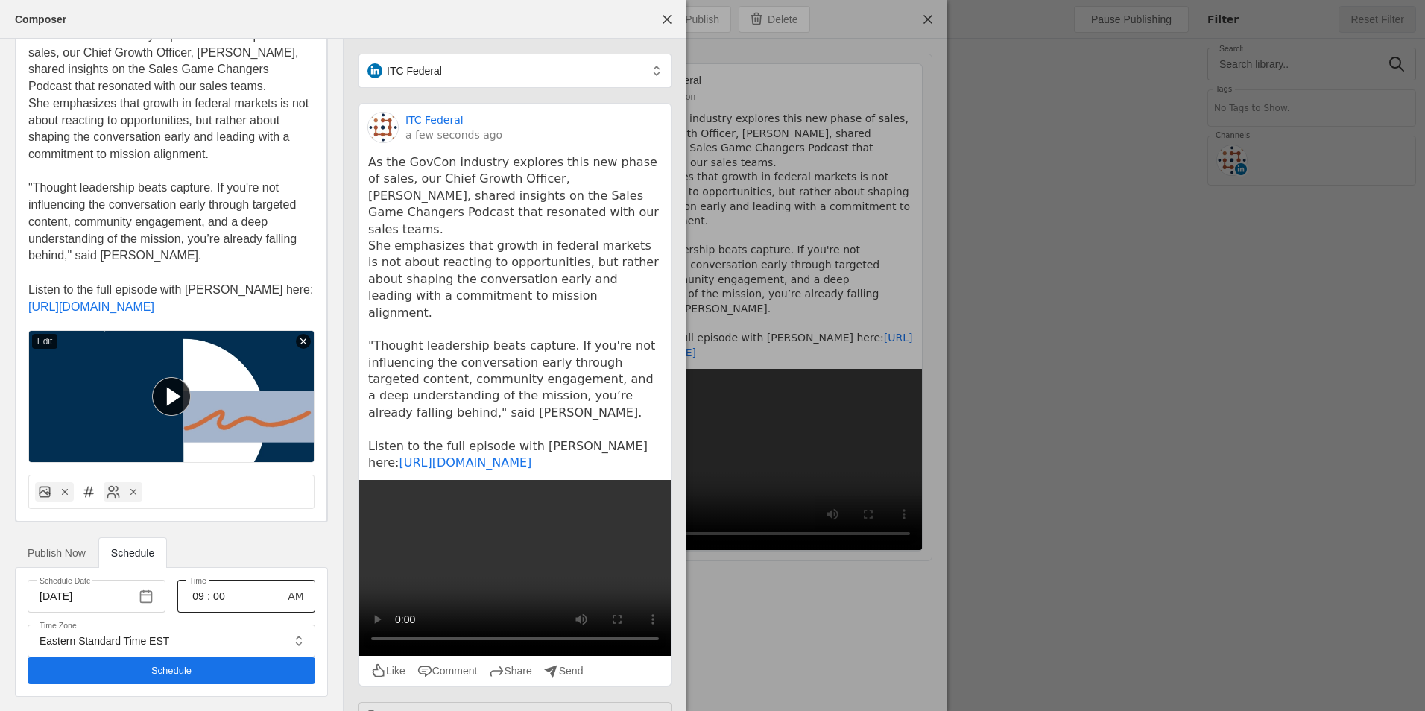
click at [201, 600] on input "09" at bounding box center [198, 596] width 18 height 18
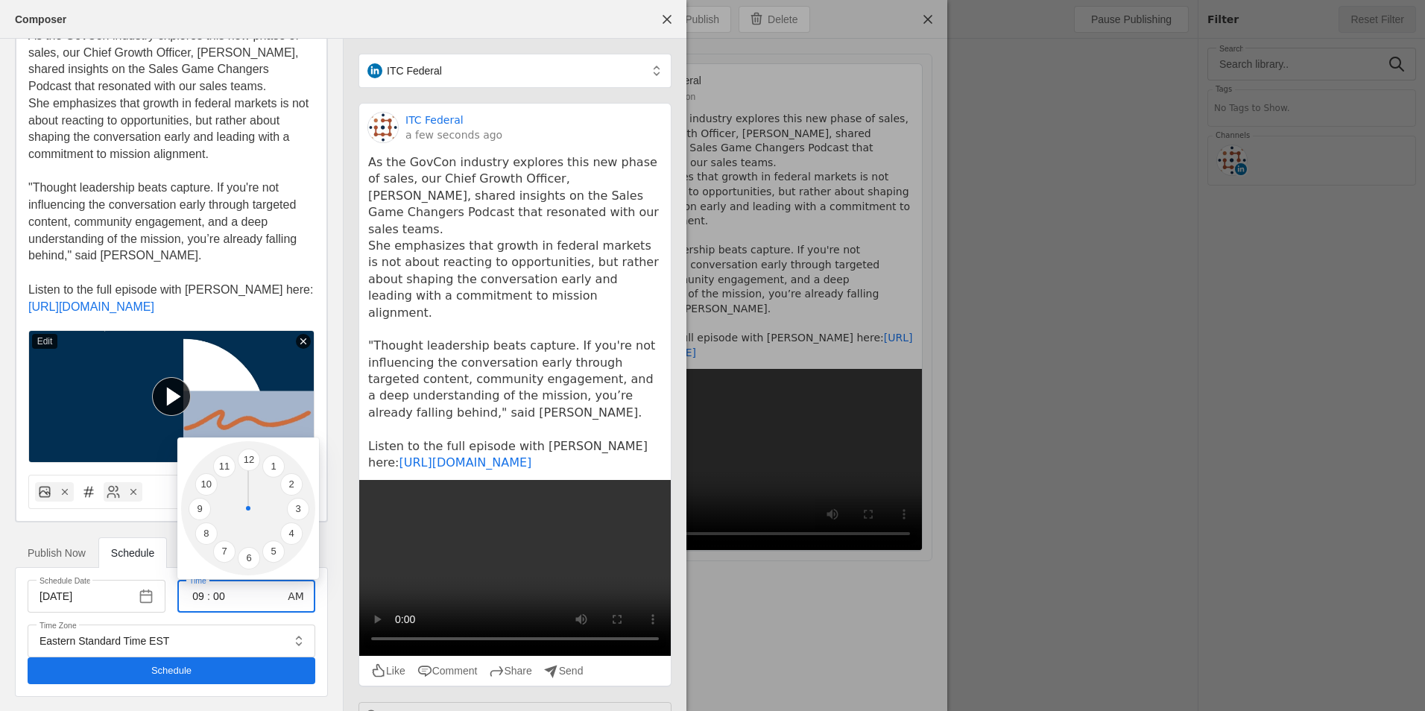
click at [201, 601] on div at bounding box center [712, 355] width 1425 height 711
click at [199, 599] on input "09" at bounding box center [198, 596] width 18 height 18
click at [227, 464] on li "11" at bounding box center [224, 466] width 22 height 22
type input "11"
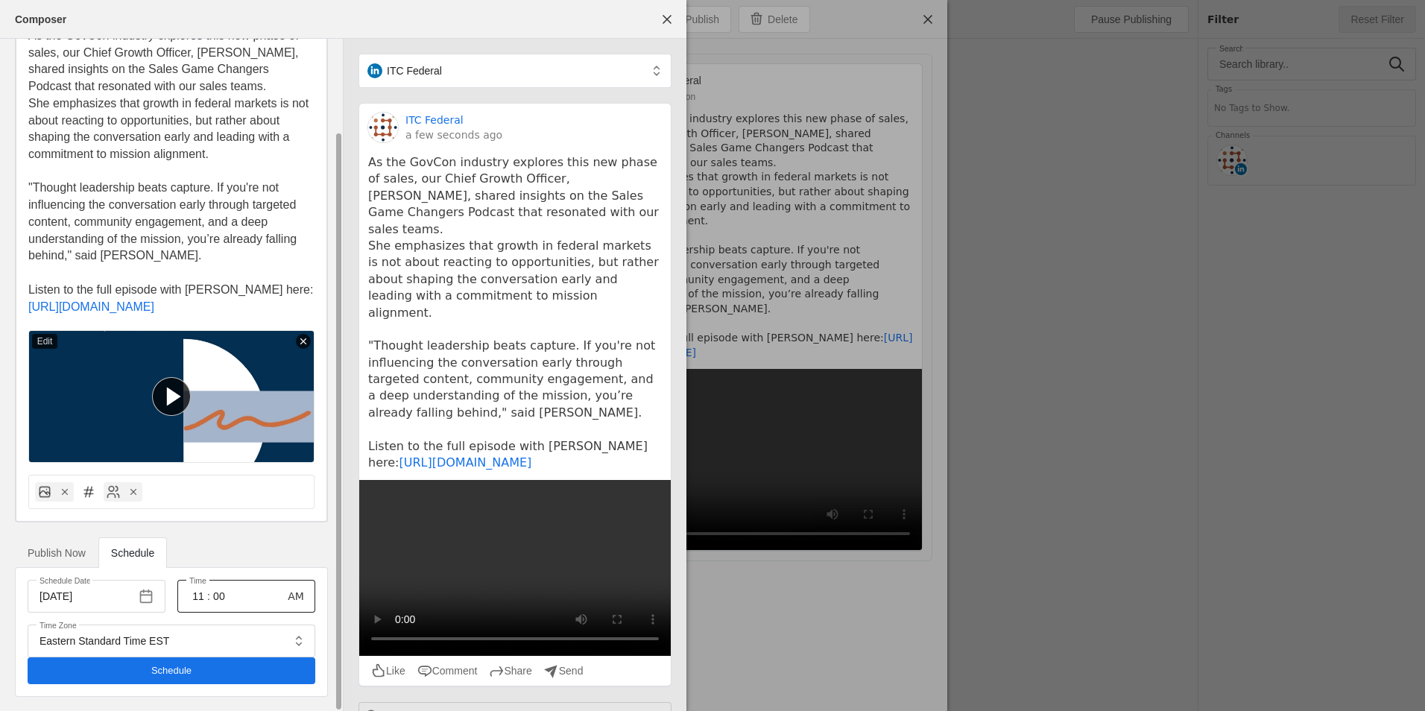
click at [219, 595] on input "00" at bounding box center [219, 596] width 18 height 18
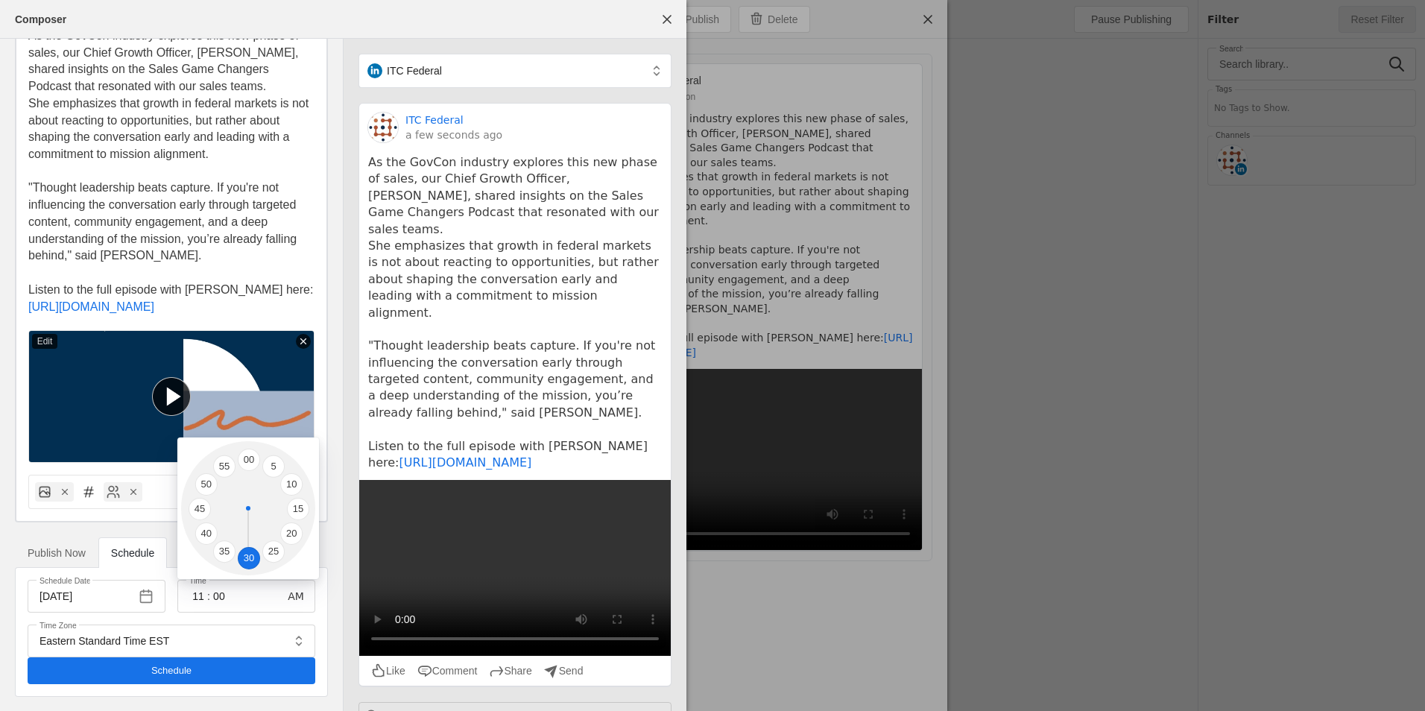
click at [247, 551] on li "30" at bounding box center [249, 558] width 22 height 22
type input "30"
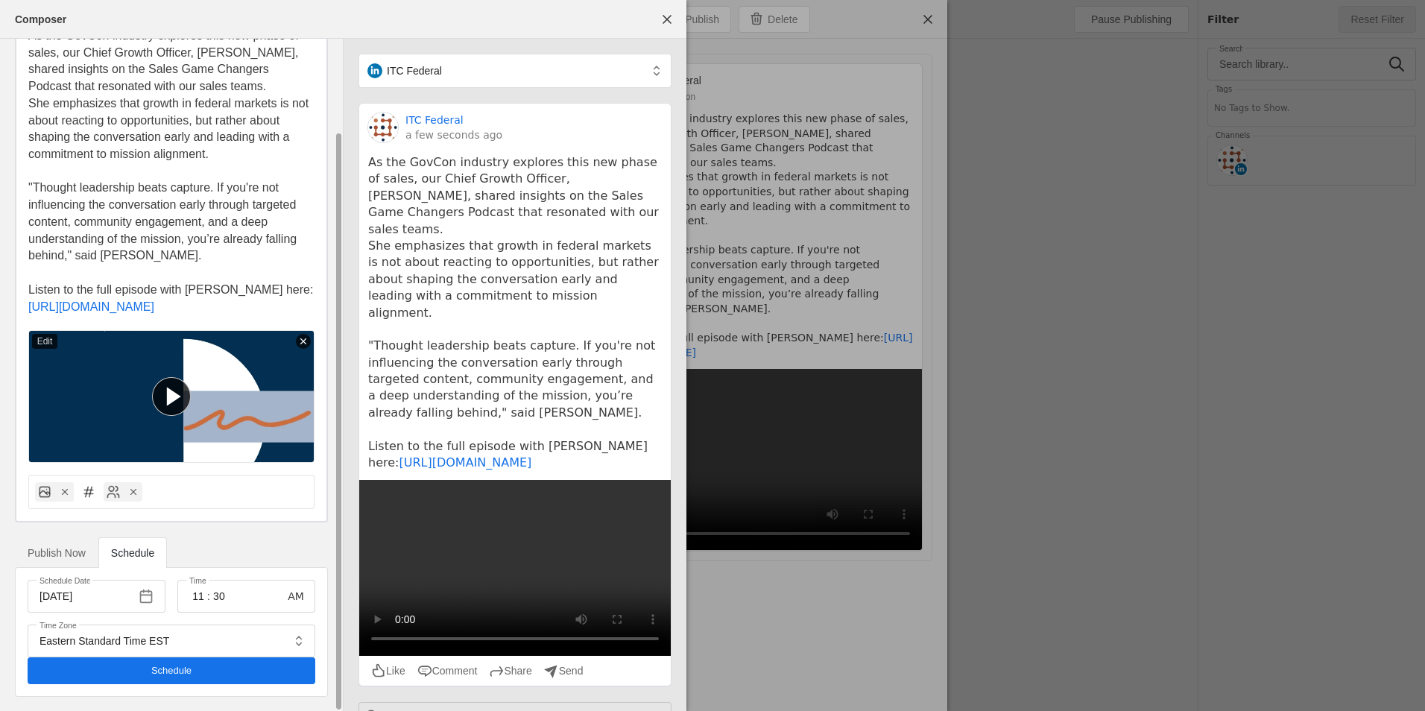
click at [227, 660] on span "undefined" at bounding box center [172, 670] width 288 height 27
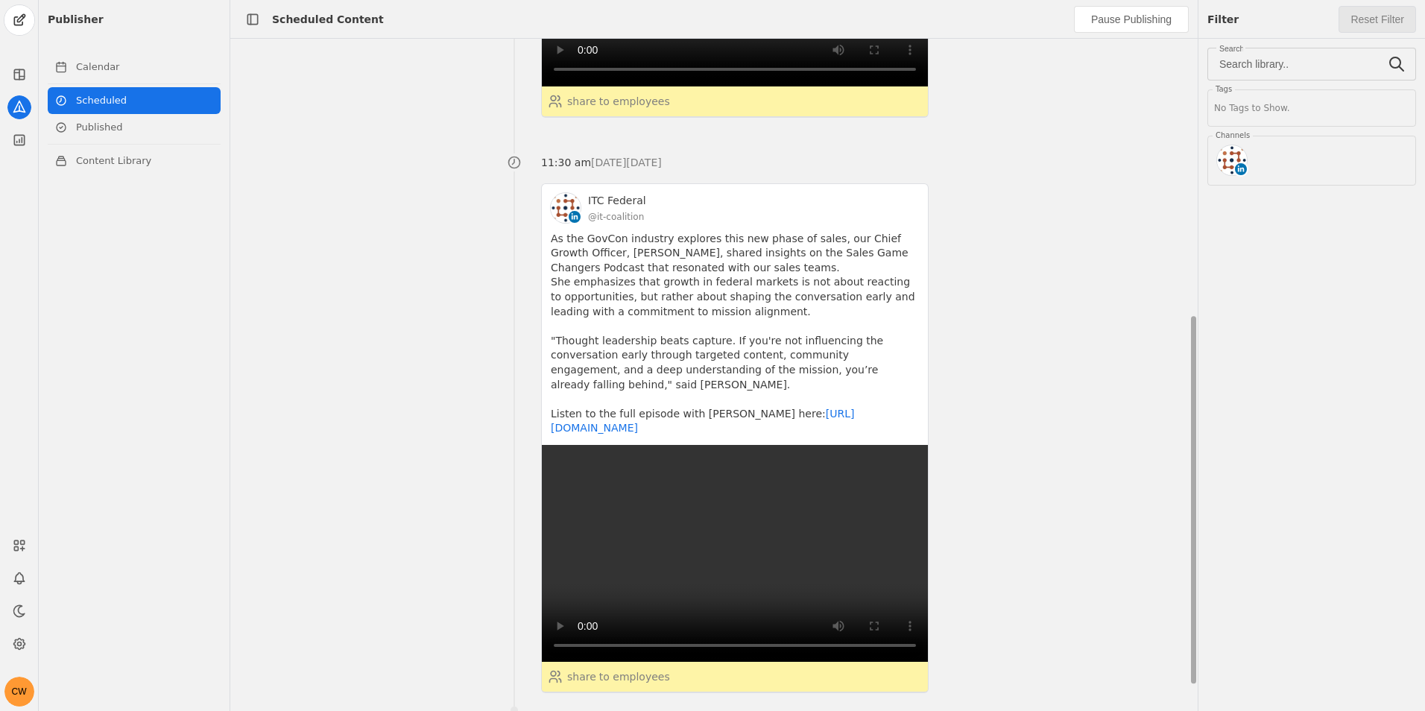
scroll to position [546, 0]
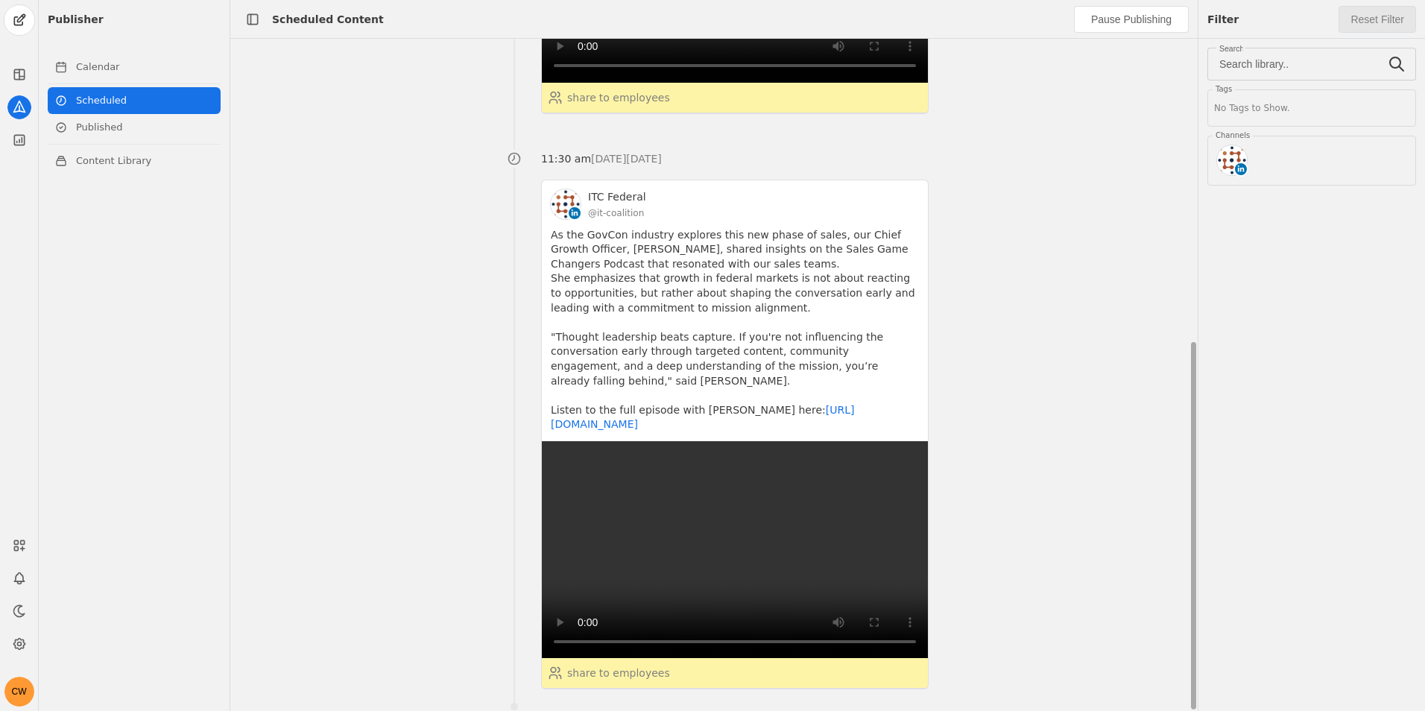
click at [894, 151] on p "11:30 am [DATE][DATE]" at bounding box center [735, 158] width 388 height 15
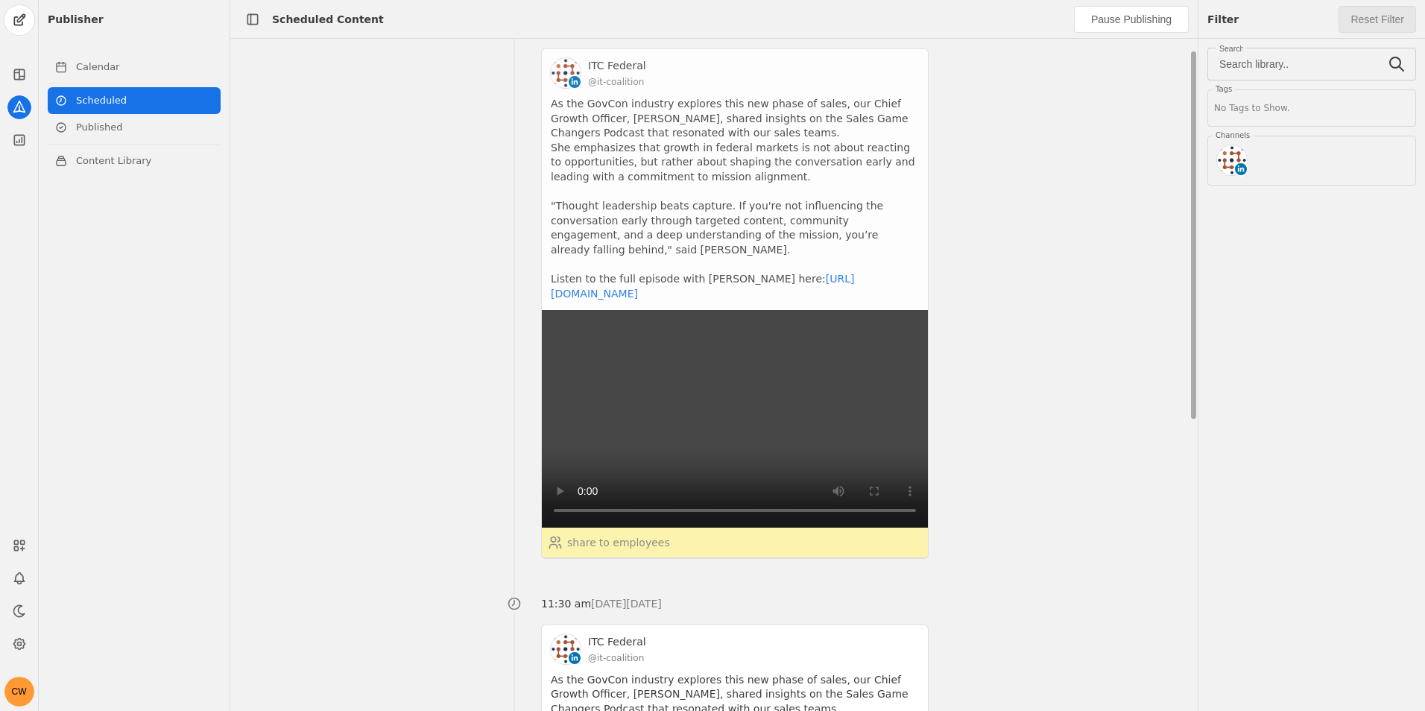
scroll to position [0, 0]
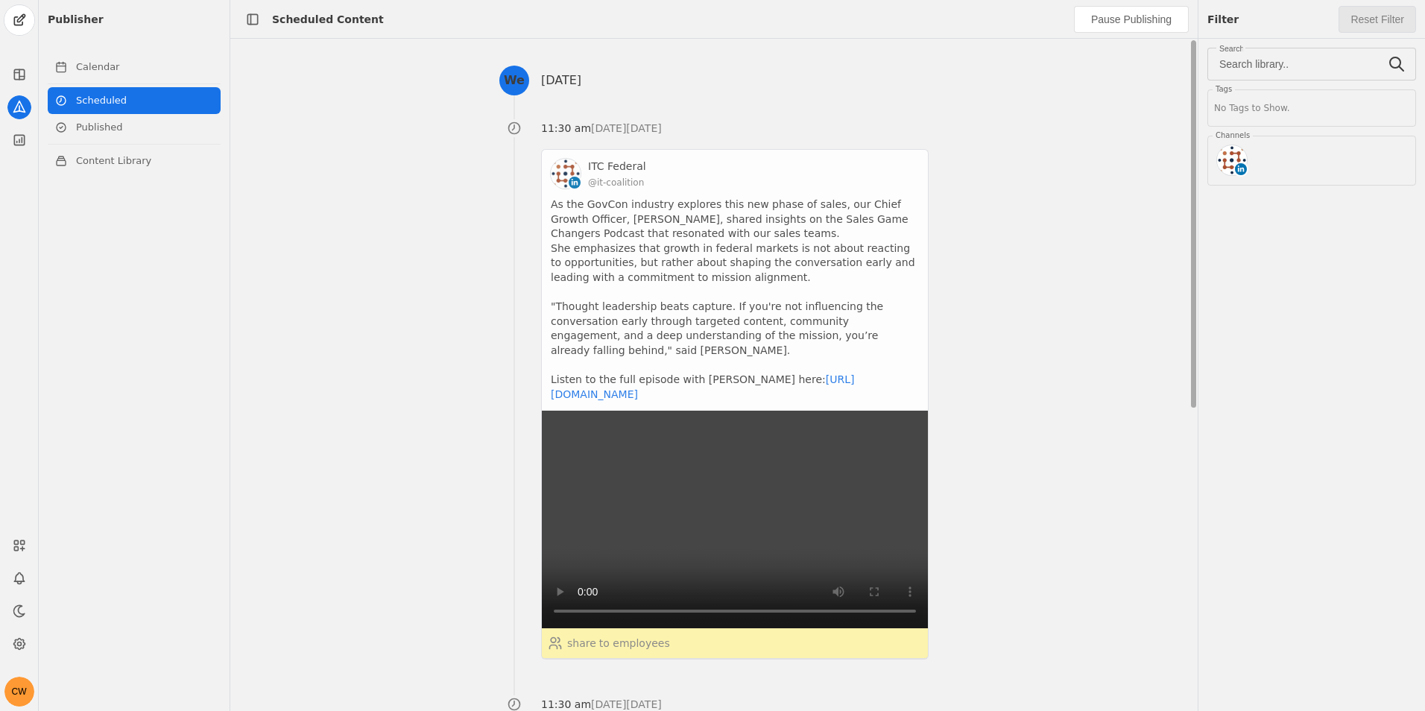
click at [829, 174] on app-activity "ITC Federal @it-coalition As the GovCon industry explores this new phase of sal…" at bounding box center [735, 404] width 388 height 511
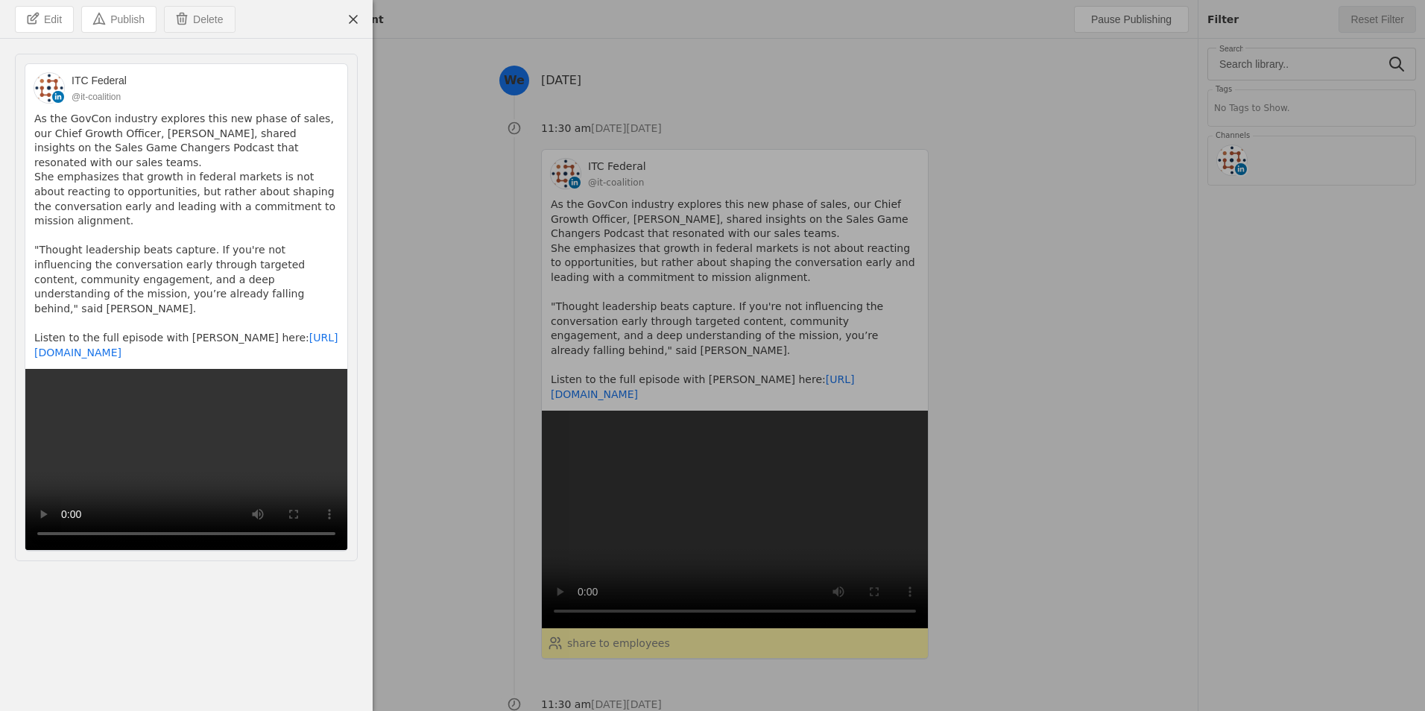
click at [217, 23] on span "Delete" at bounding box center [208, 19] width 30 height 15
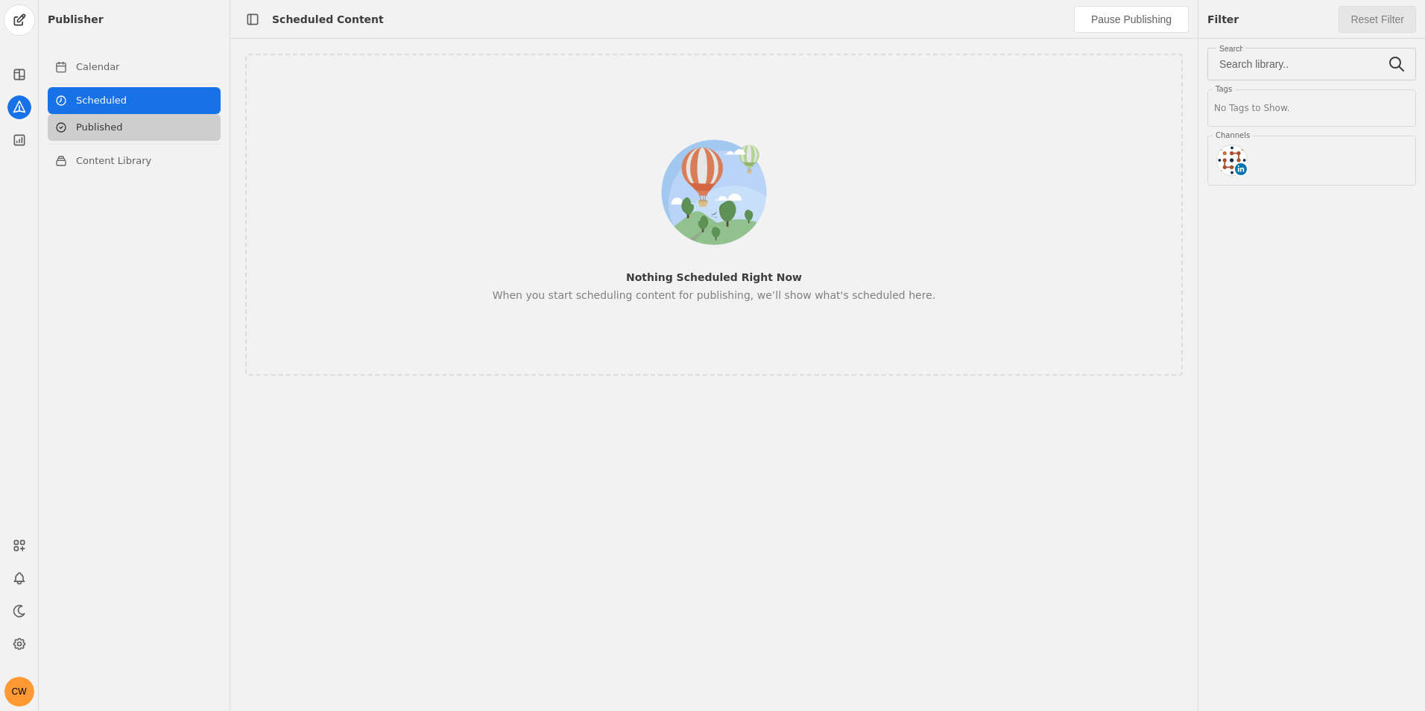
click at [107, 127] on link "Published" at bounding box center [134, 127] width 173 height 27
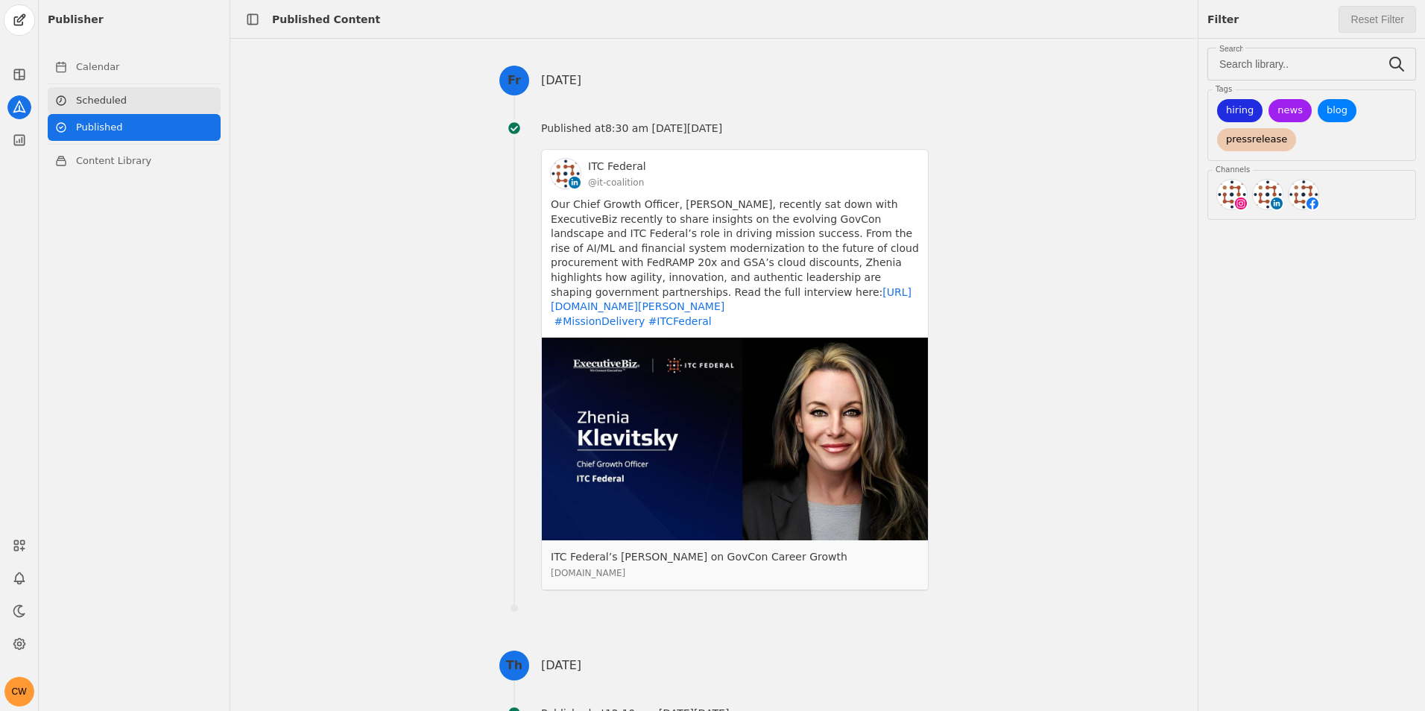
click at [101, 100] on link "Scheduled" at bounding box center [134, 100] width 173 height 27
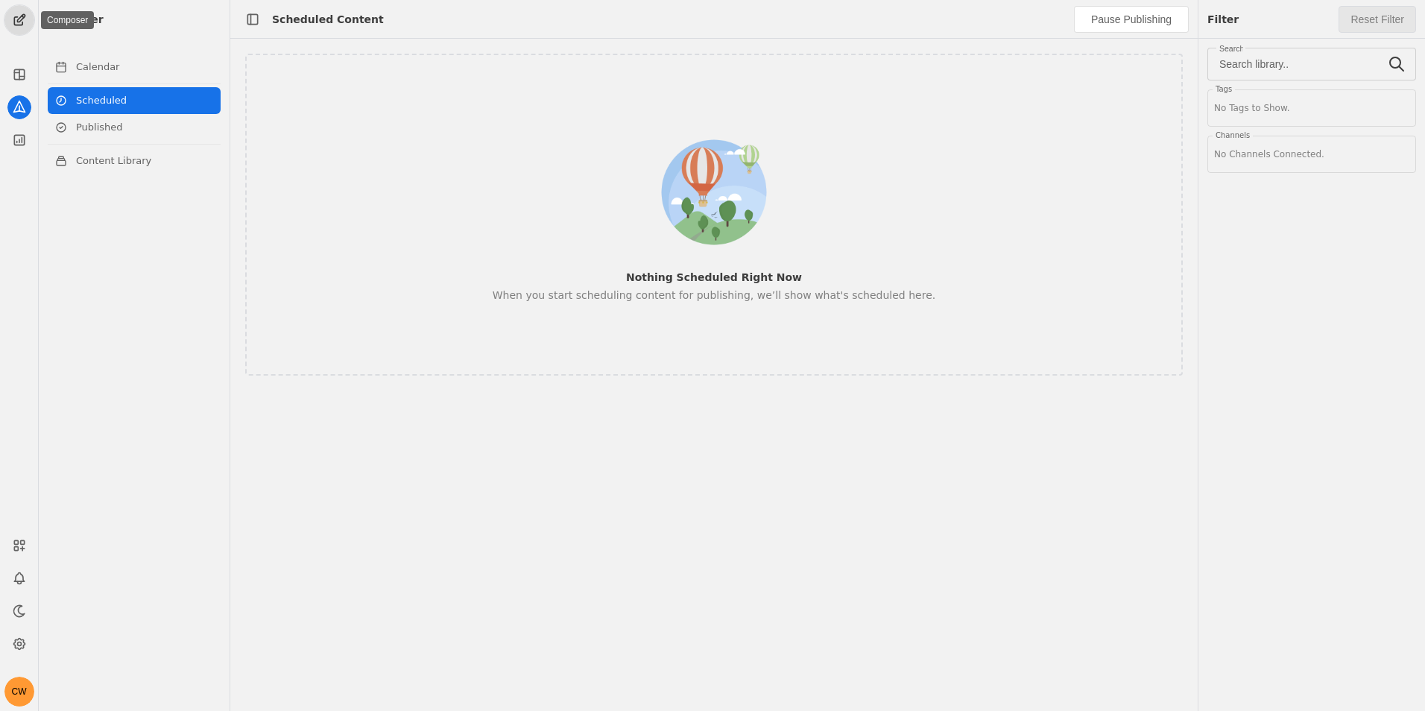
click at [25, 13] on span "undefined" at bounding box center [19, 20] width 30 height 30
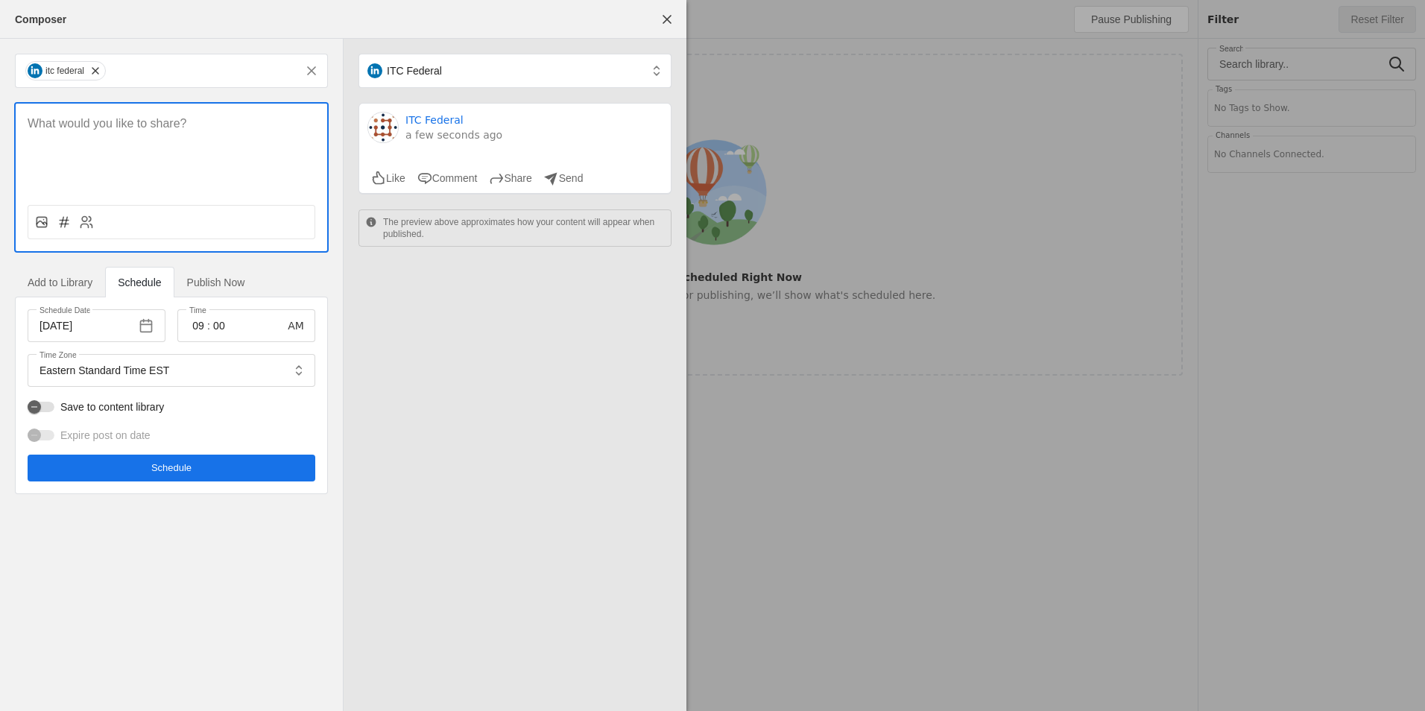
click at [88, 123] on p at bounding box center [172, 124] width 288 height 17
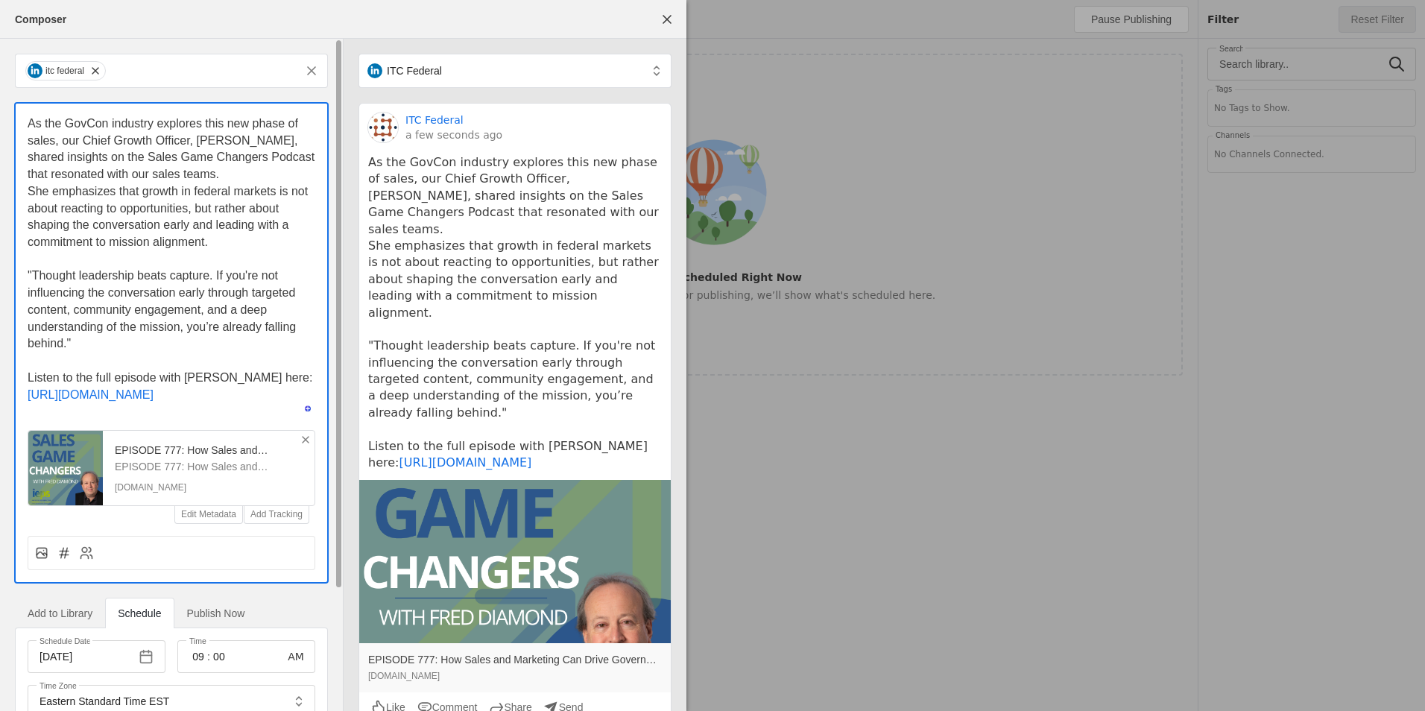
click at [303, 464] on div "EPISODE 777: How Sales and Marketing Can Drive Government Contractor Growth wit…" at bounding box center [209, 468] width 212 height 75
click at [303, 446] on icon at bounding box center [306, 440] width 12 height 12
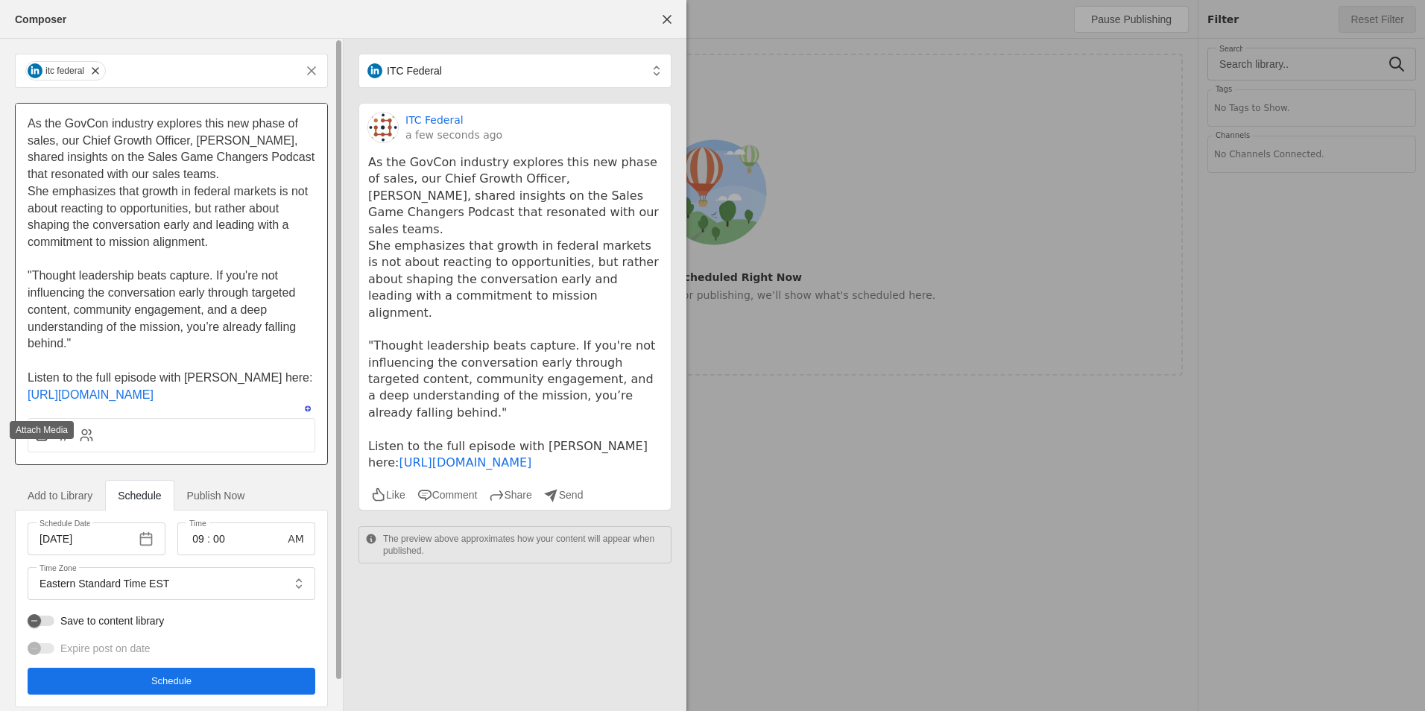
click at [43, 443] on icon at bounding box center [41, 435] width 15 height 15
click at [0, 0] on input "file" at bounding box center [0, 0] width 0 height 0
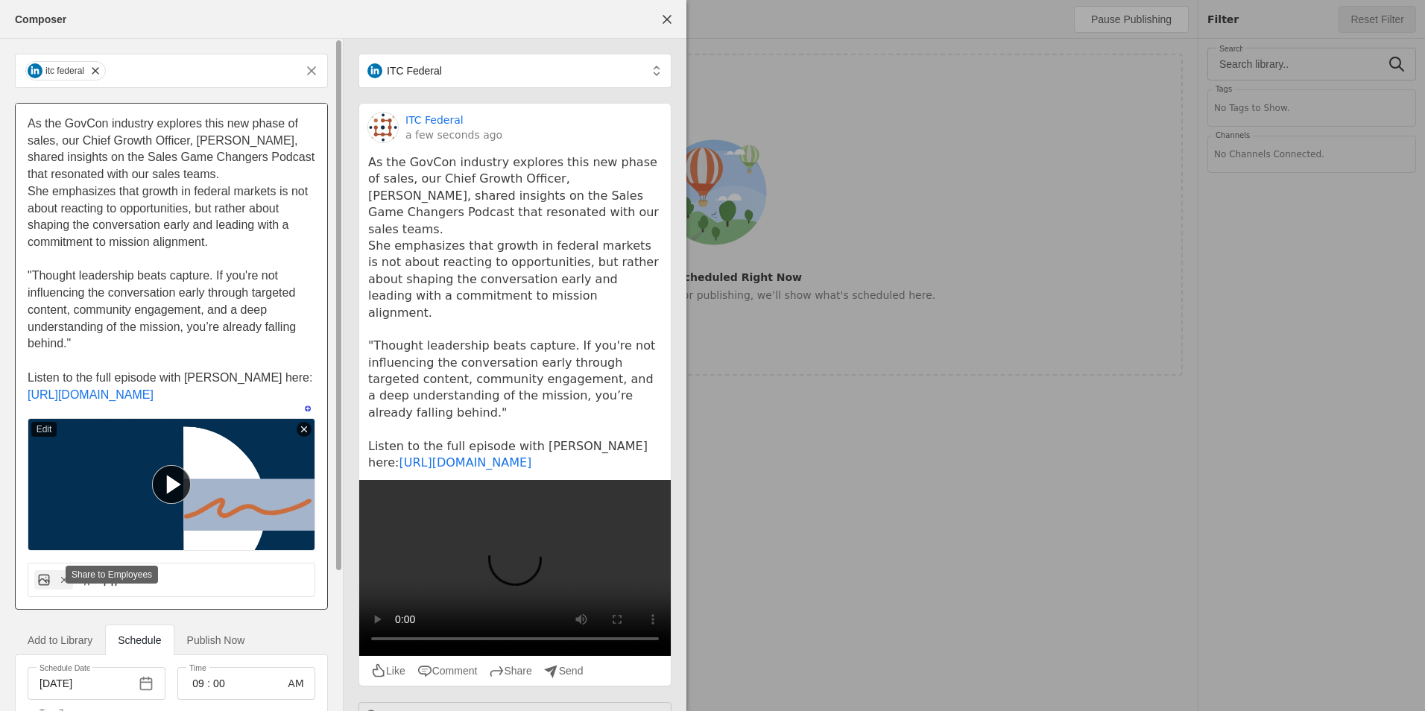
click at [106, 580] on circle at bounding box center [108, 577] width 5 height 5
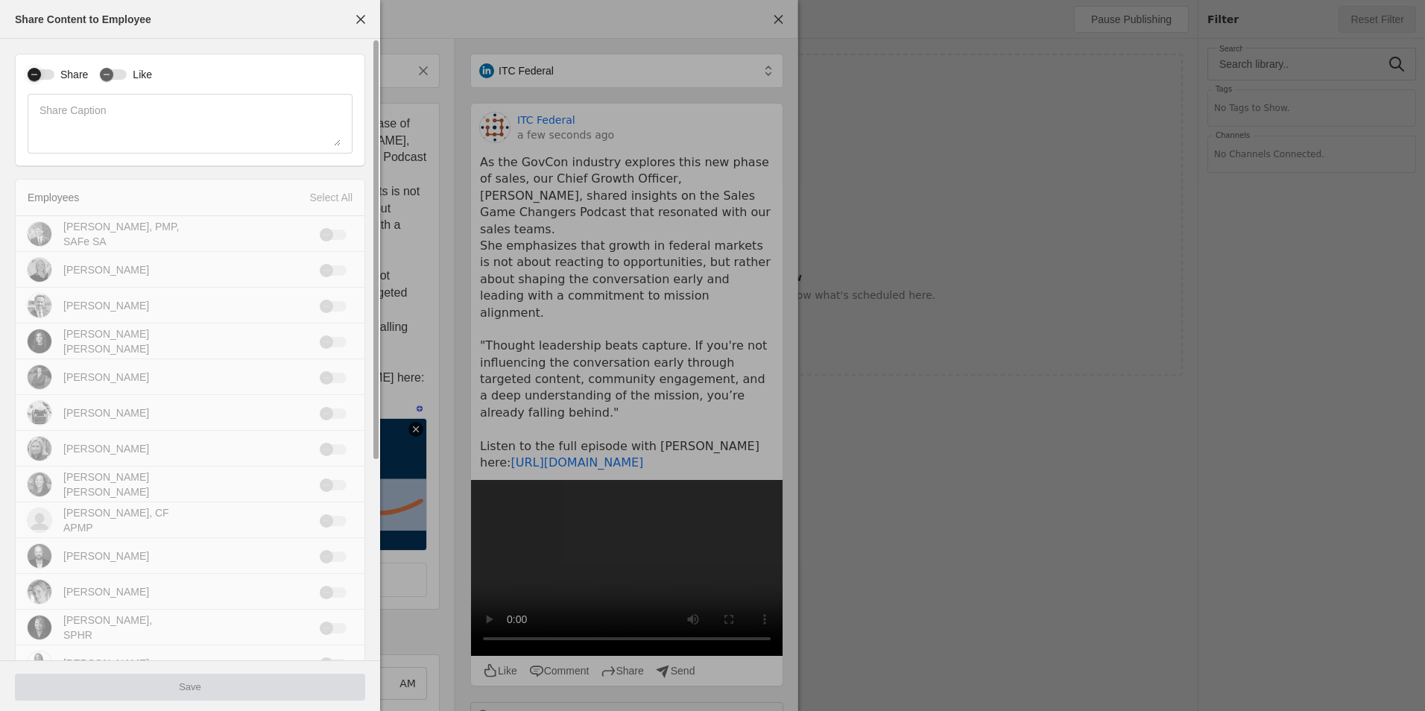
click at [40, 74] on div "button" at bounding box center [34, 74] width 13 height 13
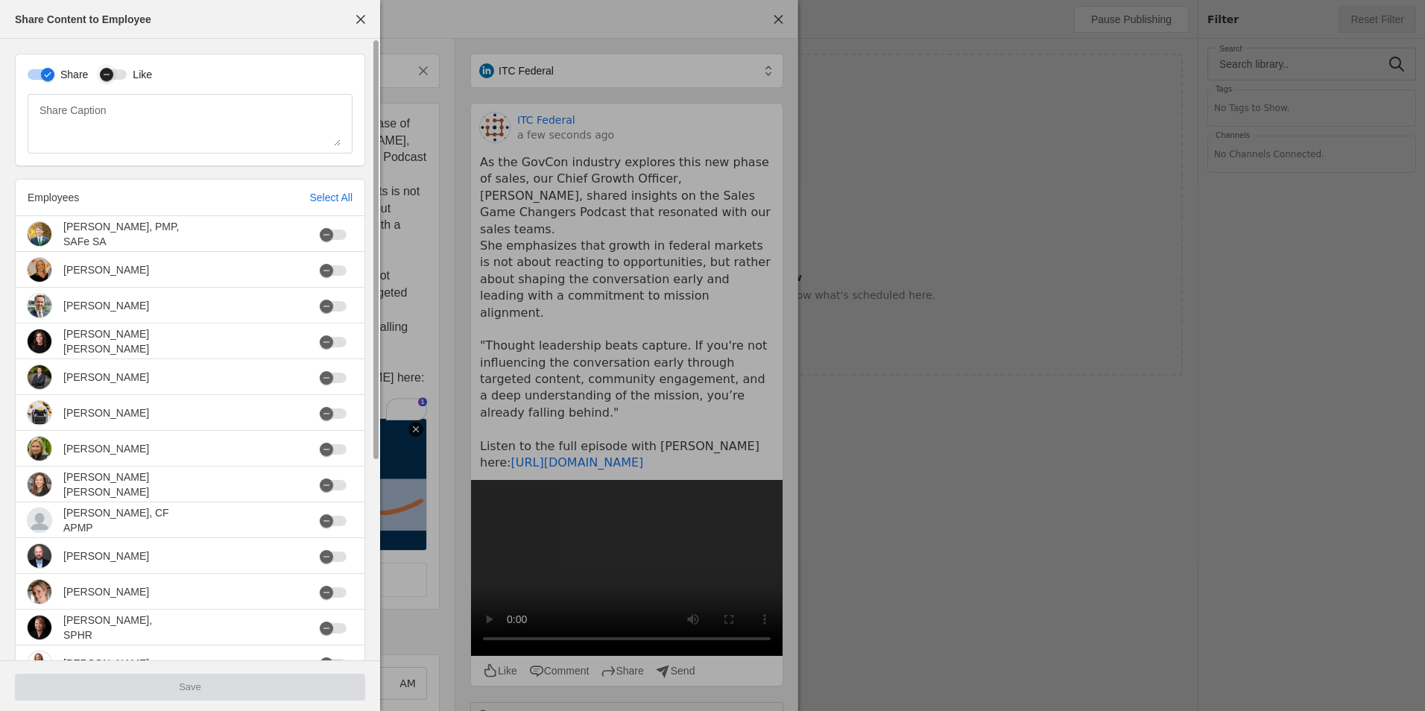
click at [120, 78] on div "button" at bounding box center [113, 74] width 27 height 10
click at [341, 235] on div "button" at bounding box center [333, 235] width 27 height 10
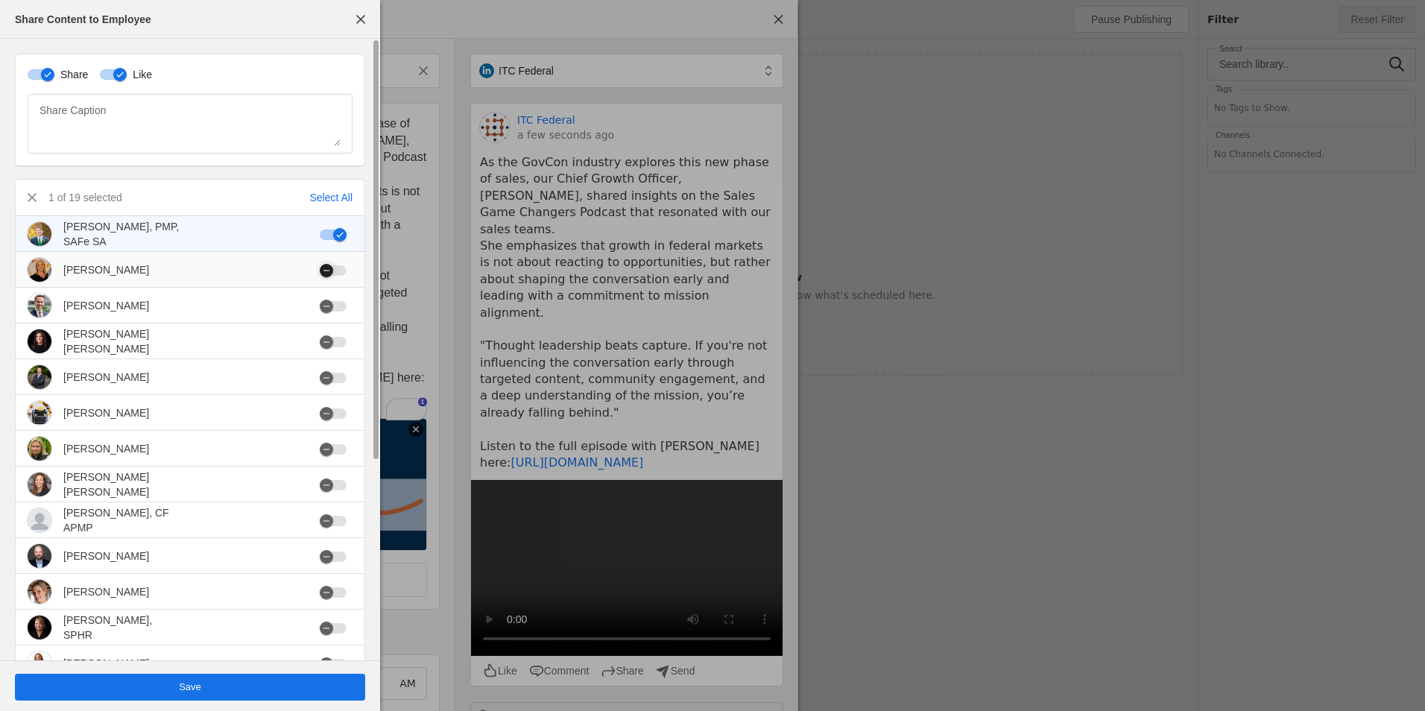
drag, startPoint x: 332, startPoint y: 267, endPoint x: 344, endPoint y: 303, distance: 38.4
click at [332, 268] on div "button" at bounding box center [326, 270] width 13 height 13
click at [344, 304] on div "button" at bounding box center [333, 306] width 27 height 10
click at [347, 340] on div at bounding box center [336, 342] width 33 height 10
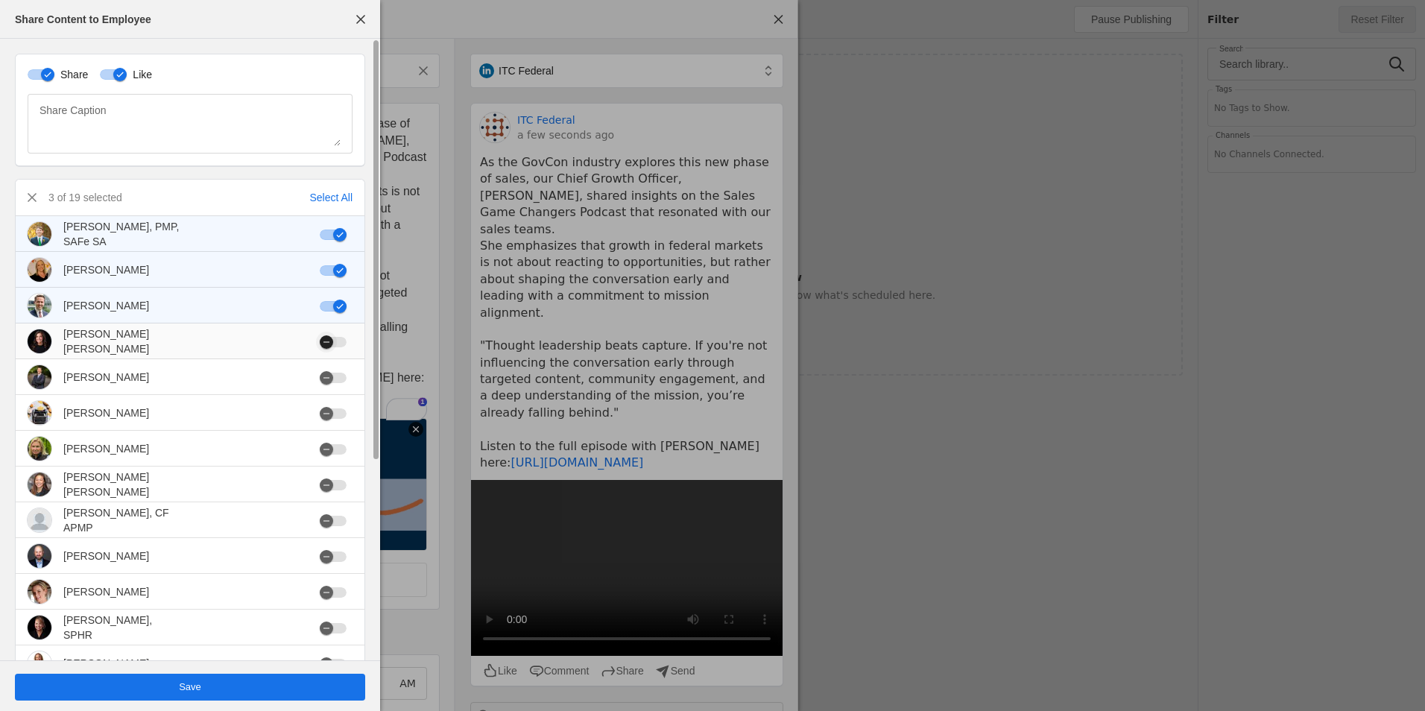
click at [339, 340] on div "button" at bounding box center [333, 342] width 27 height 10
click at [338, 382] on div "button" at bounding box center [333, 378] width 27 height 10
click at [344, 417] on div "button" at bounding box center [333, 413] width 27 height 10
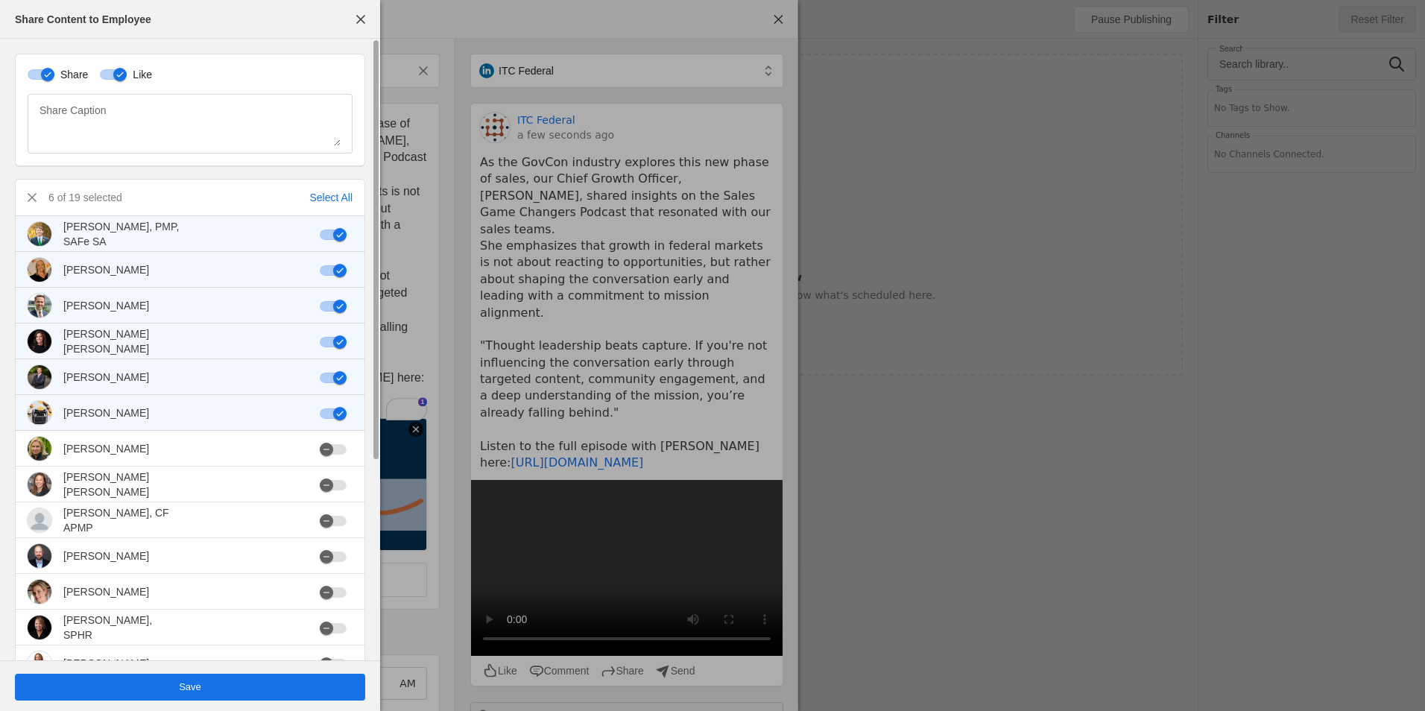
click at [113, 69] on div "button" at bounding box center [119, 74] width 13 height 13
click at [107, 73] on icon "button" at bounding box center [106, 74] width 9 height 9
click at [107, 74] on div "button" at bounding box center [113, 74] width 27 height 10
click at [338, 458] on mat-cell at bounding box center [336, 449] width 57 height 36
click at [341, 449] on div "button" at bounding box center [333, 449] width 27 height 10
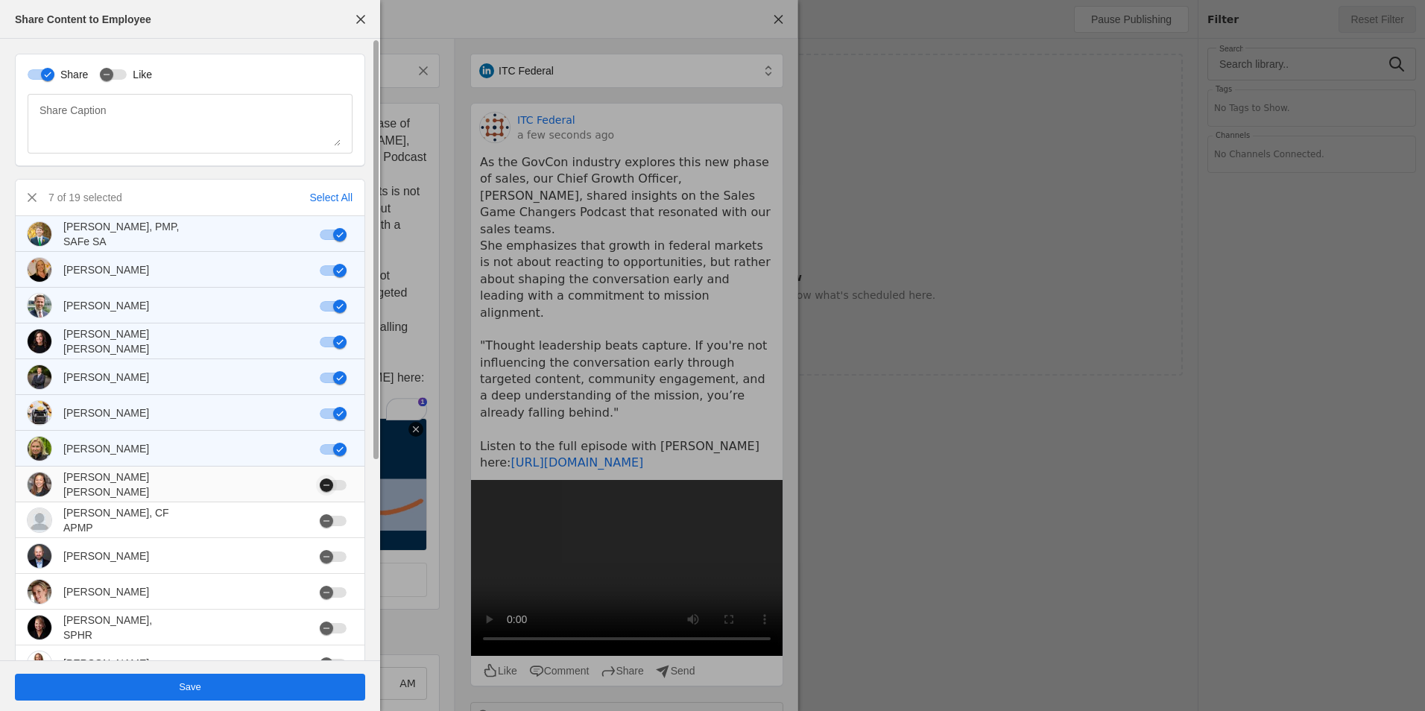
click at [341, 487] on div "button" at bounding box center [333, 485] width 27 height 10
click at [344, 517] on div "button" at bounding box center [333, 521] width 27 height 10
click at [339, 554] on div "button" at bounding box center [333, 557] width 27 height 10
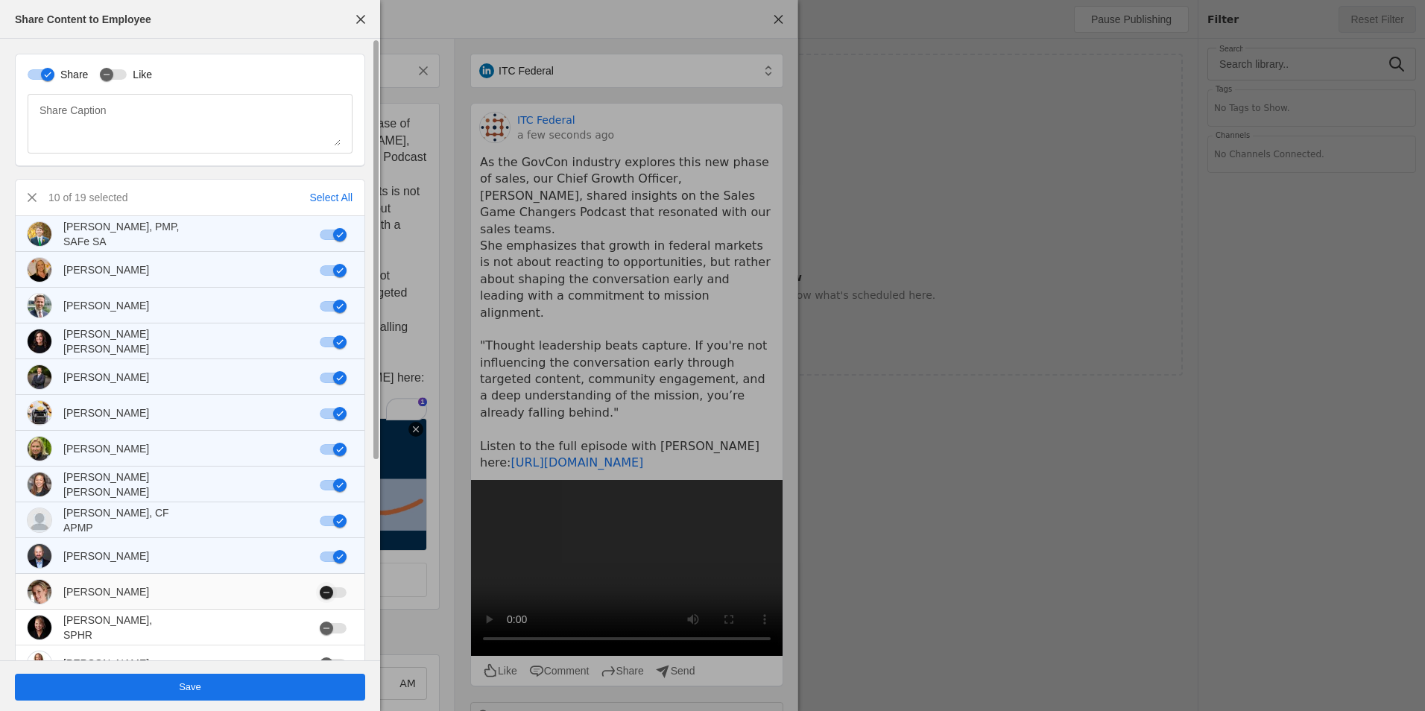
click at [343, 593] on div "button" at bounding box center [333, 592] width 27 height 10
click at [343, 625] on div "button" at bounding box center [333, 628] width 27 height 10
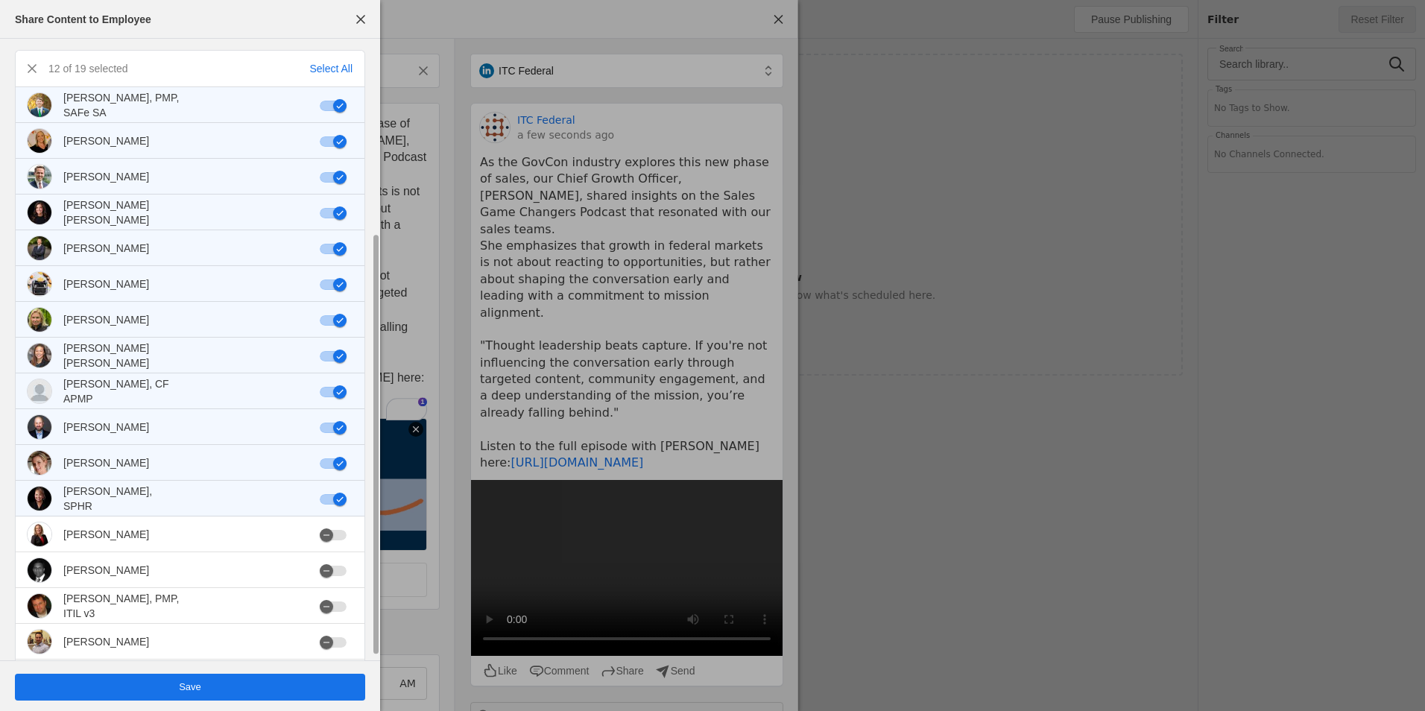
scroll to position [291, 0]
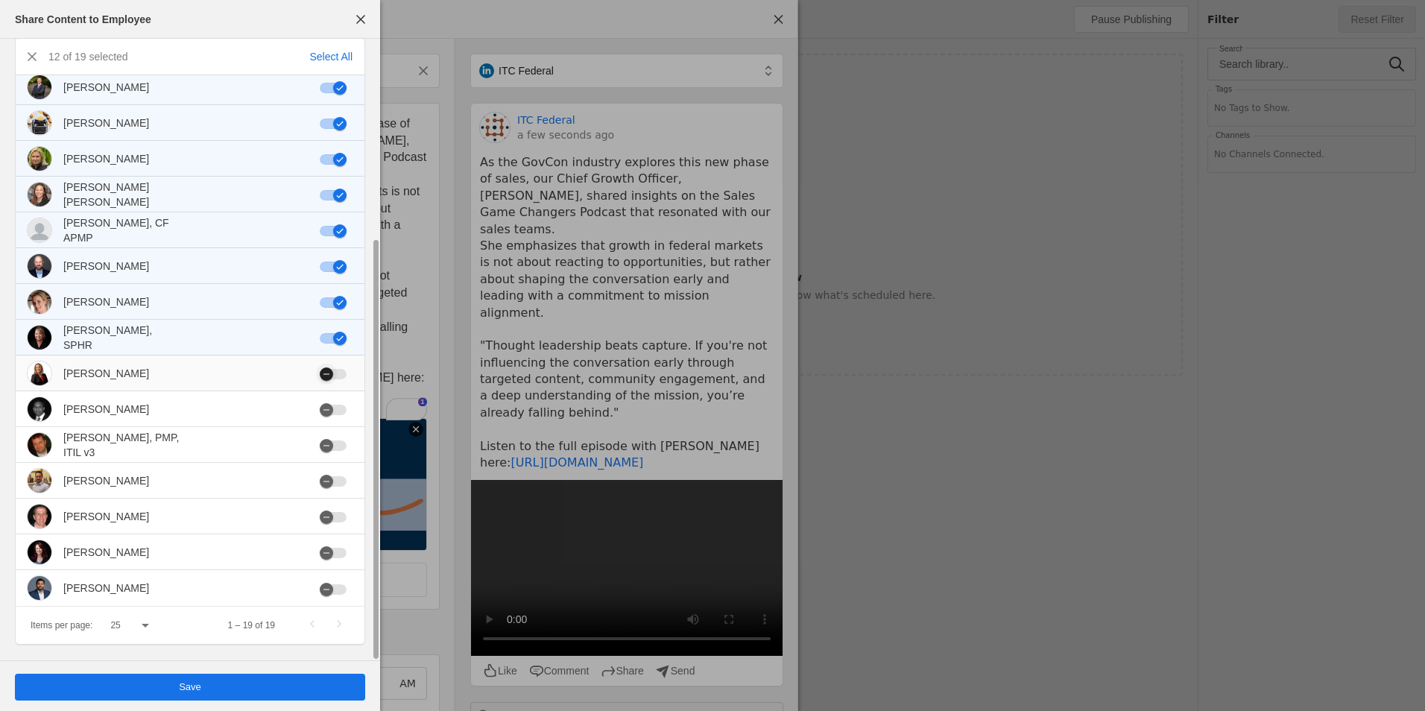
click at [341, 373] on div "button" at bounding box center [333, 374] width 27 height 10
click at [342, 414] on div "button" at bounding box center [333, 410] width 27 height 10
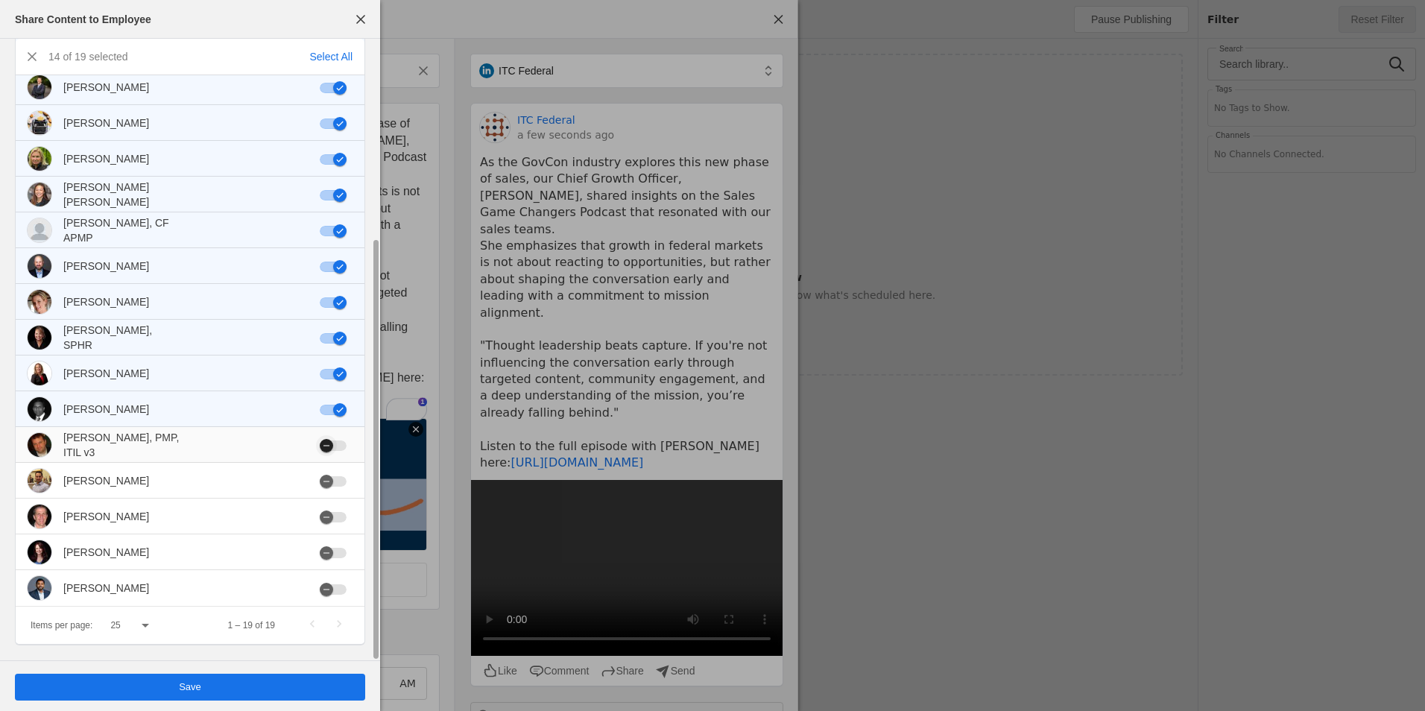
click at [341, 441] on div "button" at bounding box center [333, 446] width 27 height 10
click at [341, 486] on div "button" at bounding box center [333, 481] width 27 height 10
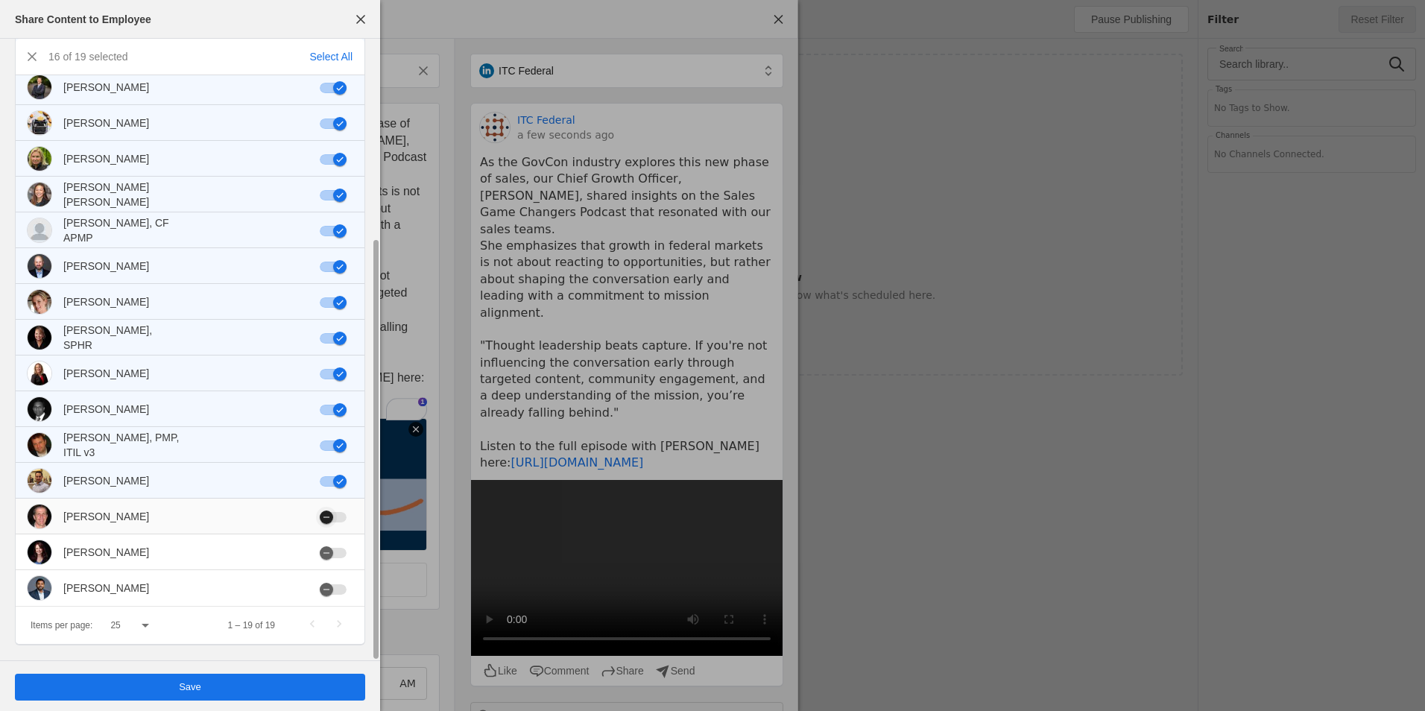
click at [335, 523] on div "button" at bounding box center [326, 517] width 21 height 21
click at [342, 546] on mat-slide-toggle at bounding box center [336, 552] width 33 height 15
click at [341, 558] on mat-cell at bounding box center [336, 552] width 57 height 36
click at [341, 555] on div "button" at bounding box center [333, 553] width 27 height 10
click at [349, 588] on div at bounding box center [336, 589] width 33 height 10
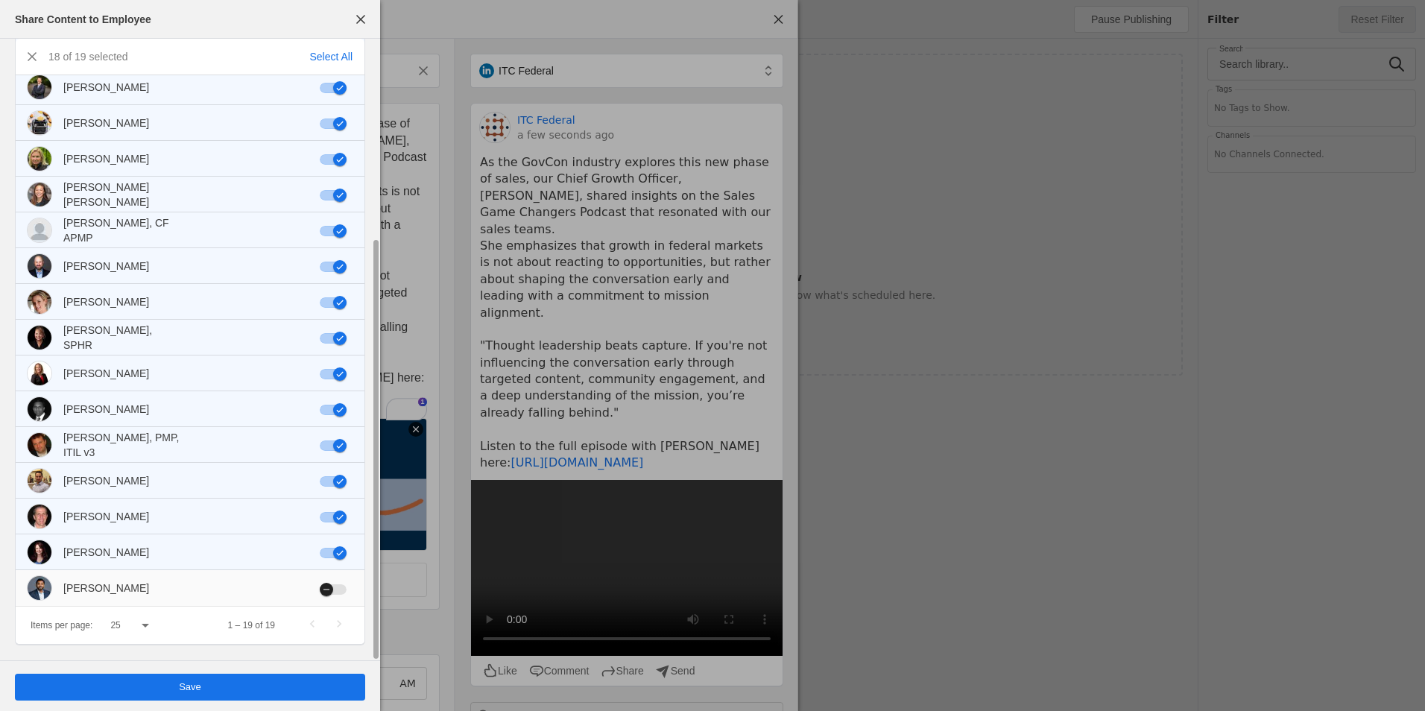
click at [341, 592] on div "button" at bounding box center [333, 589] width 27 height 10
click at [330, 678] on span "undefined" at bounding box center [190, 687] width 350 height 27
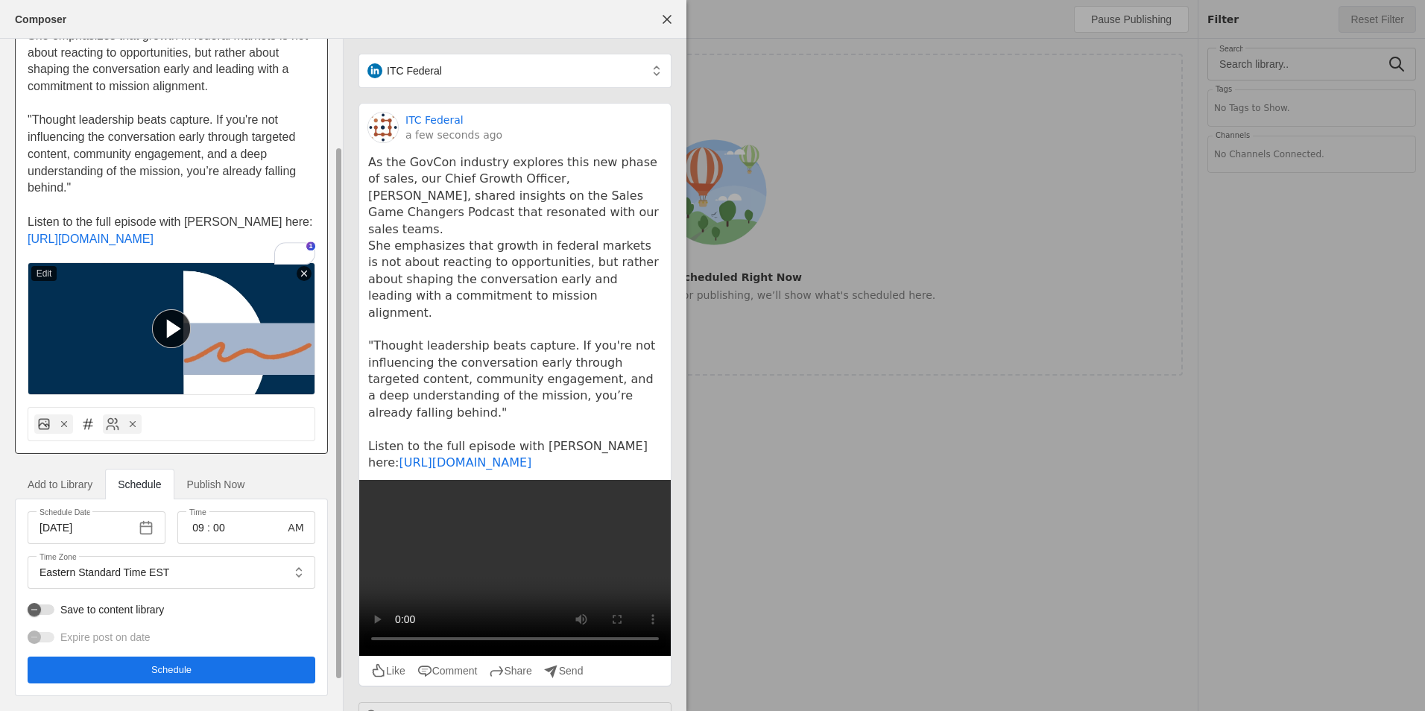
scroll to position [173, 0]
click at [200, 528] on input "09" at bounding box center [198, 528] width 18 height 18
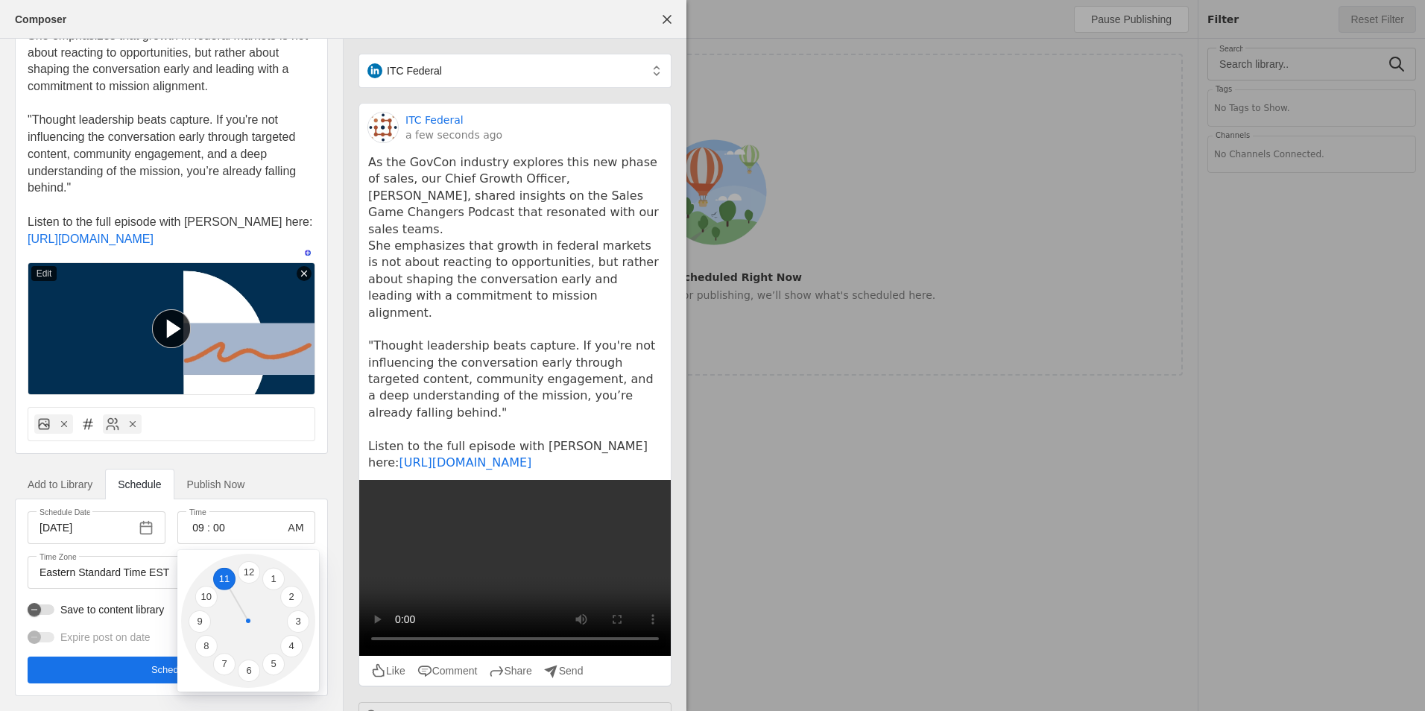
click at [219, 575] on li "11" at bounding box center [224, 579] width 22 height 22
type input "11"
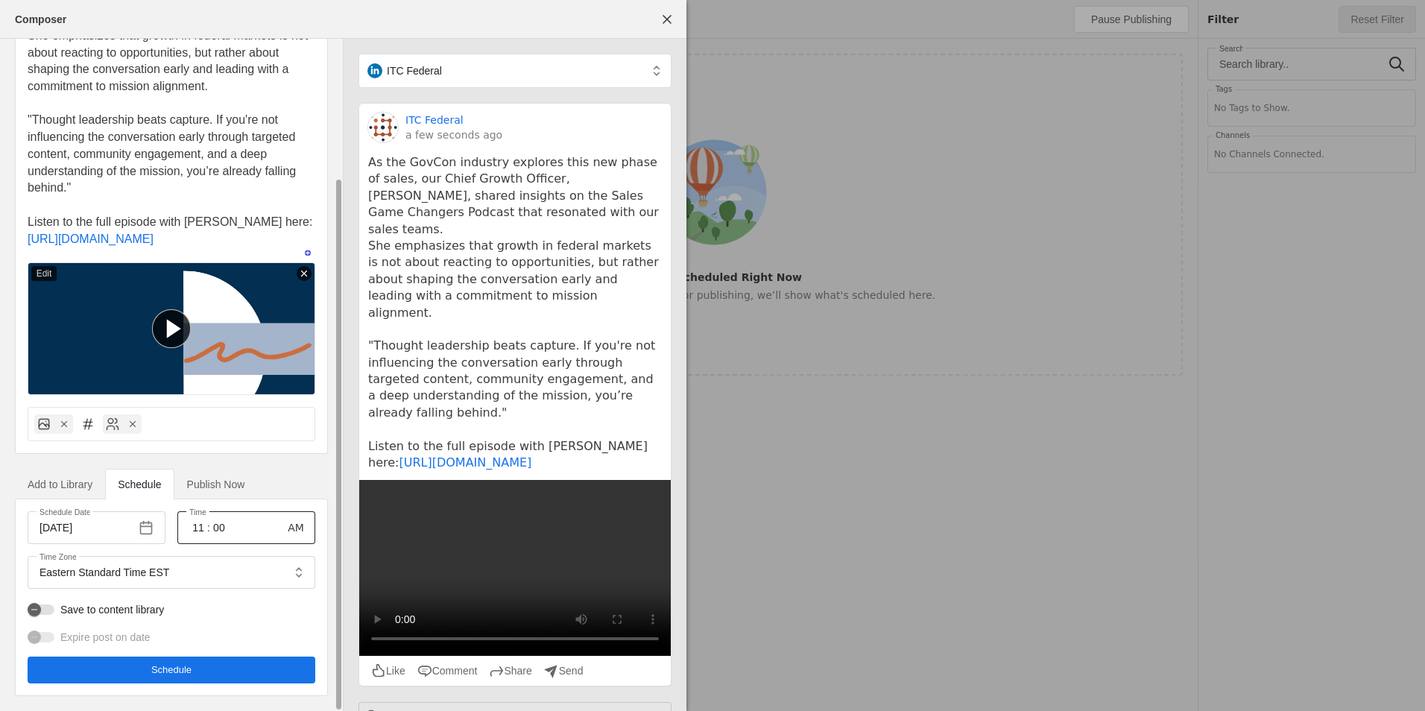
click at [215, 535] on input "00" at bounding box center [219, 528] width 18 height 18
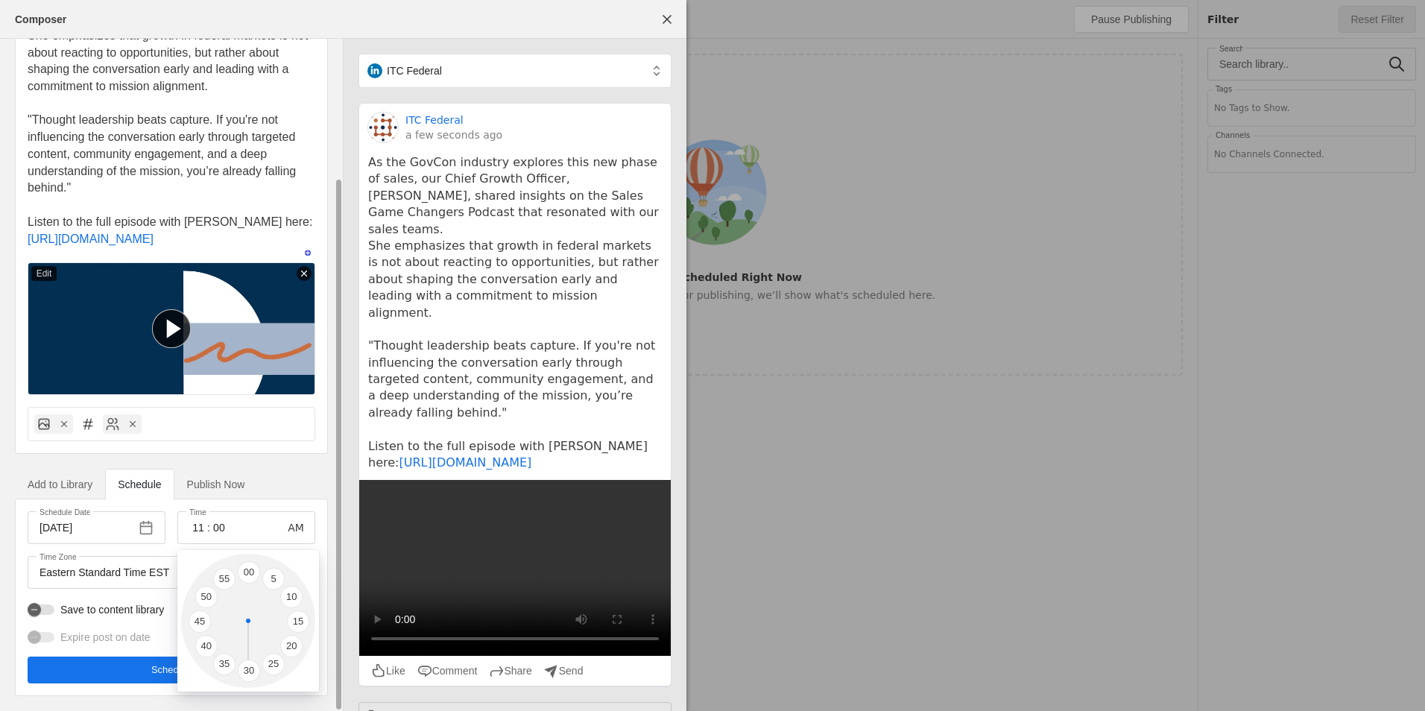
click at [244, 663] on li "30" at bounding box center [249, 671] width 22 height 22
type input "30"
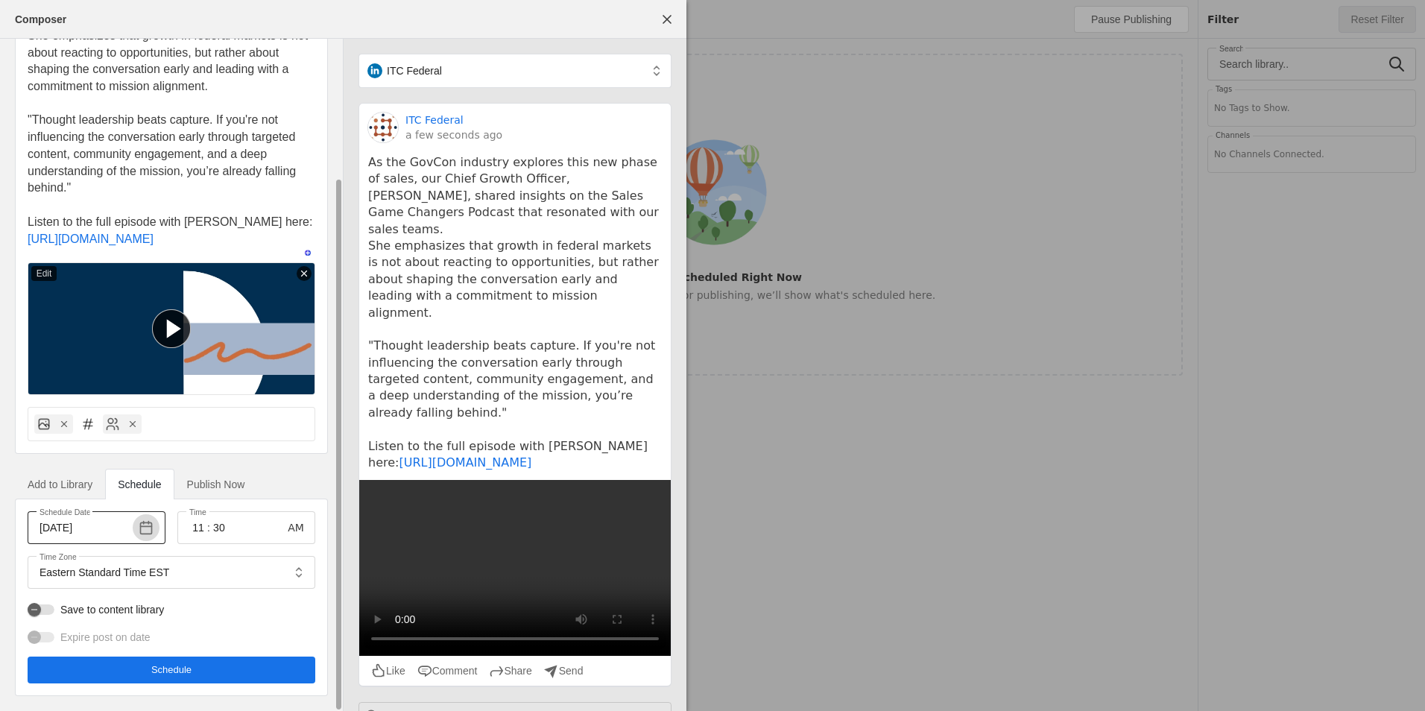
click at [148, 531] on span "button" at bounding box center [146, 527] width 27 height 27
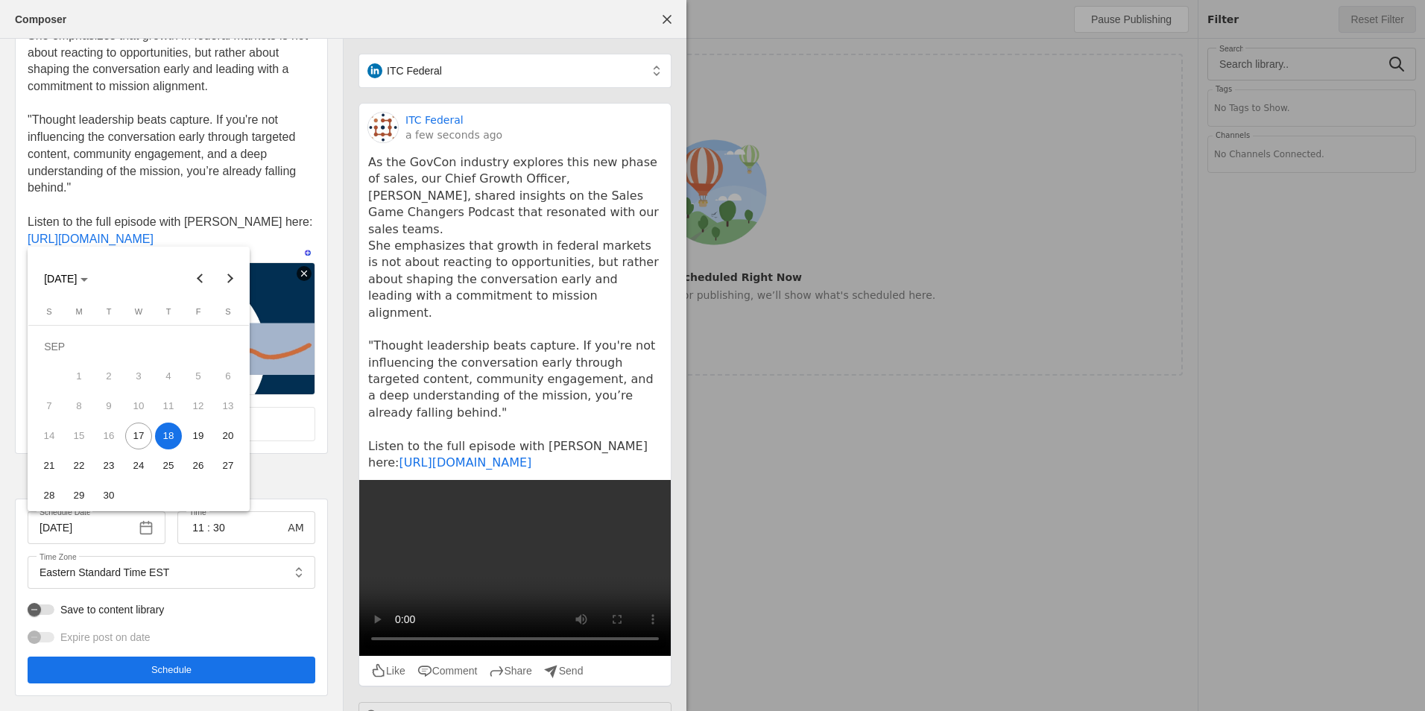
click at [145, 437] on span "17" at bounding box center [138, 436] width 27 height 27
type input "[DATE]"
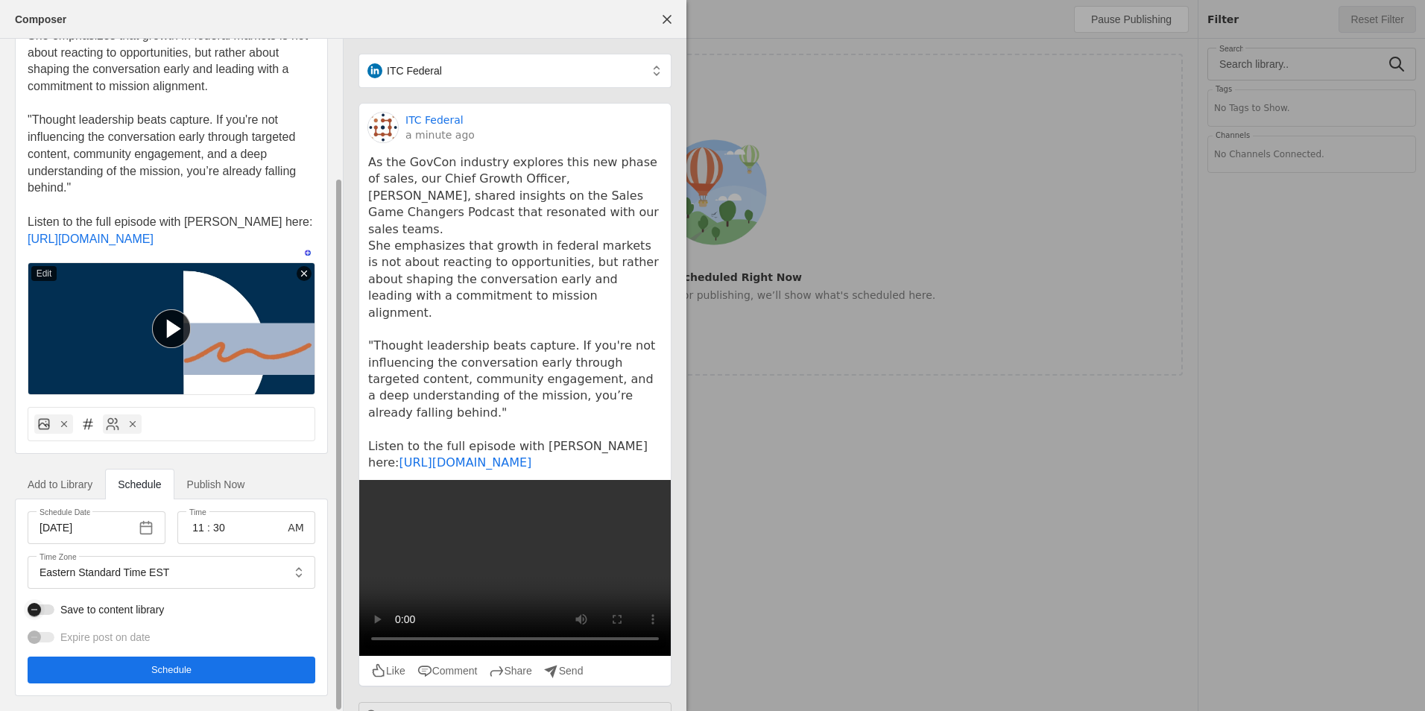
click at [41, 612] on div "button" at bounding box center [34, 609] width 13 height 13
click at [39, 611] on icon "button" at bounding box center [34, 609] width 9 height 9
click at [50, 610] on div "button" at bounding box center [41, 610] width 27 height 10
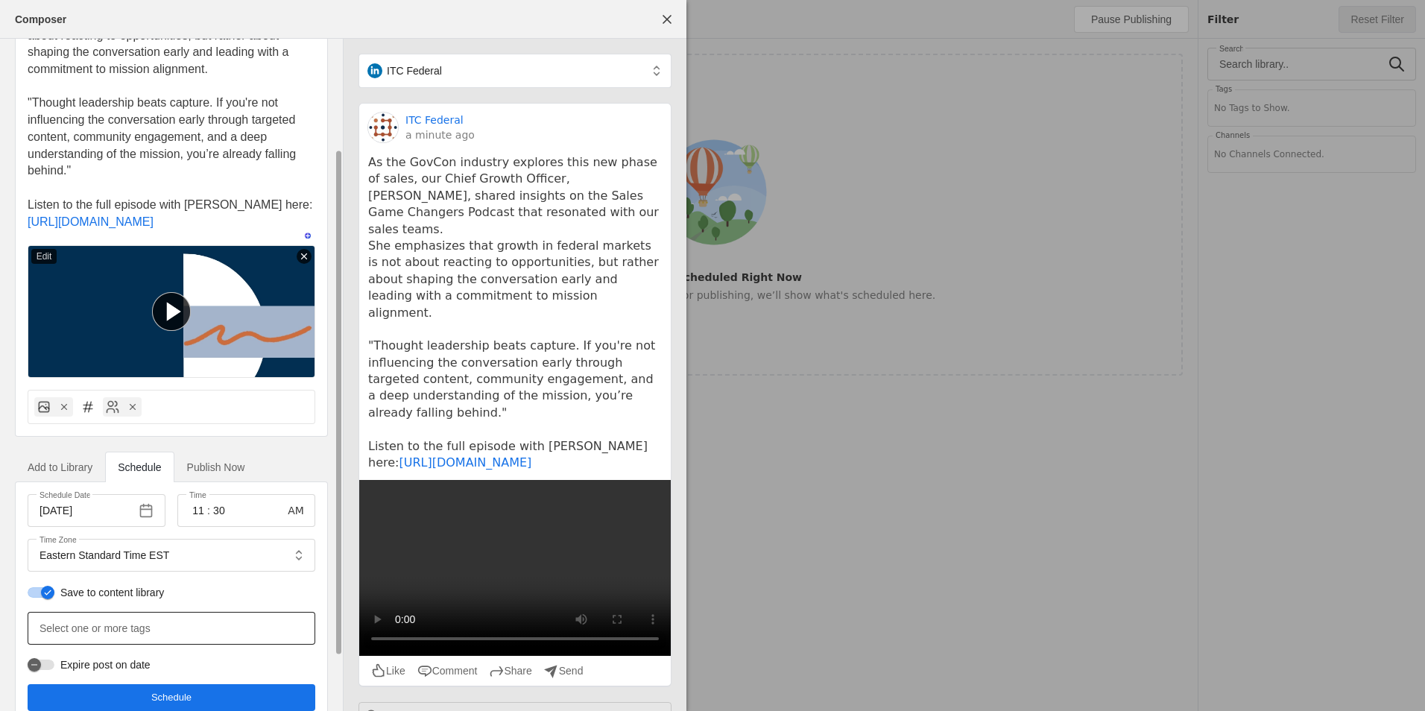
click at [139, 637] on mat-label "Select one or more tags" at bounding box center [95, 628] width 111 height 18
click at [139, 637] on input "Select one or more tags" at bounding box center [105, 628] width 130 height 18
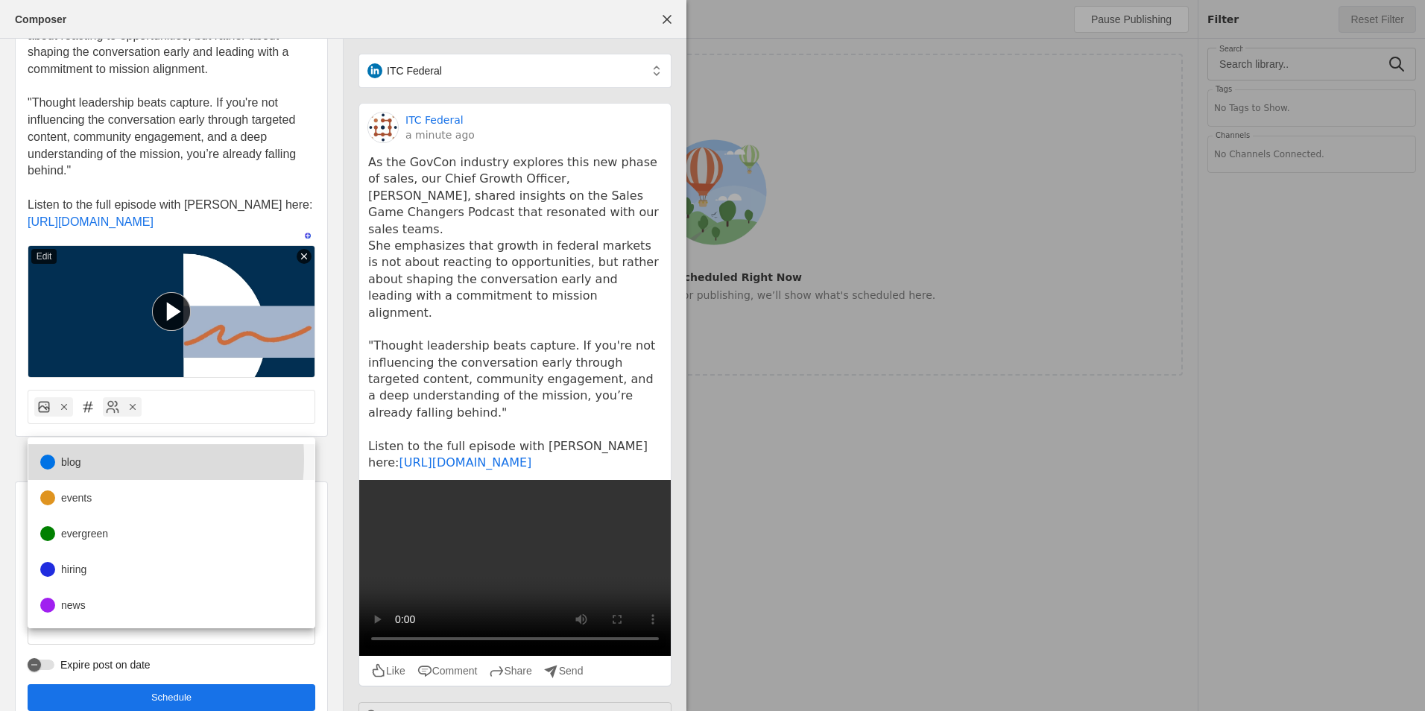
click at [87, 458] on mat-option "blog" at bounding box center [171, 462] width 286 height 36
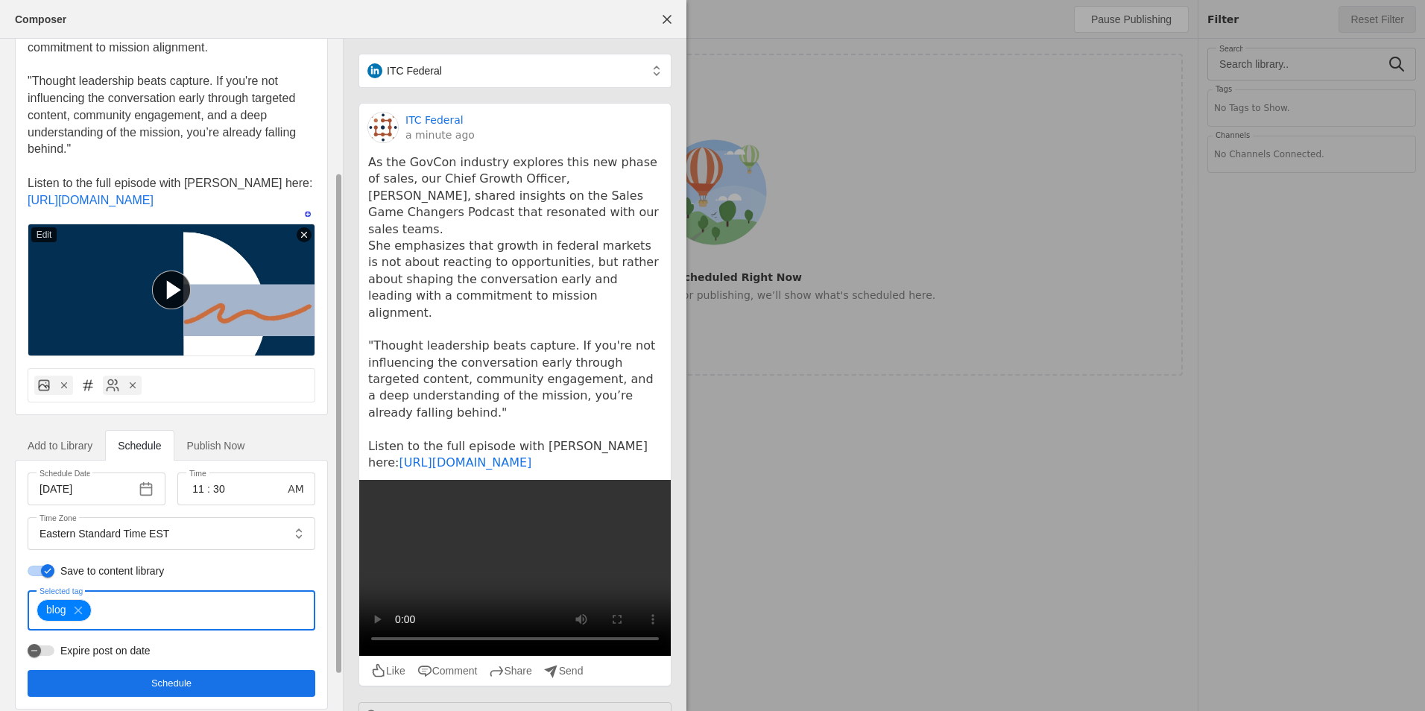
scroll to position [225, 0]
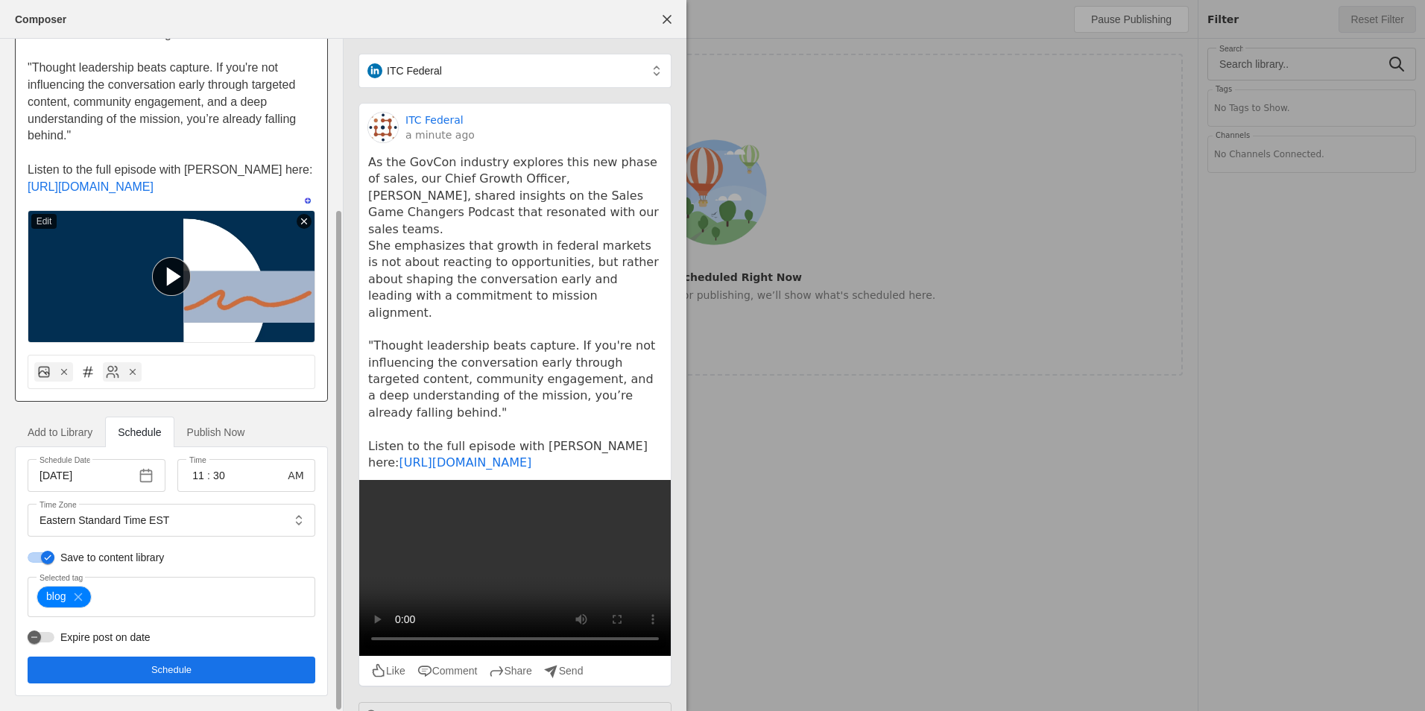
drag, startPoint x: 177, startPoint y: 667, endPoint x: 143, endPoint y: 157, distance: 511.0
click at [144, 158] on div "itc federal As the GovCon industry explores this new phase of sales, our Chief …" at bounding box center [171, 271] width 343 height 880
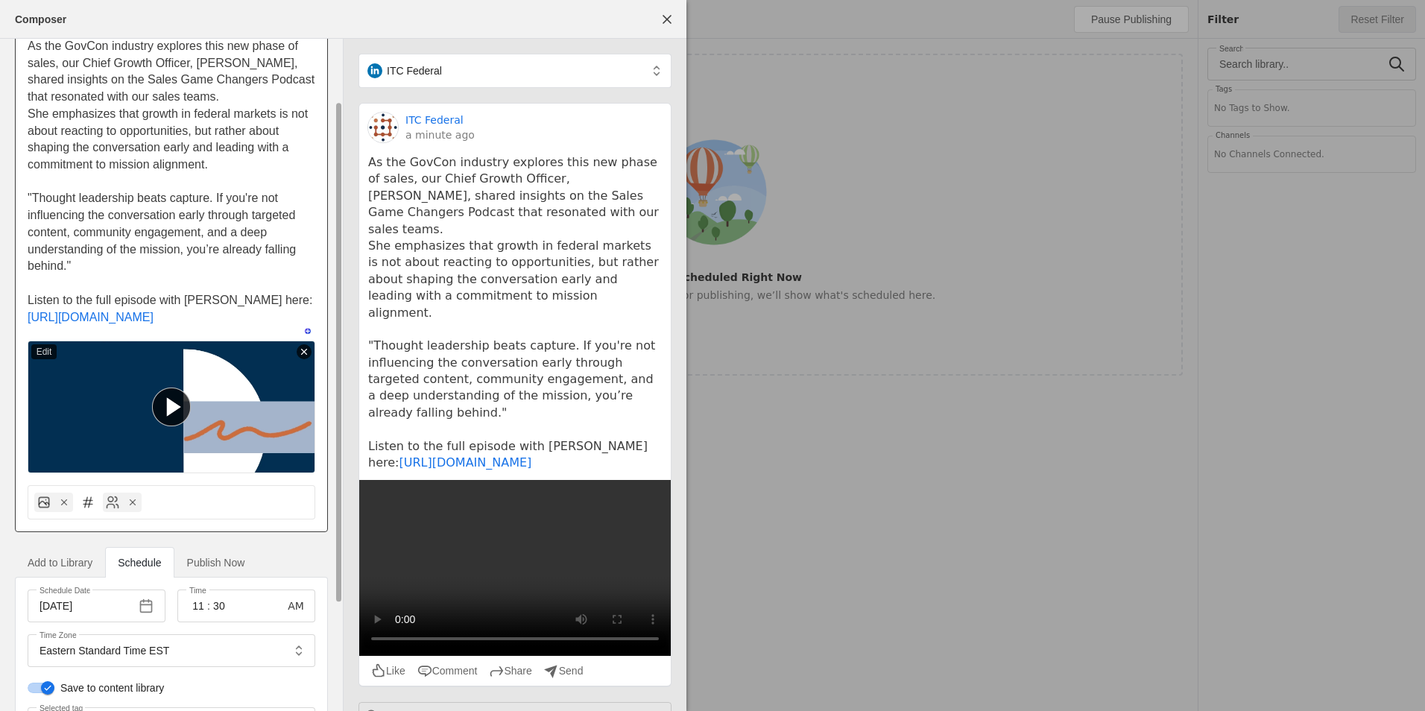
scroll to position [76, 0]
click at [69, 270] on span ""Thought leadership beats capture. If you're not influencing the conversation e…" at bounding box center [164, 233] width 272 height 81
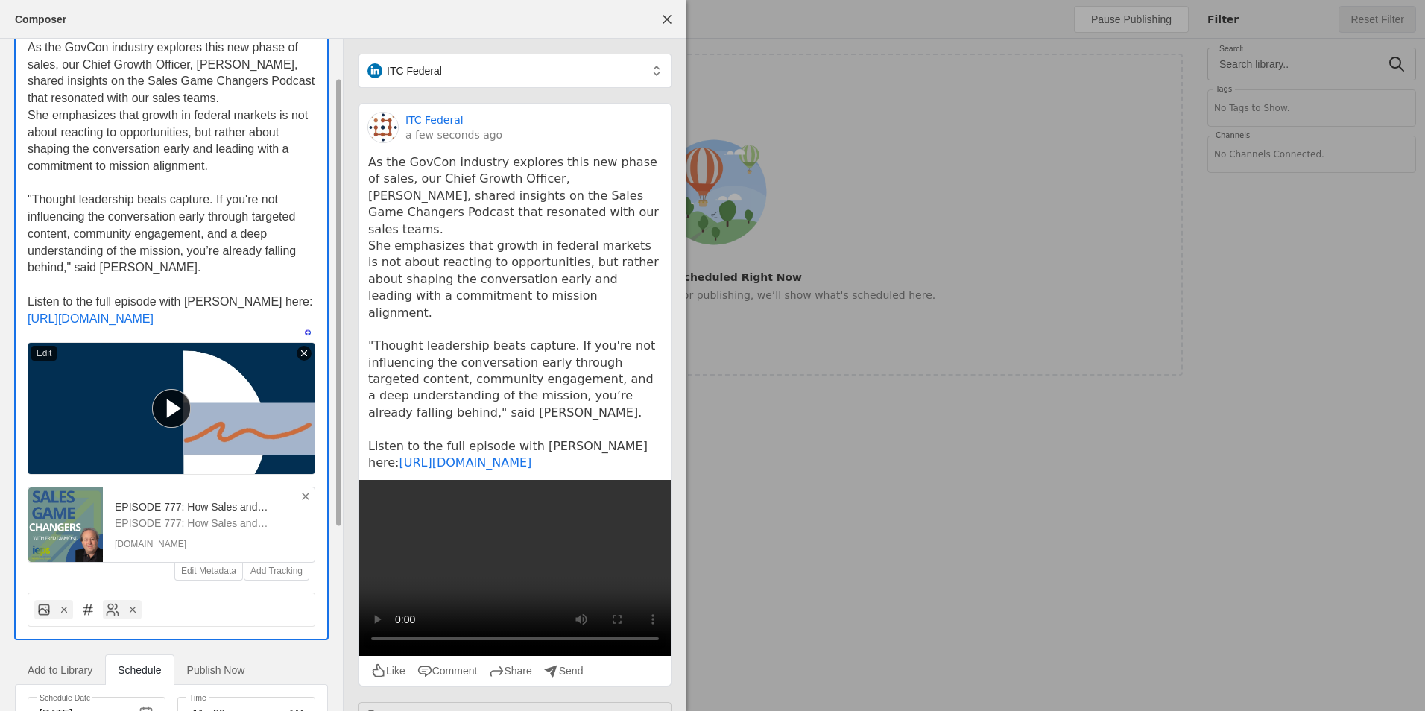
click at [301, 502] on icon at bounding box center [306, 496] width 12 height 12
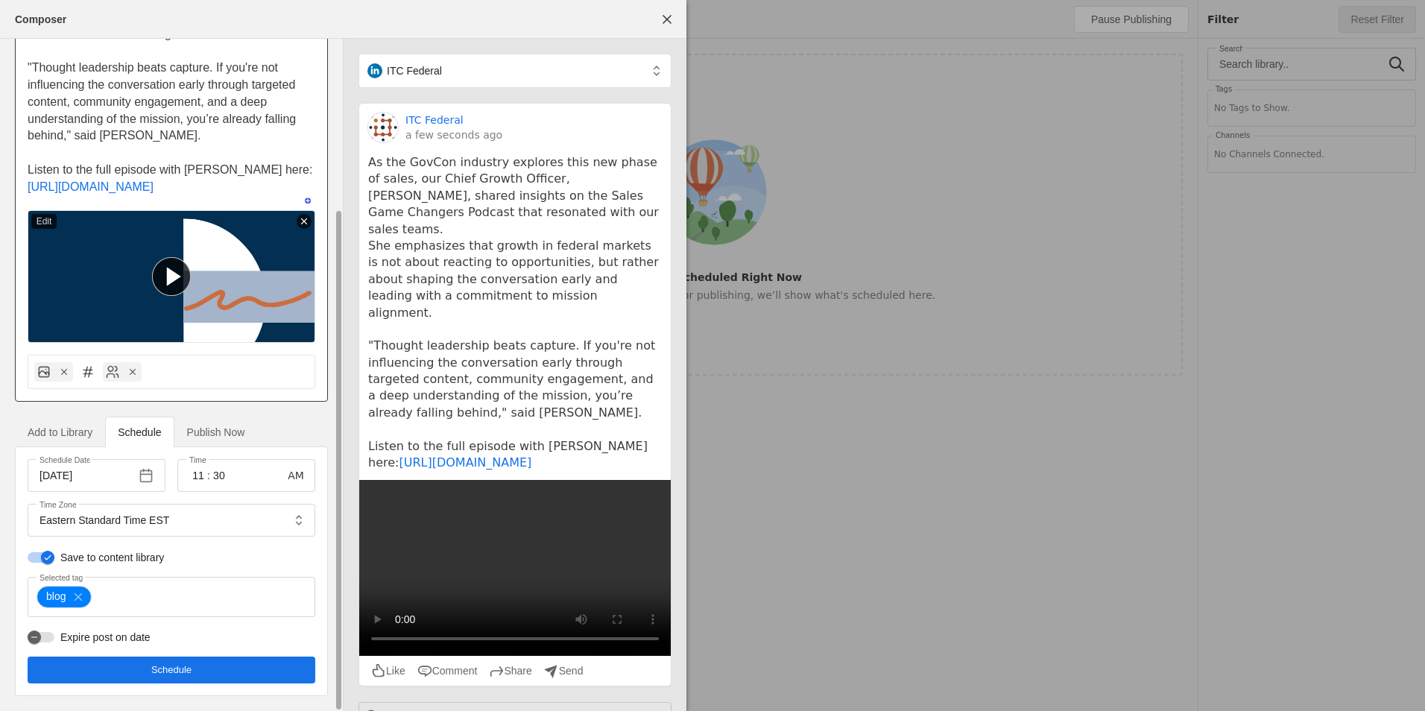
scroll to position [225, 0]
click at [205, 666] on span "undefined" at bounding box center [172, 670] width 288 height 27
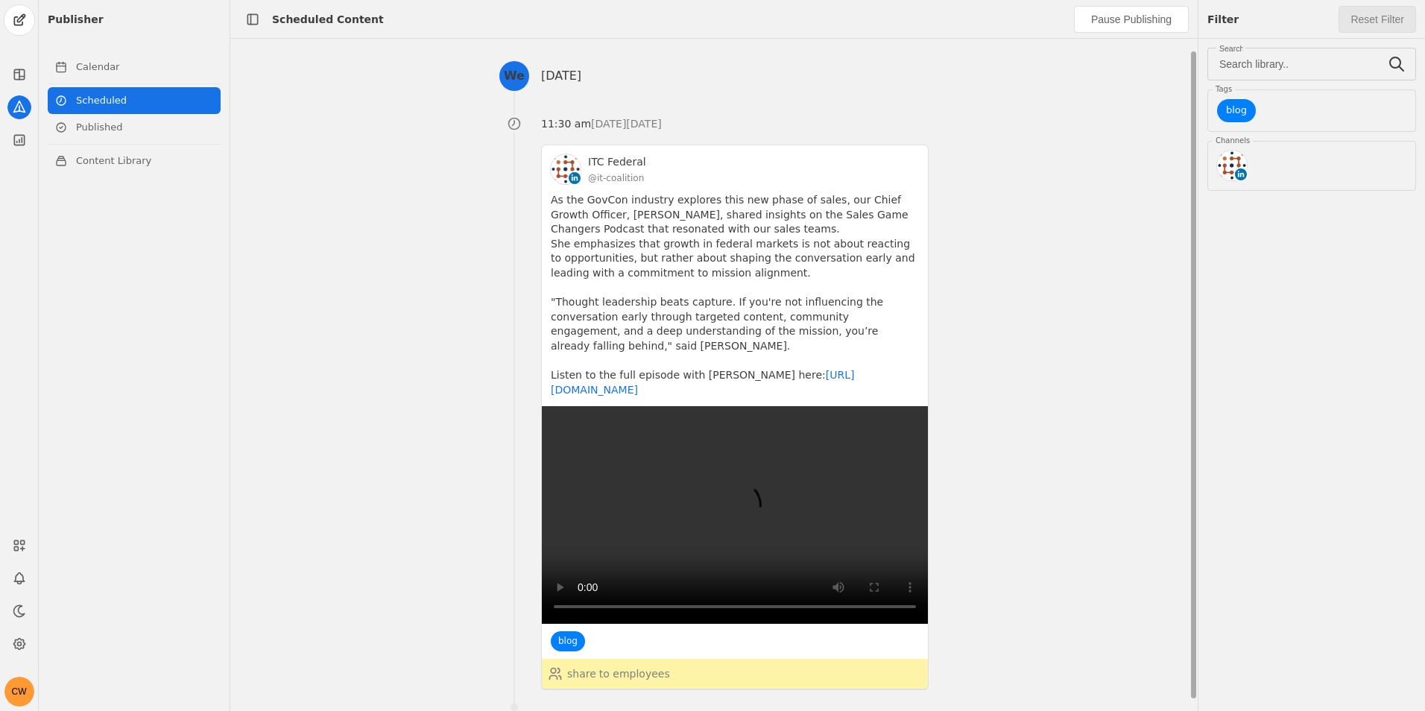
scroll to position [0, 0]
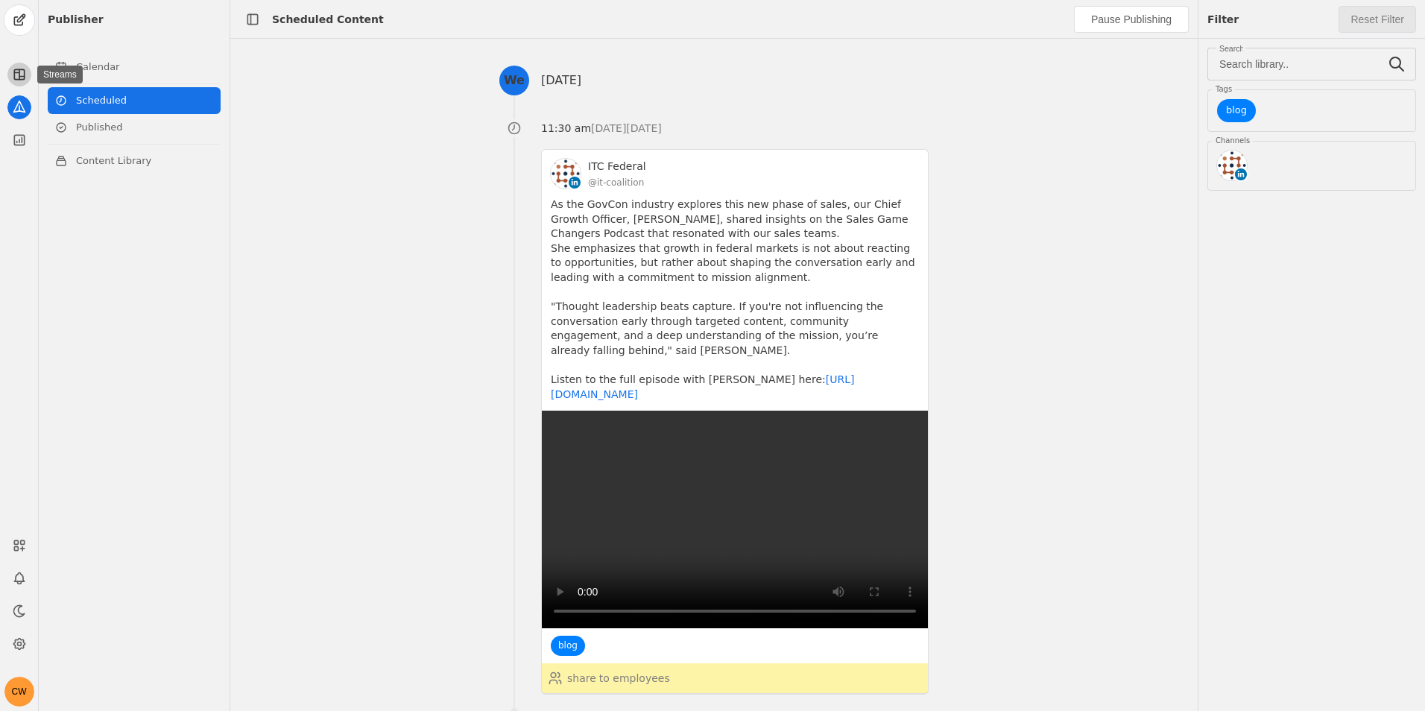
click at [16, 82] on app-icon at bounding box center [19, 75] width 24 height 24
